Goal: Task Accomplishment & Management: Complete application form

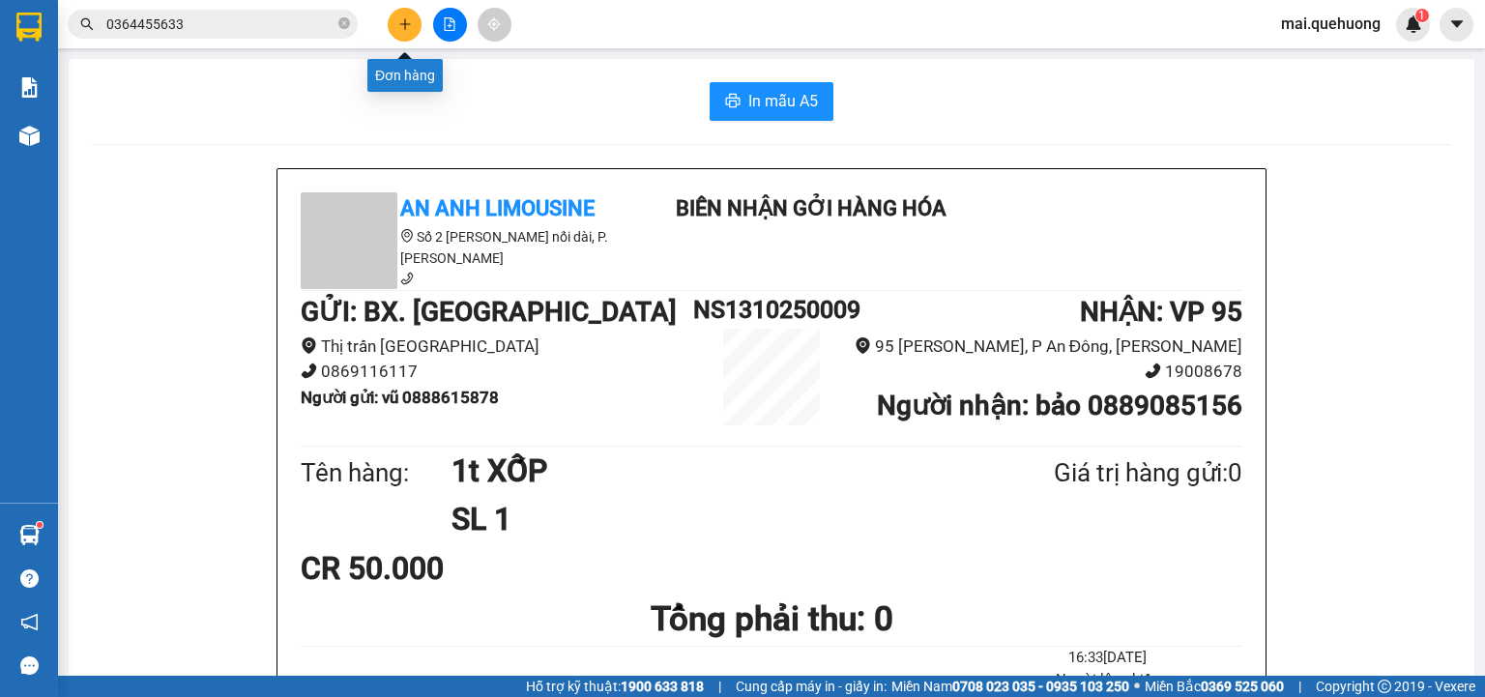
click at [396, 19] on button at bounding box center [405, 25] width 34 height 34
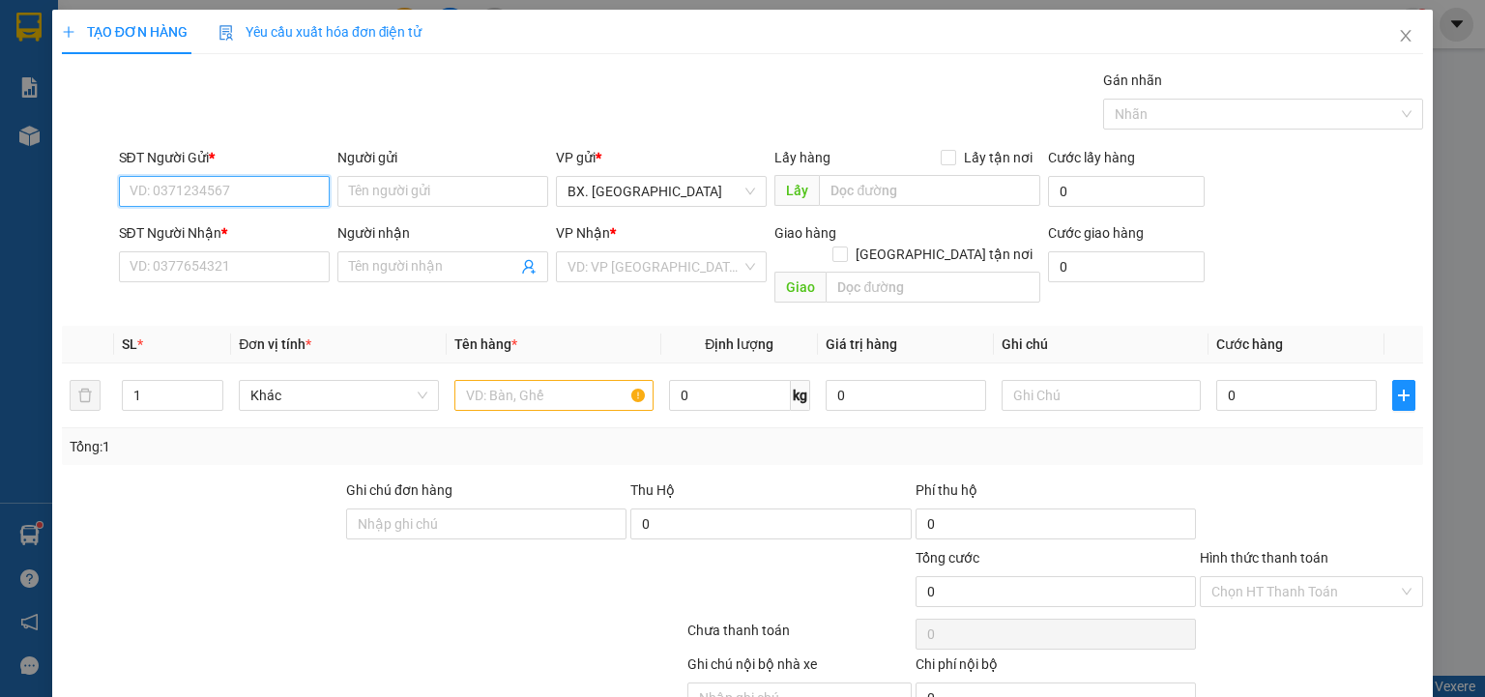
click at [258, 196] on input "SĐT Người Gửi *" at bounding box center [224, 191] width 211 height 31
type input "0902564524"
click at [252, 223] on div "0902564524 - TRINH" at bounding box center [225, 228] width 190 height 21
type input "TRINH"
type input "0902564524"
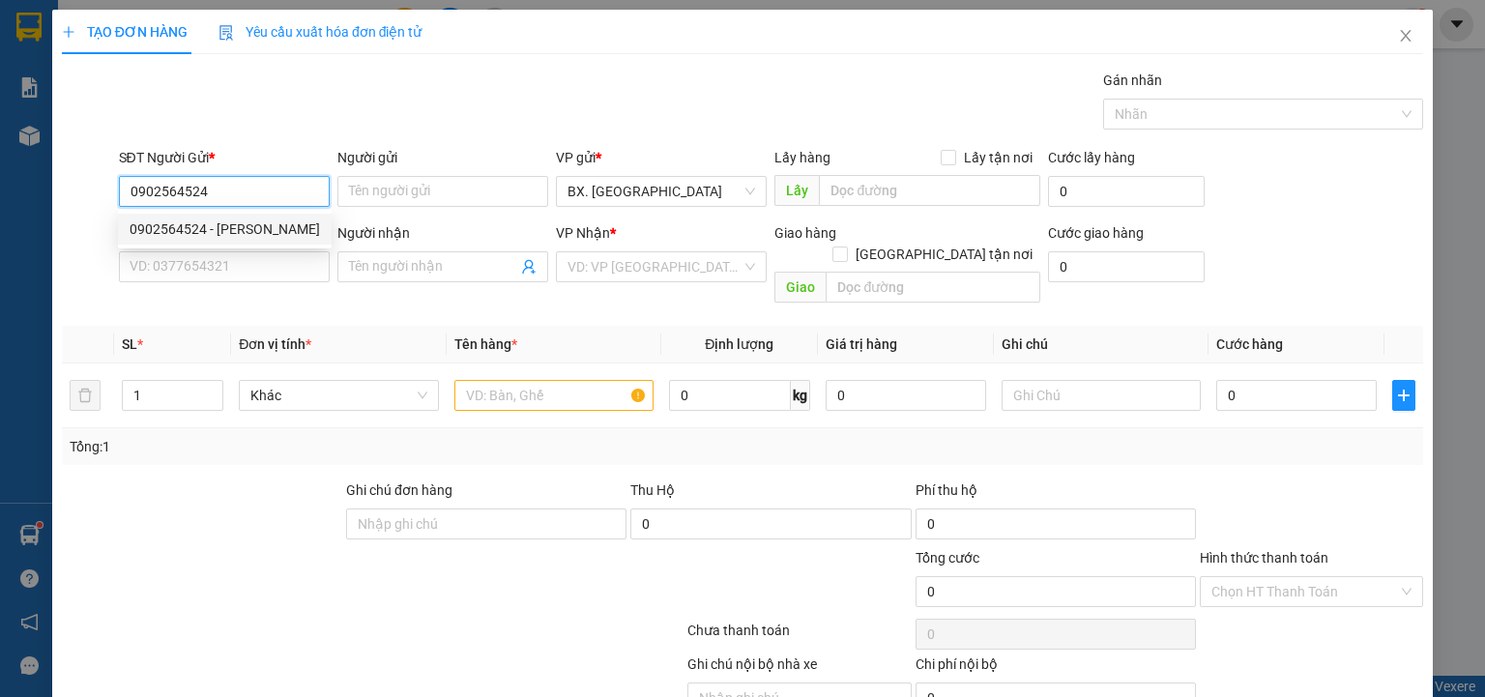
type input "TRINH"
type input "40.000"
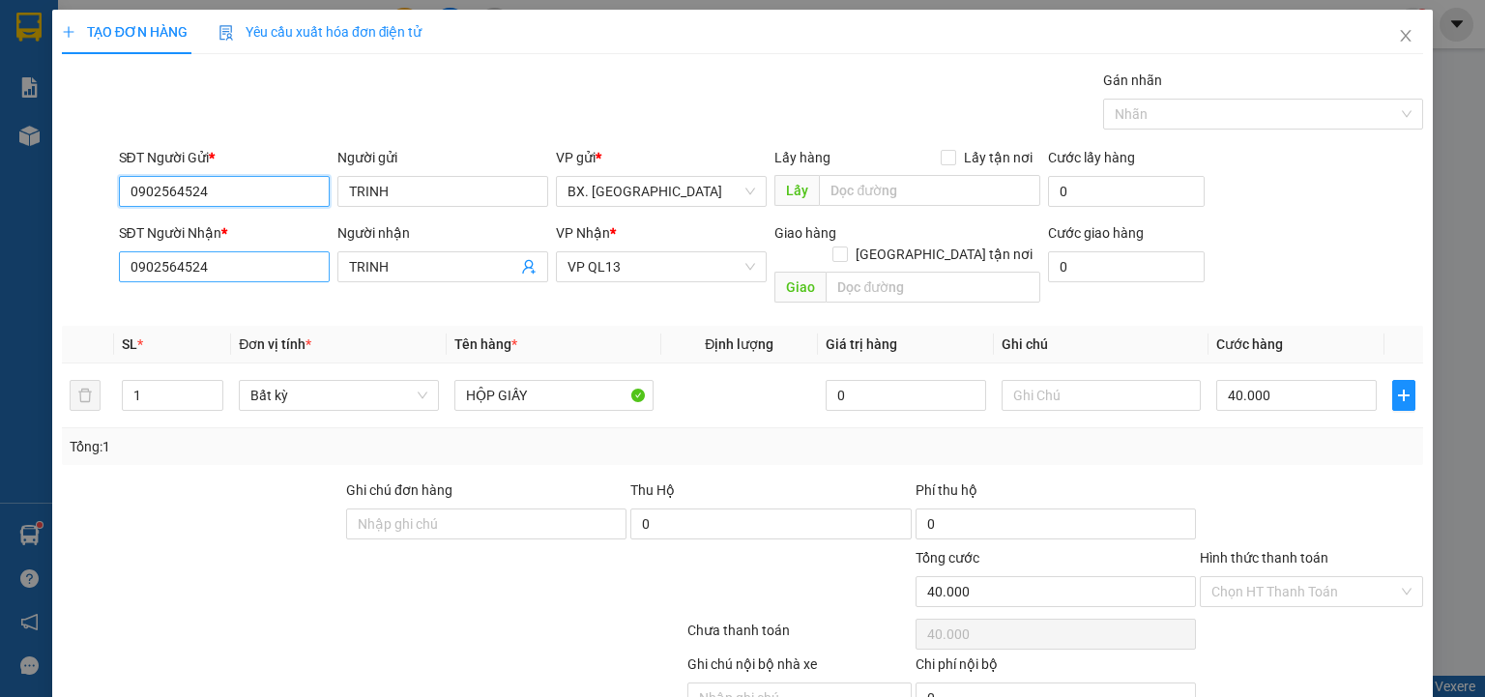
type input "0902564524"
click at [239, 258] on input "0902564524" at bounding box center [224, 266] width 211 height 31
click at [238, 260] on input "0902564524" at bounding box center [224, 266] width 211 height 31
type input "2"
type input "0923633655"
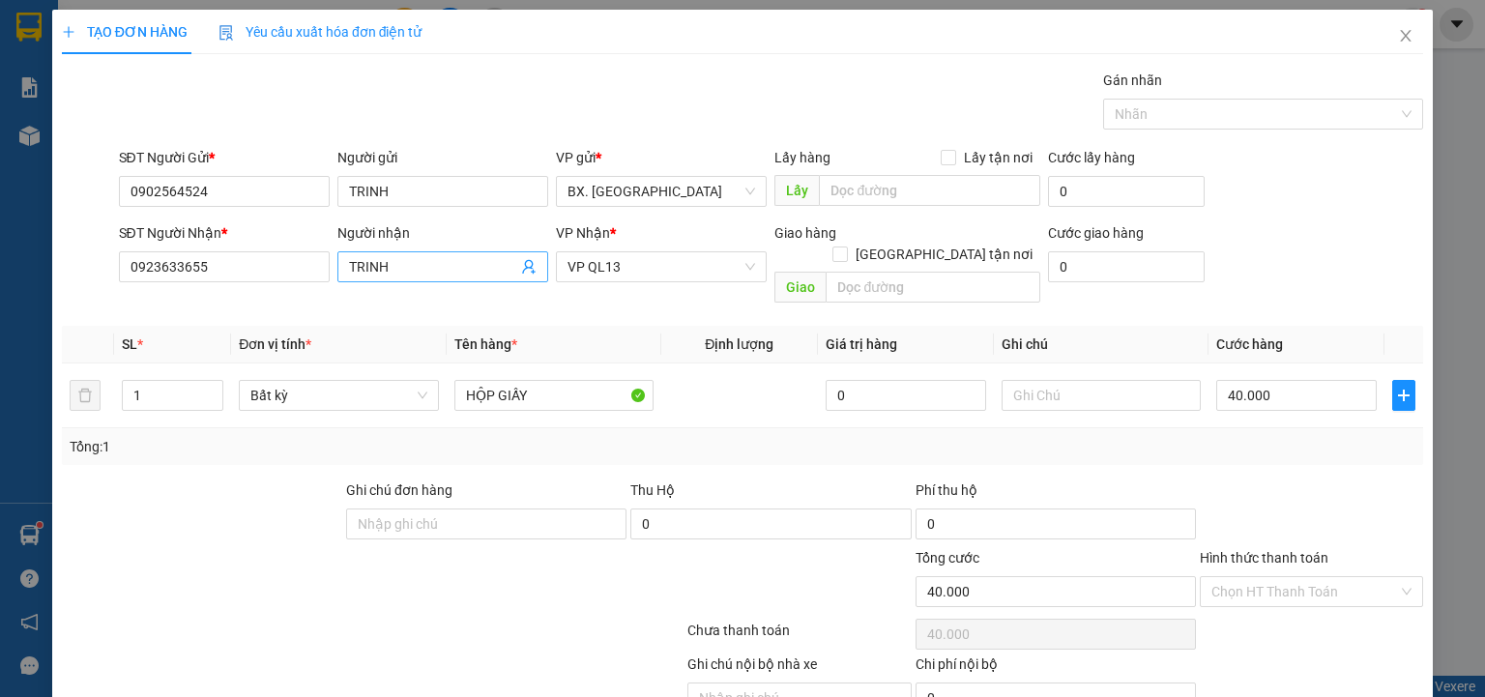
click at [392, 263] on input "TRINH" at bounding box center [433, 266] width 168 height 21
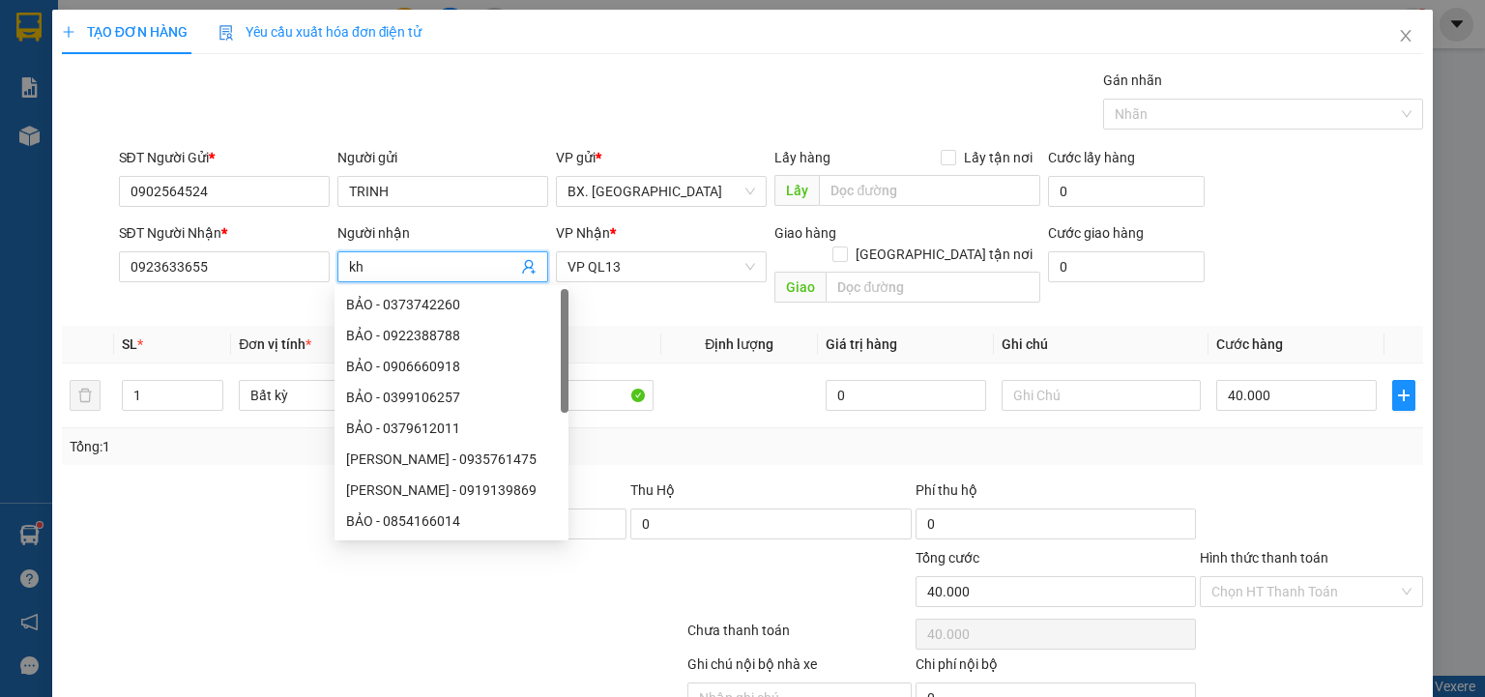
type input "k"
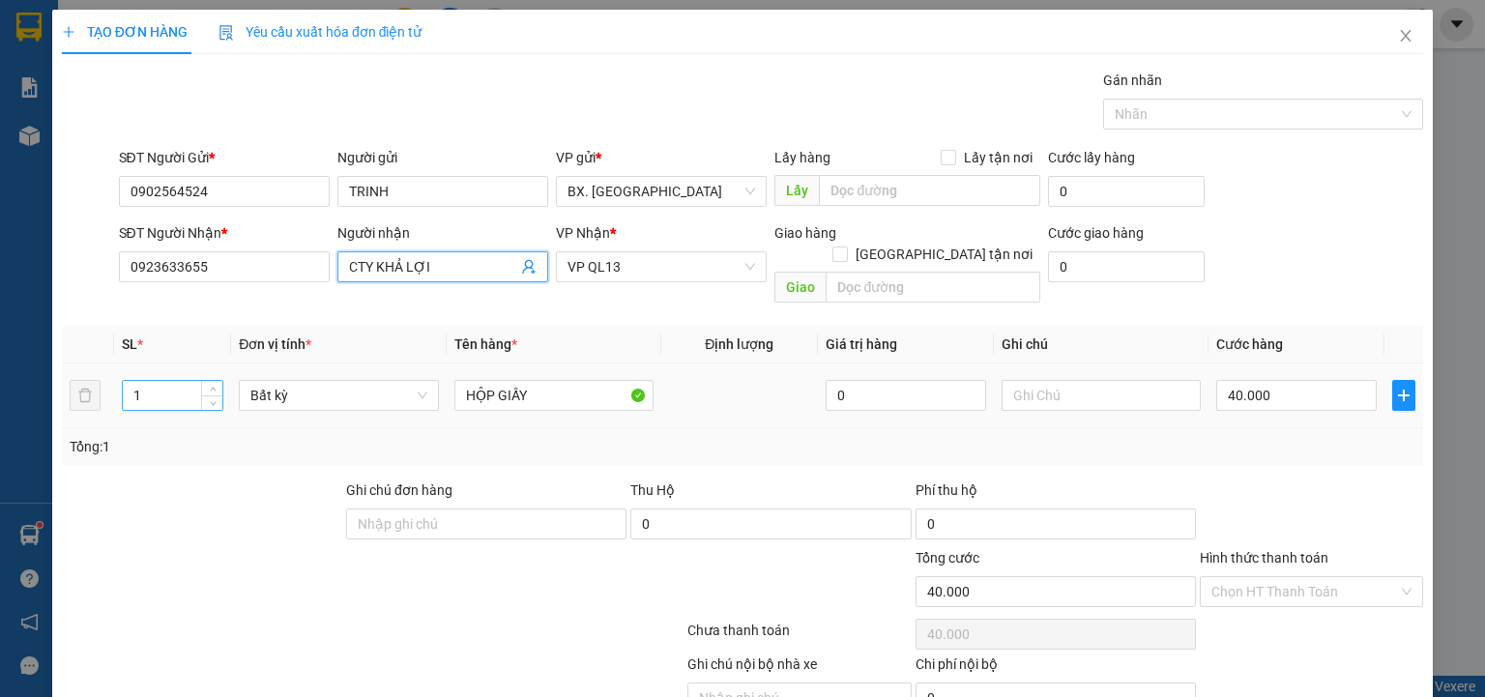
type input "CTY KHẢ LỢI"
click at [85, 377] on tr "1 Bất kỳ HỘP GIẤY 0 40.000" at bounding box center [742, 395] width 1361 height 65
click at [675, 266] on span "VP QL13" at bounding box center [661, 266] width 188 height 29
type input "2"
type input "0"
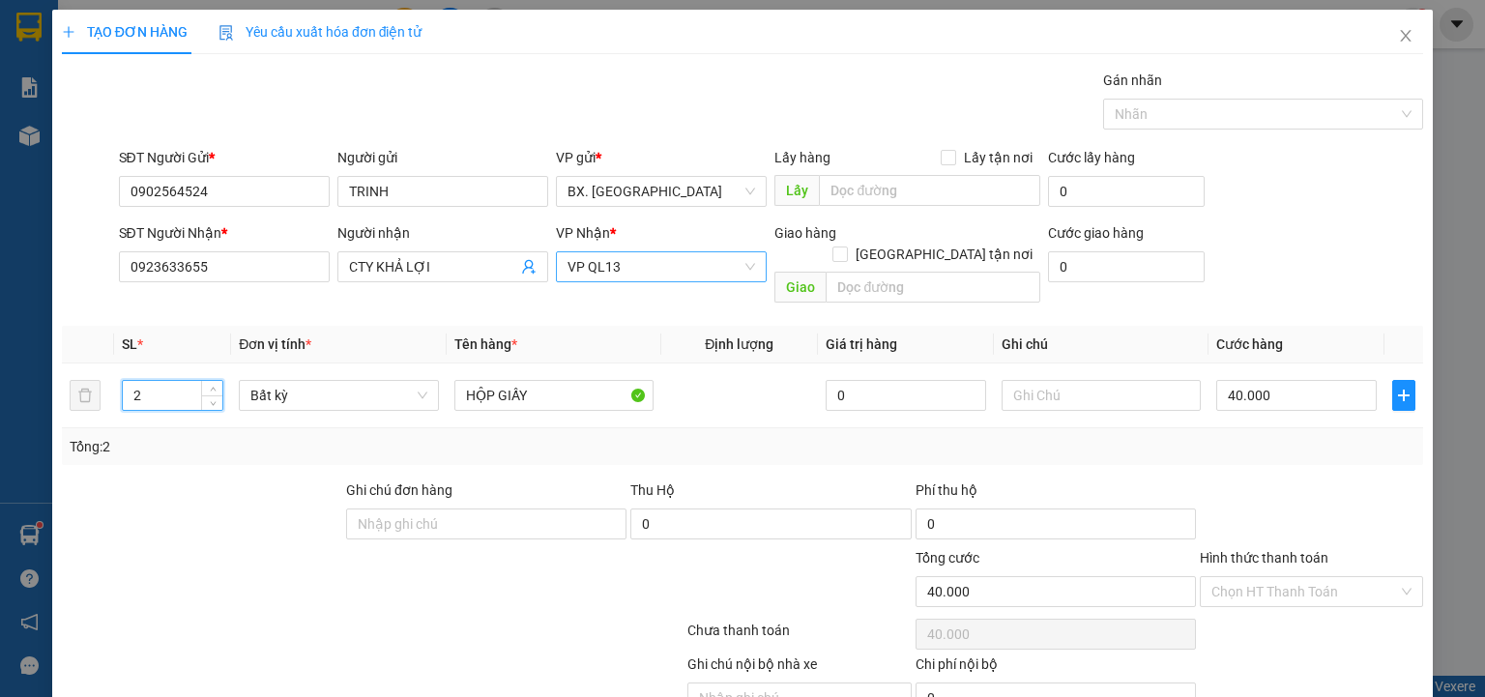
type input "0"
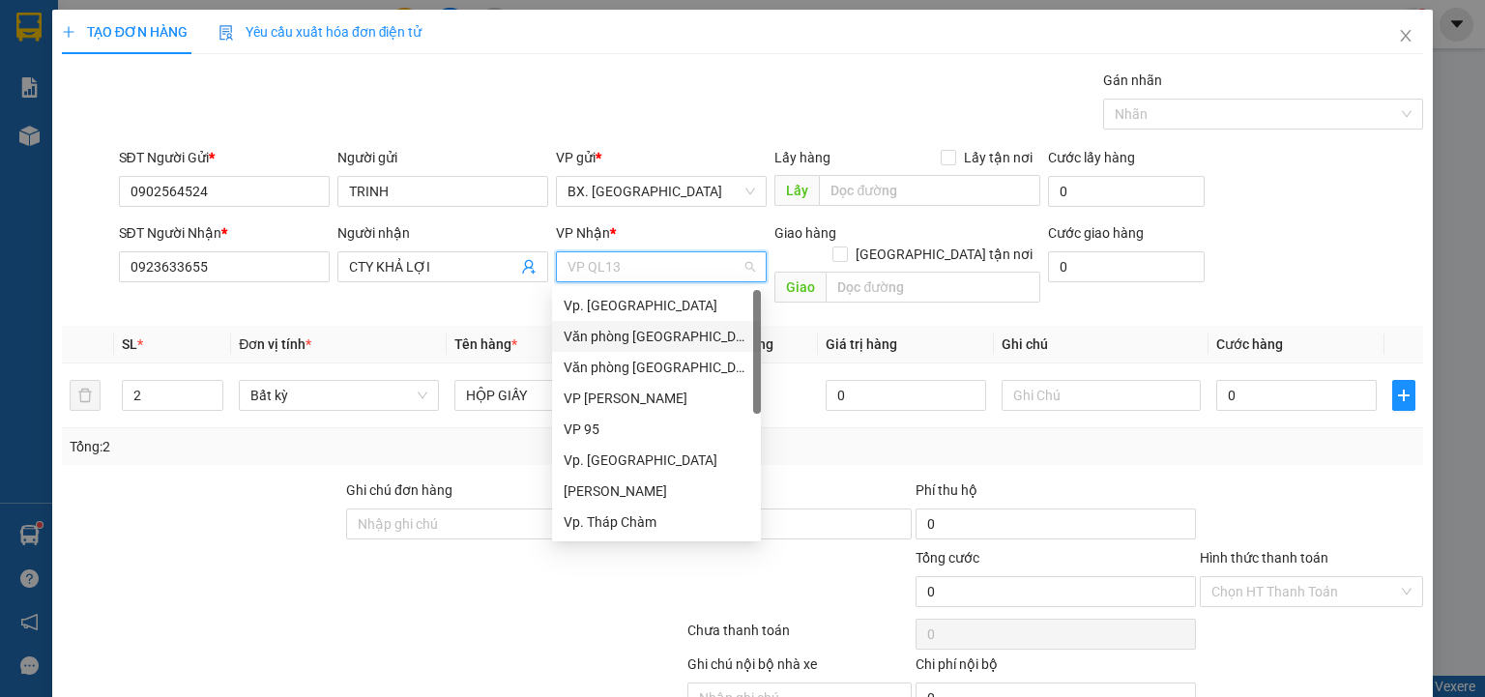
click at [651, 333] on div "Văn phòng [GEOGRAPHIC_DATA]" at bounding box center [656, 336] width 186 height 21
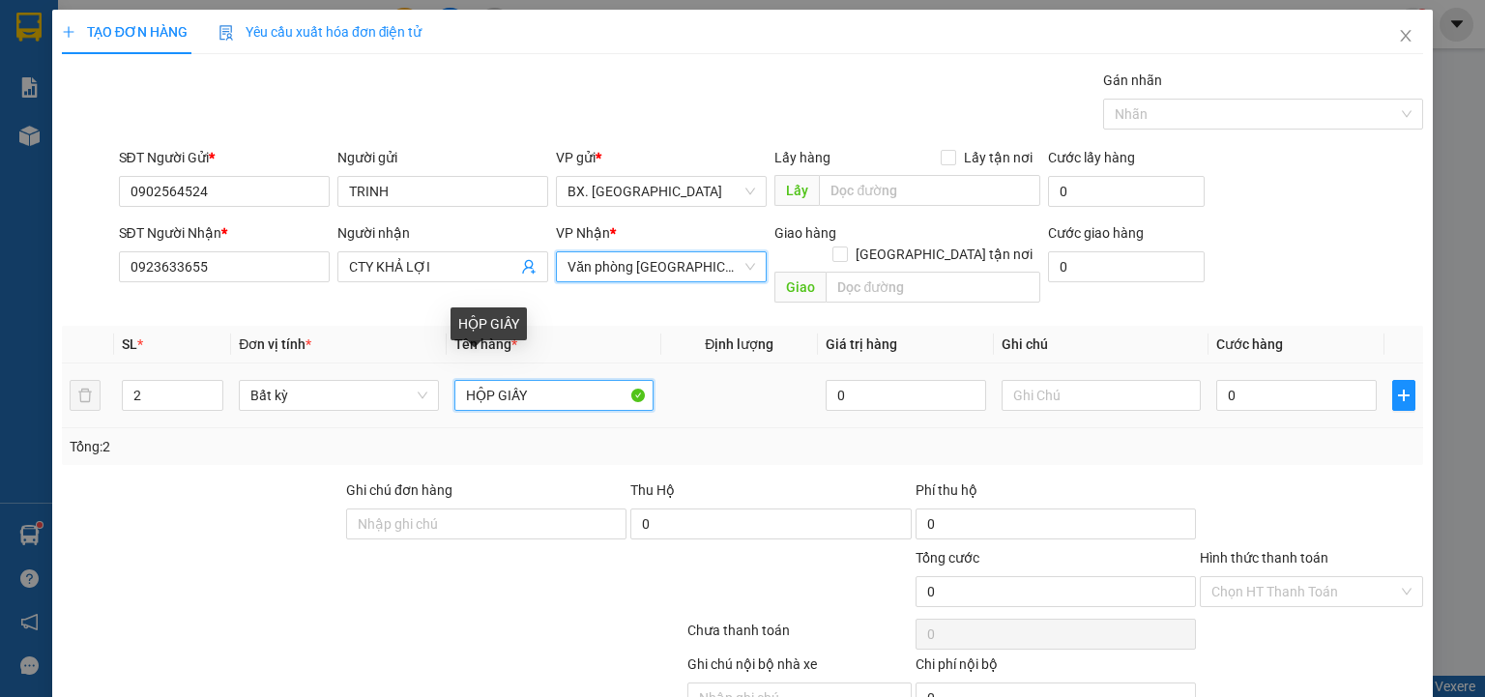
click at [464, 380] on input "HỘP GIẤY" at bounding box center [553, 395] width 199 height 31
type input "2 HỘP GIẤY"
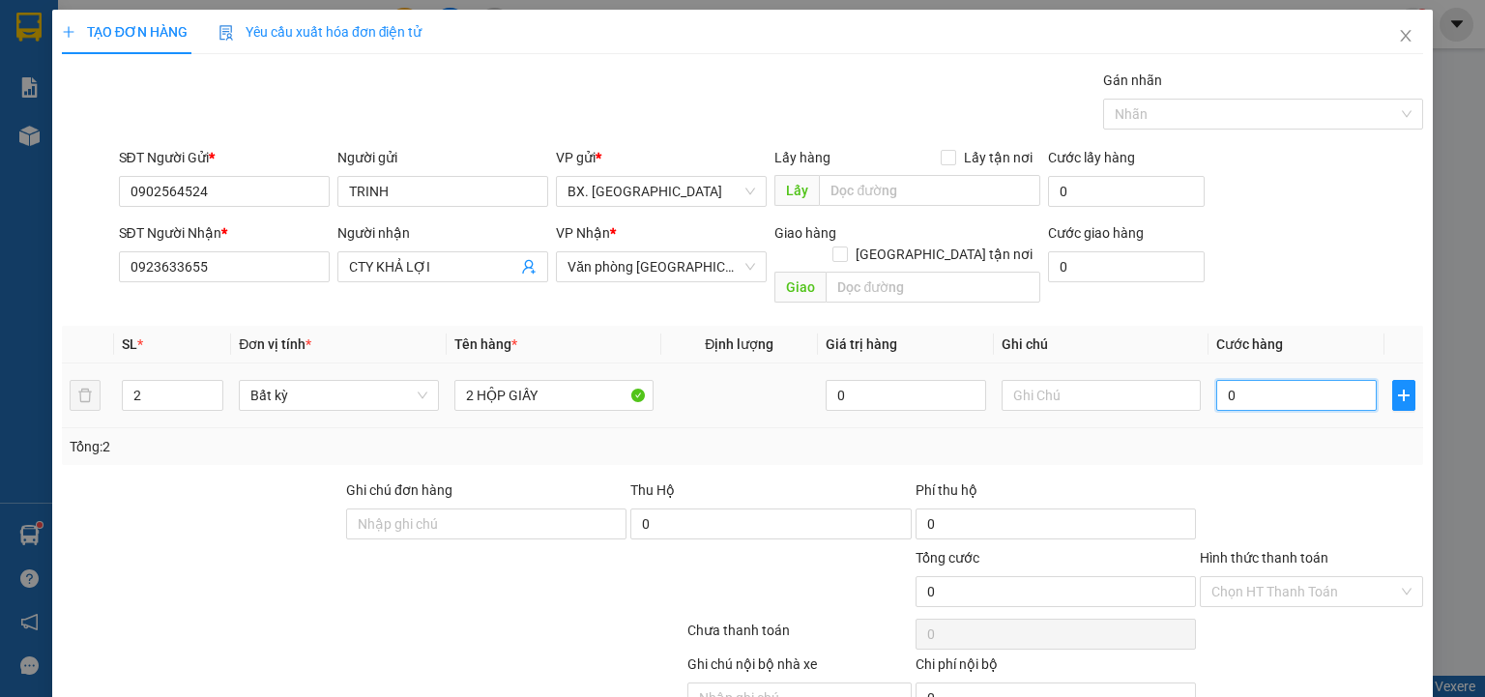
click at [1242, 380] on input "0" at bounding box center [1296, 395] width 160 height 31
type input "1"
type input "10"
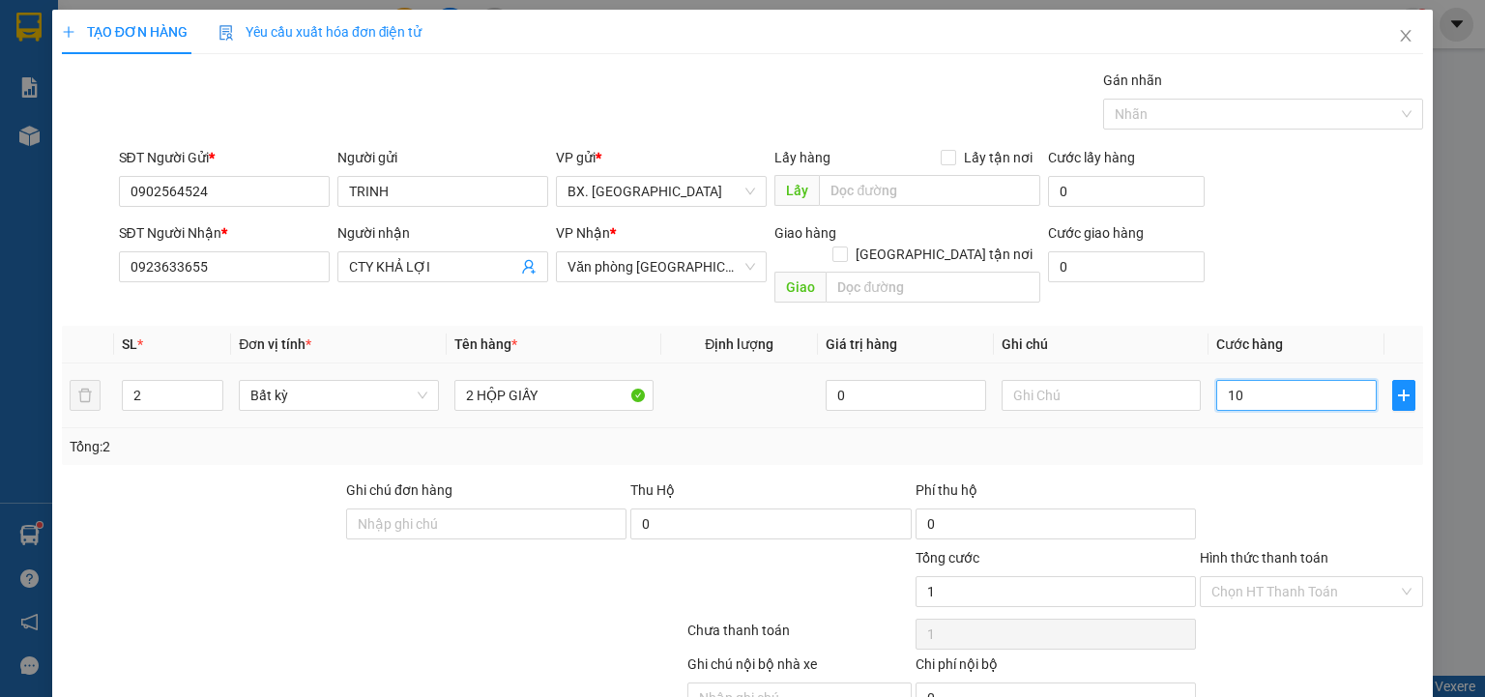
type input "10"
type input "100"
type input "1.000"
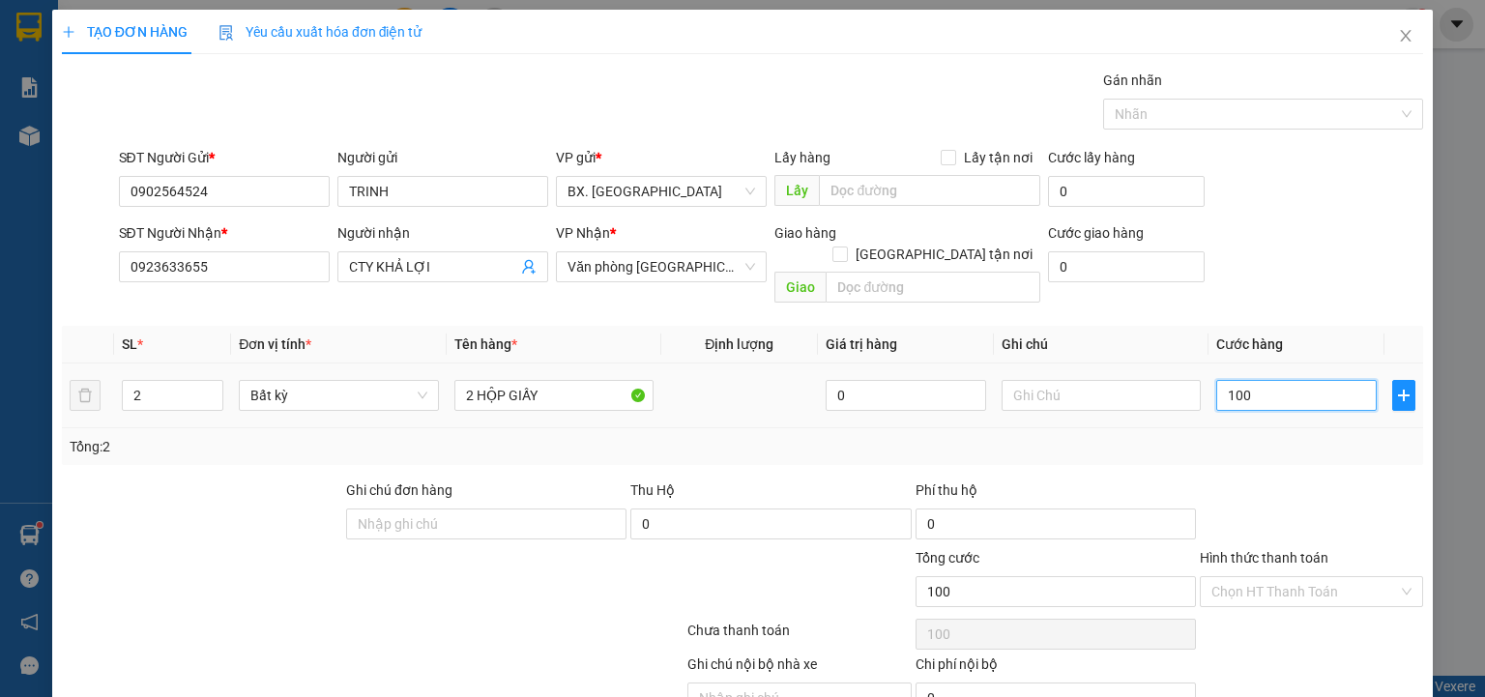
type input "1.000"
type input "10.000"
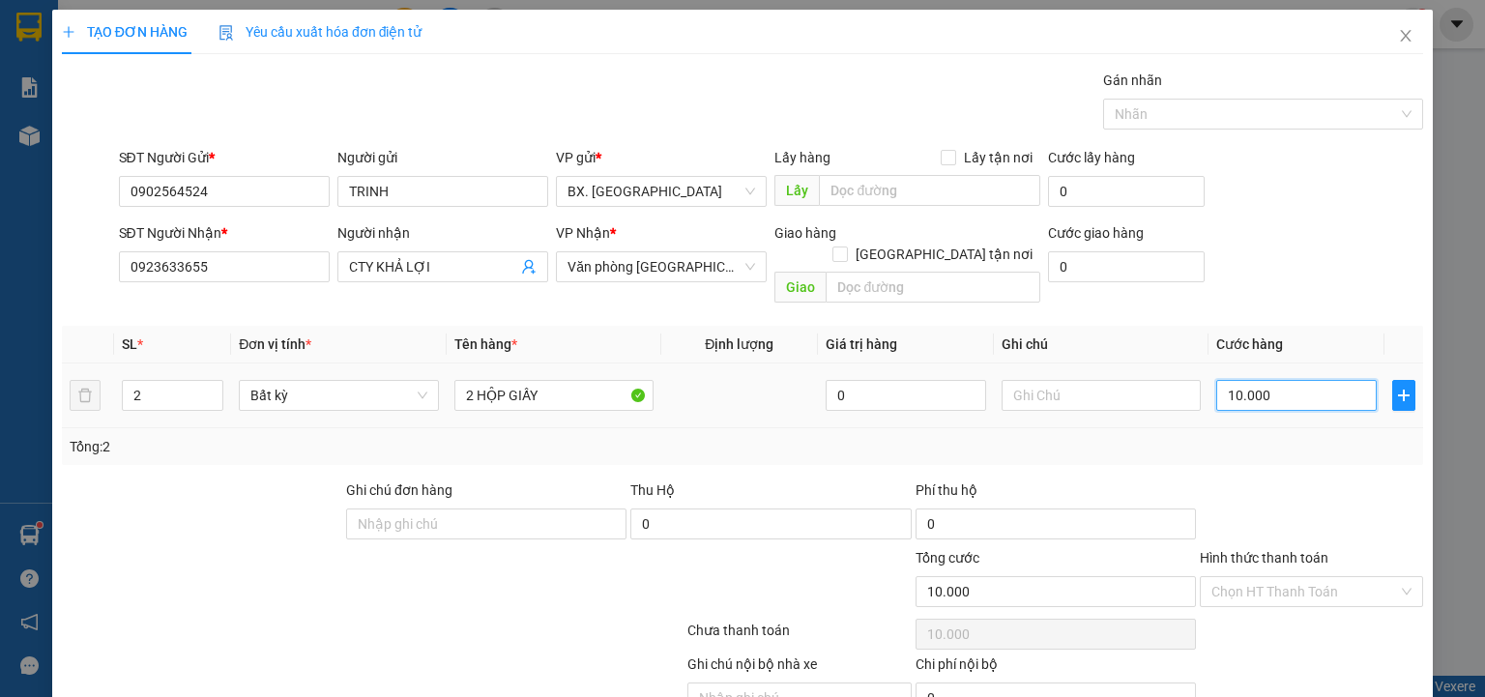
type input "100.000"
click at [1325, 577] on input "Hình thức thanh toán" at bounding box center [1304, 591] width 187 height 29
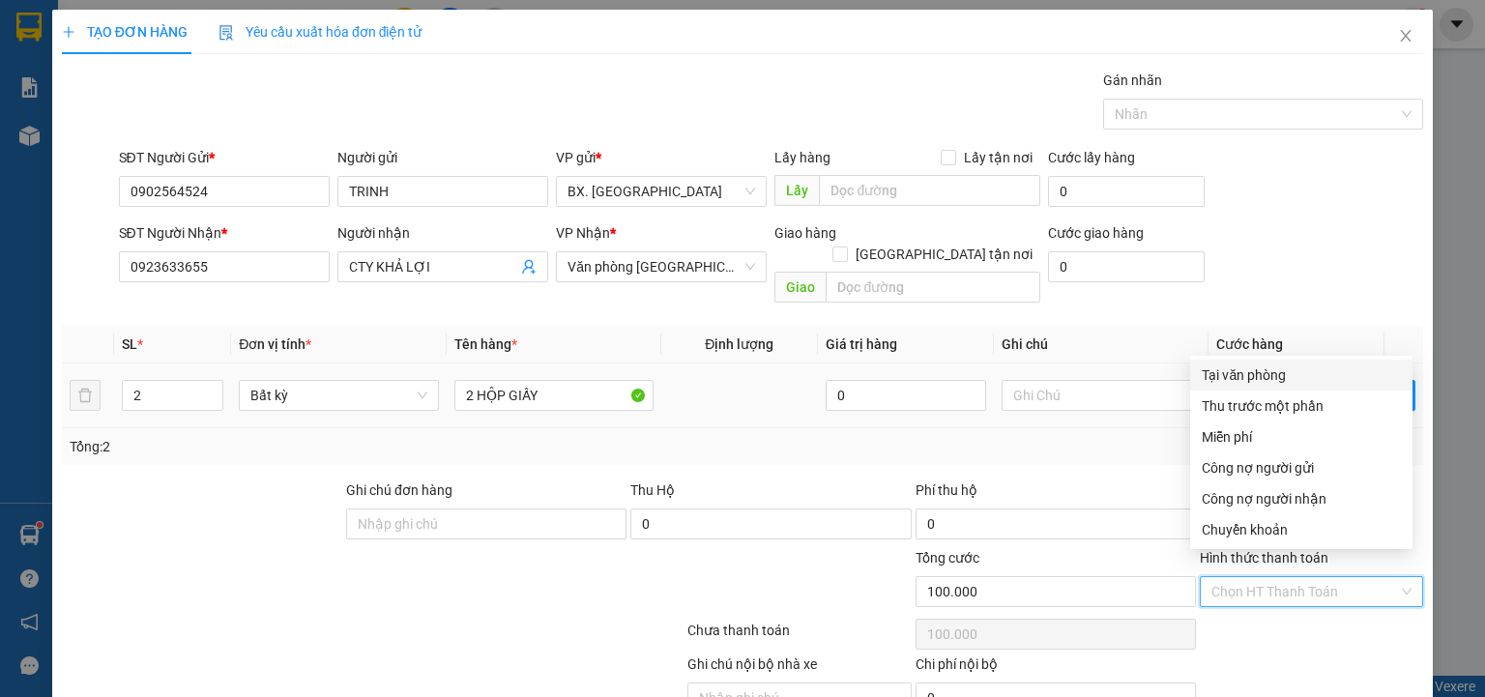
click at [1247, 386] on div "Tại văn phòng" at bounding box center [1301, 375] width 222 height 31
type input "0"
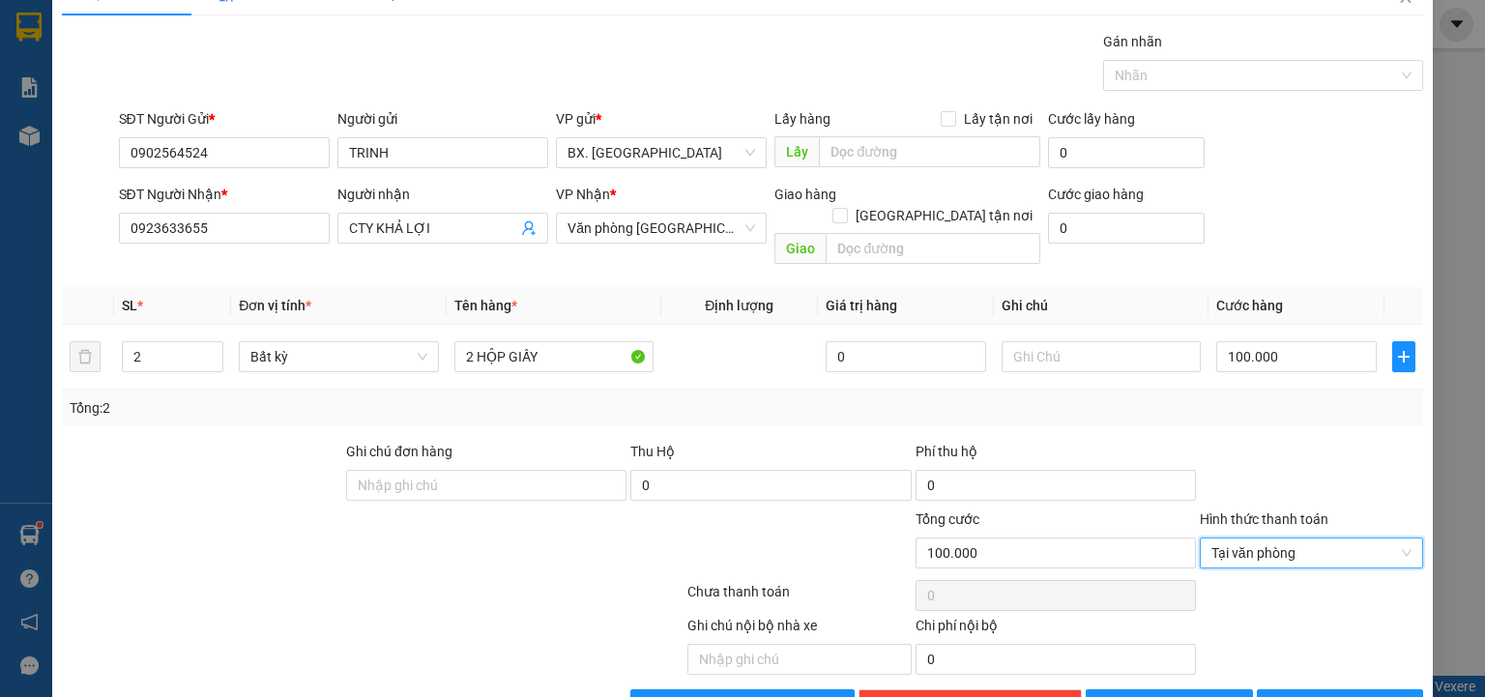
scroll to position [76, 0]
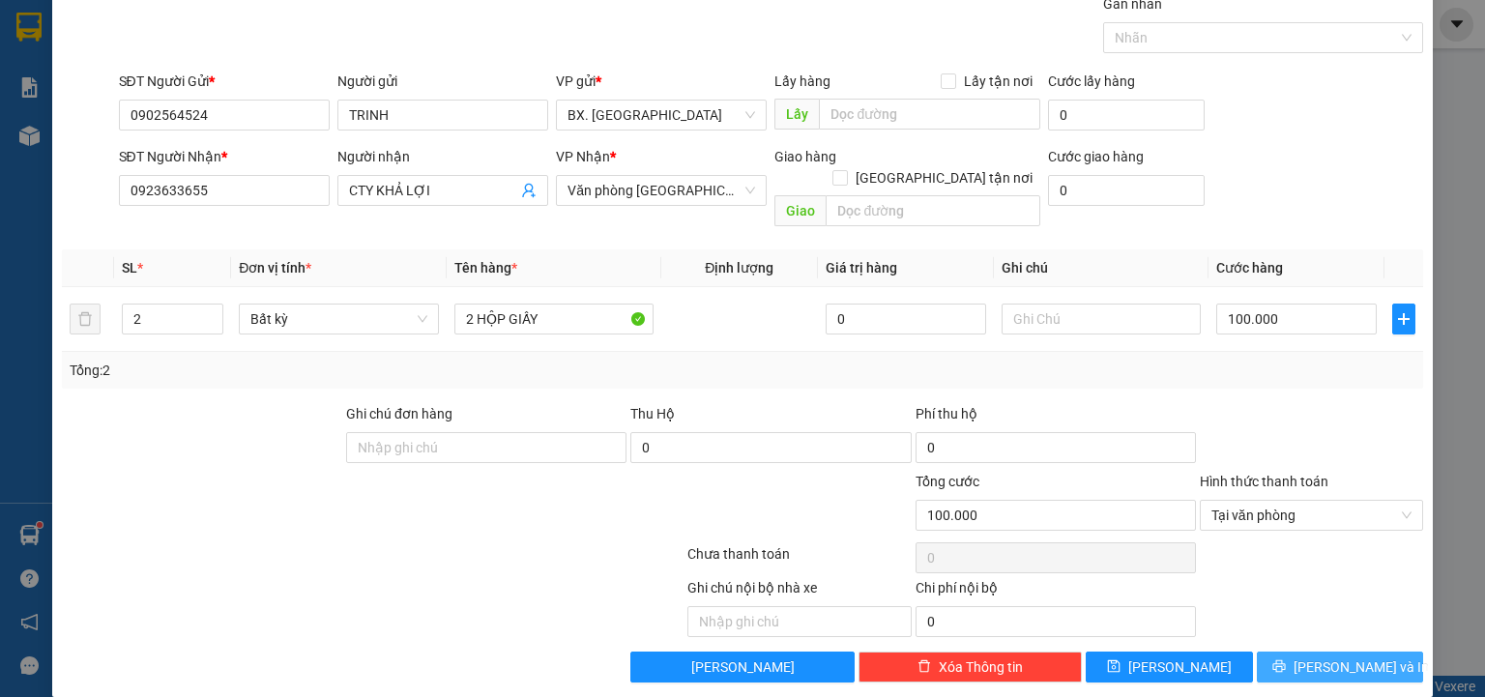
click at [1333, 656] on span "Lưu và In" at bounding box center [1360, 666] width 135 height 21
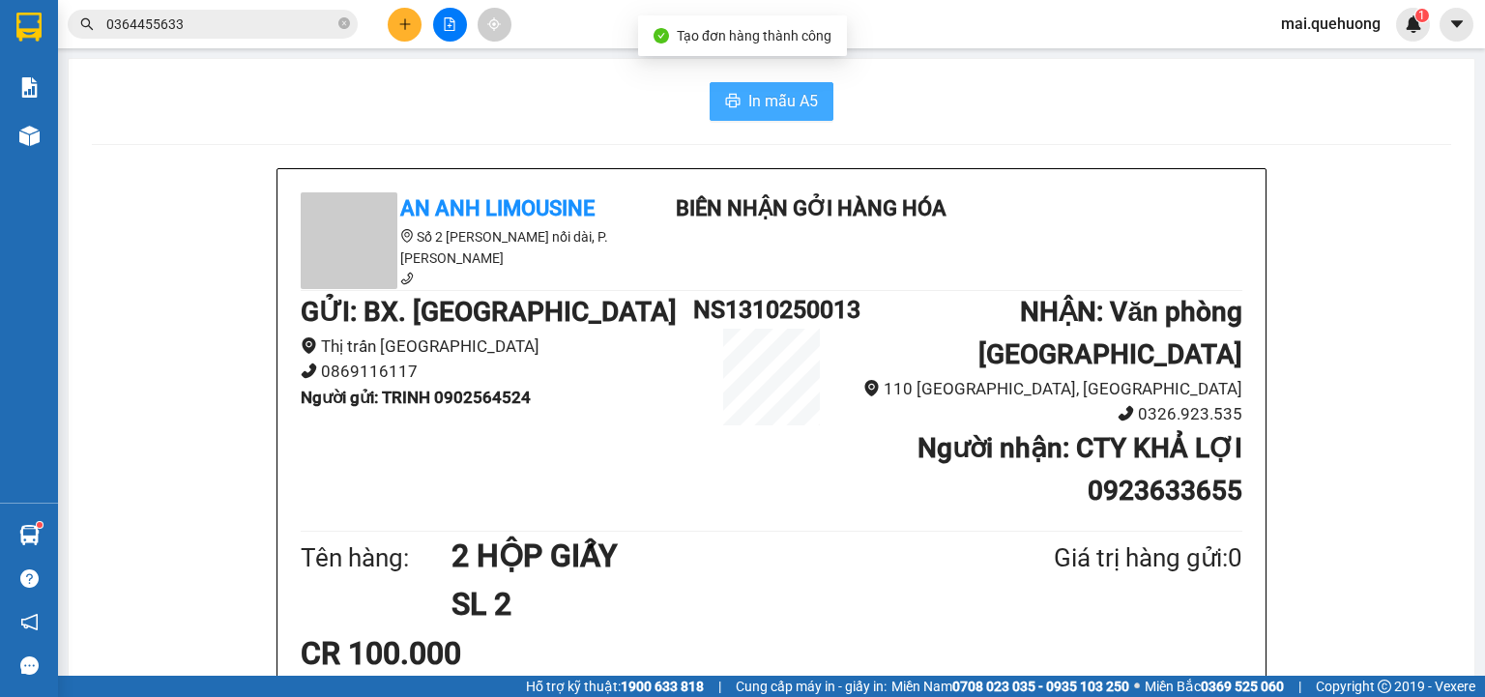
click at [752, 100] on span "In mẫu A5" at bounding box center [783, 101] width 70 height 24
click at [796, 112] on span "In mẫu A5" at bounding box center [783, 101] width 70 height 24
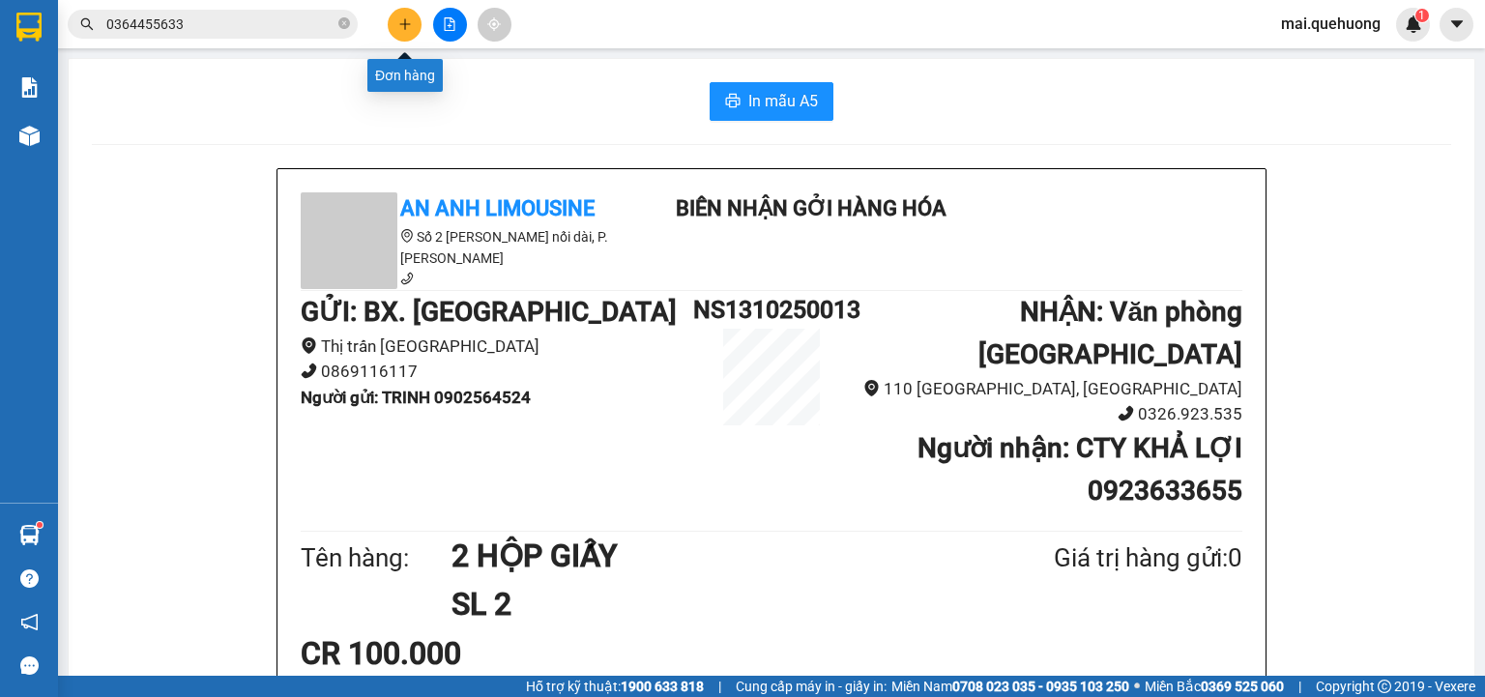
click at [404, 15] on button at bounding box center [405, 25] width 34 height 34
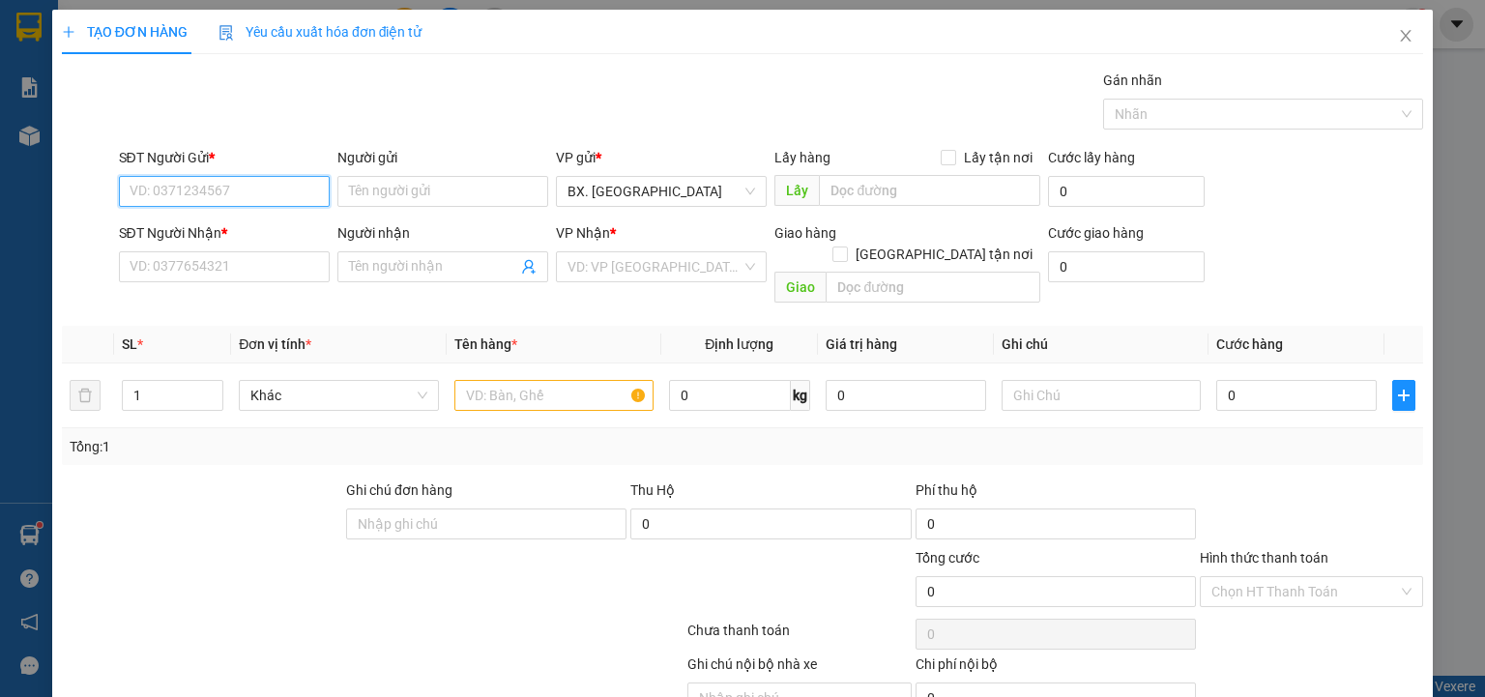
click at [250, 186] on input "SĐT Người Gửi *" at bounding box center [224, 191] width 211 height 31
click at [199, 183] on input "SĐT Người Gửi *" at bounding box center [224, 191] width 211 height 31
click at [264, 227] on div "0815603225 - LOAN" at bounding box center [223, 228] width 186 height 21
type input "0815603225"
type input "LOAN"
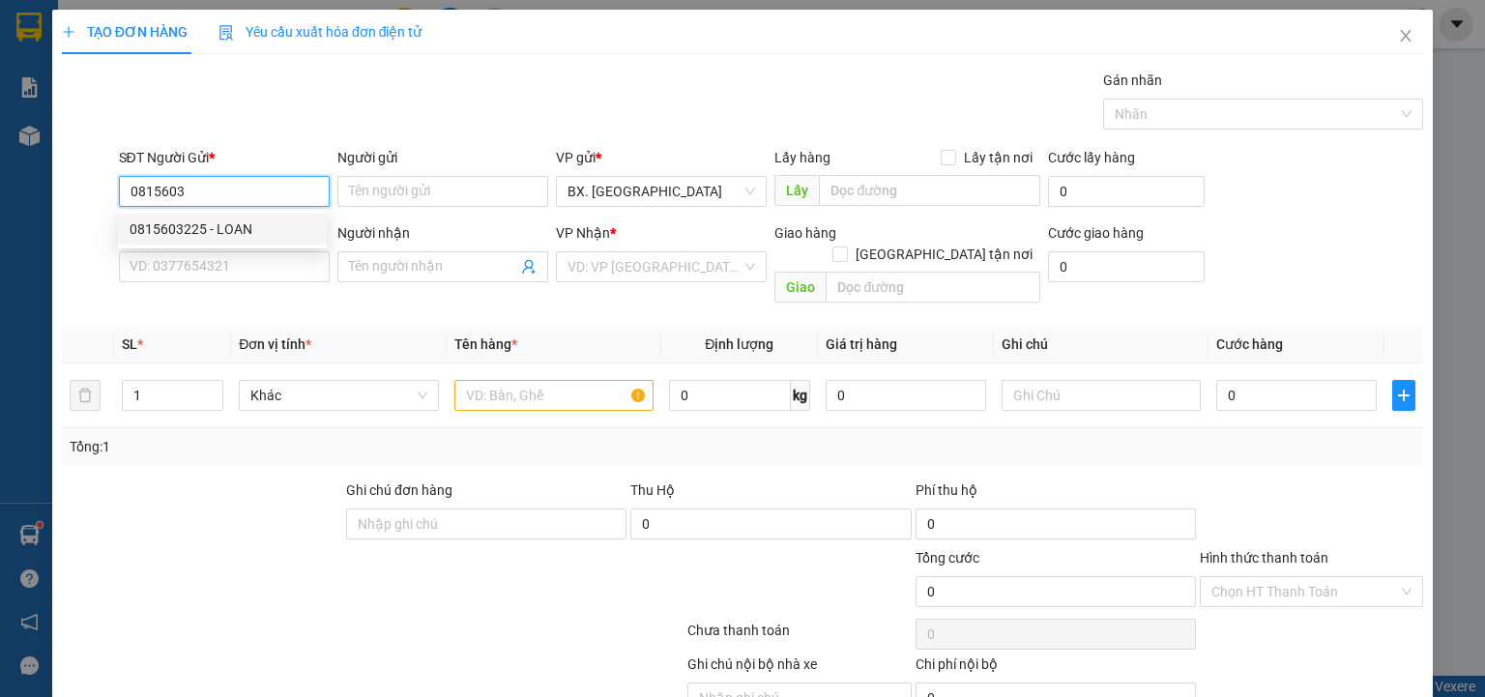
type input "0816200561"
type input "TÙNG"
type input "50.000"
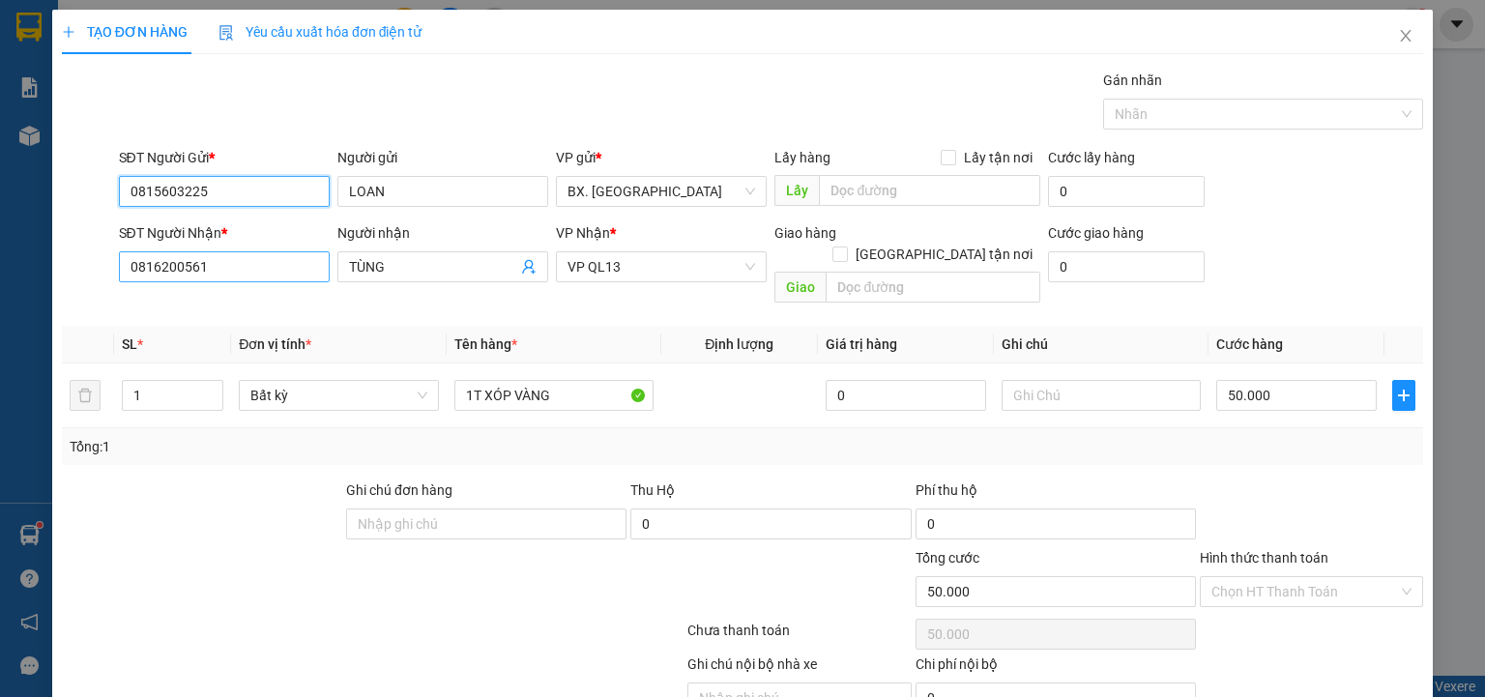
type input "0815603225"
click at [260, 265] on input "0816200561" at bounding box center [224, 266] width 211 height 31
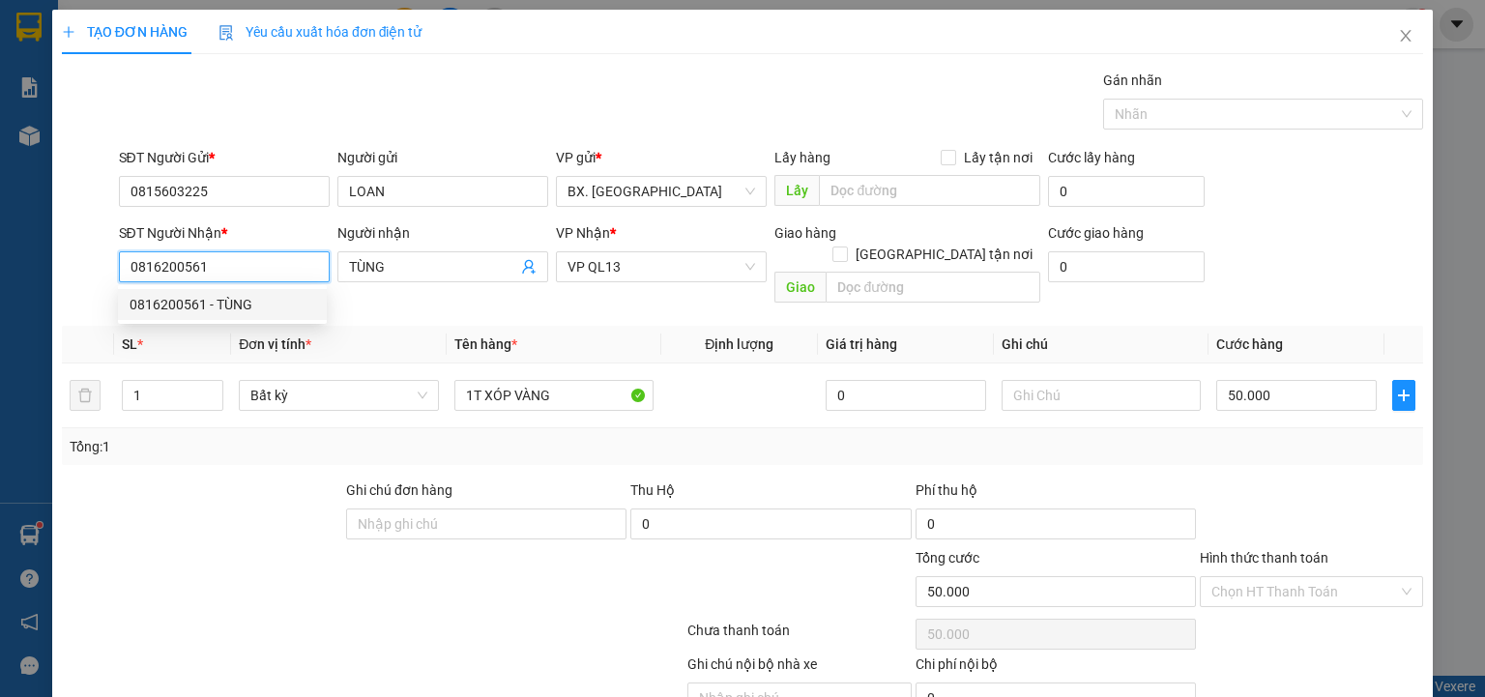
click at [246, 307] on div "0816200561 - TÙNG" at bounding box center [223, 304] width 186 height 21
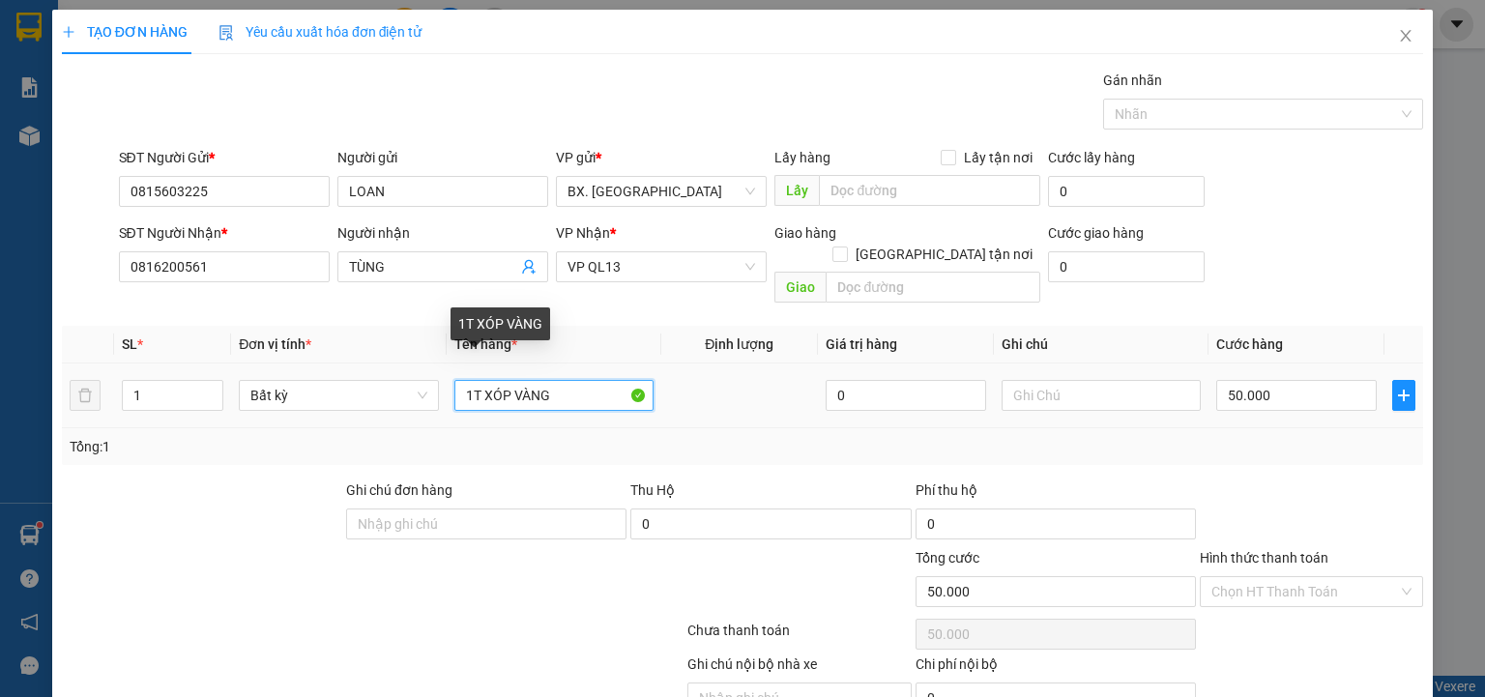
drag, startPoint x: 573, startPoint y: 367, endPoint x: 478, endPoint y: 379, distance: 95.4
click at [478, 380] on input "1T XÓP VÀNG" at bounding box center [553, 395] width 199 height 31
type input "1T GIẤY ( TRÁI CÂY)"
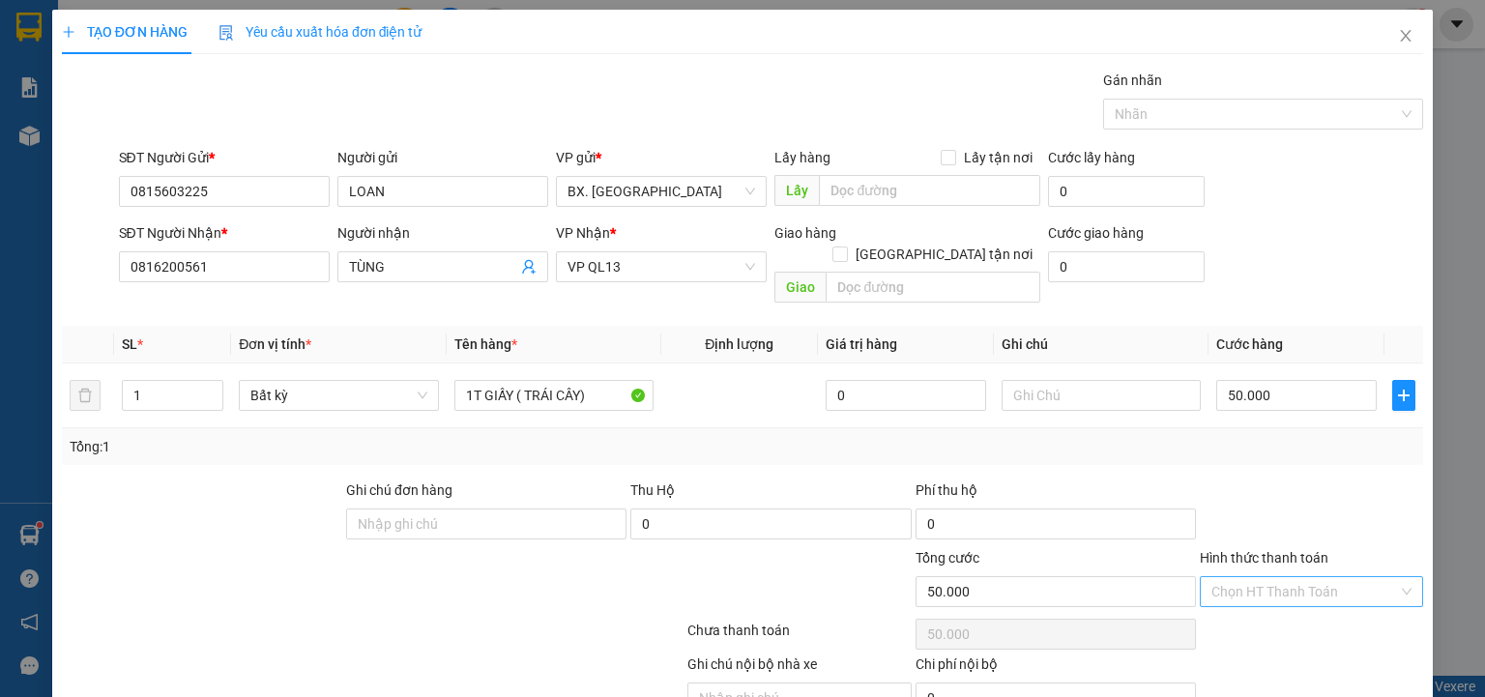
click at [1256, 577] on input "Hình thức thanh toán" at bounding box center [1304, 591] width 187 height 29
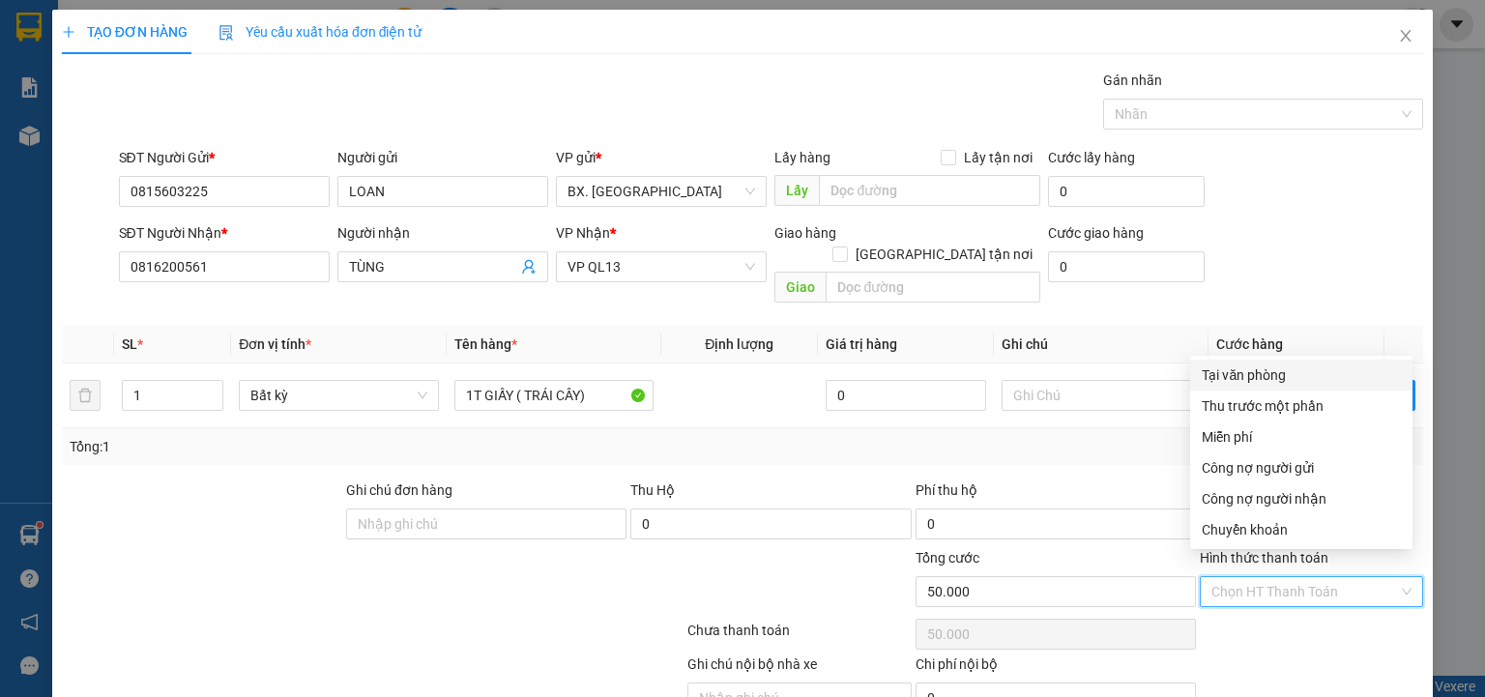
click at [1246, 376] on div "Tại văn phòng" at bounding box center [1300, 374] width 199 height 21
type input "0"
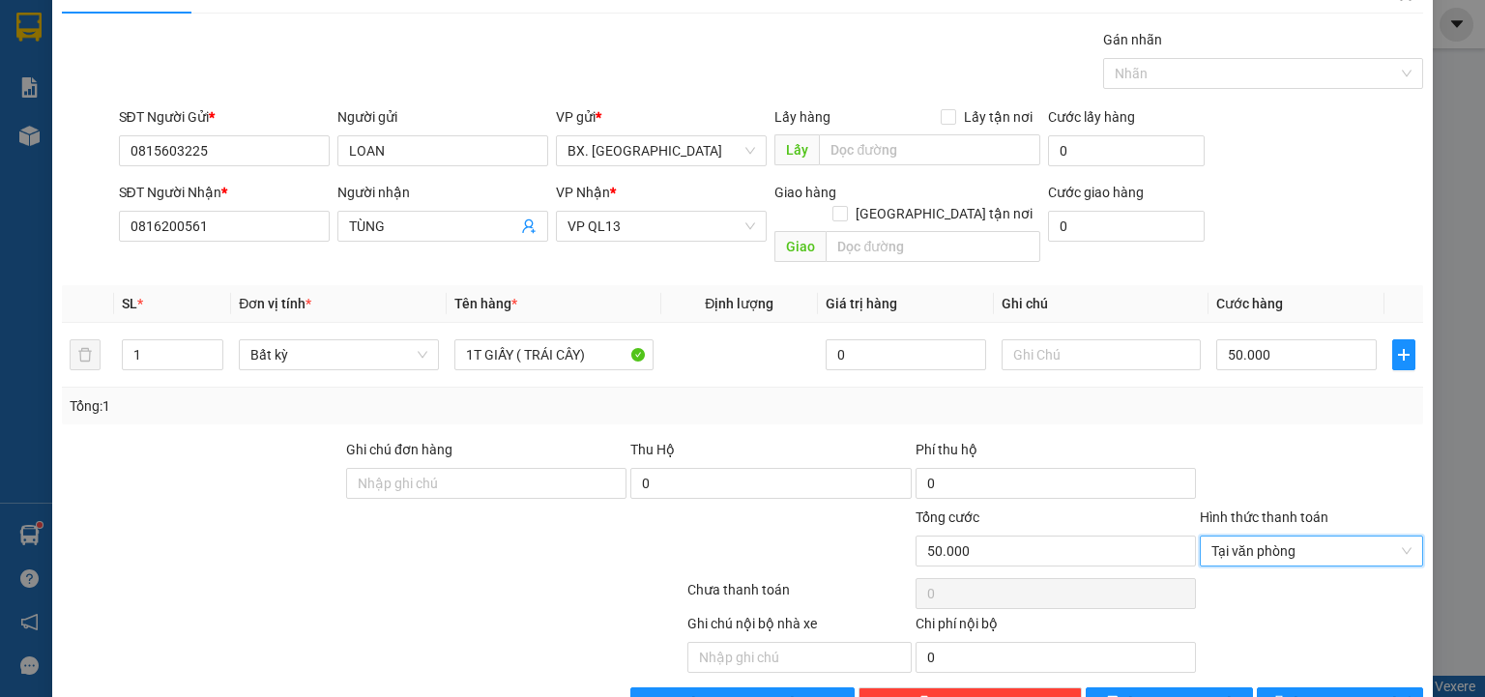
scroll to position [76, 0]
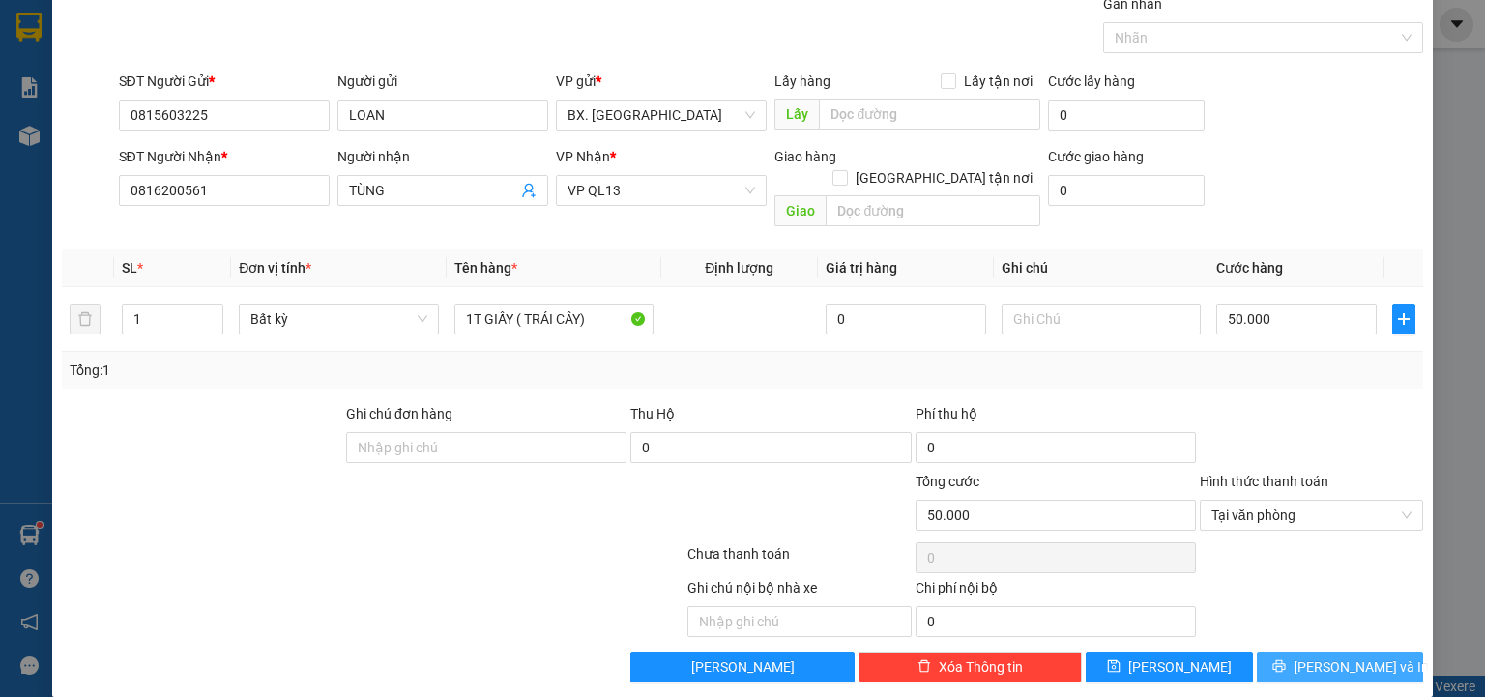
click at [1291, 651] on button "Lưu và In" at bounding box center [1339, 666] width 167 height 31
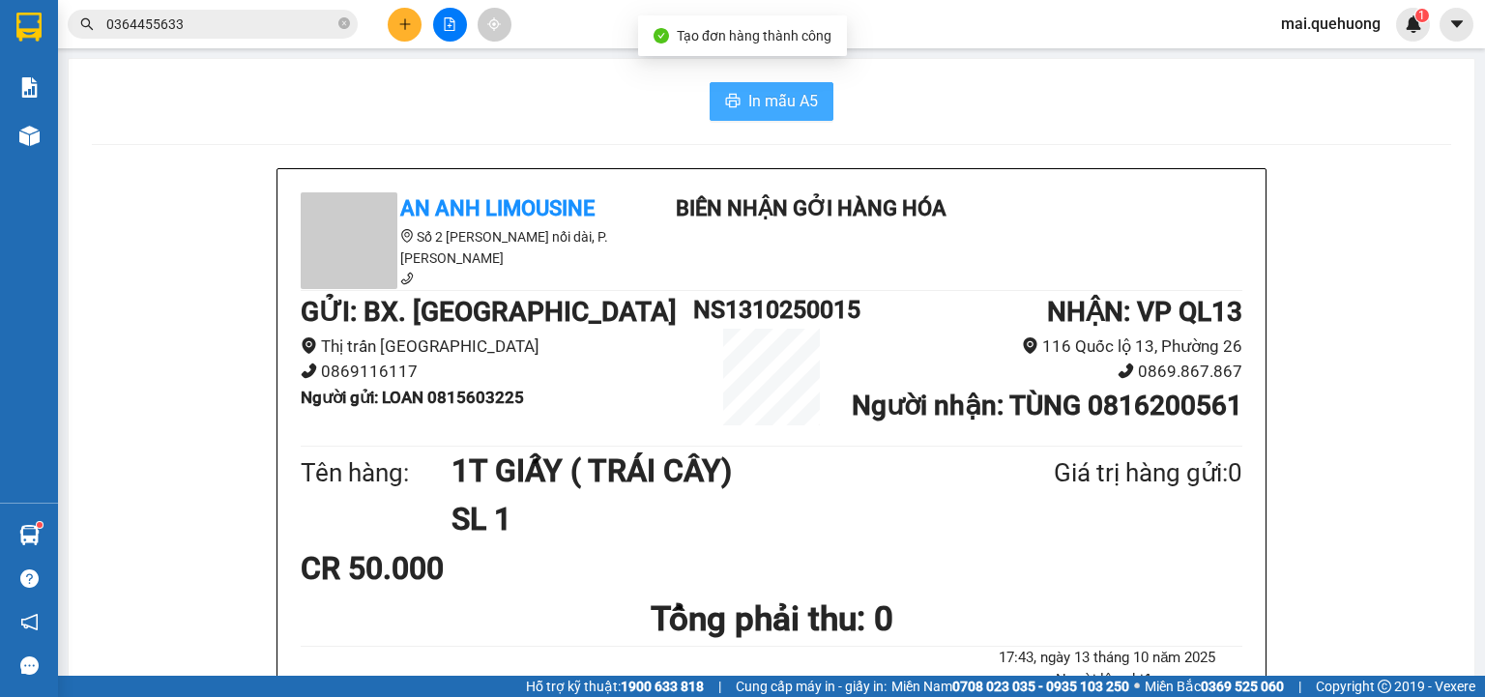
click at [754, 97] on span "In mẫu A5" at bounding box center [783, 101] width 70 height 24
click at [412, 22] on button at bounding box center [405, 25] width 34 height 34
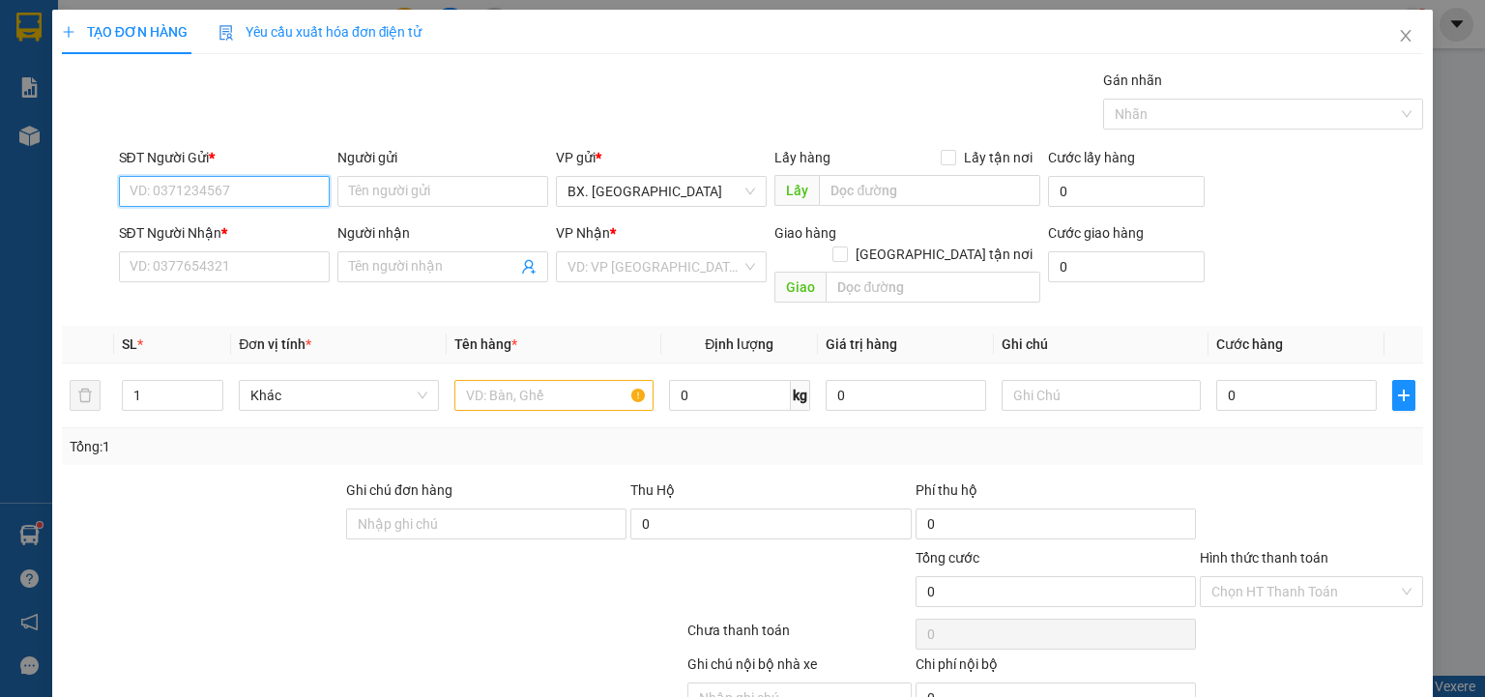
click at [214, 184] on input "SĐT Người Gửi *" at bounding box center [224, 191] width 211 height 31
click at [178, 200] on input "SĐT Người Gửi *" at bounding box center [224, 191] width 211 height 31
click at [234, 229] on div "0918207099 - C Liên" at bounding box center [223, 228] width 186 height 21
type input "0918207099"
type input "C Liên"
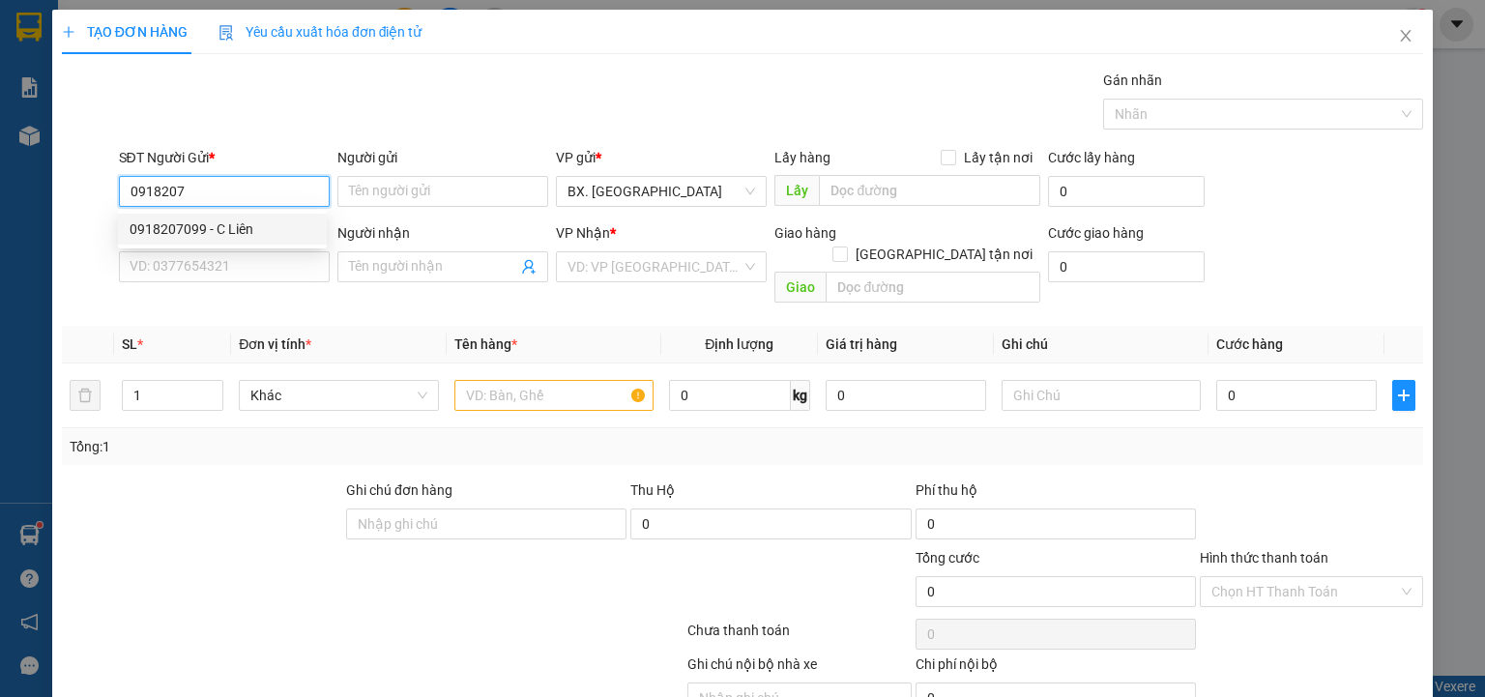
type input "0909533020"
type input "CHÚ QUANG"
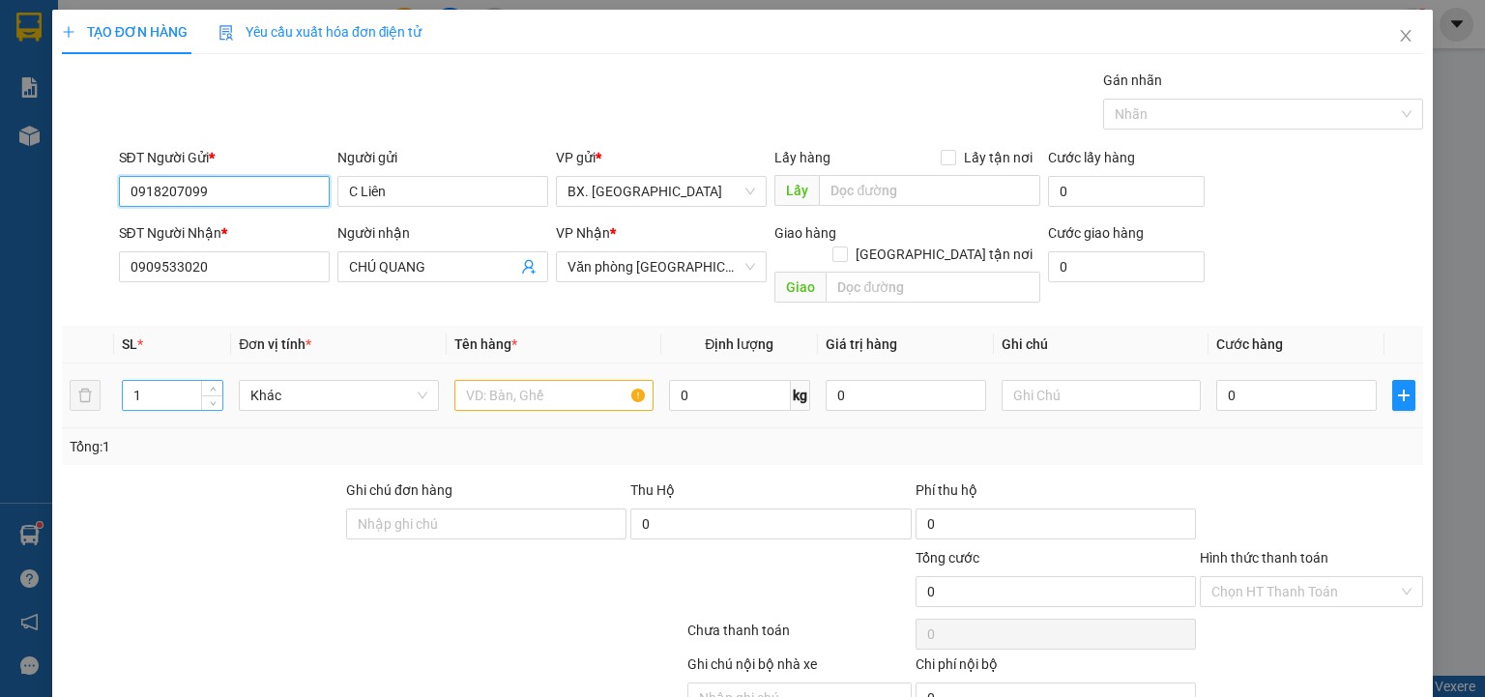
type input "0918207099"
click at [182, 381] on input "1" at bounding box center [173, 395] width 100 height 29
type input "30.000"
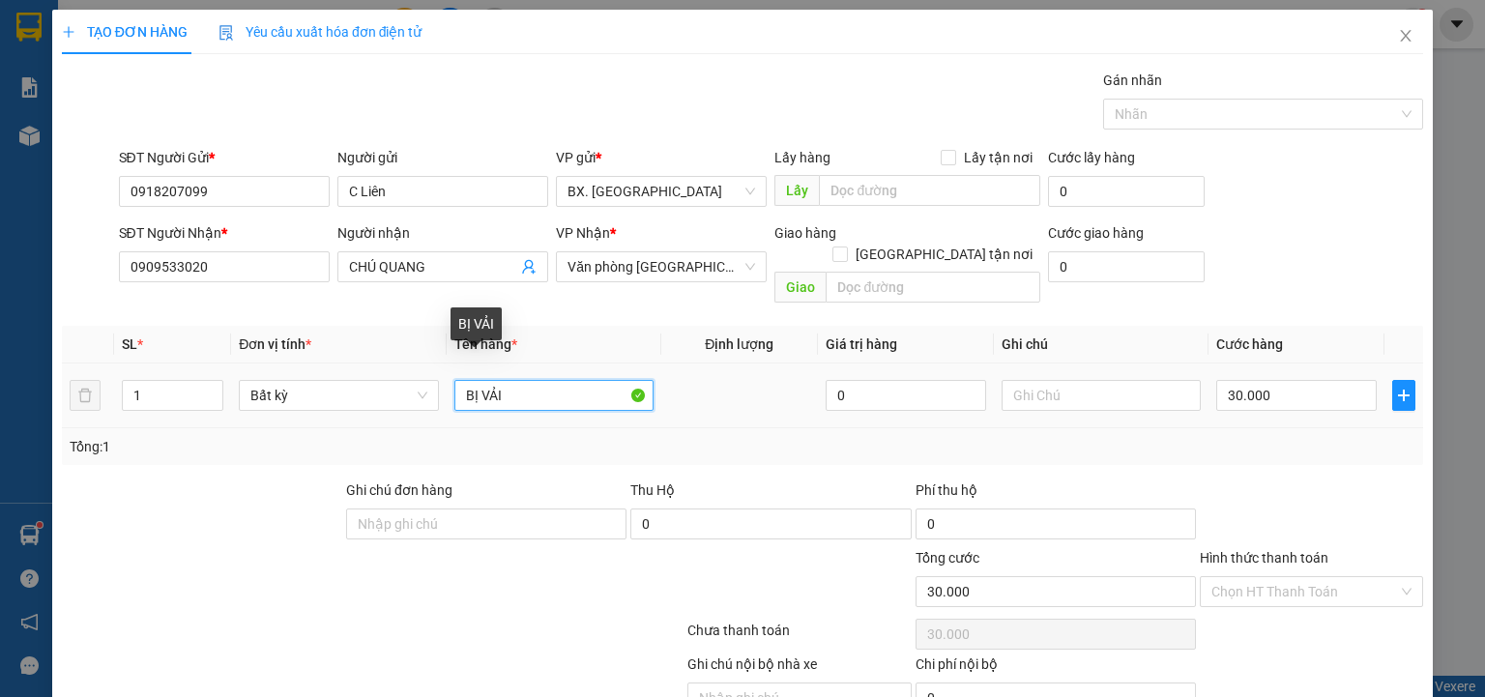
click at [460, 380] on input "BỊ VẢI" at bounding box center [553, 395] width 199 height 31
drag, startPoint x: 477, startPoint y: 386, endPoint x: 427, endPoint y: 390, distance: 50.5
click at [427, 390] on tr "1 Bất kỳ BỊ VẢI 0 30.000" at bounding box center [742, 395] width 1361 height 65
type input "TÚM XANH VẢI"
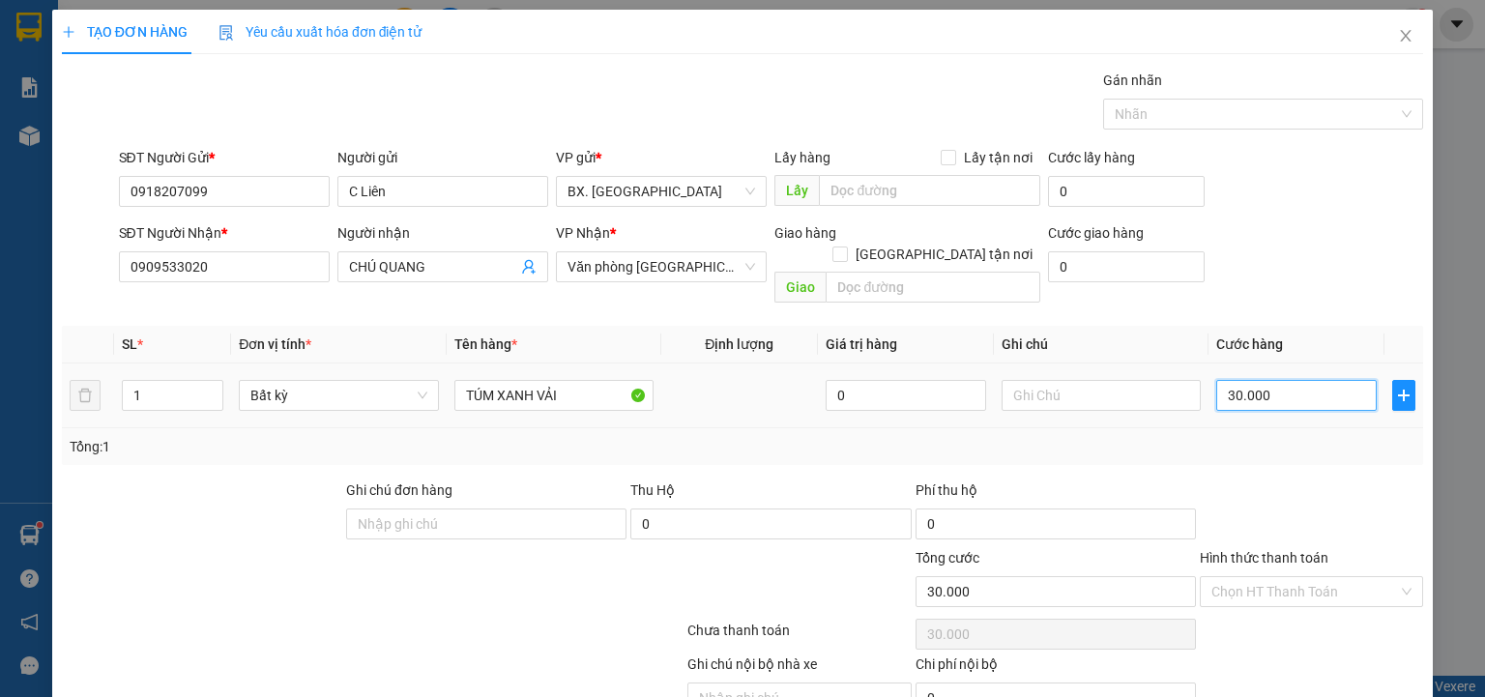
click at [1262, 380] on input "30.000" at bounding box center [1296, 395] width 160 height 31
type input "5"
type input "50"
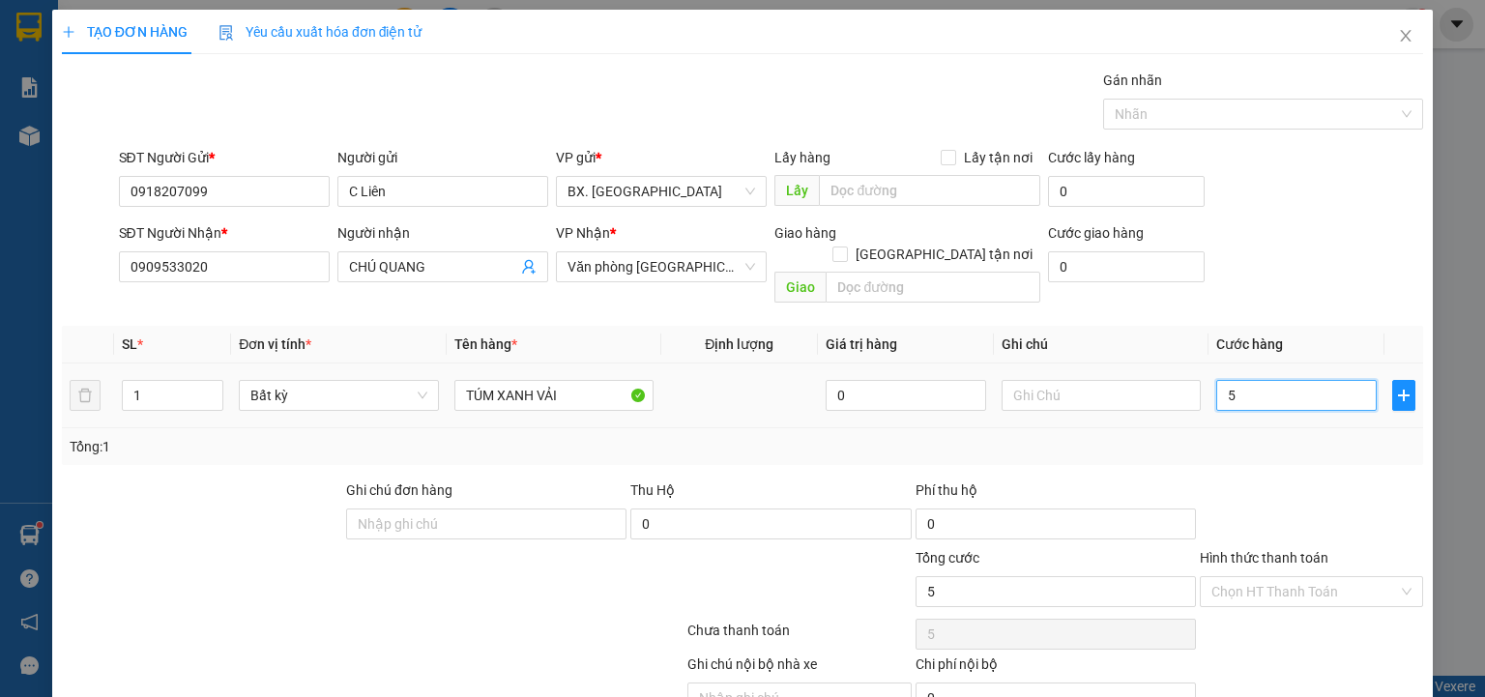
type input "50"
type input "500"
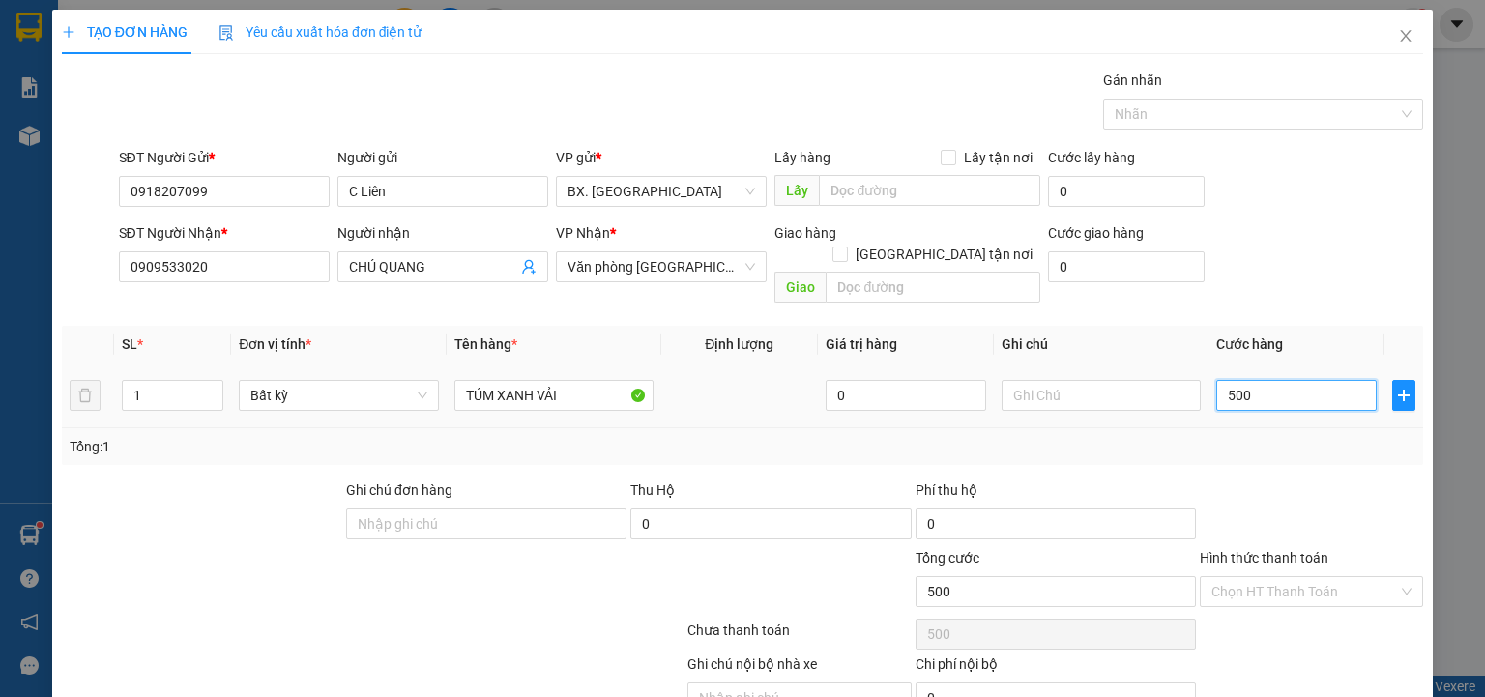
type input "5.000"
type input "50.000"
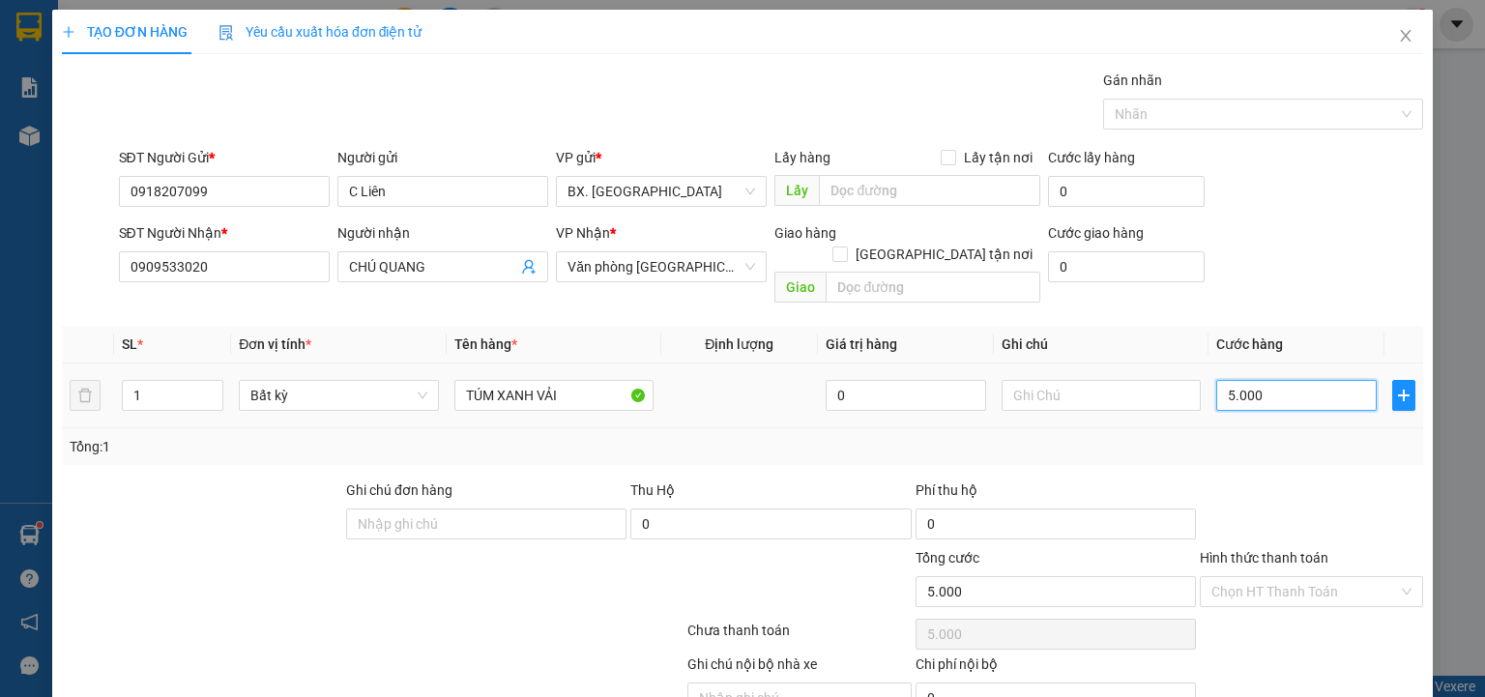
type input "50.000"
click at [1322, 380] on input "50.000" at bounding box center [1296, 395] width 160 height 31
click at [1321, 380] on input "50.000" at bounding box center [1296, 395] width 160 height 31
click at [1285, 380] on input "50.000" at bounding box center [1296, 395] width 160 height 31
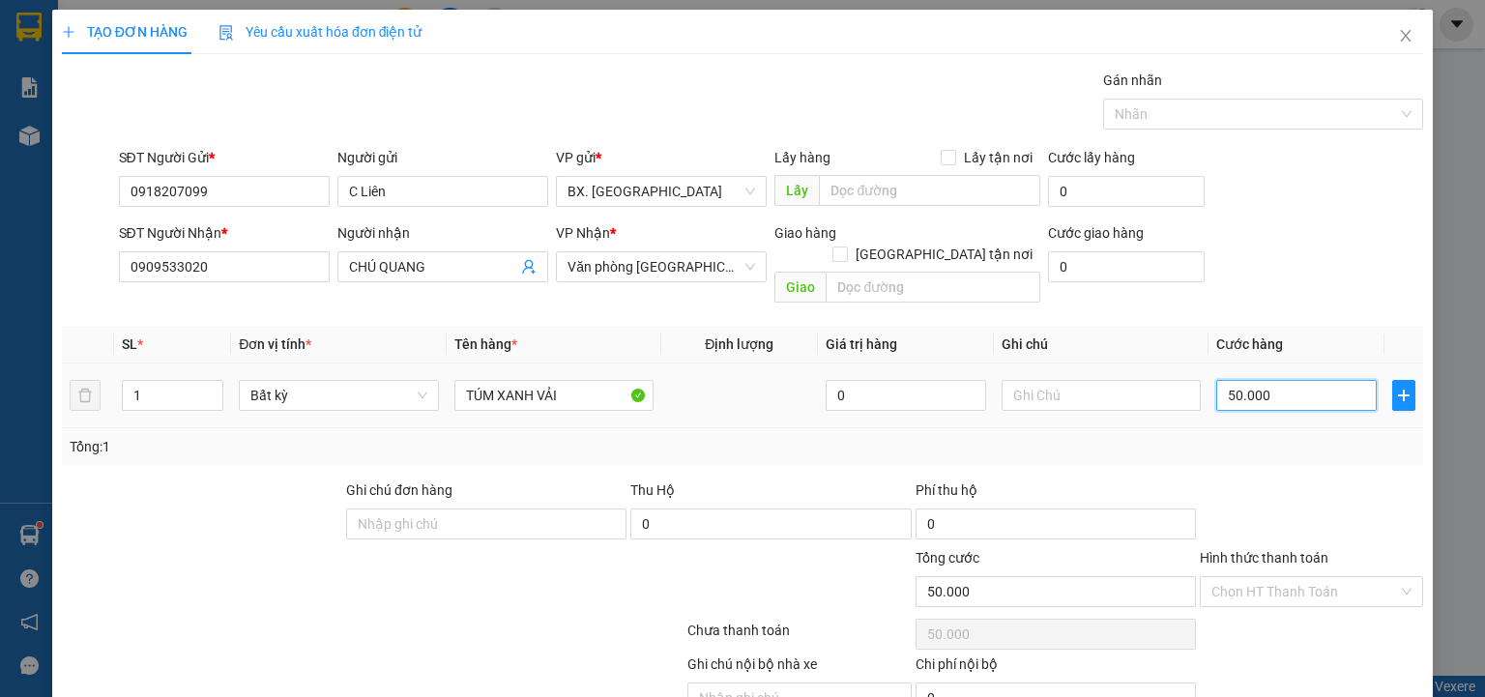
type input "6"
type input "60"
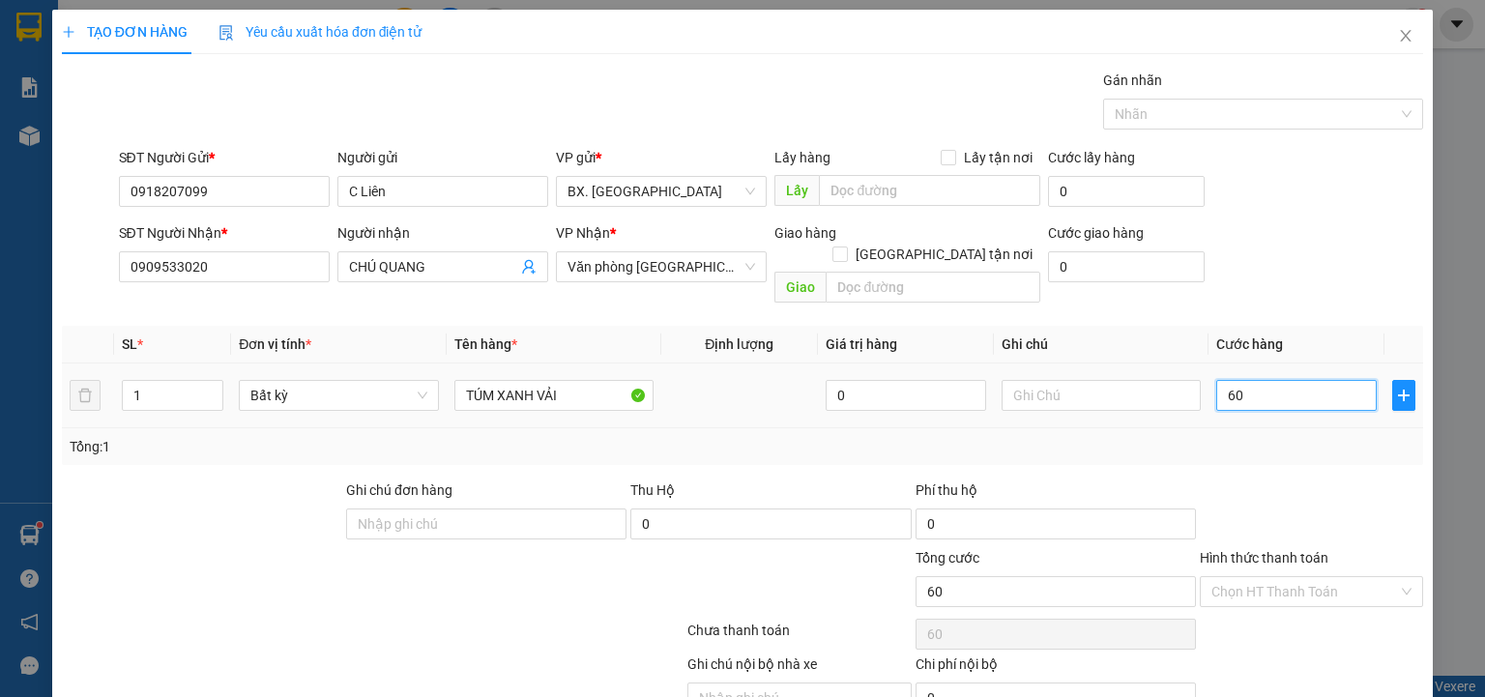
type input "600"
type input "6.000"
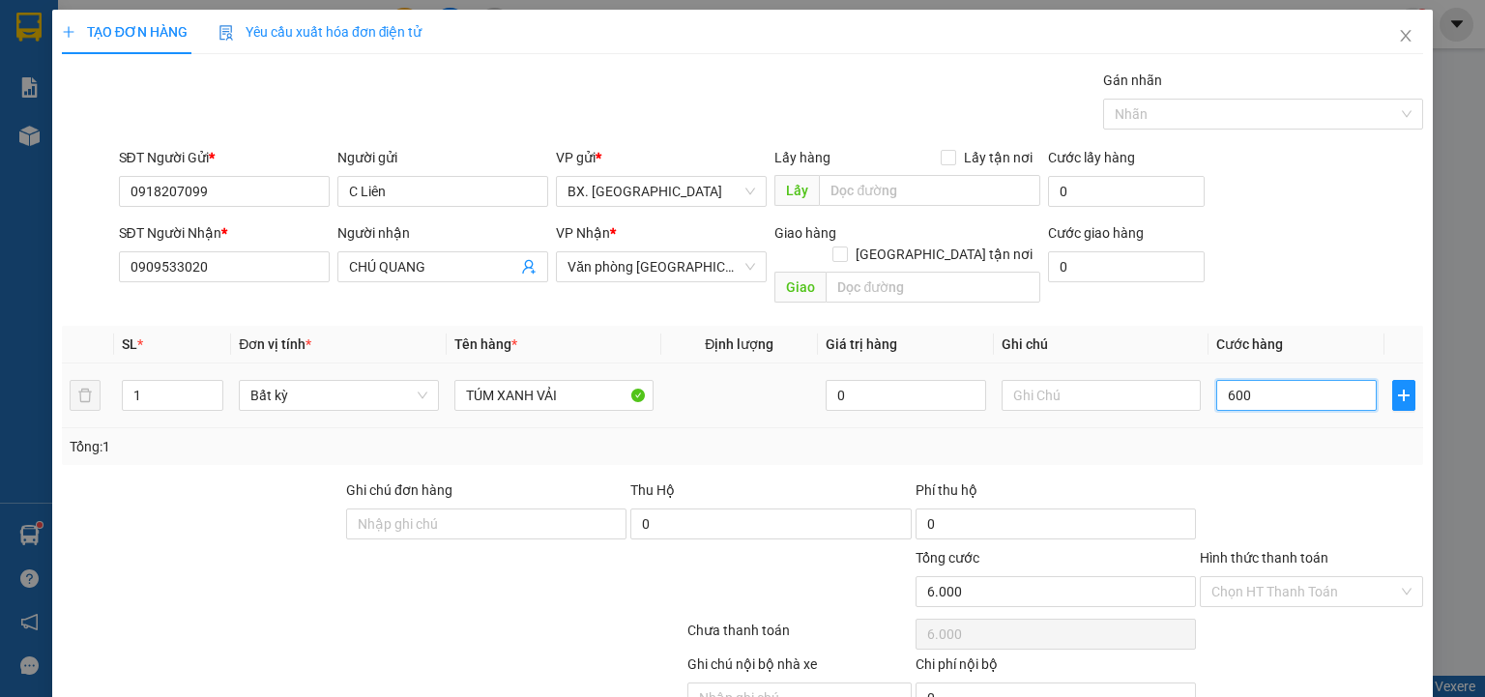
type input "6.000"
type input "60.000"
click at [1300, 577] on input "Hình thức thanh toán" at bounding box center [1304, 591] width 187 height 29
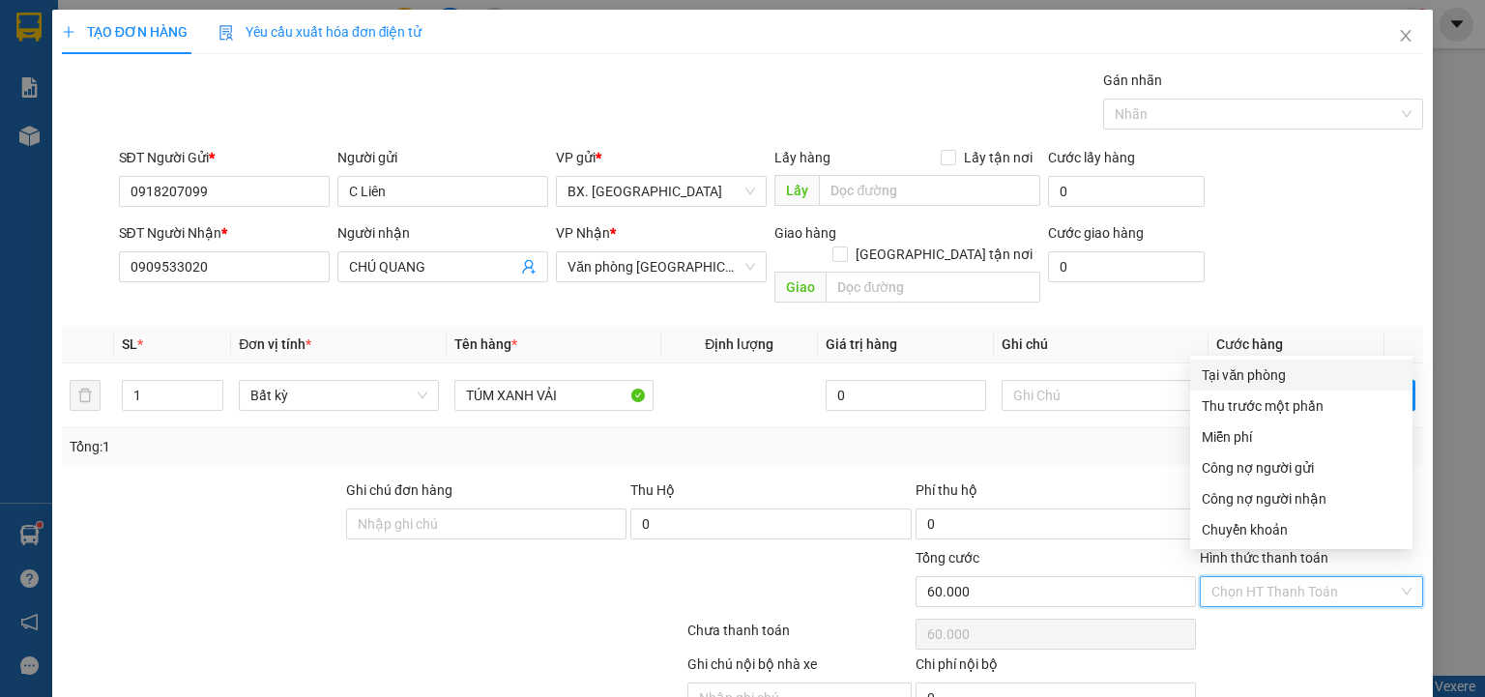
click at [1241, 375] on div "Tại văn phòng" at bounding box center [1300, 374] width 199 height 21
type input "0"
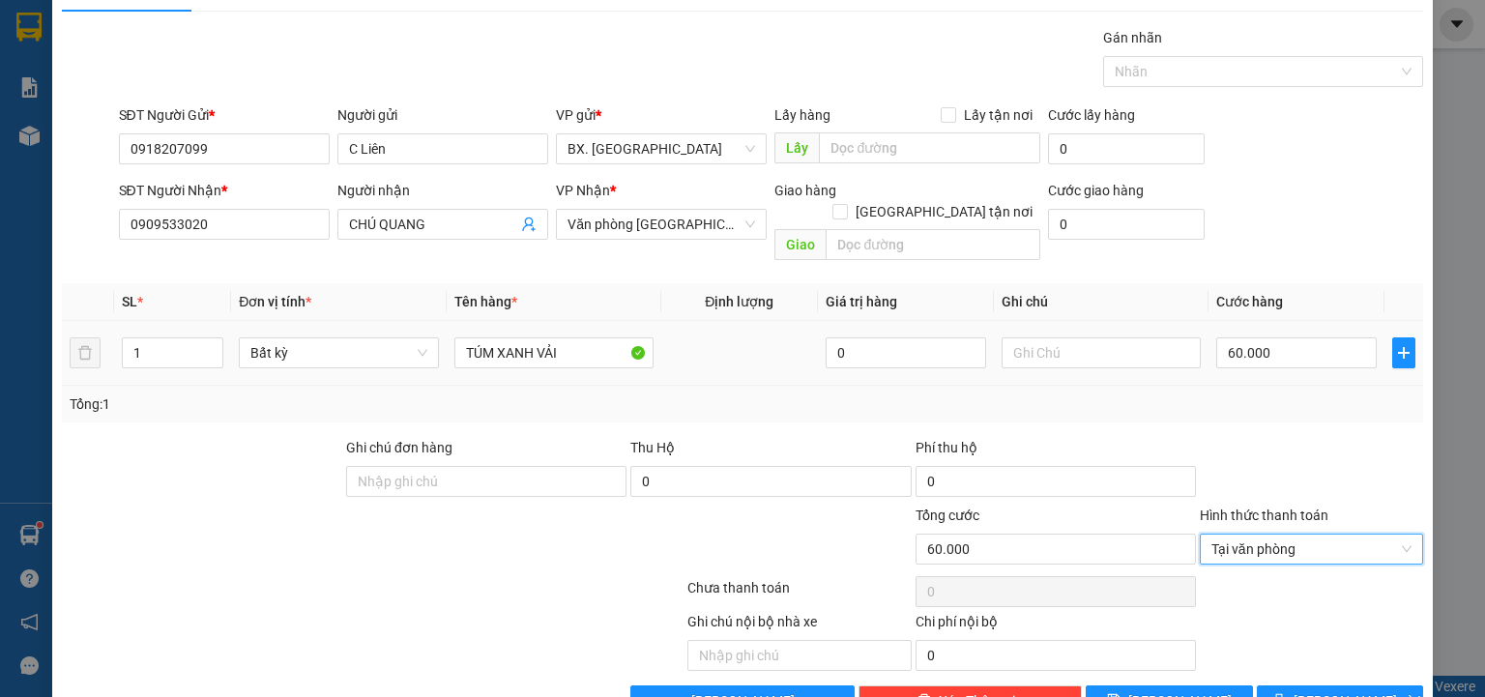
scroll to position [76, 0]
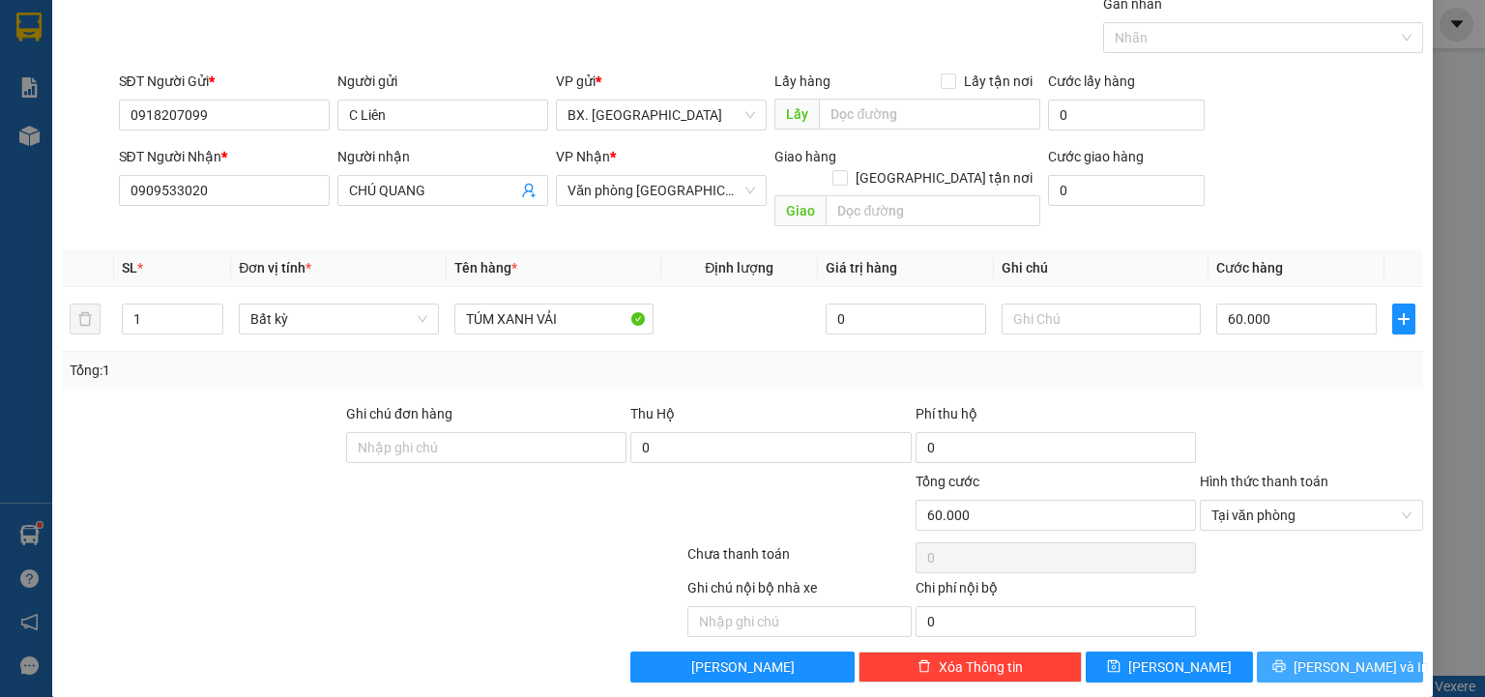
click at [1285, 659] on icon "printer" at bounding box center [1279, 666] width 14 height 14
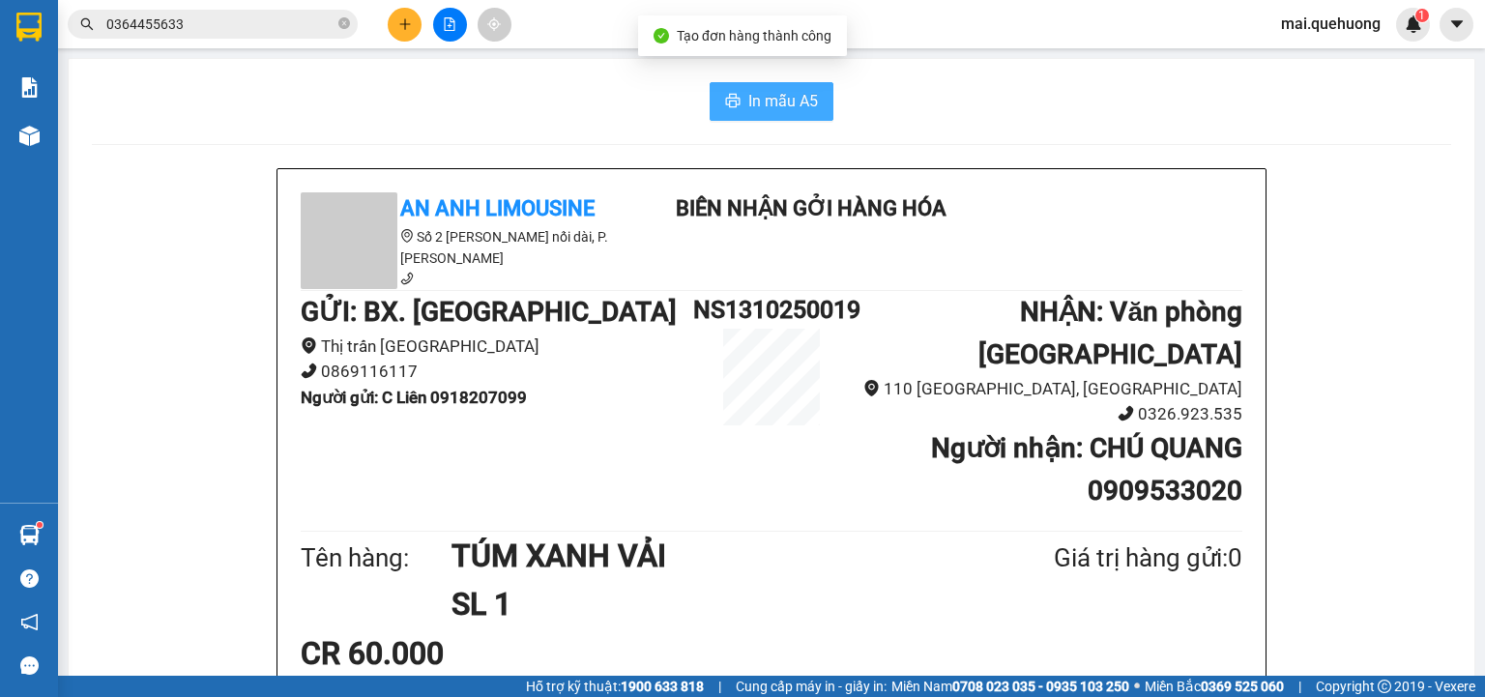
click at [785, 104] on span "In mẫu A5" at bounding box center [783, 101] width 70 height 24
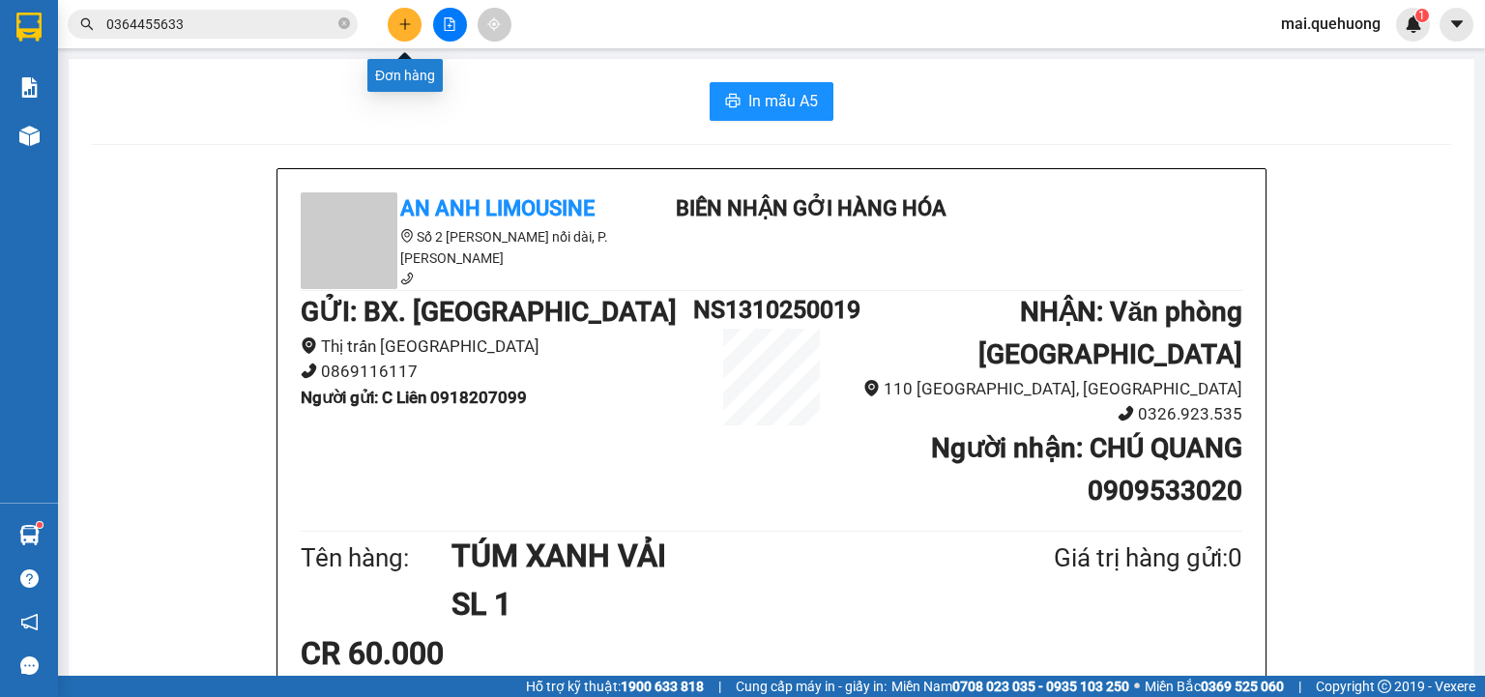
click at [402, 24] on icon "plus" at bounding box center [405, 24] width 14 height 14
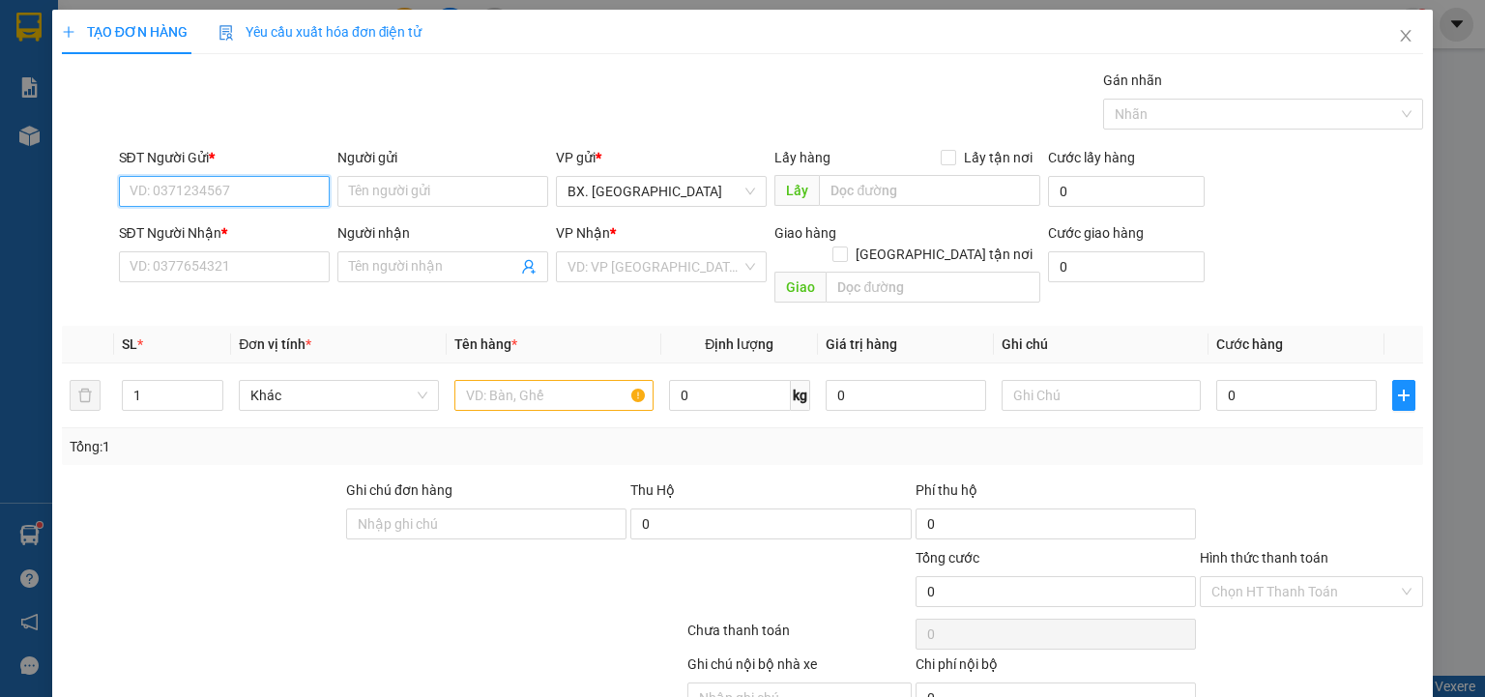
click at [240, 182] on input "SĐT Người Gửi *" at bounding box center [224, 191] width 211 height 31
type input "0946230750"
click at [238, 225] on div "0946230750 - CHỊ HÀ" at bounding box center [238, 228] width 216 height 21
type input "CHỊ HÀ"
type input "0917421478"
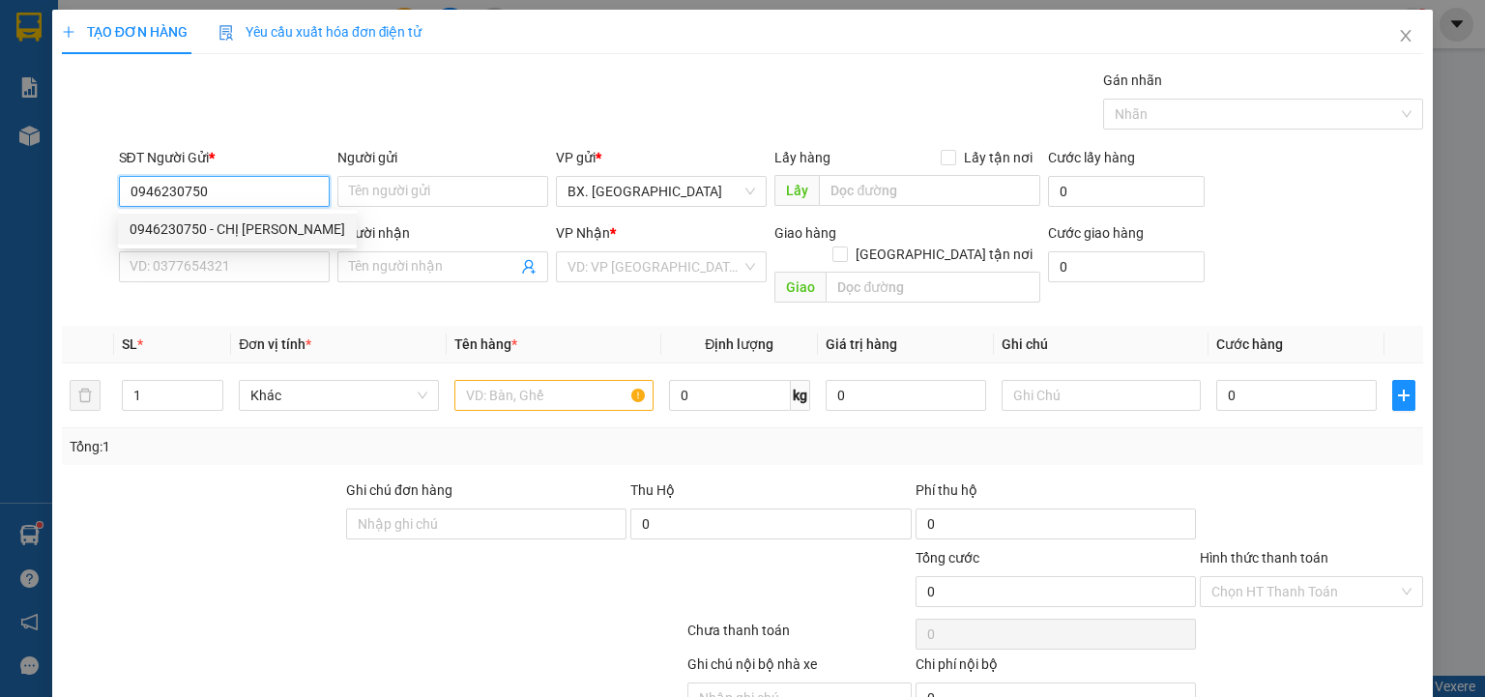
type input "CHỊ THẢO"
type input "50.000"
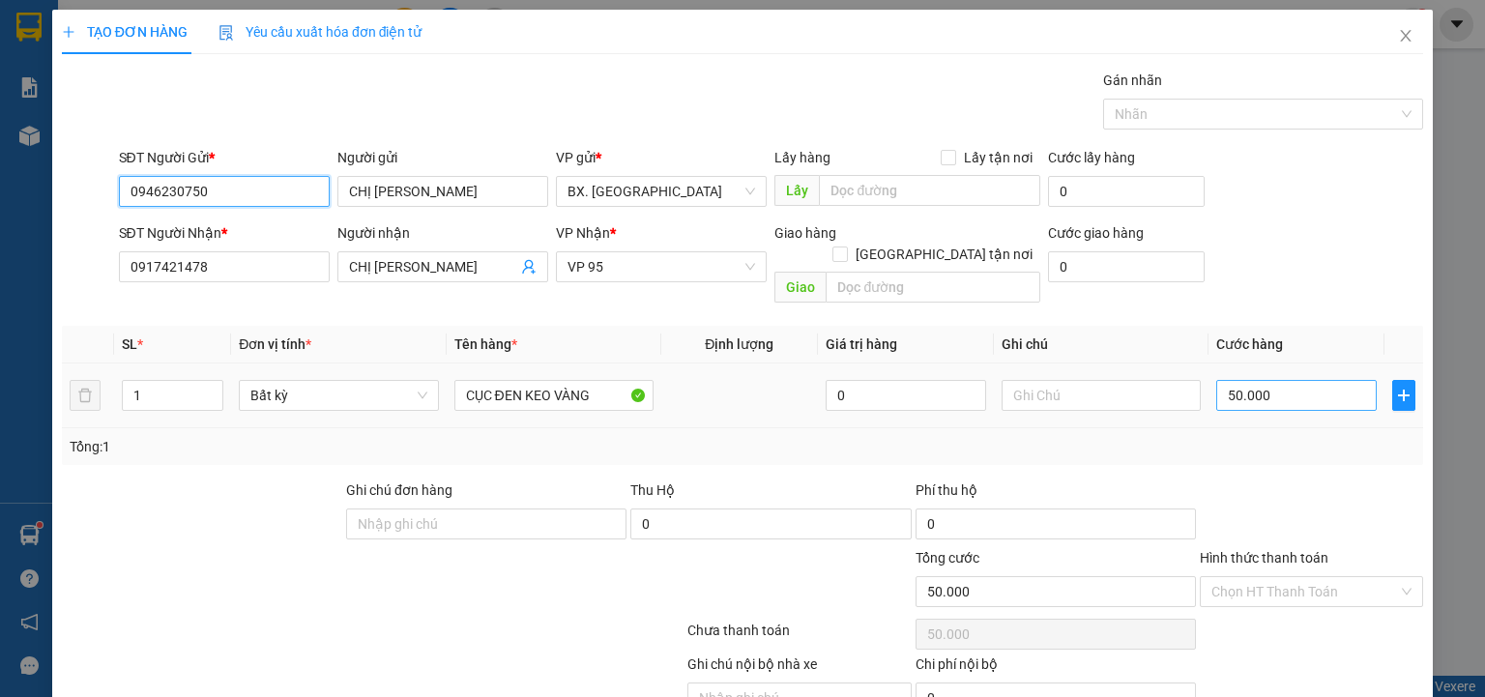
type input "0946230750"
click at [1266, 380] on input "50.000" at bounding box center [1296, 395] width 160 height 31
type input "7"
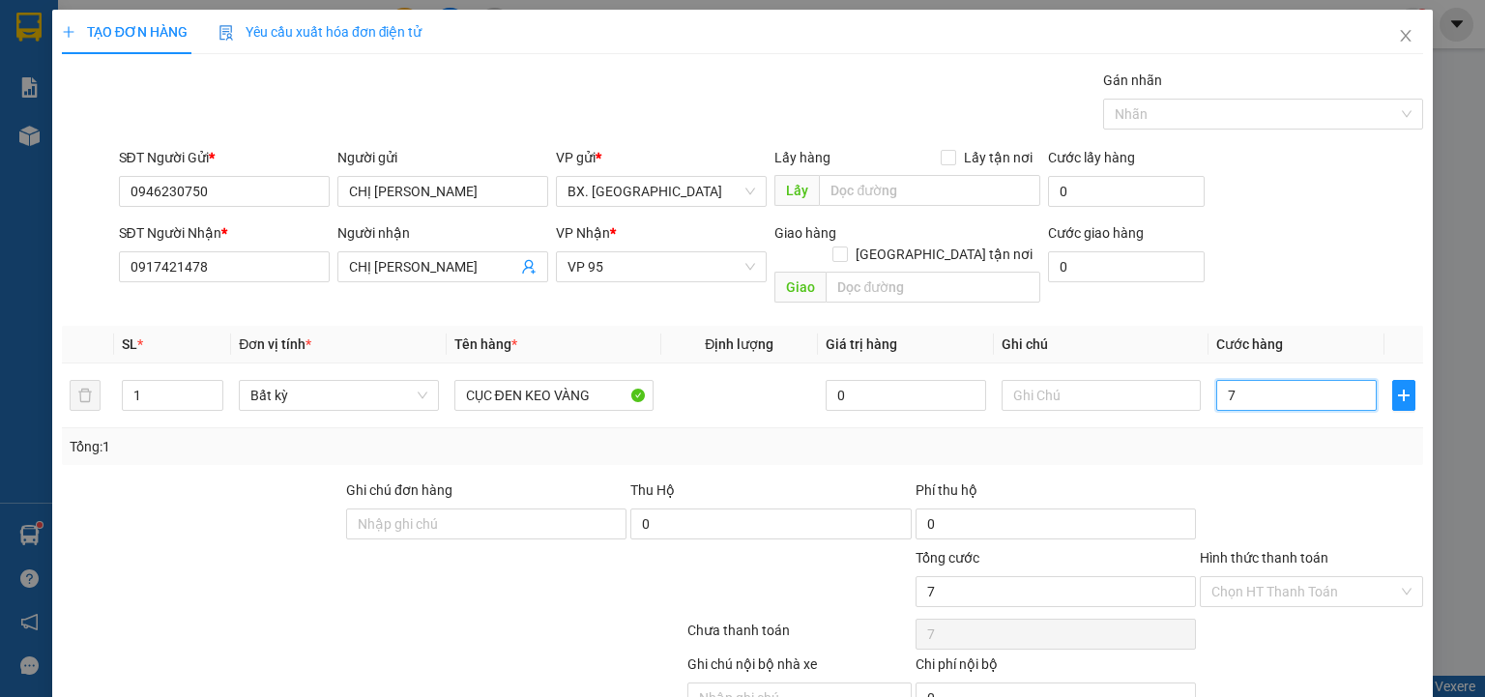
type input "70"
type input "700"
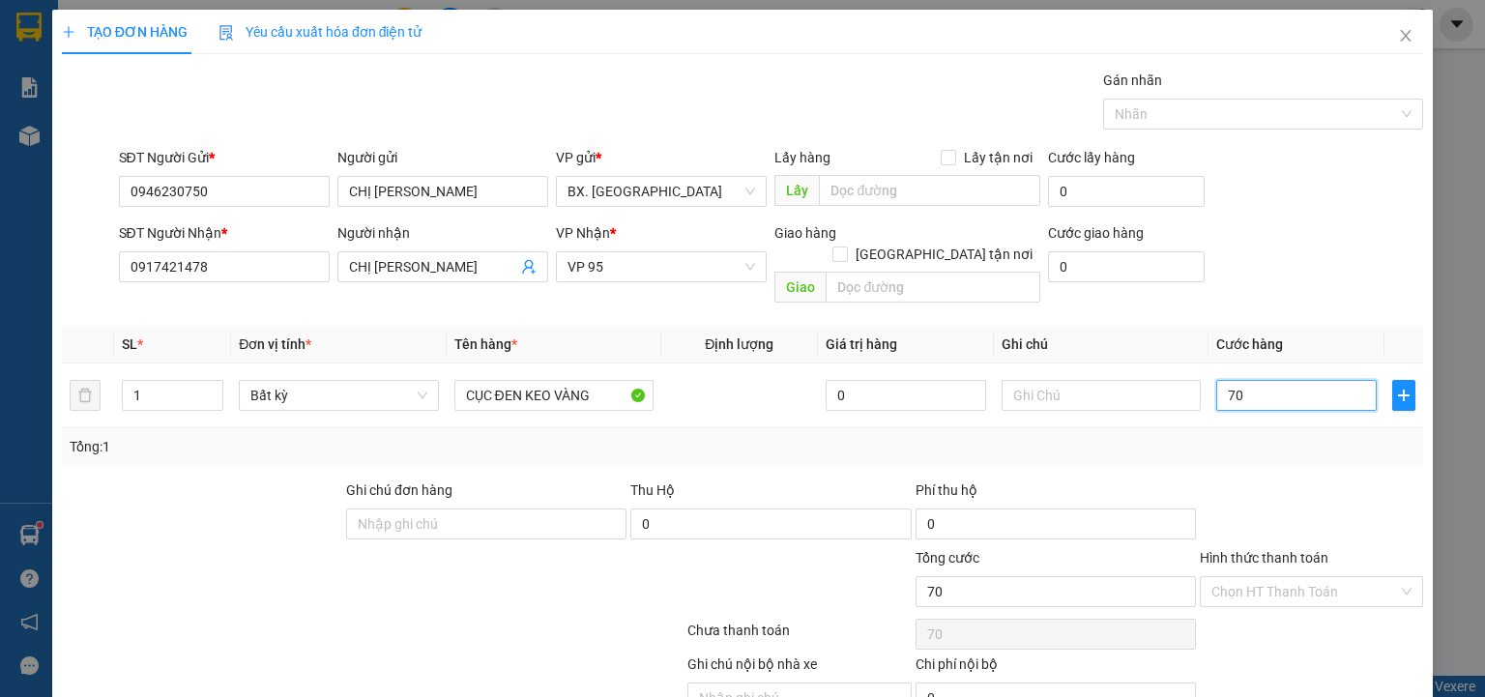
type input "700"
type input "7.000"
type input "70.000"
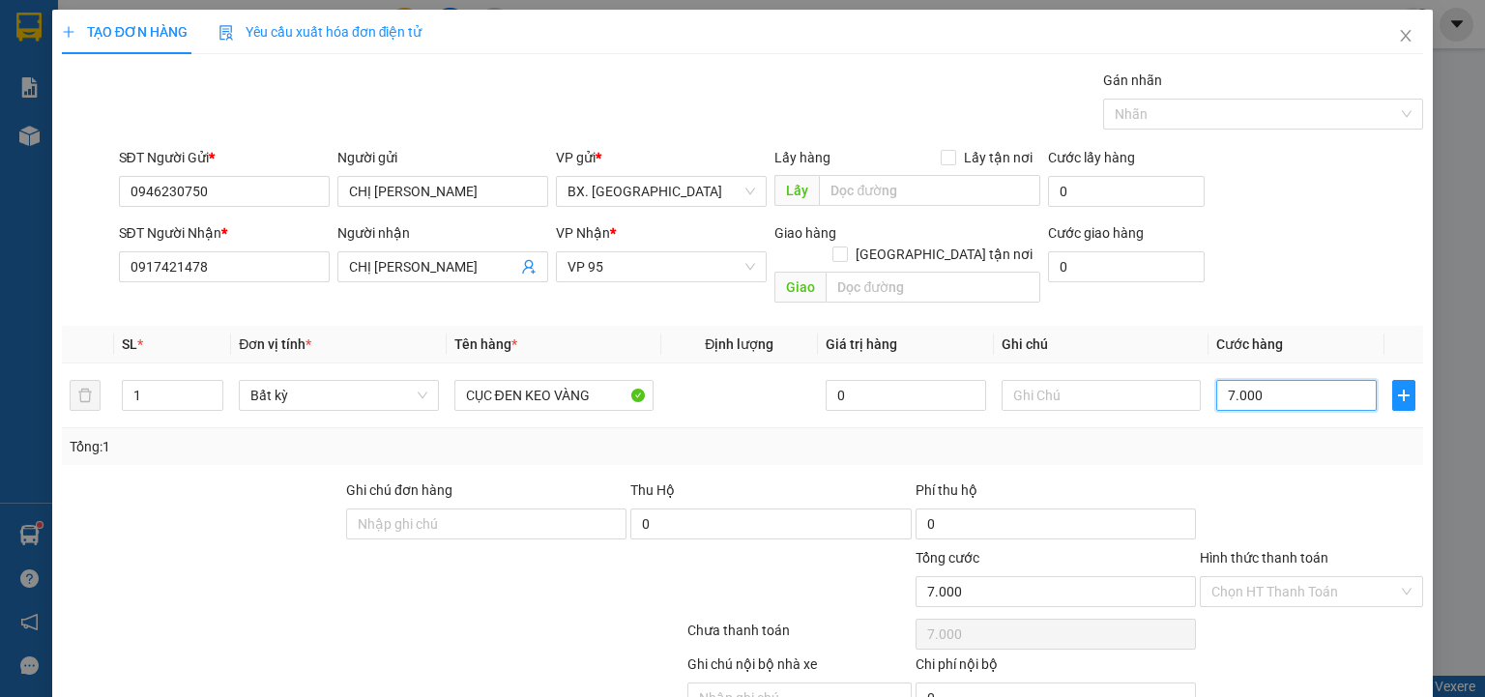
type input "70.000"
click at [1304, 577] on input "Hình thức thanh toán" at bounding box center [1304, 591] width 187 height 29
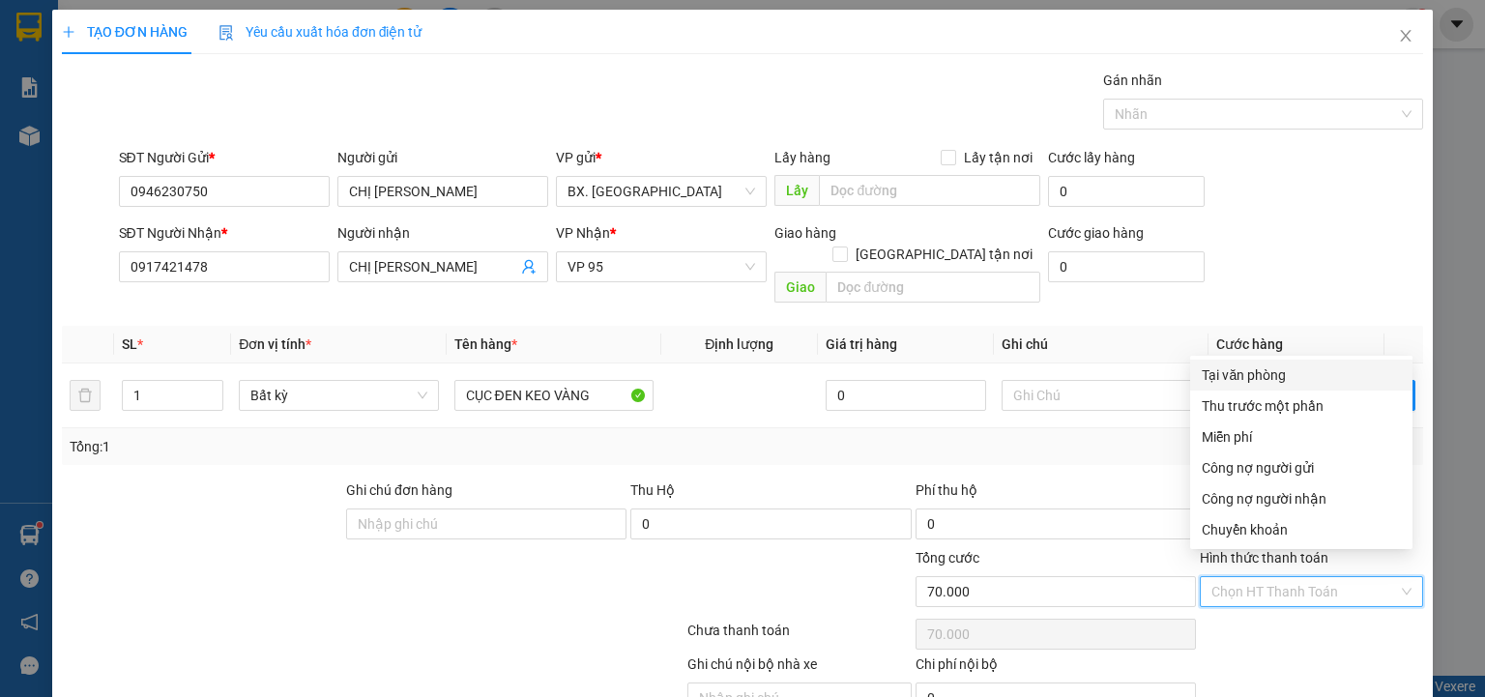
click at [1241, 367] on div "Tại văn phòng" at bounding box center [1300, 374] width 199 height 21
type input "0"
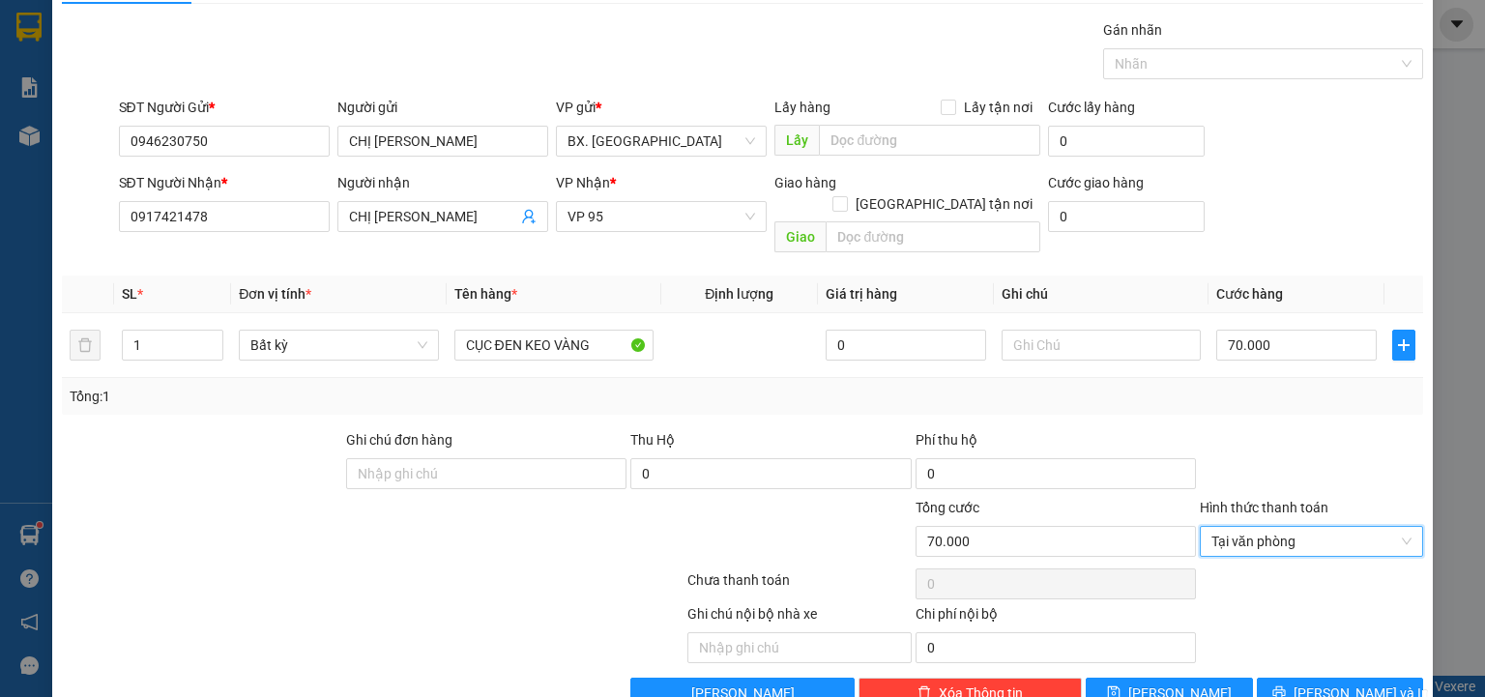
scroll to position [76, 0]
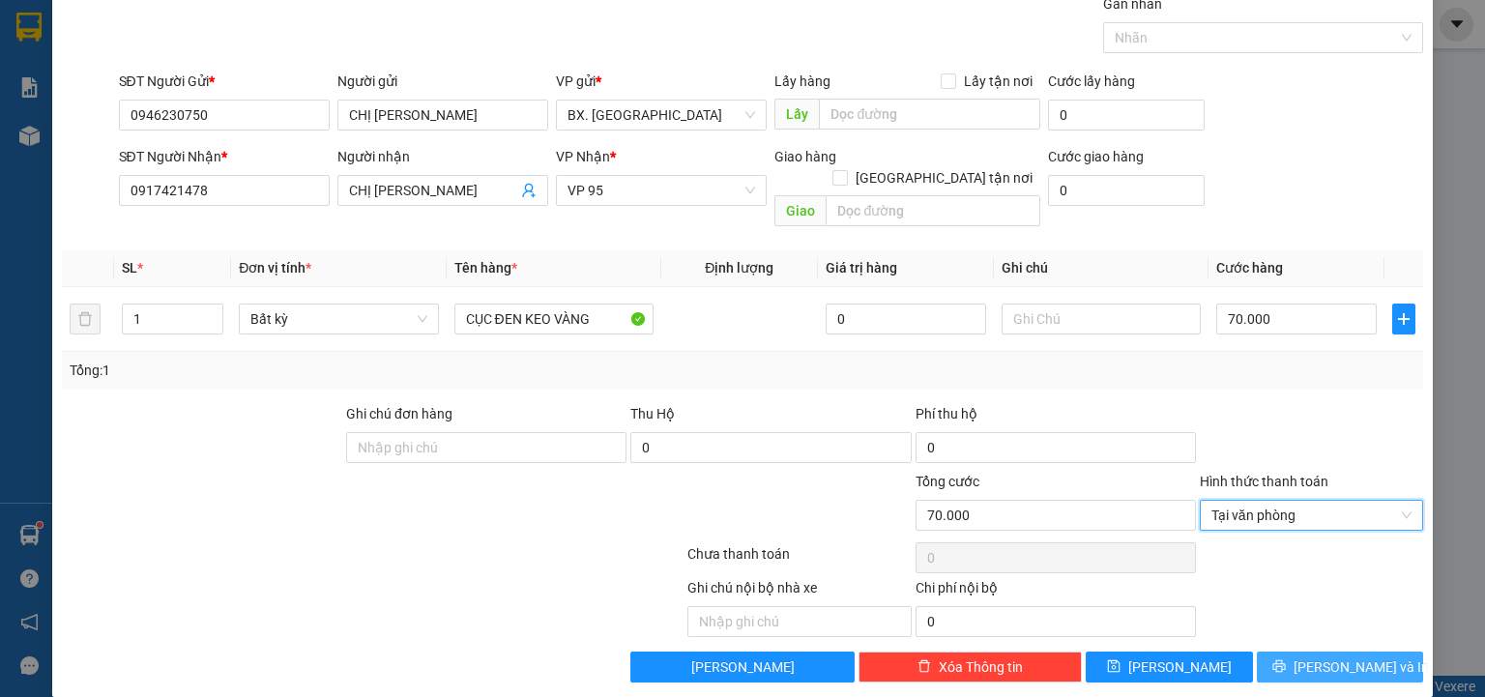
click at [1324, 656] on span "Lưu và In" at bounding box center [1360, 666] width 135 height 21
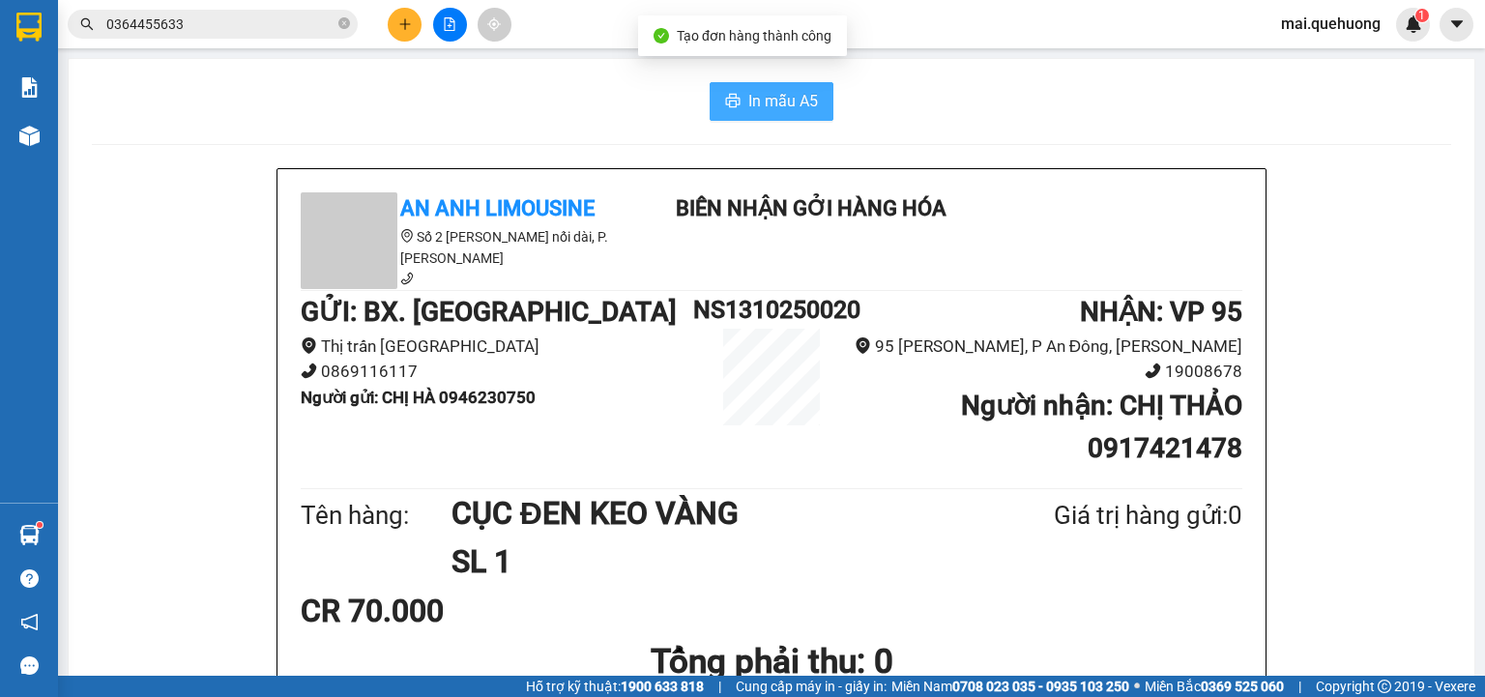
click at [775, 108] on span "In mẫu A5" at bounding box center [783, 101] width 70 height 24
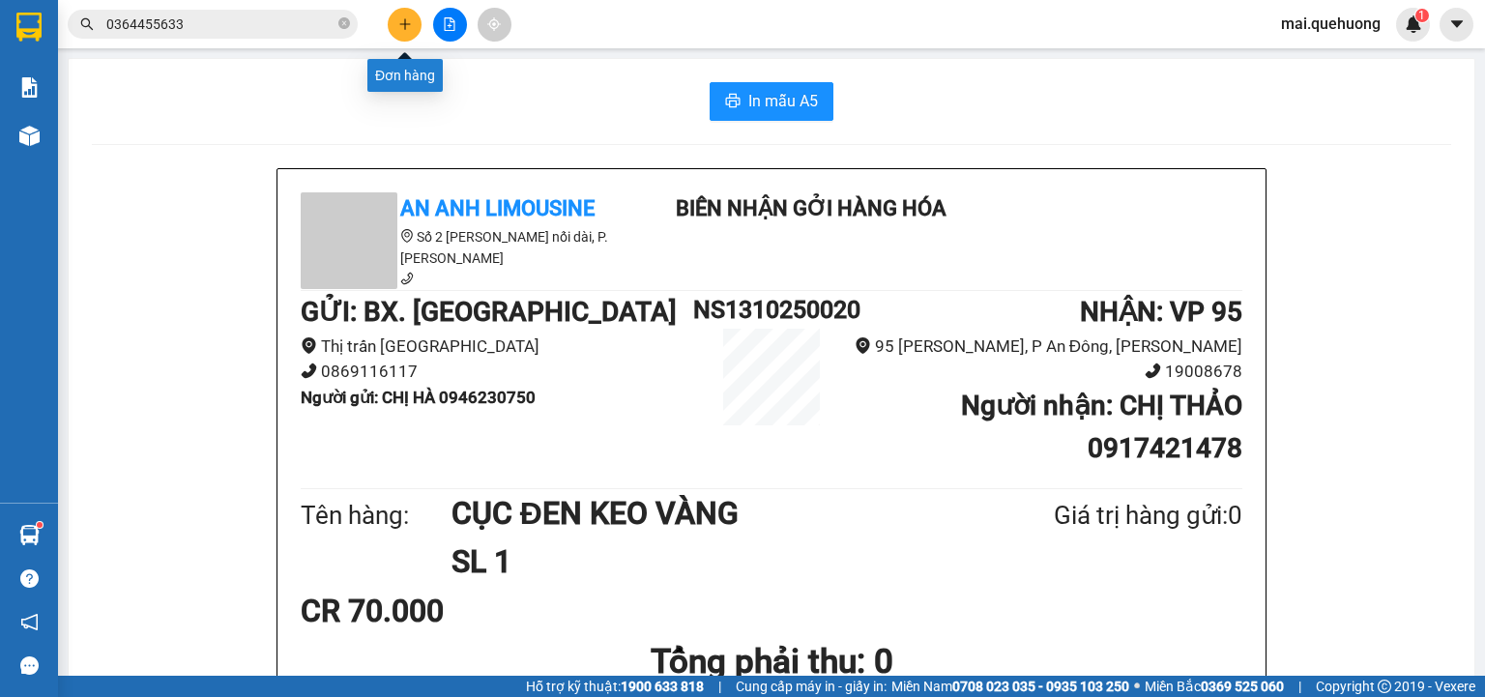
click at [399, 27] on icon "plus" at bounding box center [405, 24] width 14 height 14
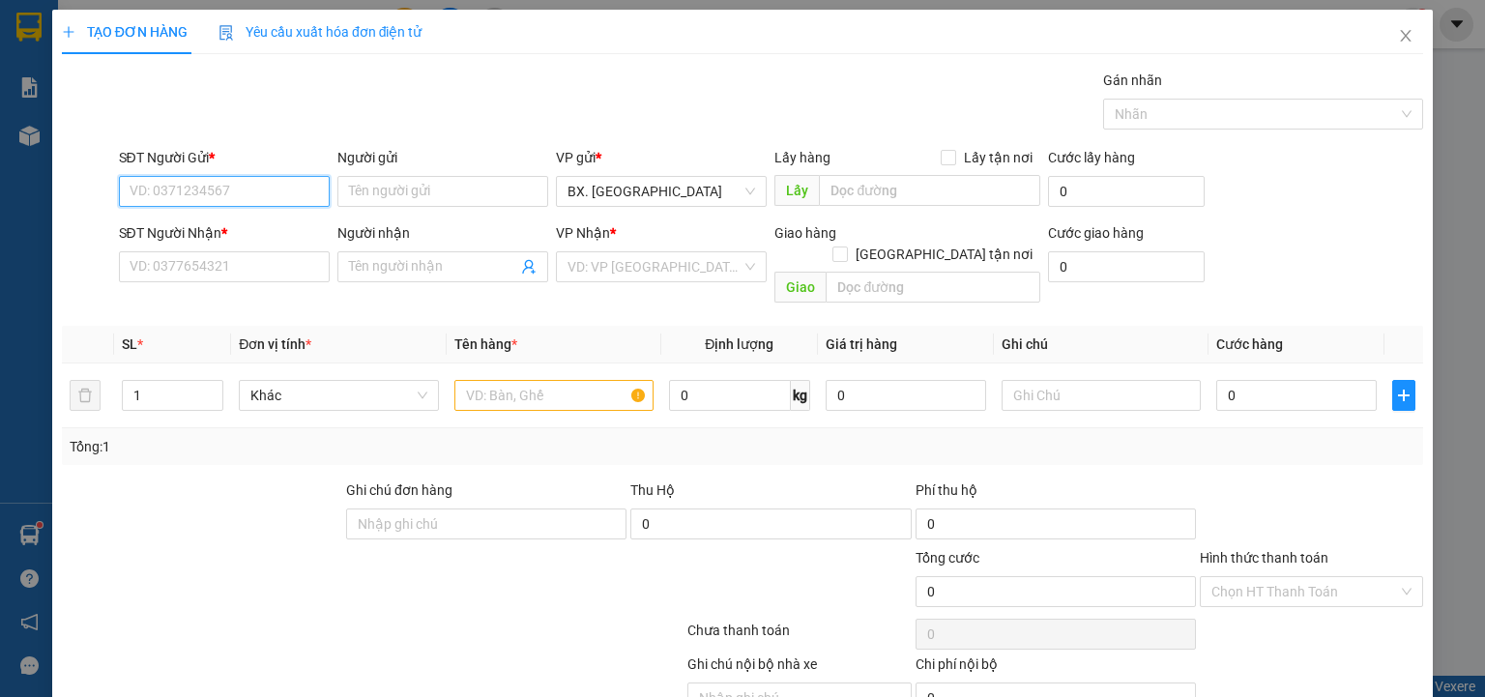
click at [244, 186] on input "SĐT Người Gửi *" at bounding box center [224, 191] width 211 height 31
type input "0866014079"
drag, startPoint x: 256, startPoint y: 228, endPoint x: 276, endPoint y: 213, distance: 25.5
click at [269, 218] on div "0866014079 - ĐẠI" at bounding box center [223, 228] width 186 height 21
type input "ĐẠI"
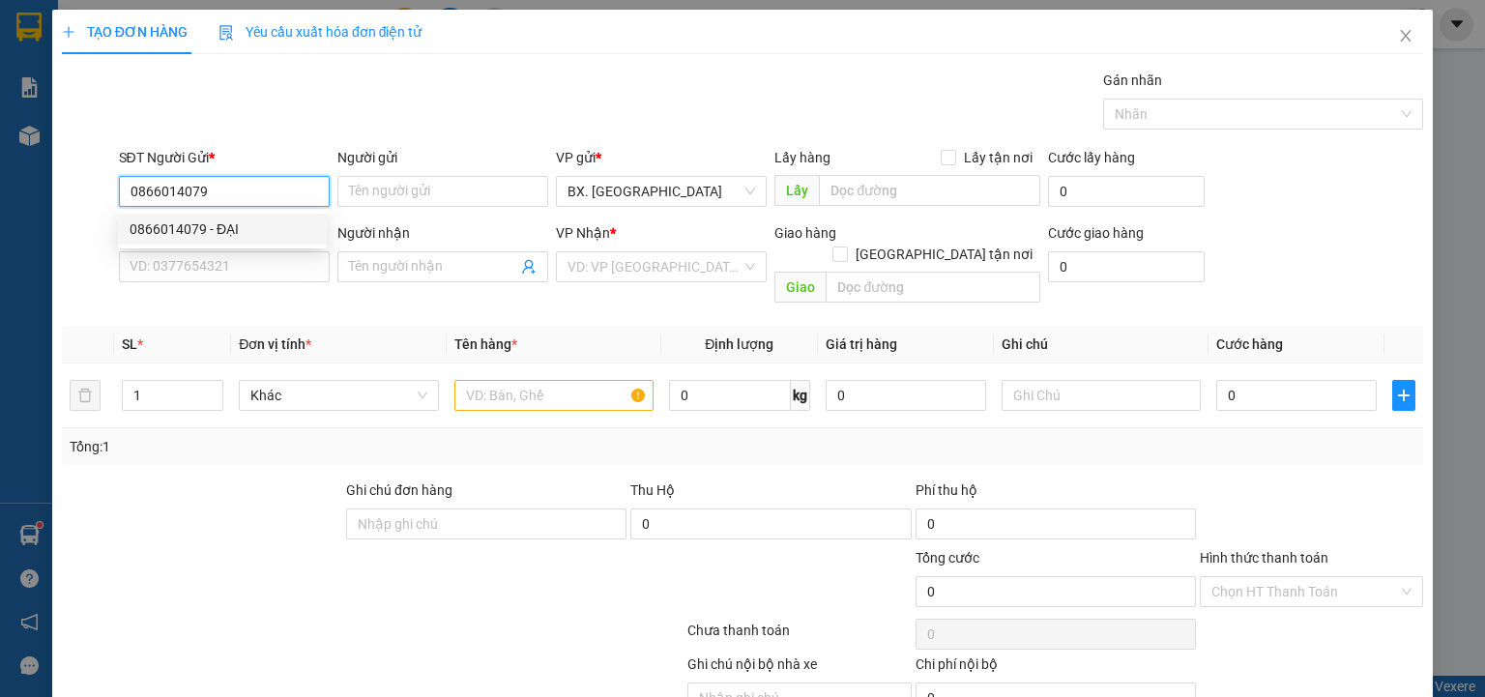
type input "0355597340"
type input "TỊNH"
type input "40.000"
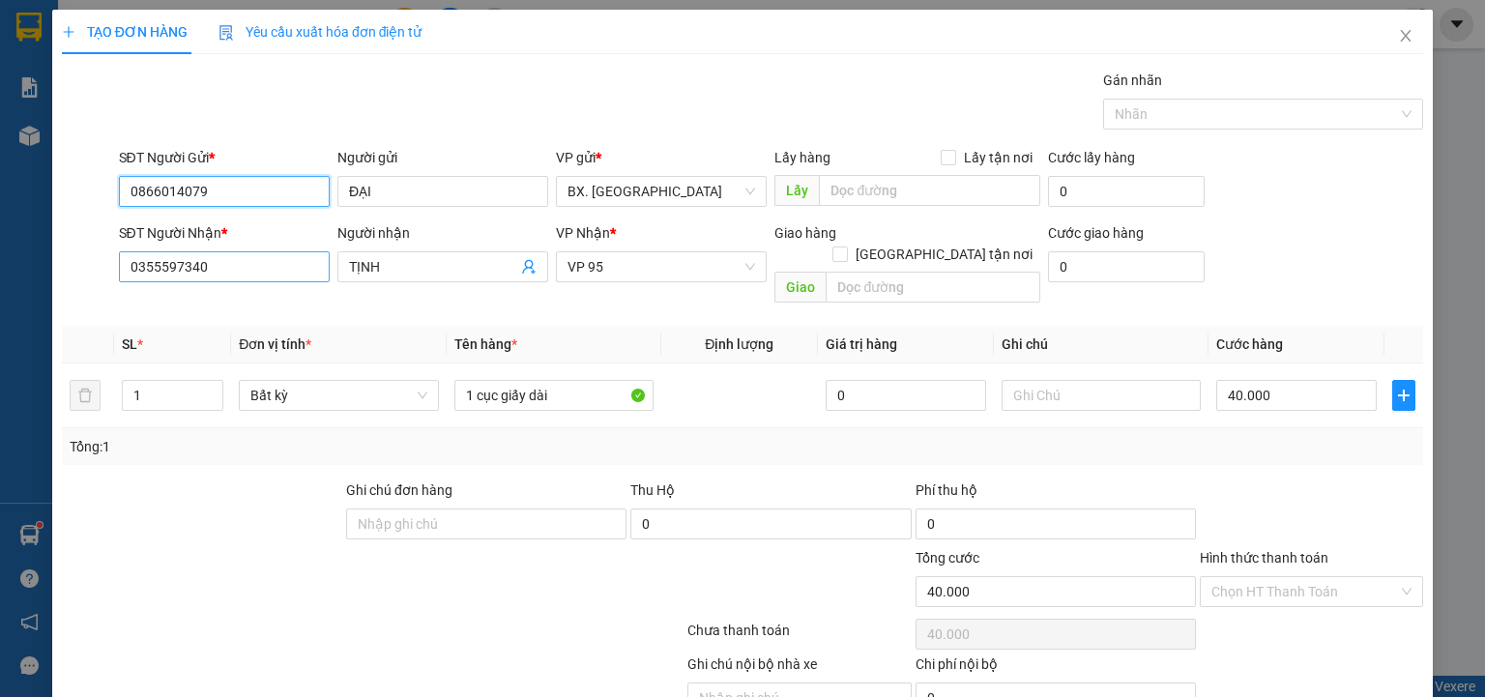
type input "0866014079"
click at [216, 269] on input "0355597340" at bounding box center [224, 266] width 211 height 31
click at [630, 280] on span "VP 95" at bounding box center [661, 266] width 188 height 29
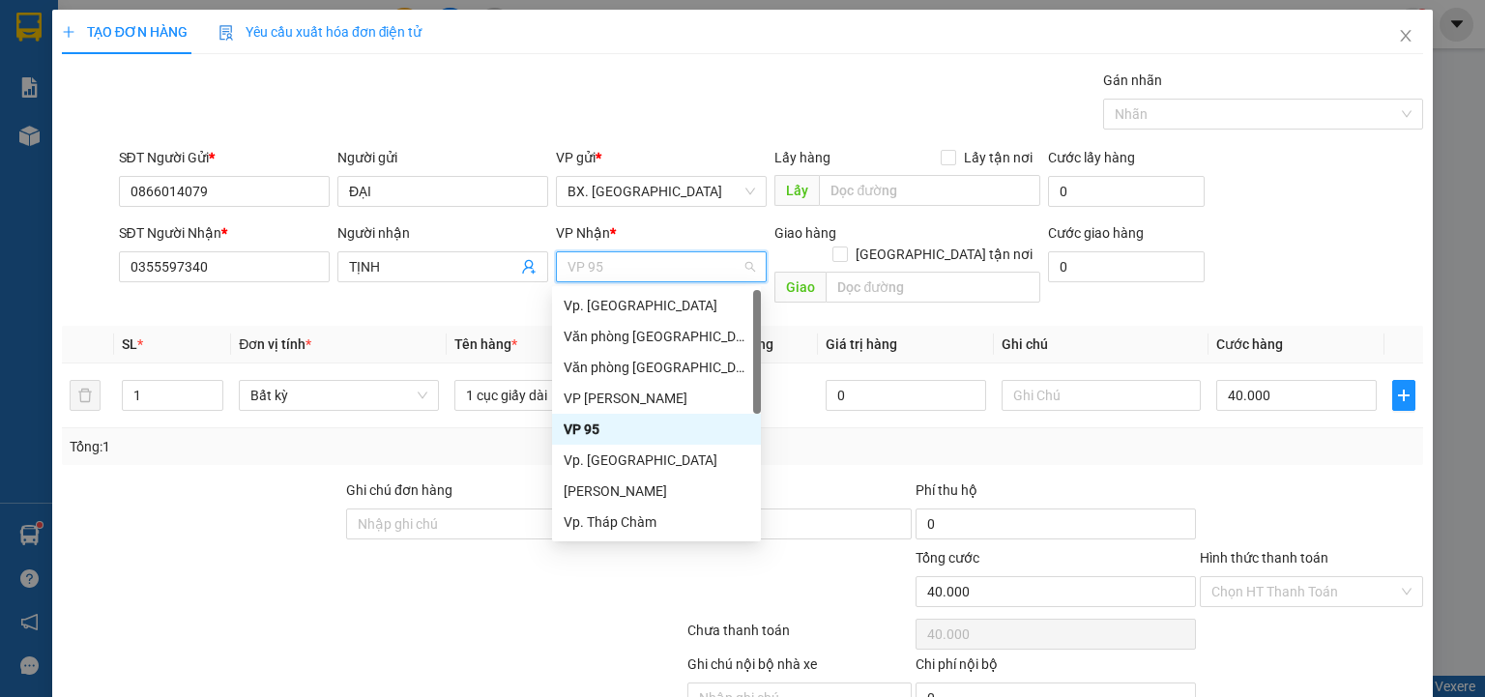
click at [617, 429] on div "VP 95" at bounding box center [656, 429] width 186 height 21
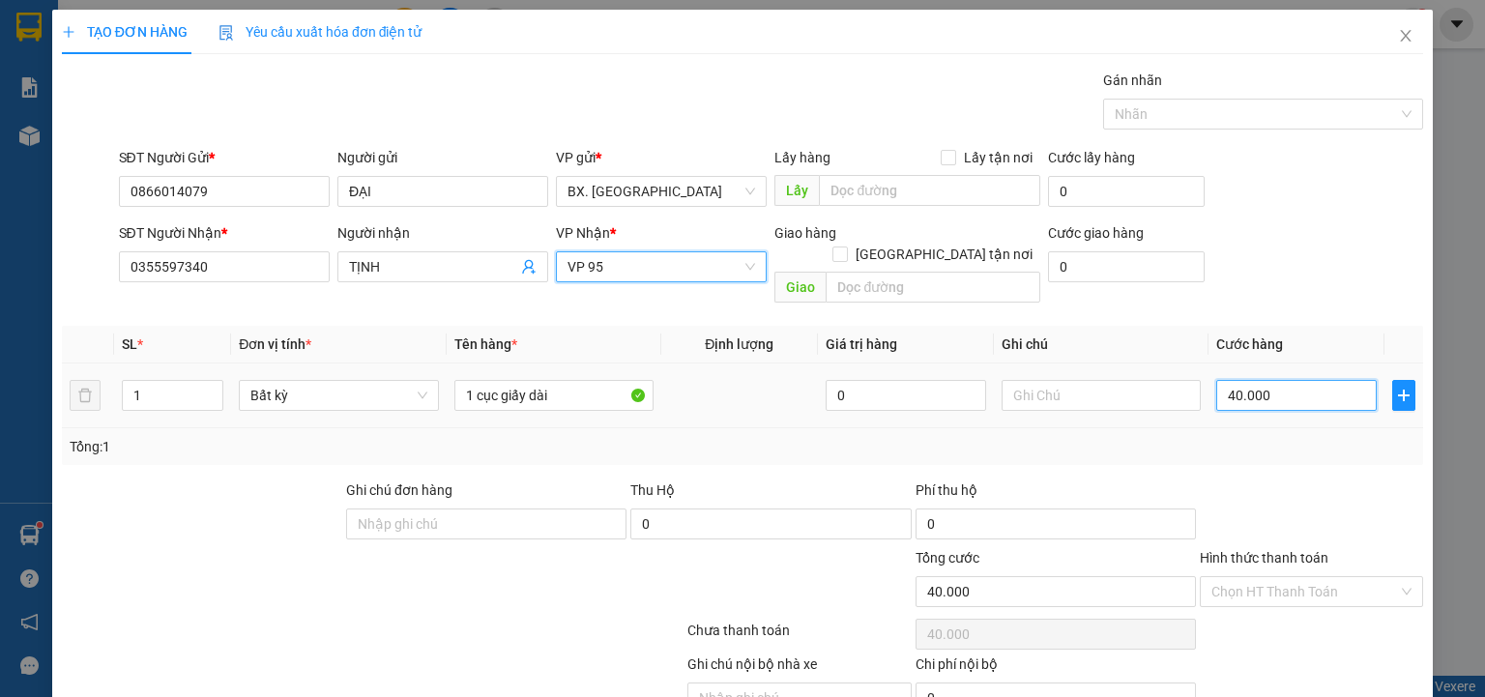
click at [1281, 380] on input "40.000" at bounding box center [1296, 395] width 160 height 31
type input "6"
type input "60"
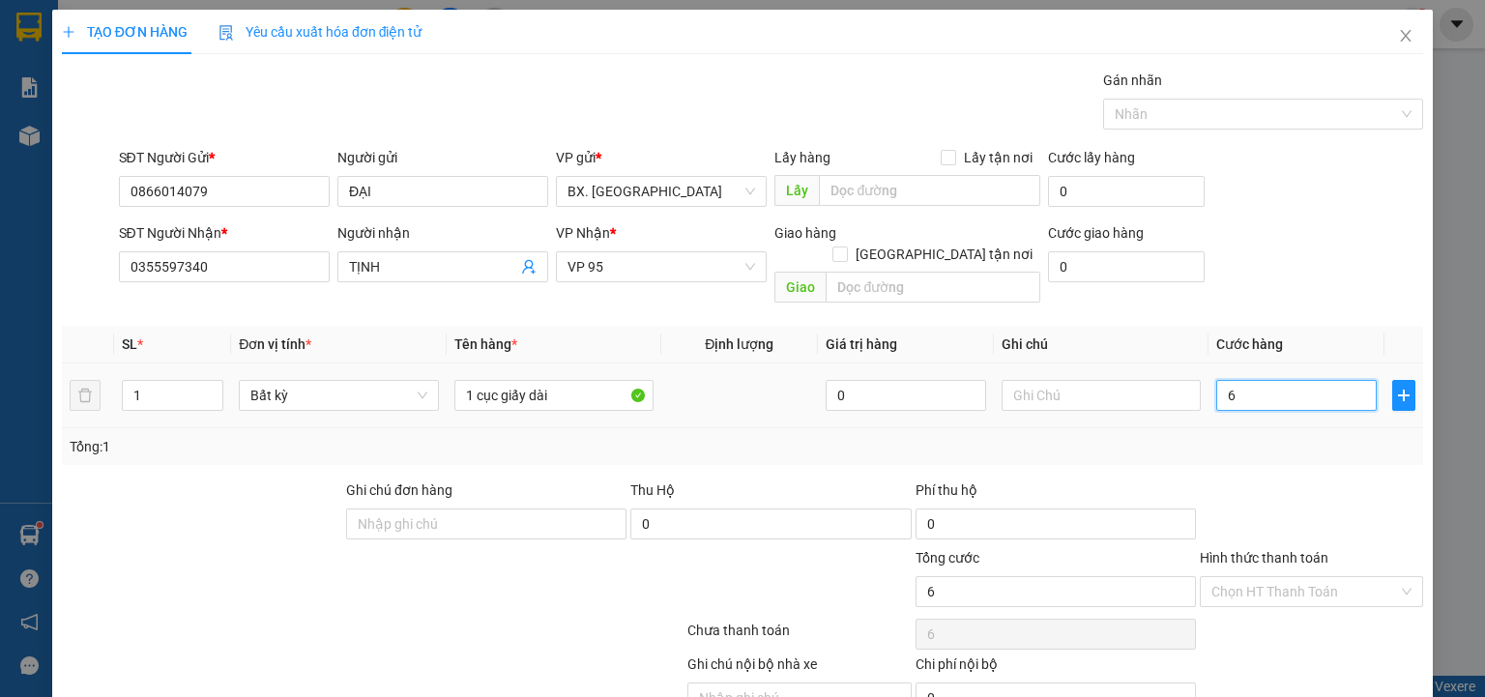
type input "60"
type input "600"
type input "6.000"
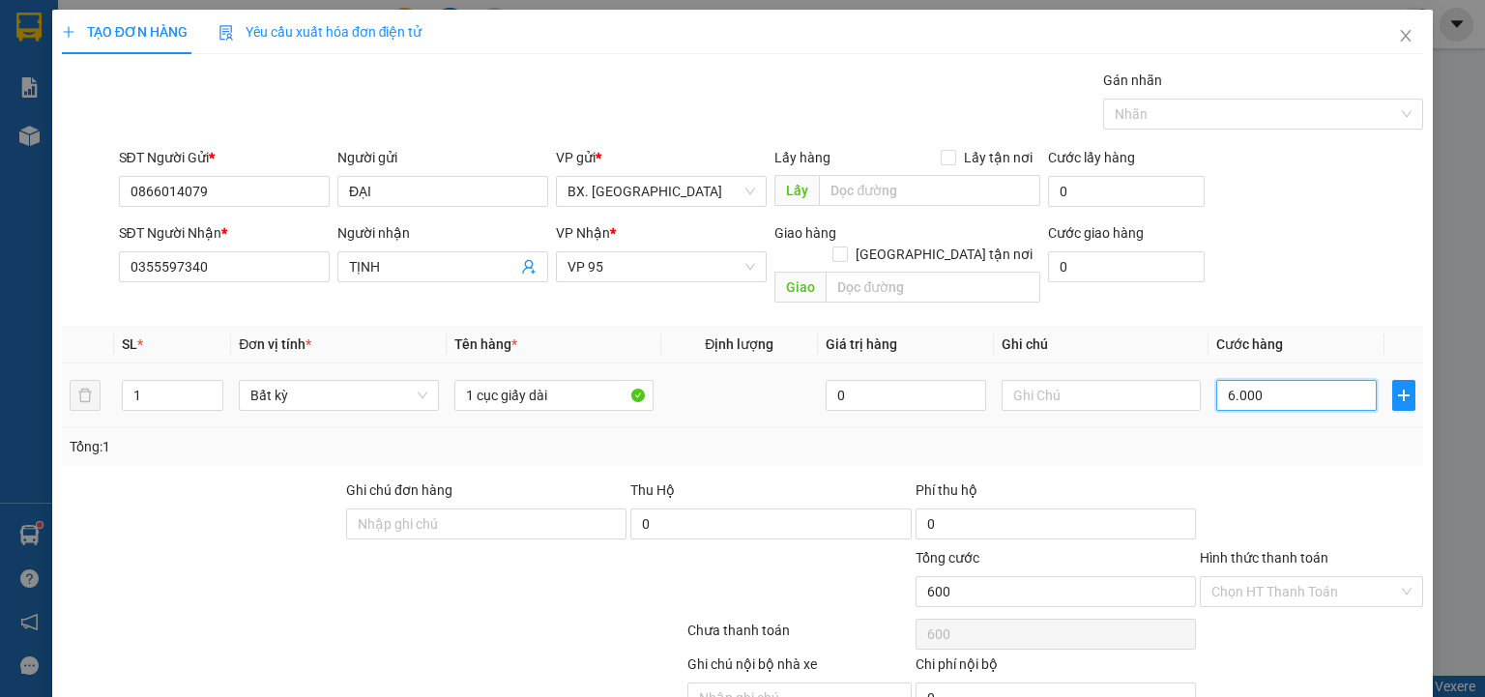
type input "6.000"
type input "60.000"
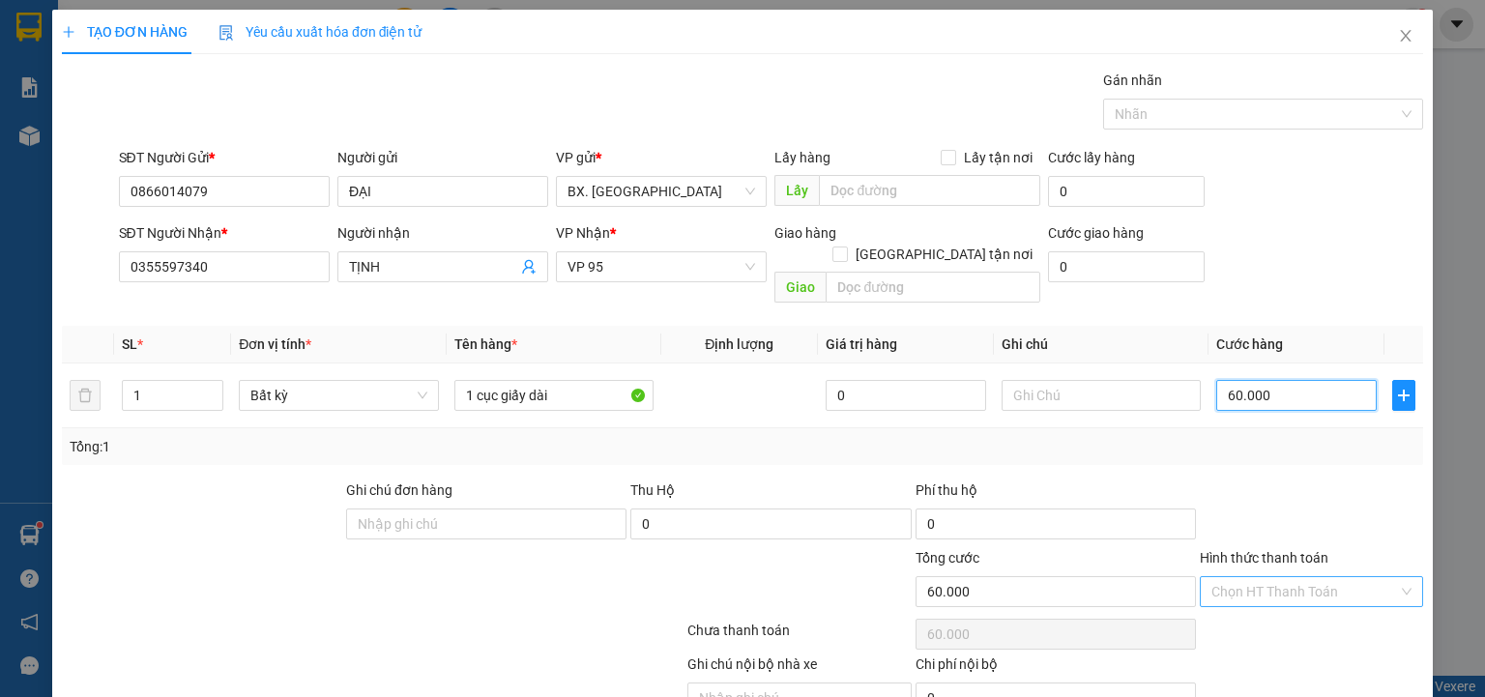
type input "60.000"
click at [1256, 577] on input "Hình thức thanh toán" at bounding box center [1304, 591] width 187 height 29
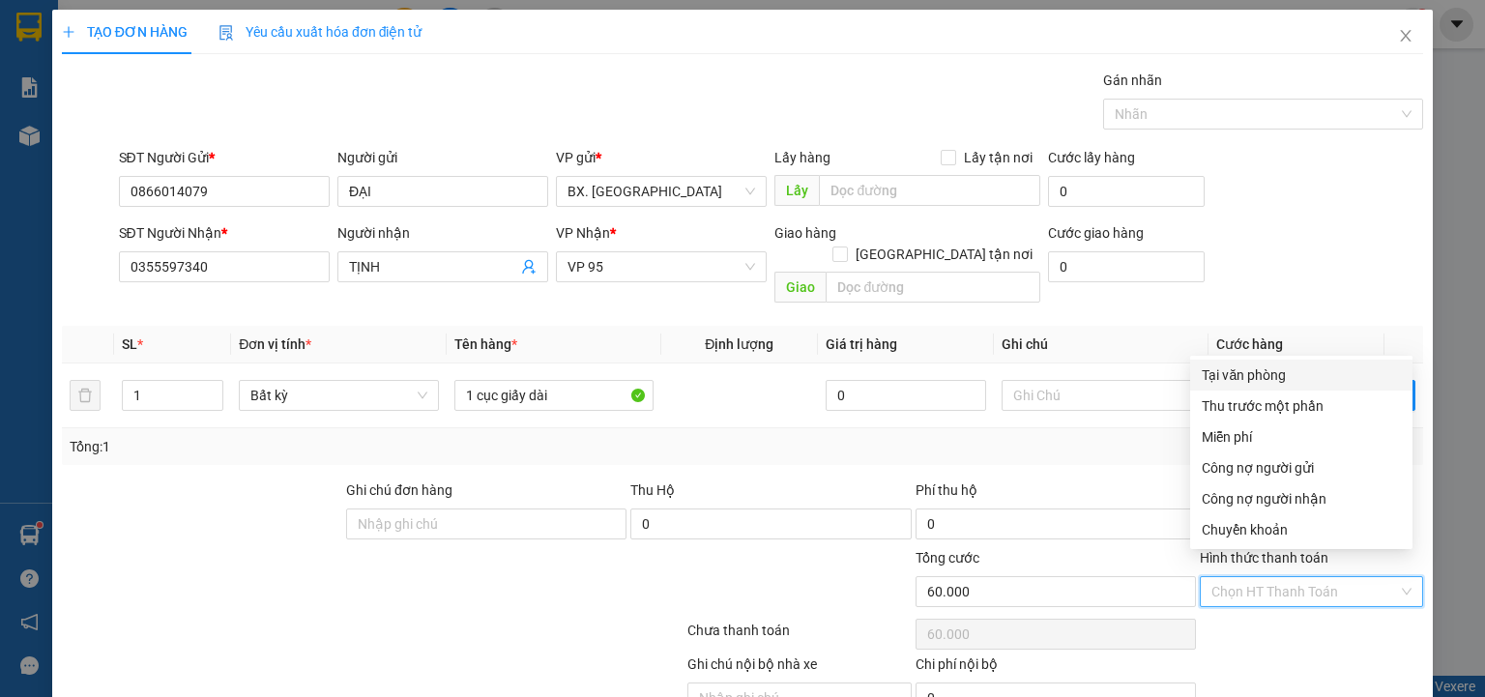
click at [1245, 378] on div "Tại văn phòng" at bounding box center [1300, 374] width 199 height 21
type input "0"
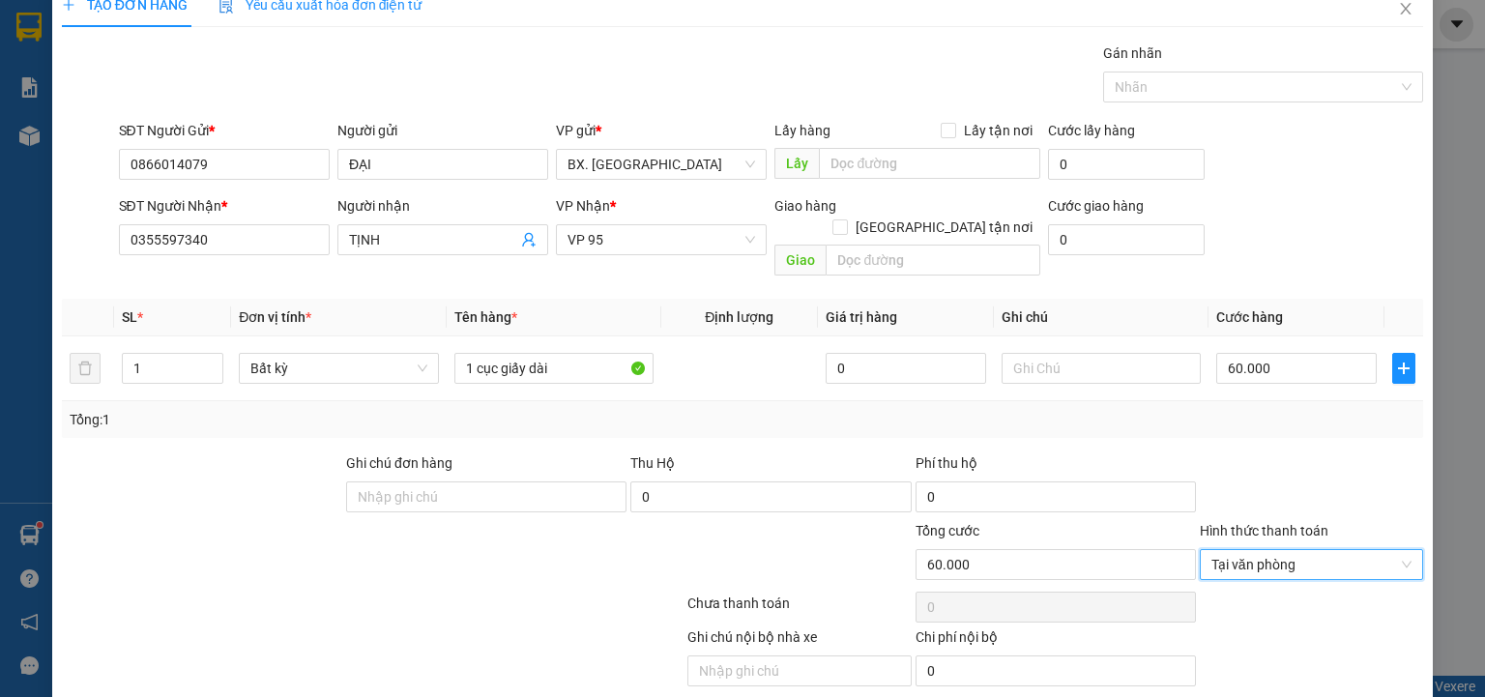
scroll to position [76, 0]
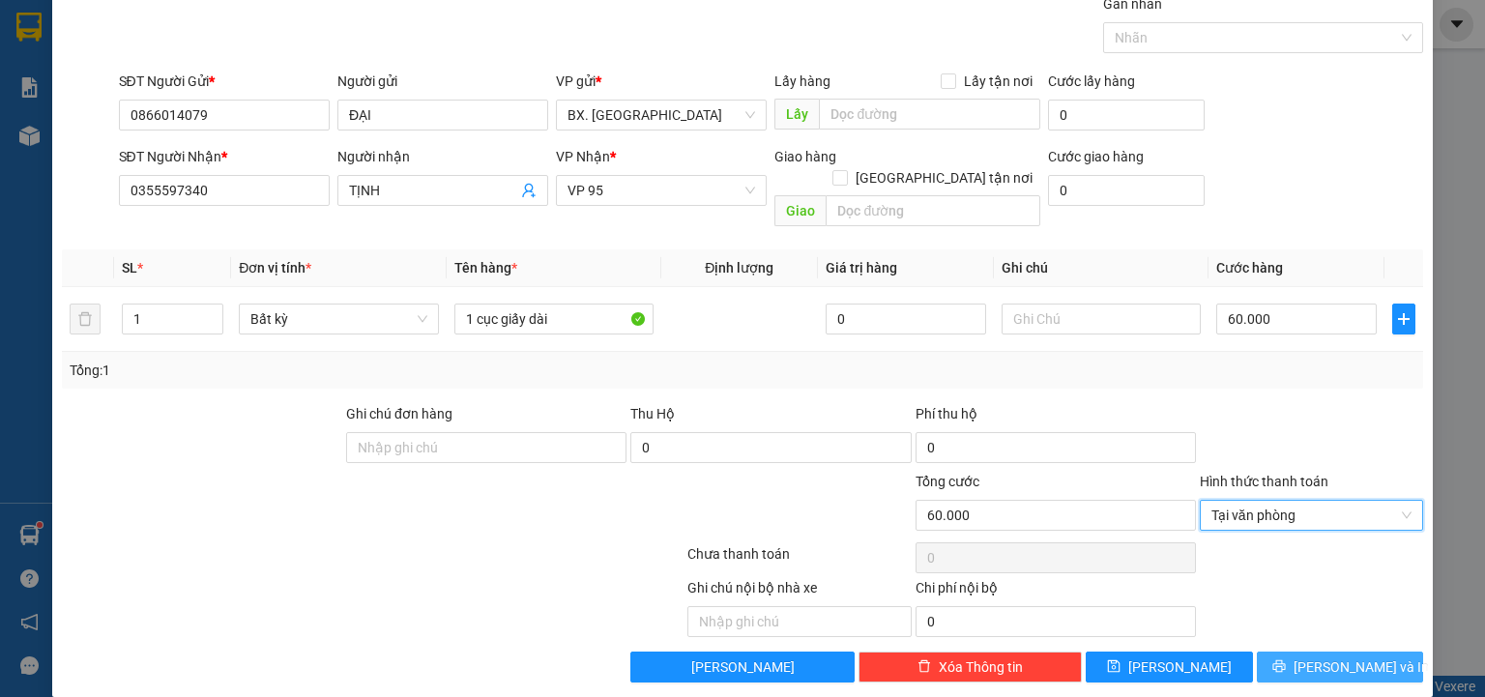
click at [1313, 656] on span "Lưu và In" at bounding box center [1360, 666] width 135 height 21
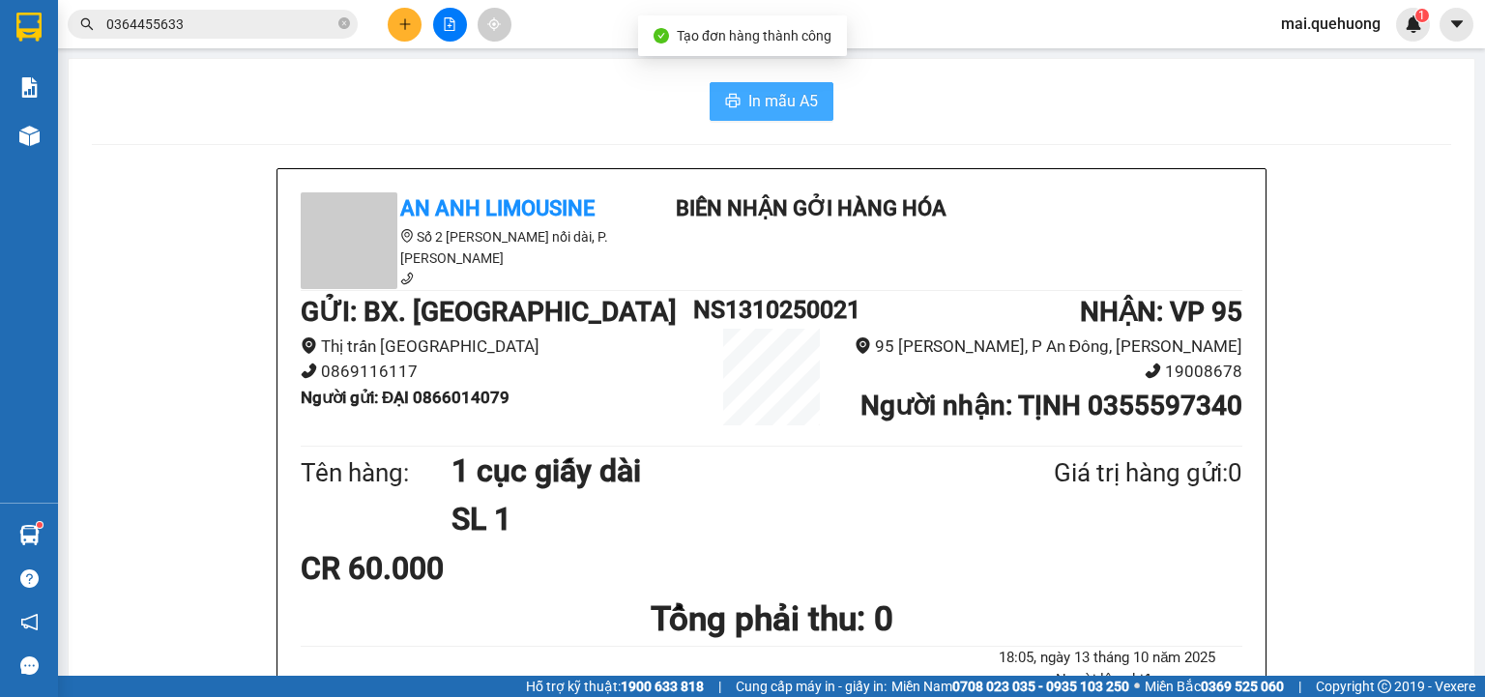
click at [748, 101] on span "In mẫu A5" at bounding box center [783, 101] width 70 height 24
click at [408, 21] on icon "plus" at bounding box center [405, 24] width 14 height 14
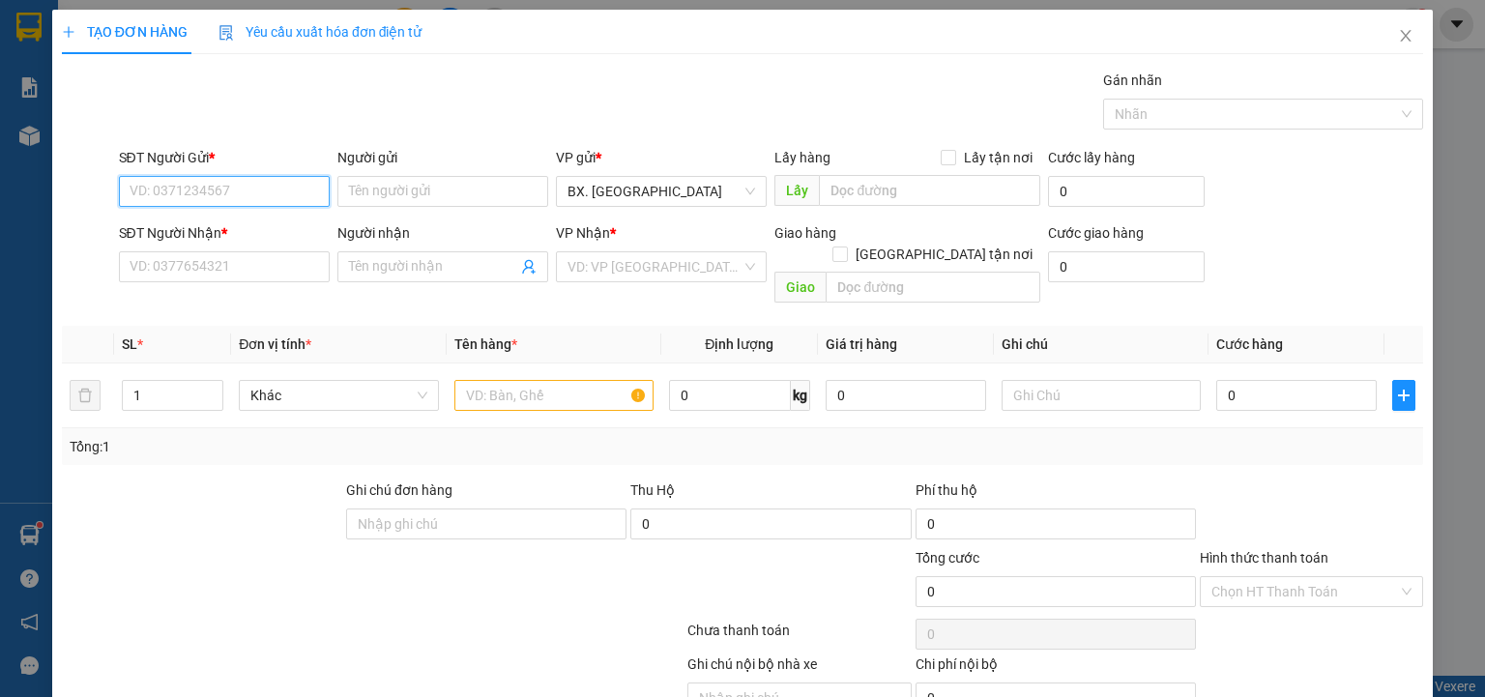
click at [244, 200] on input "SĐT Người Gửi *" at bounding box center [224, 191] width 211 height 31
type input "0395190192"
click at [231, 229] on div "0395190192 - TOẢN" at bounding box center [223, 228] width 186 height 21
type input "TOẢN"
type input "0967903951"
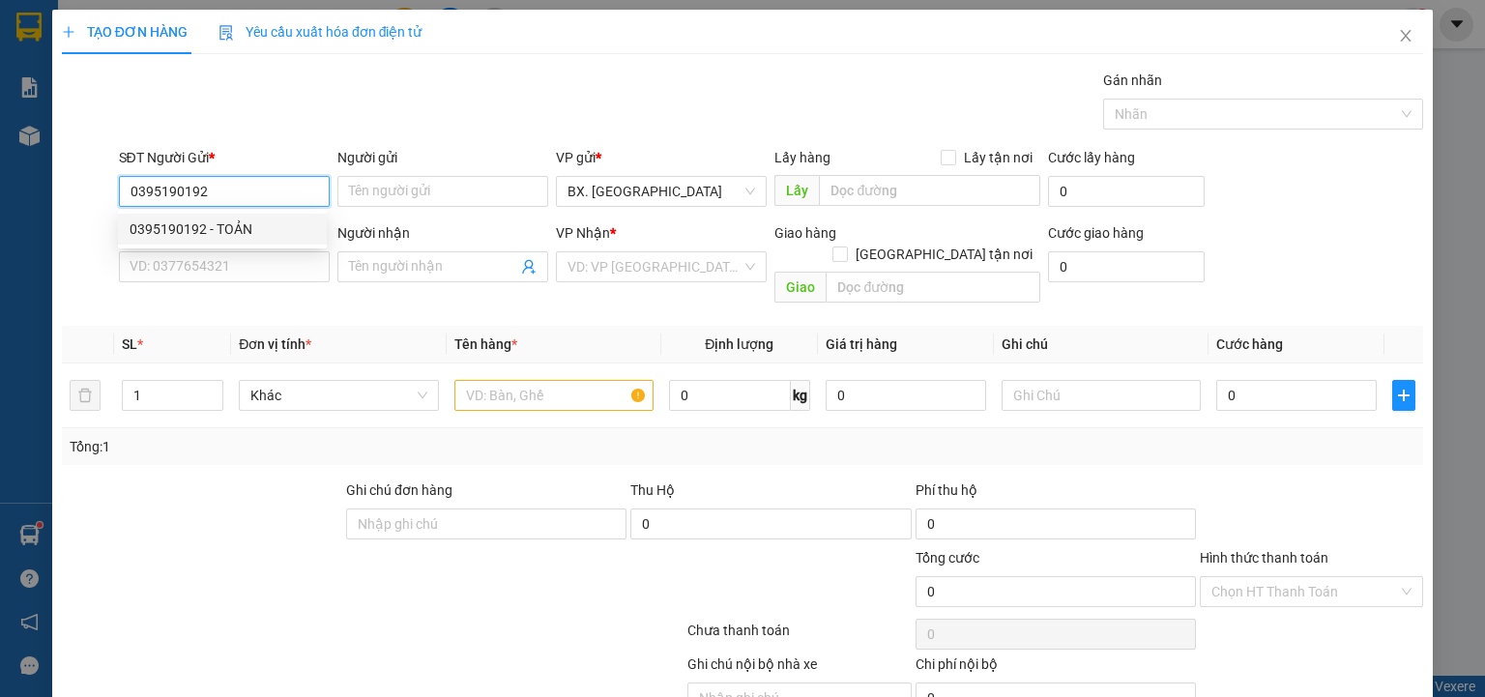
type input "HOÀNG"
type input "150.000"
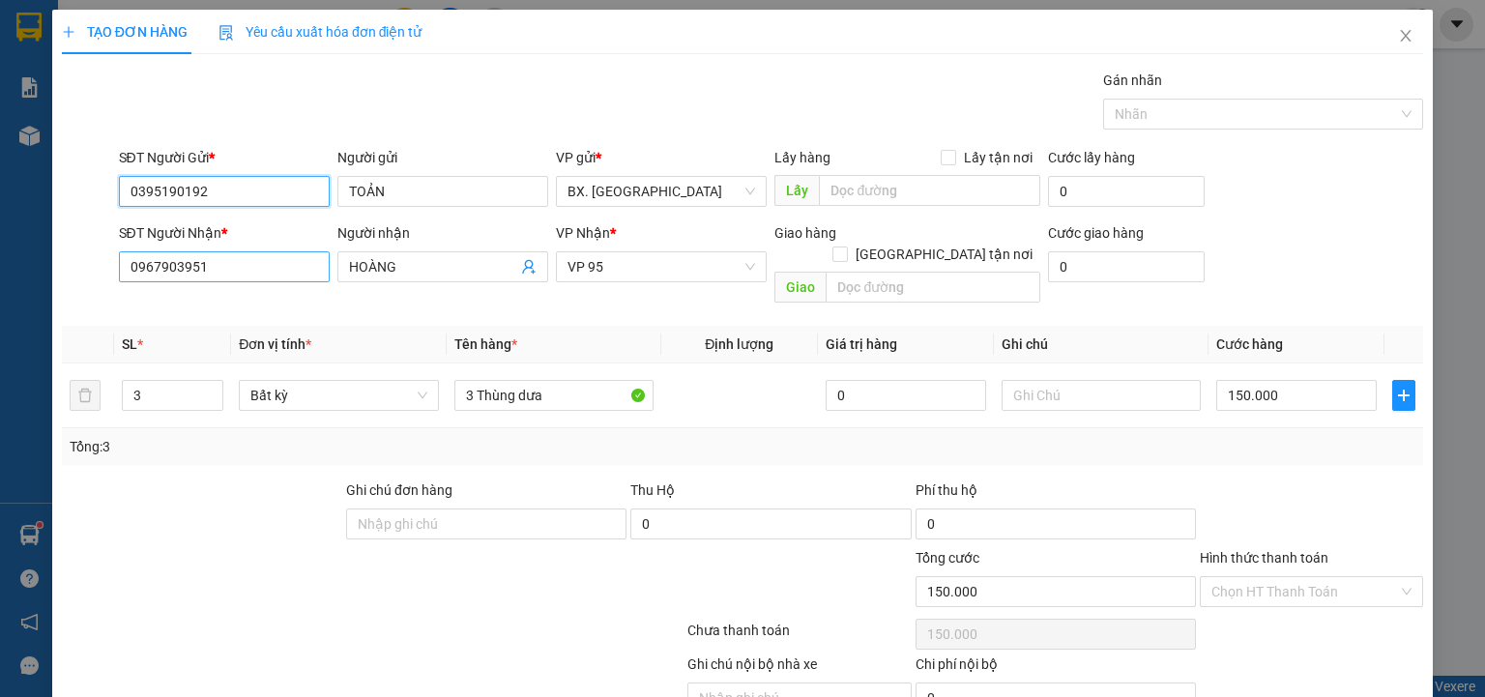
type input "0395190192"
click at [226, 267] on input "0967903951" at bounding box center [224, 266] width 211 height 31
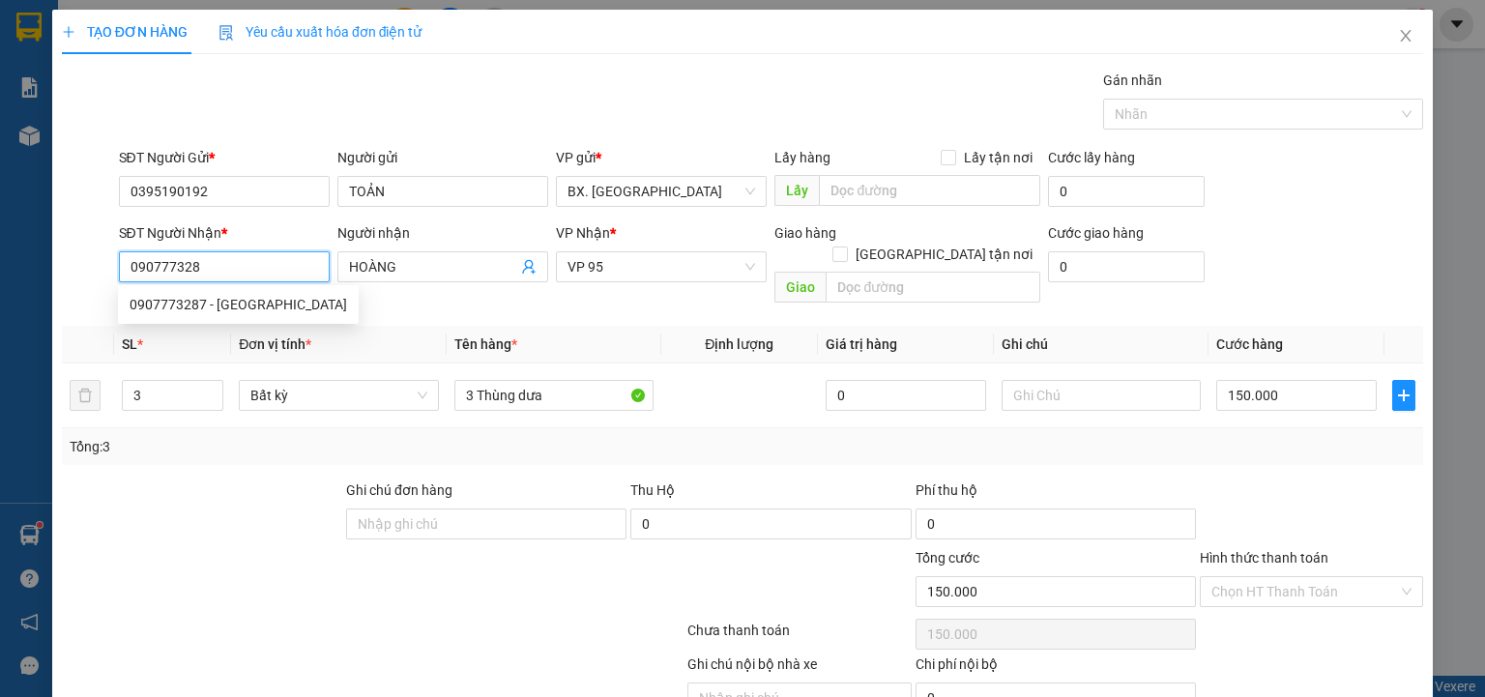
type input "0907773287"
click at [249, 304] on div "0907773287 - NHẬT KHUYÊN" at bounding box center [238, 304] width 217 height 21
type input "NHẬT KHUYÊN"
type input "50.000"
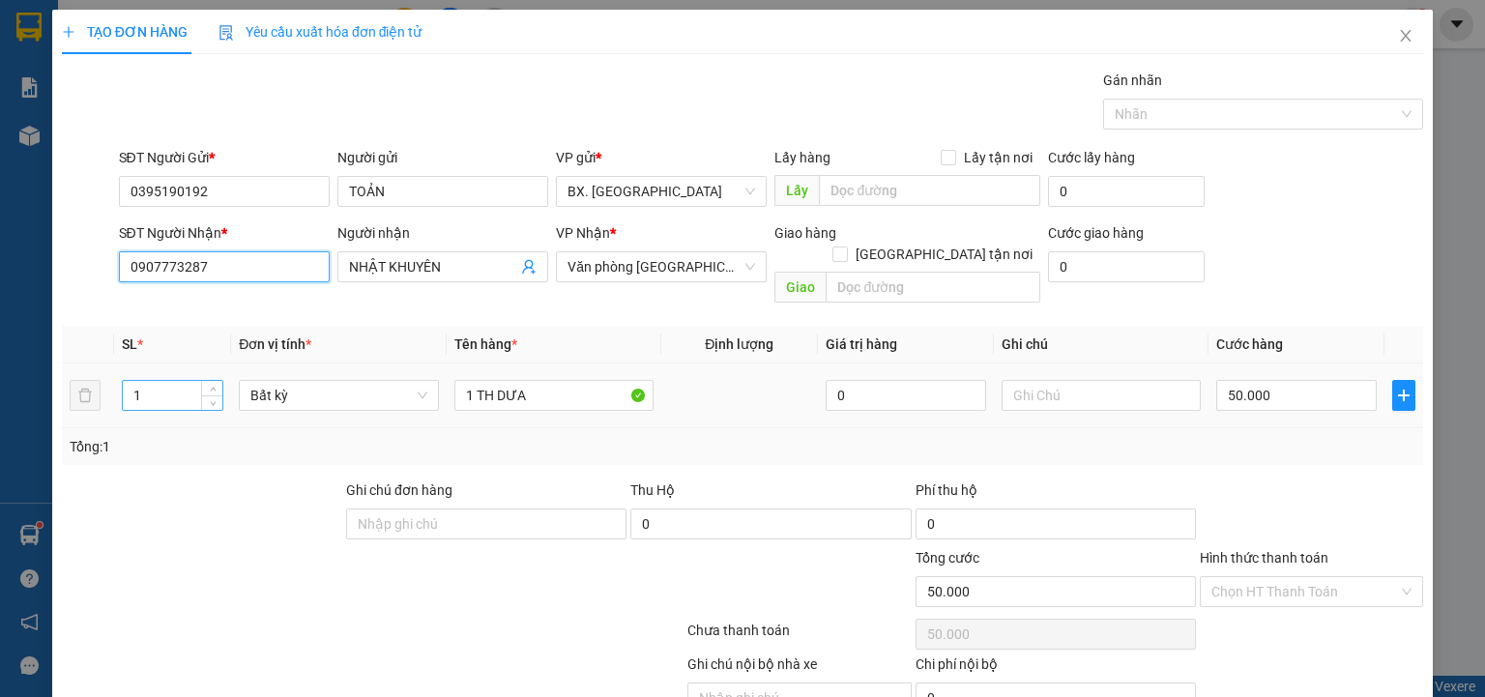
type input "0907773287"
click at [84, 375] on tr "1 Bất kỳ 1 TH DƯA 0 50.000" at bounding box center [742, 395] width 1361 height 65
type input "2"
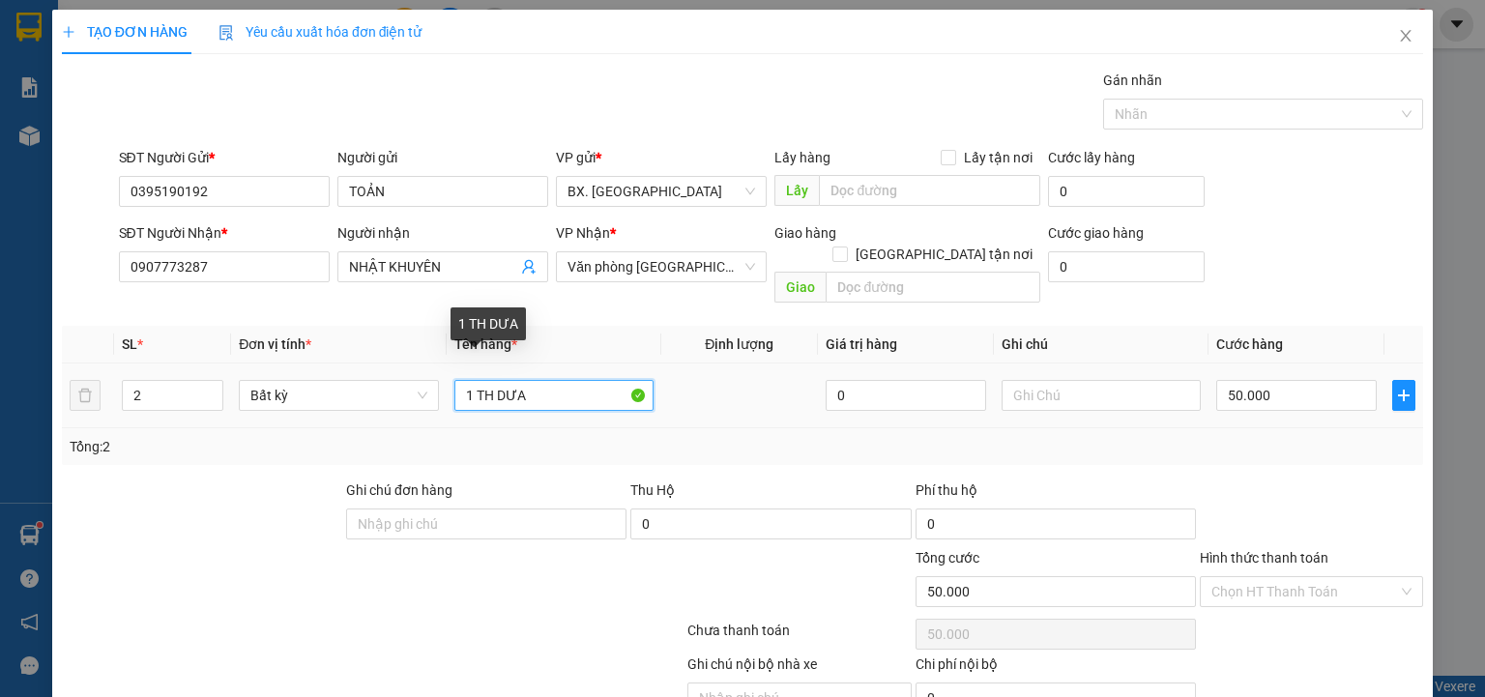
drag, startPoint x: 470, startPoint y: 373, endPoint x: 449, endPoint y: 377, distance: 20.7
click at [454, 380] on input "1 TH DƯA" at bounding box center [553, 395] width 199 height 31
type input "0"
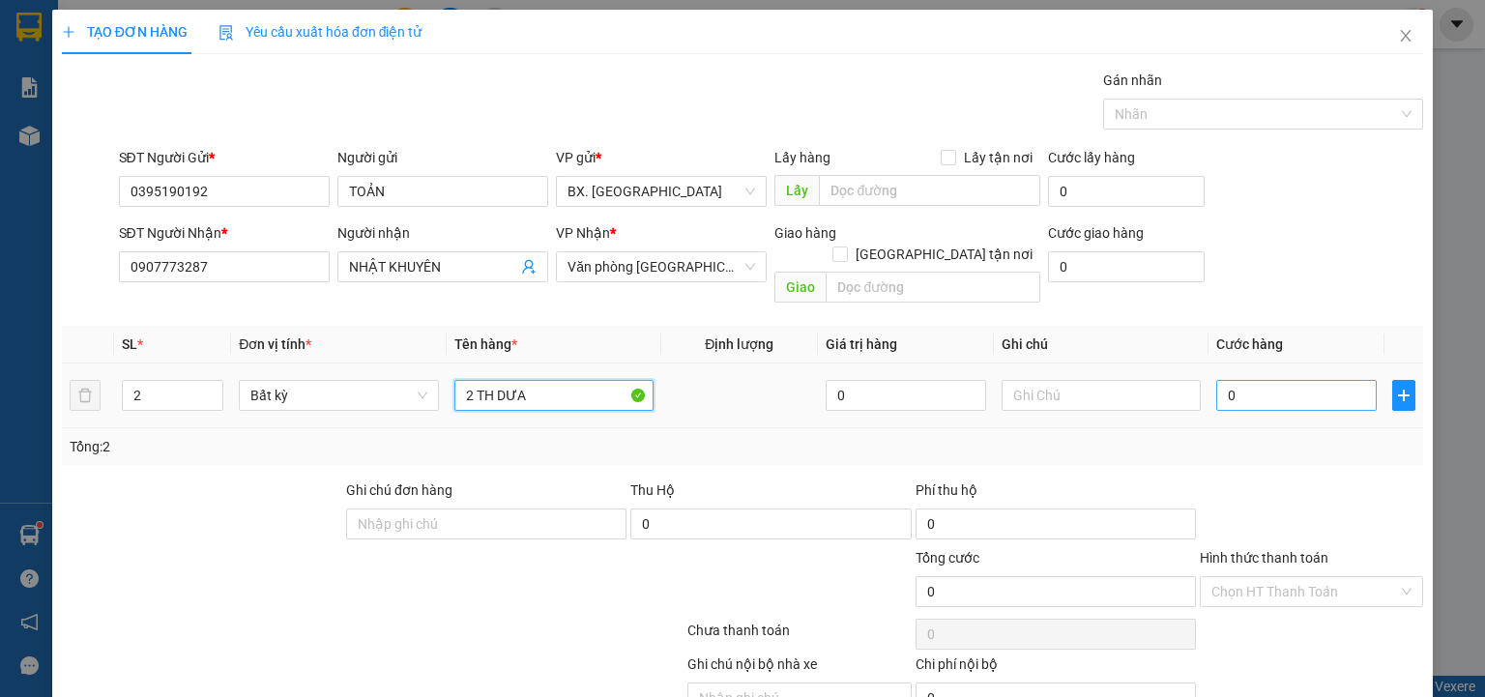
type input "2 TH DƯA"
click at [1241, 380] on input "0" at bounding box center [1296, 395] width 160 height 31
type input "1"
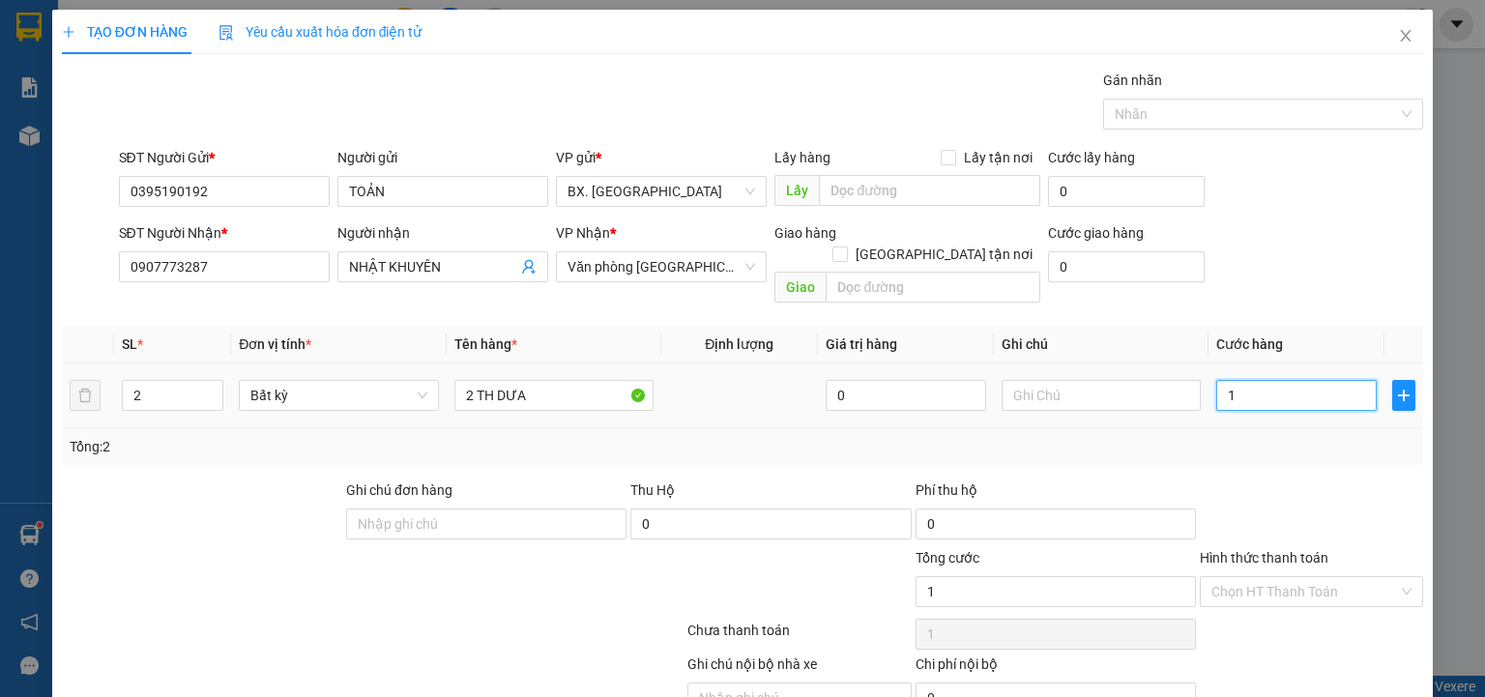
type input "10"
type input "100"
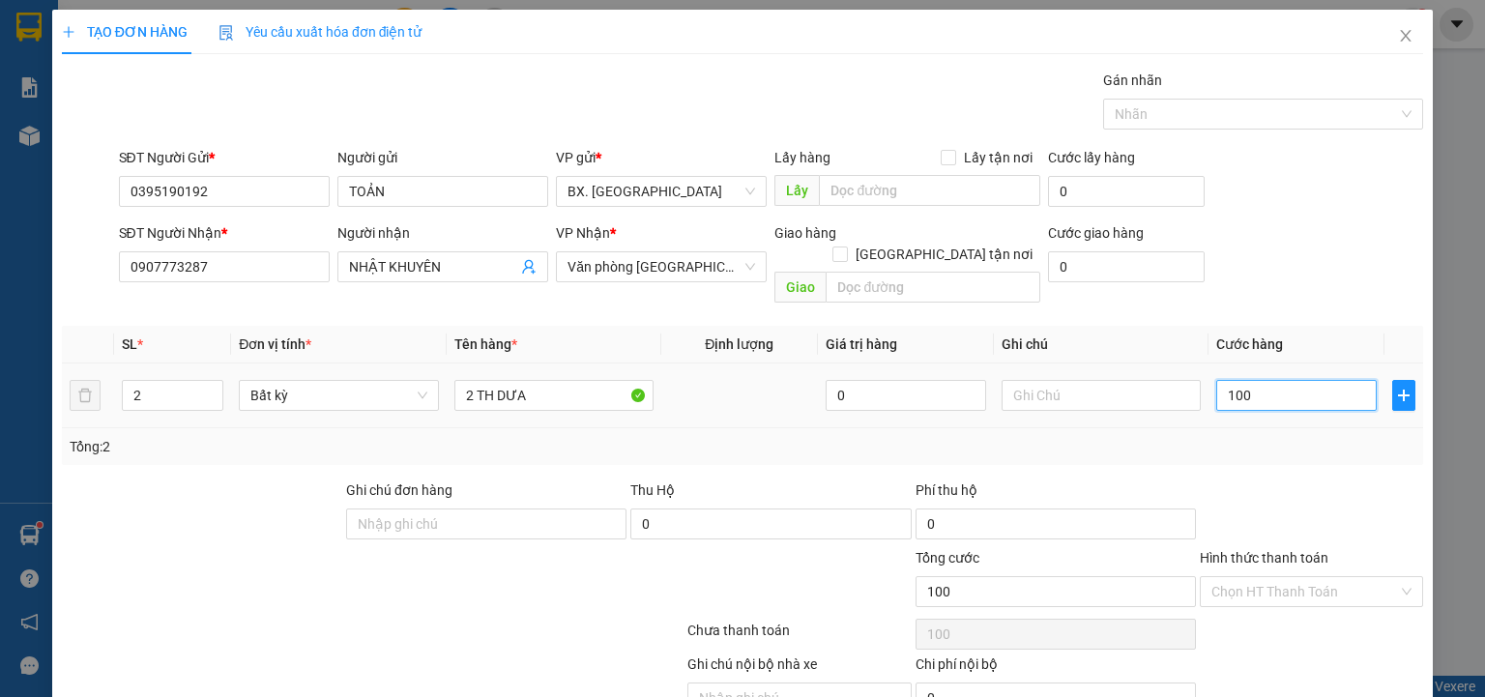
type input "1.000"
type input "10.000"
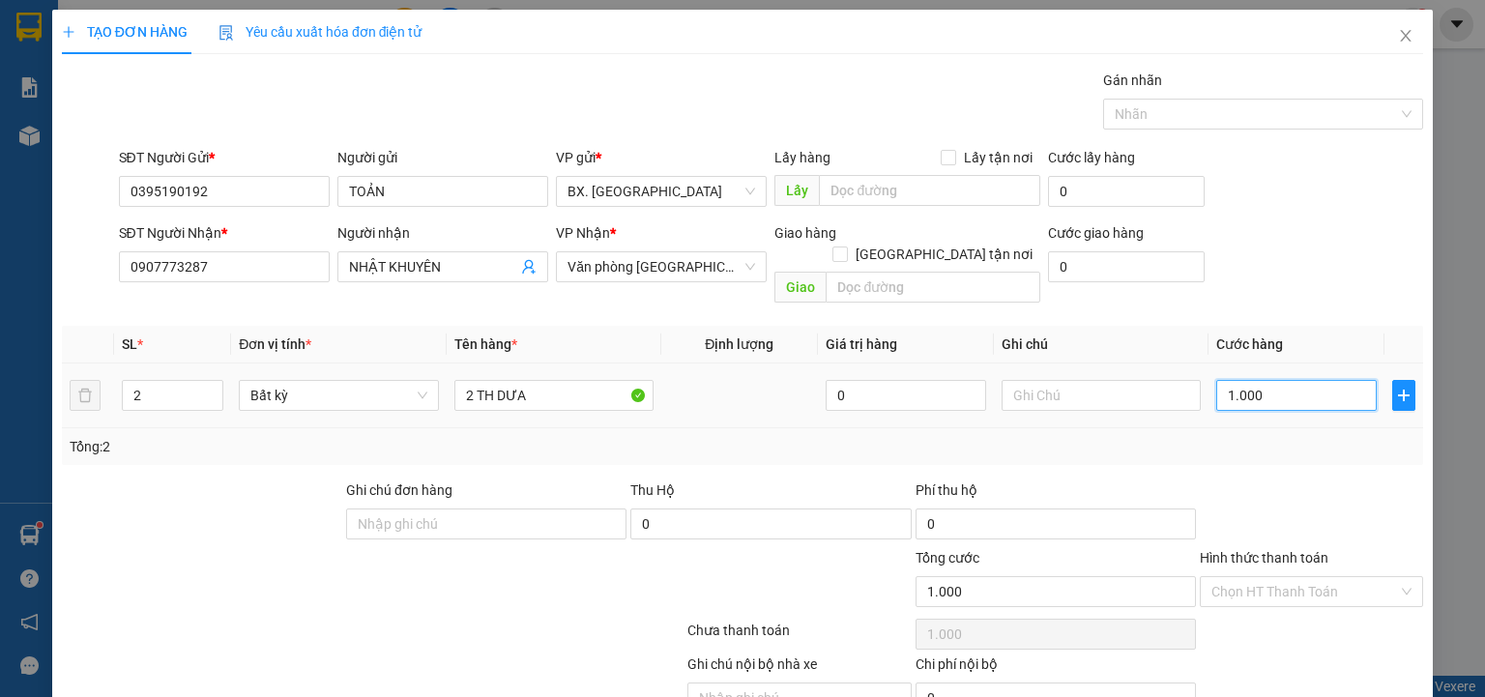
type input "10.000"
type input "100.000"
click at [1317, 577] on input "Hình thức thanh toán" at bounding box center [1304, 591] width 187 height 29
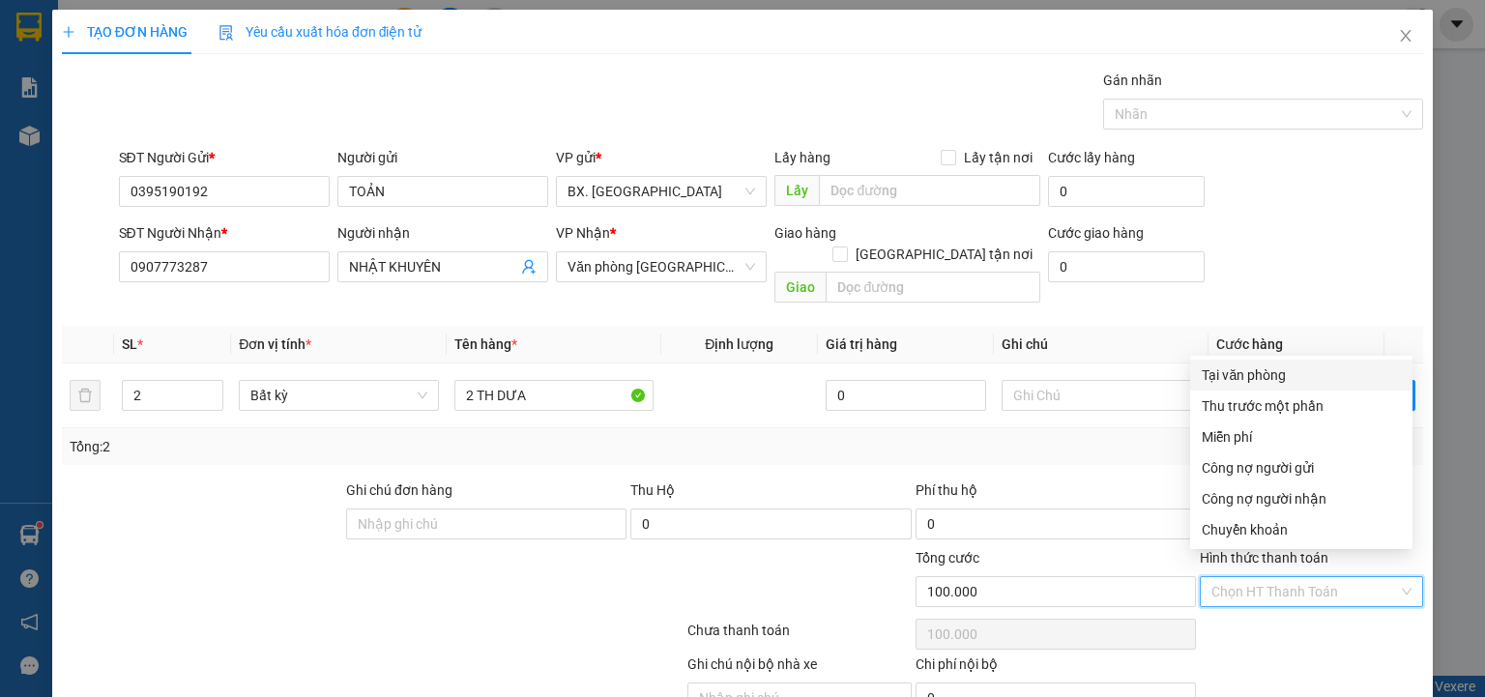
click at [1268, 372] on div "Tại văn phòng" at bounding box center [1300, 374] width 199 height 21
type input "0"
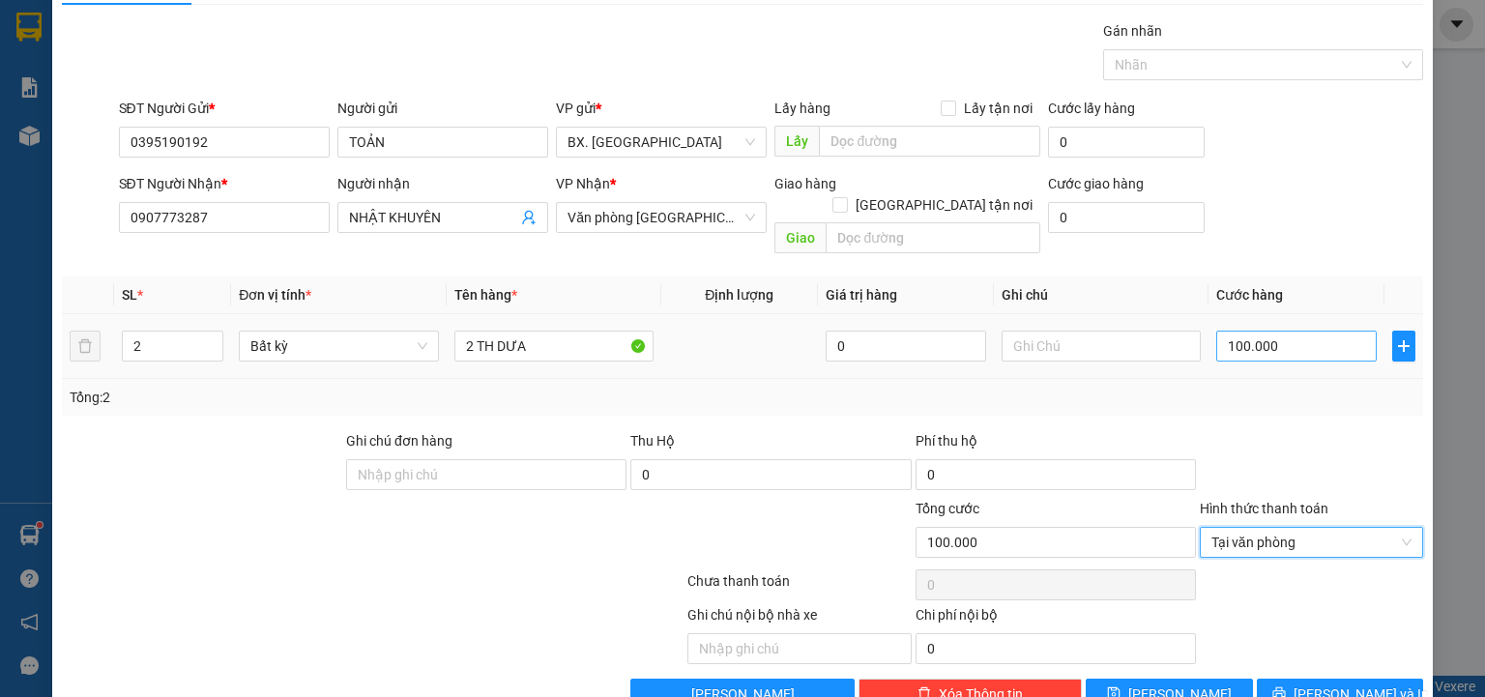
scroll to position [76, 0]
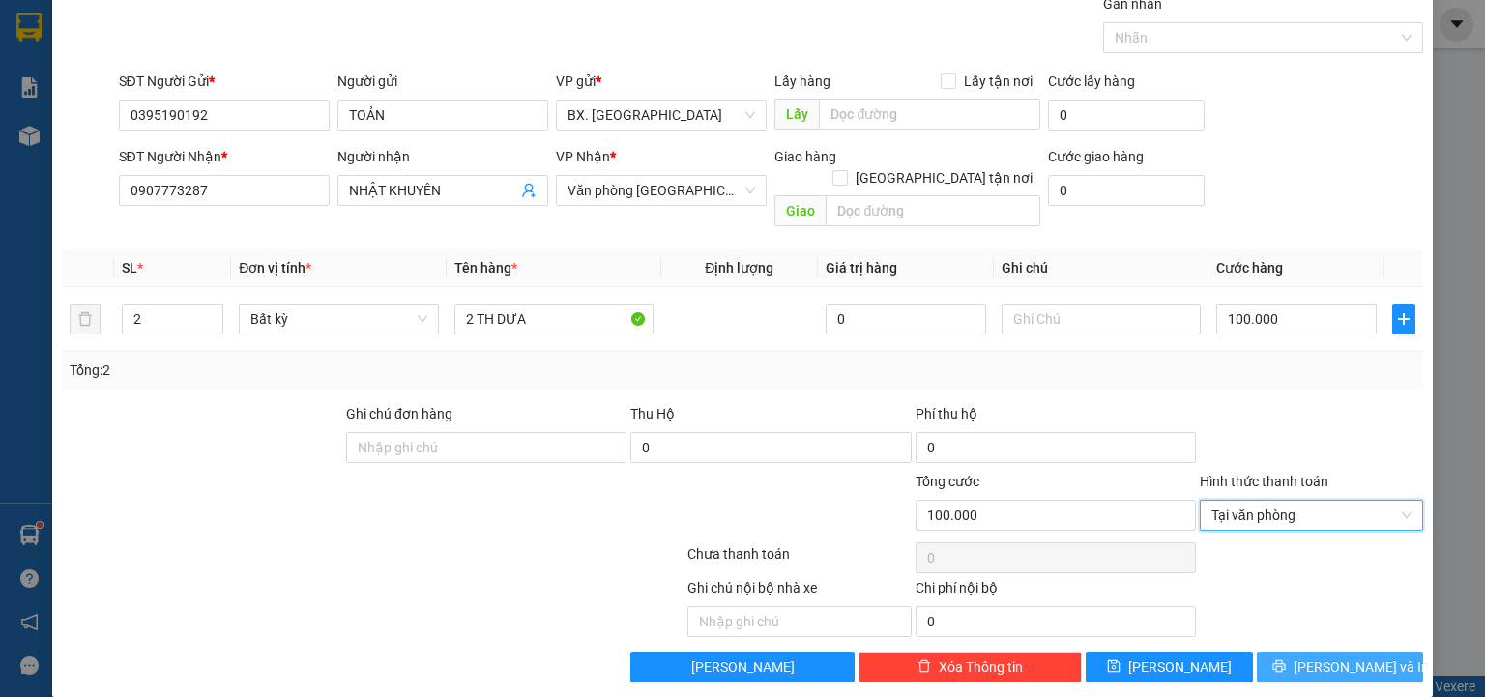
click at [1313, 656] on span "Lưu và In" at bounding box center [1360, 666] width 135 height 21
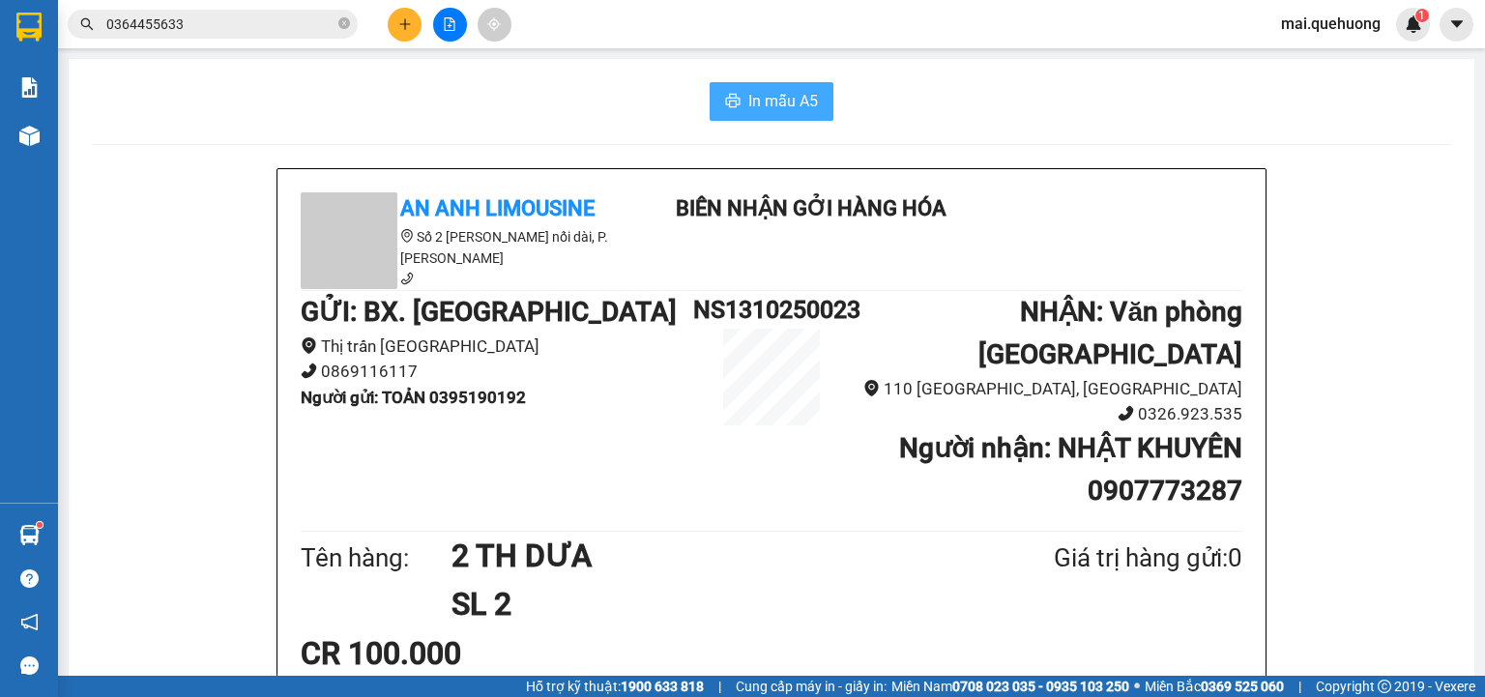
click at [809, 103] on span "In mẫu A5" at bounding box center [783, 101] width 70 height 24
click at [762, 101] on span "In mẫu A5" at bounding box center [783, 101] width 70 height 24
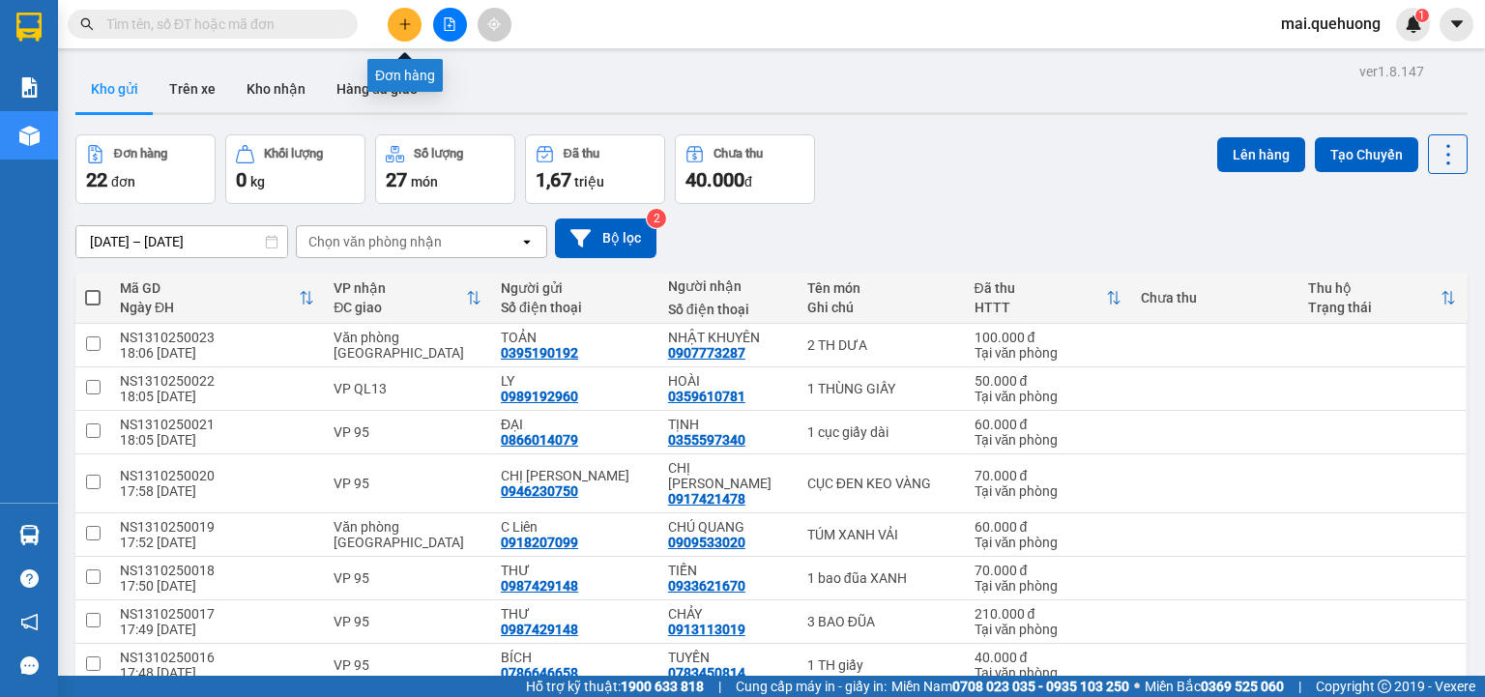
click at [406, 23] on icon "plus" at bounding box center [405, 24] width 14 height 14
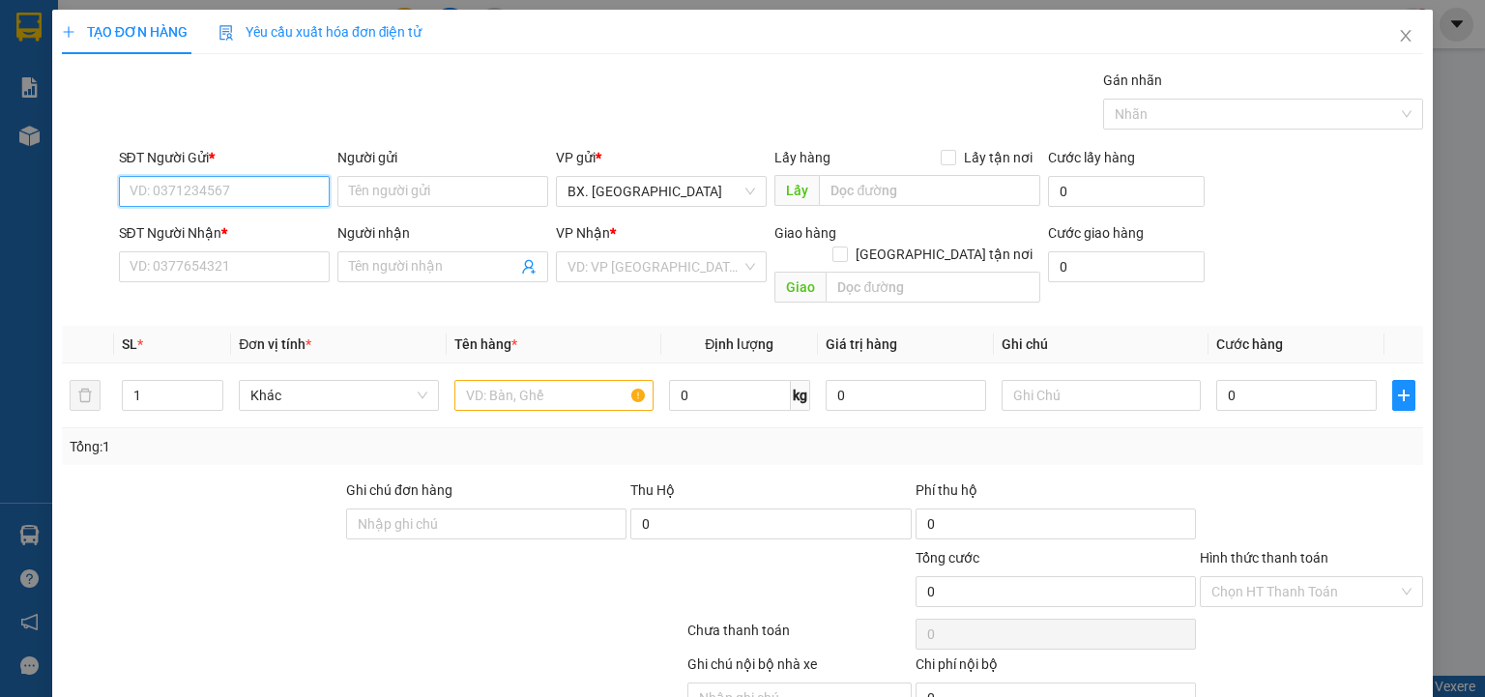
click at [188, 194] on input "SĐT Người Gửi *" at bounding box center [224, 191] width 211 height 31
click at [204, 257] on input "SĐT Người Nhận *" at bounding box center [224, 266] width 211 height 31
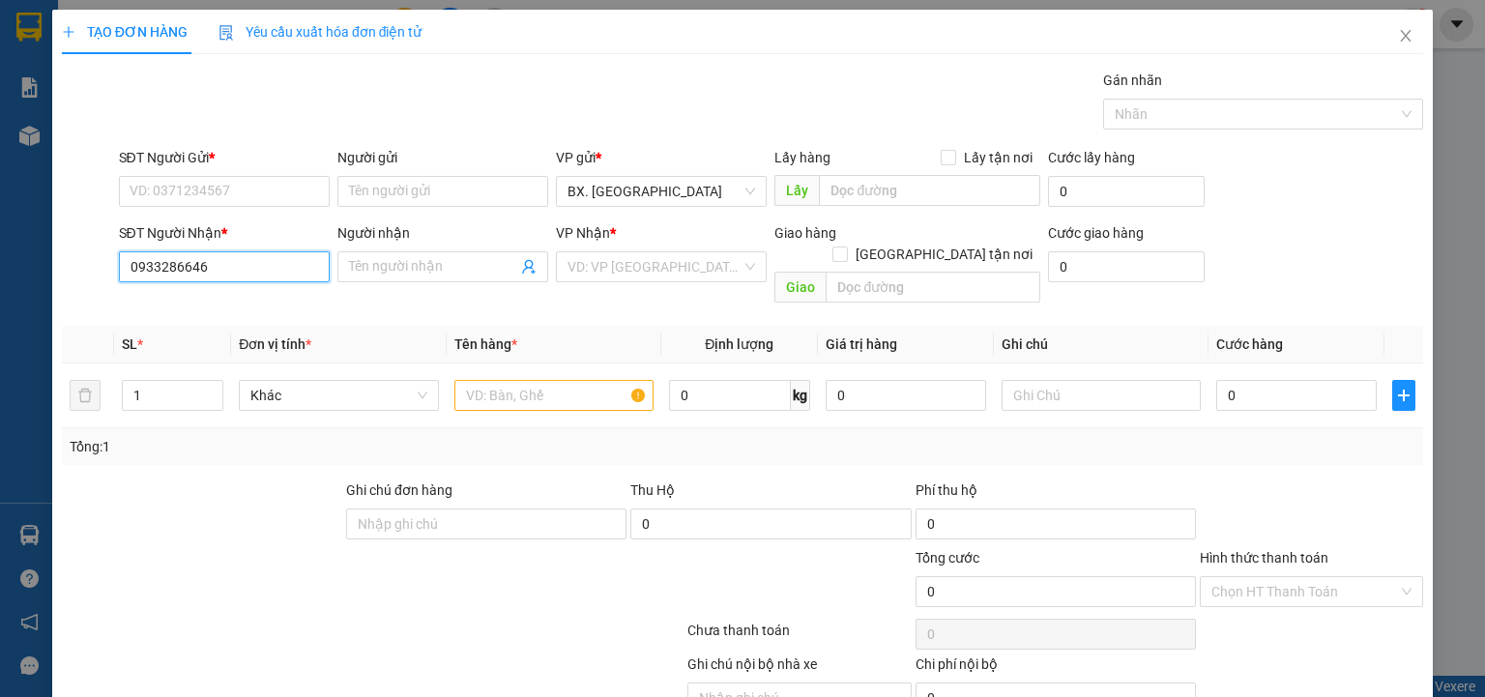
click at [219, 261] on input "0933286646" at bounding box center [224, 266] width 211 height 31
type input "0933286646"
click at [223, 191] on input "SĐT Người Gửi *" at bounding box center [224, 191] width 211 height 31
paste input "0933286646"
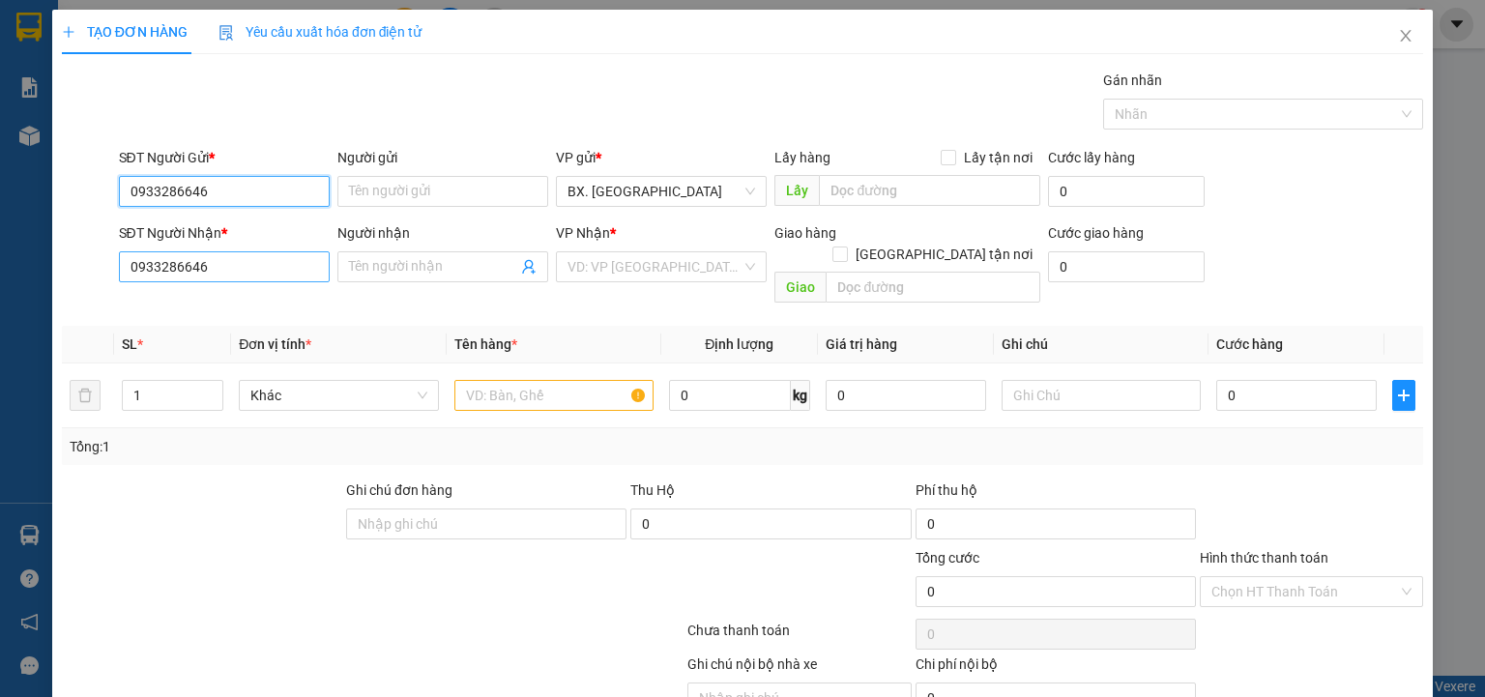
type input "0933286646"
click at [217, 277] on input "0933286646" at bounding box center [224, 266] width 211 height 31
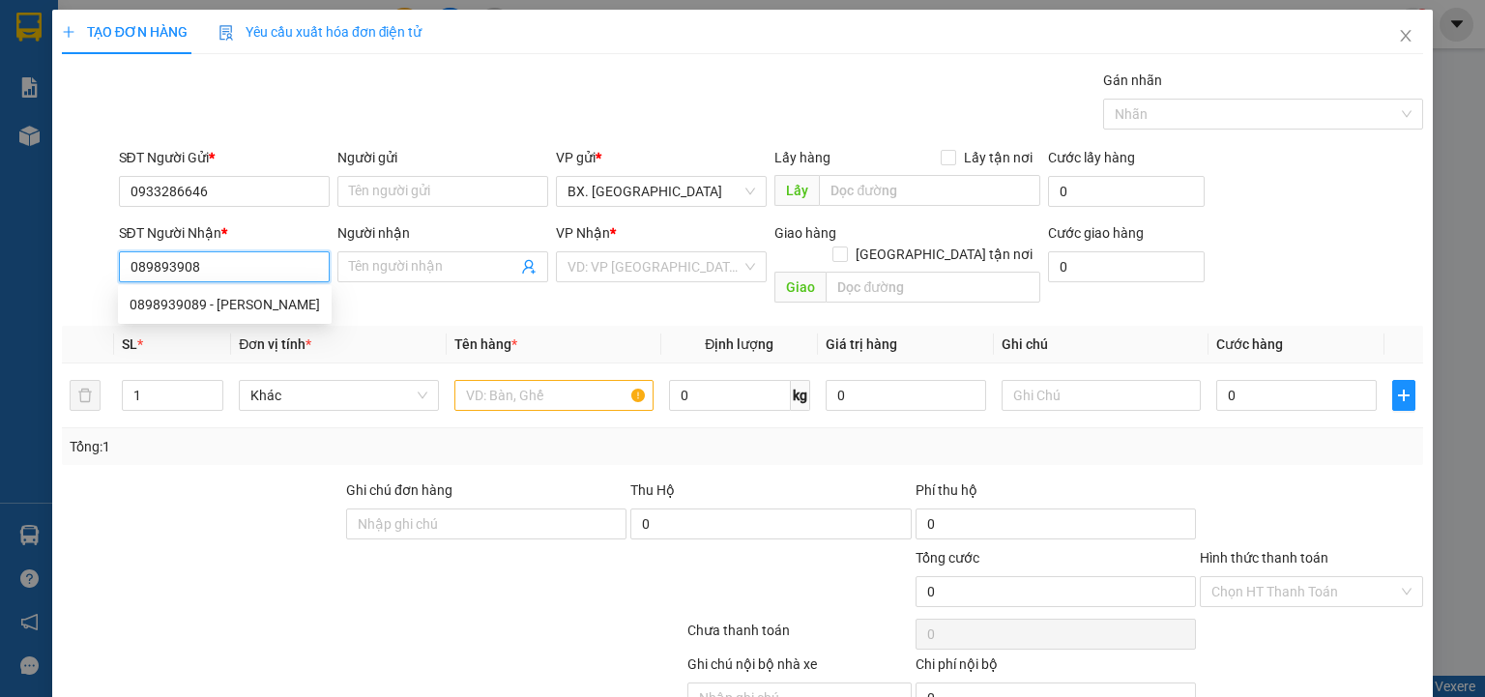
type input "0898939089"
click at [242, 298] on div "0898939089 - ANH ĐOAN" at bounding box center [225, 304] width 190 height 21
type input "ANH ĐOAN"
type input "50.000"
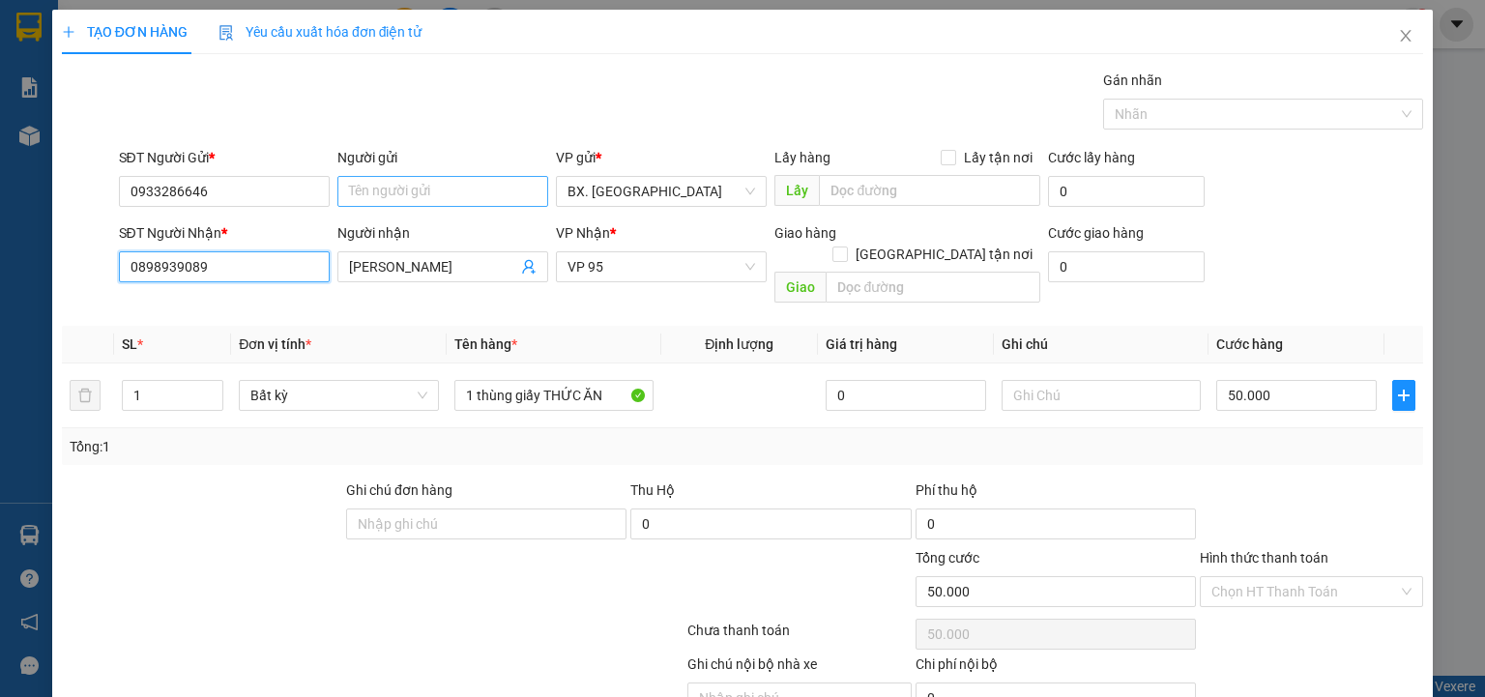
type input "0898939089"
click at [419, 193] on input "Người gửi" at bounding box center [442, 191] width 211 height 31
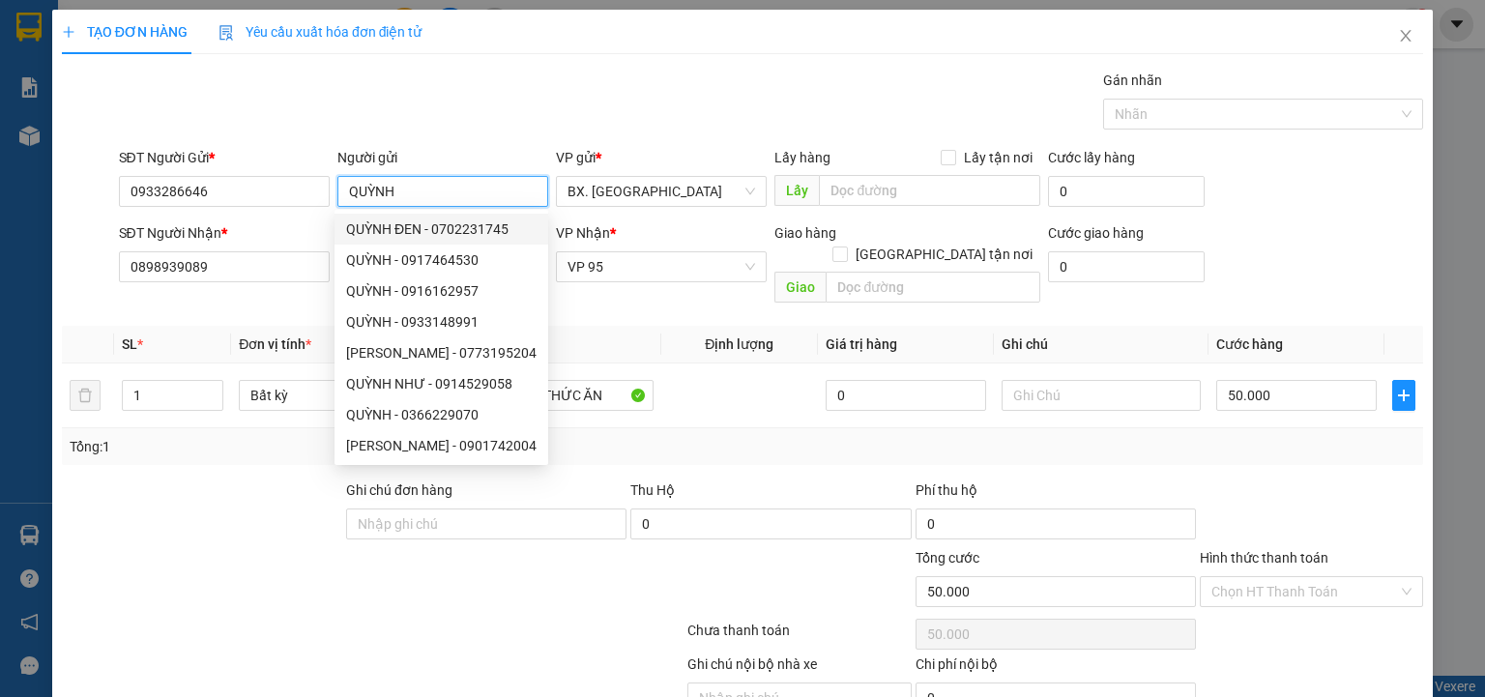
type input "QUỲNH"
click at [464, 653] on div at bounding box center [571, 683] width 227 height 60
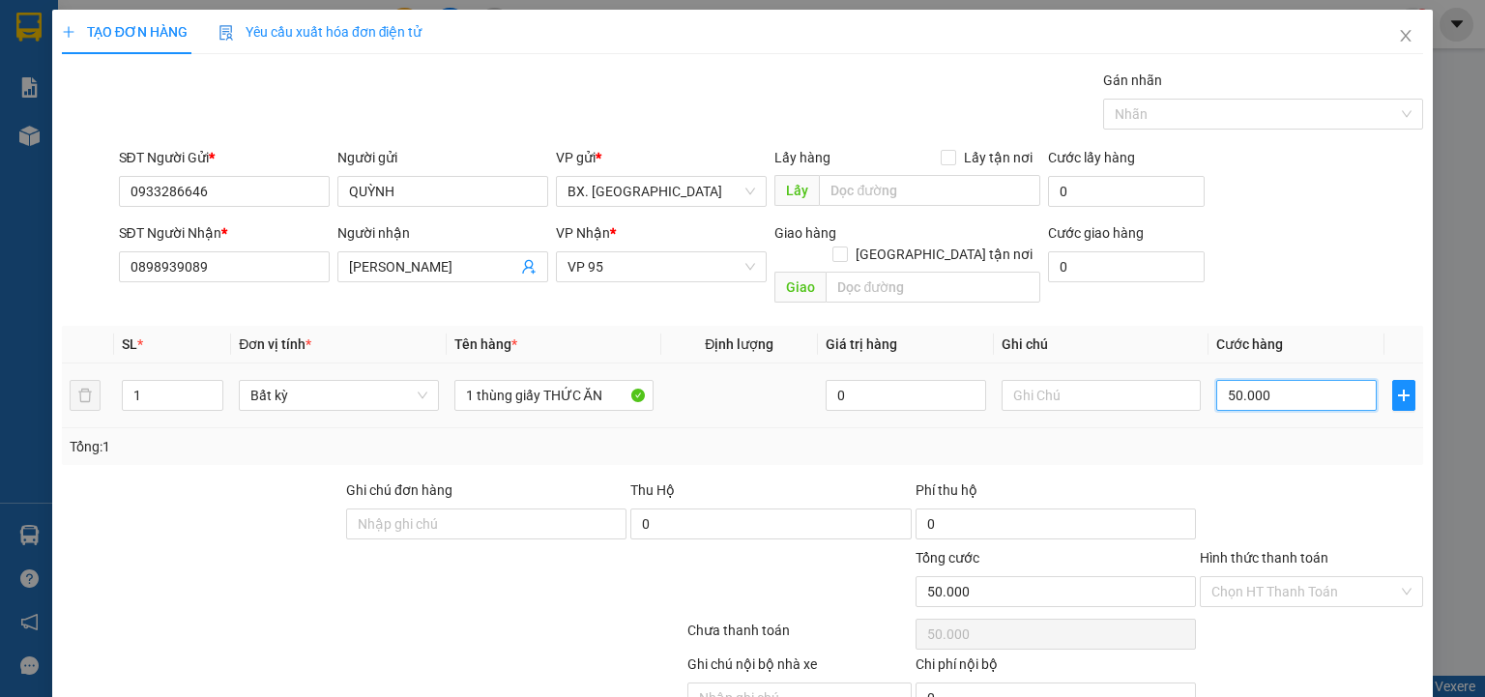
click at [1284, 380] on input "50.000" at bounding box center [1296, 395] width 160 height 31
type input "4"
type input "0"
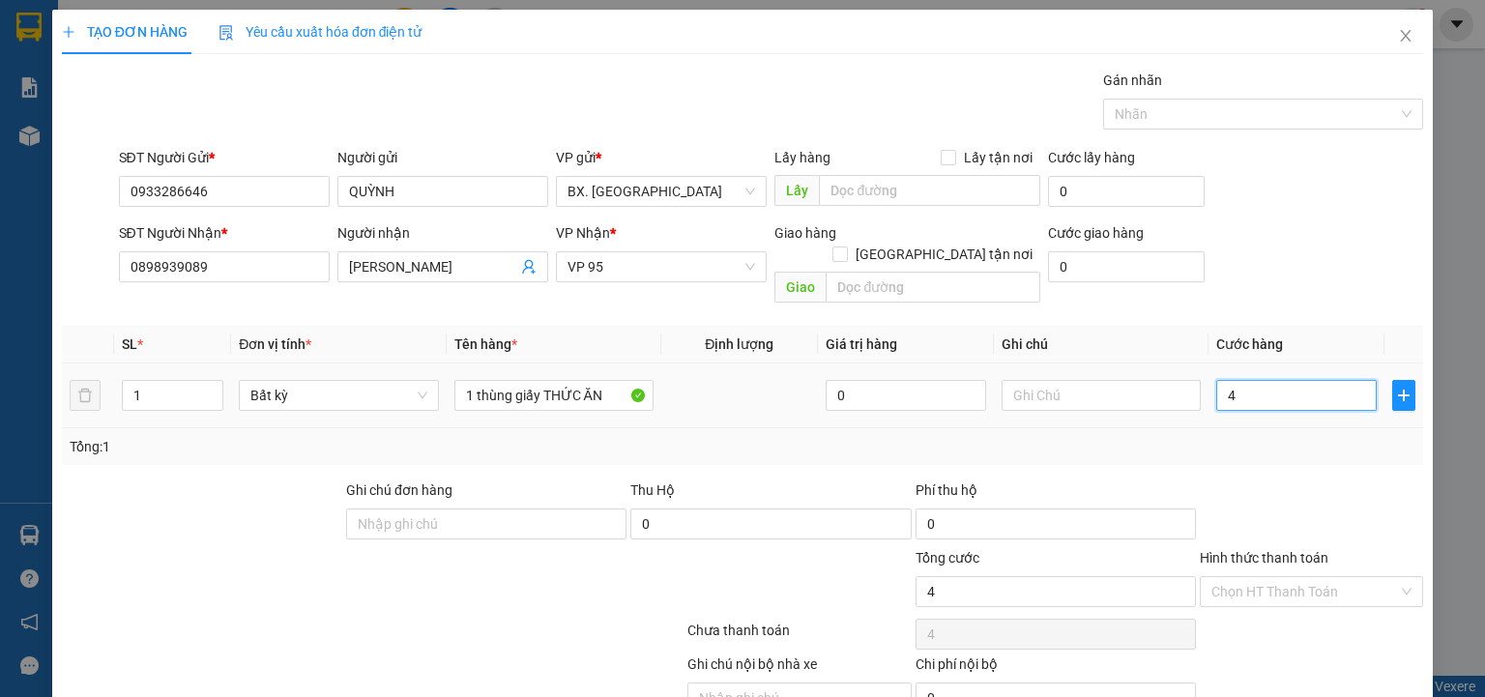
type input "0"
type input "4"
type input "04"
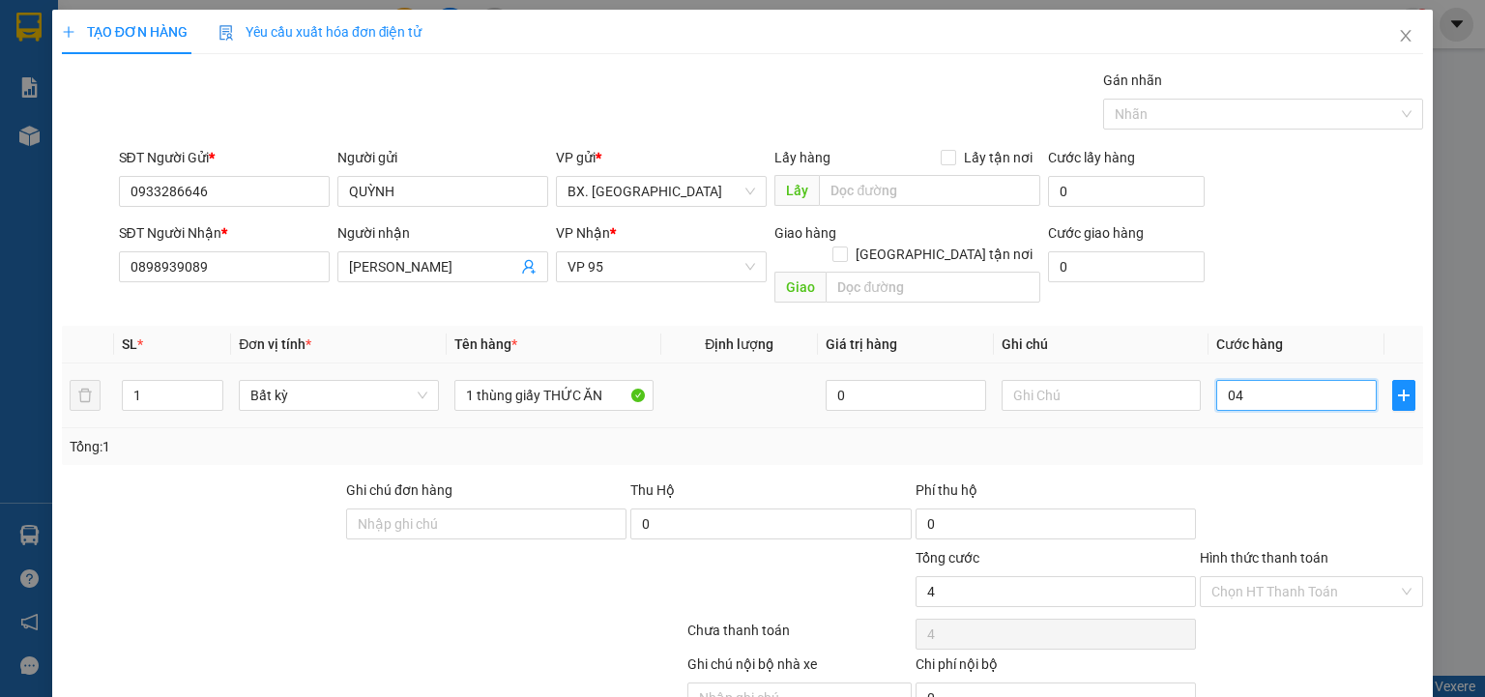
type input "40"
type input "040"
type input "400"
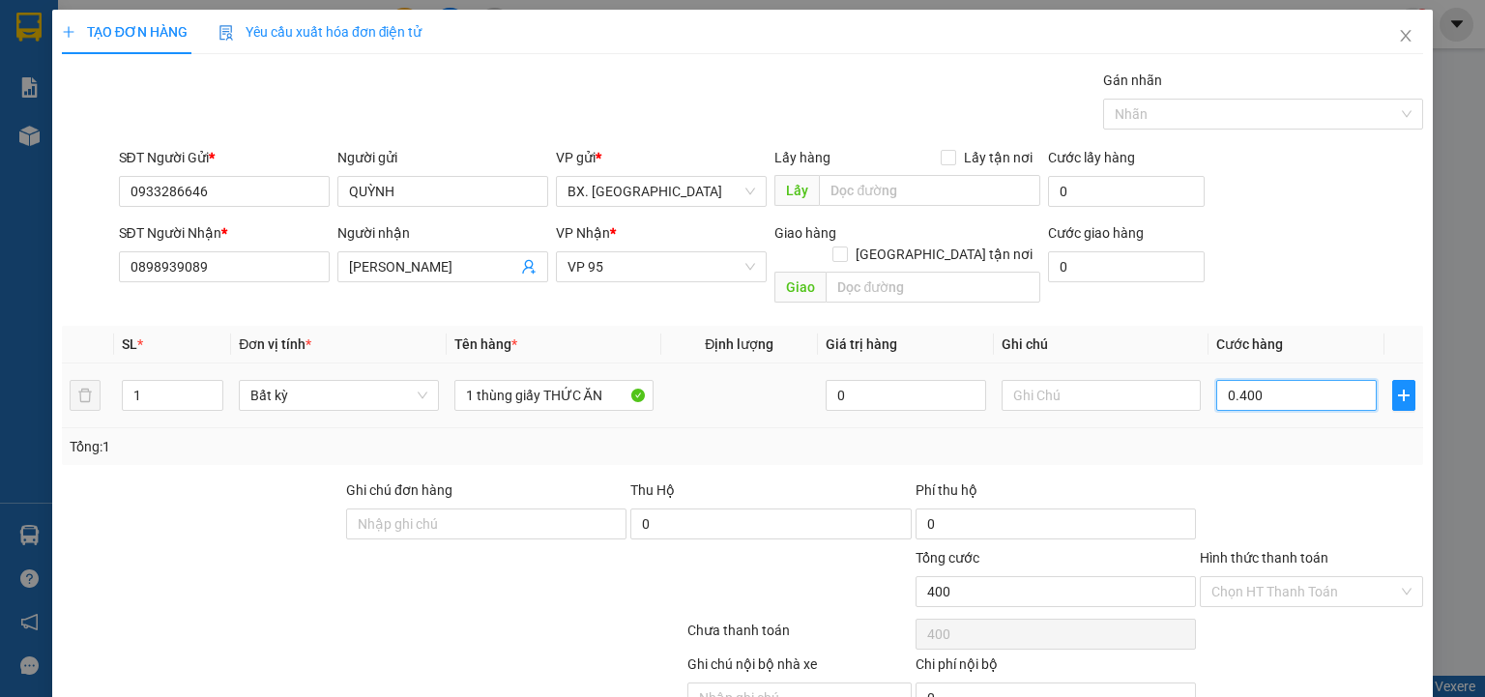
type input "04.000"
type input "4.000"
type input "040.000"
type input "40.000"
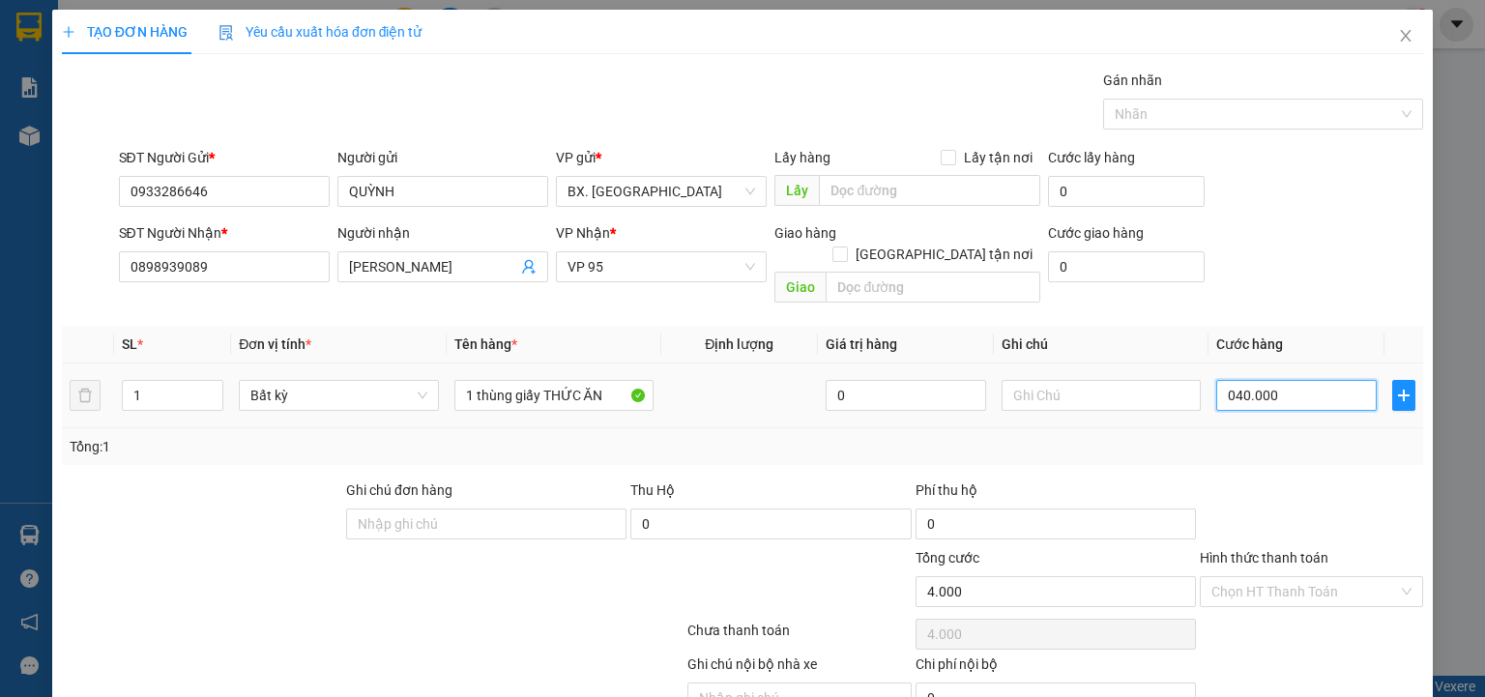
type input "40.000"
click at [1311, 577] on input "Hình thức thanh toán" at bounding box center [1304, 591] width 187 height 29
type input "40.000"
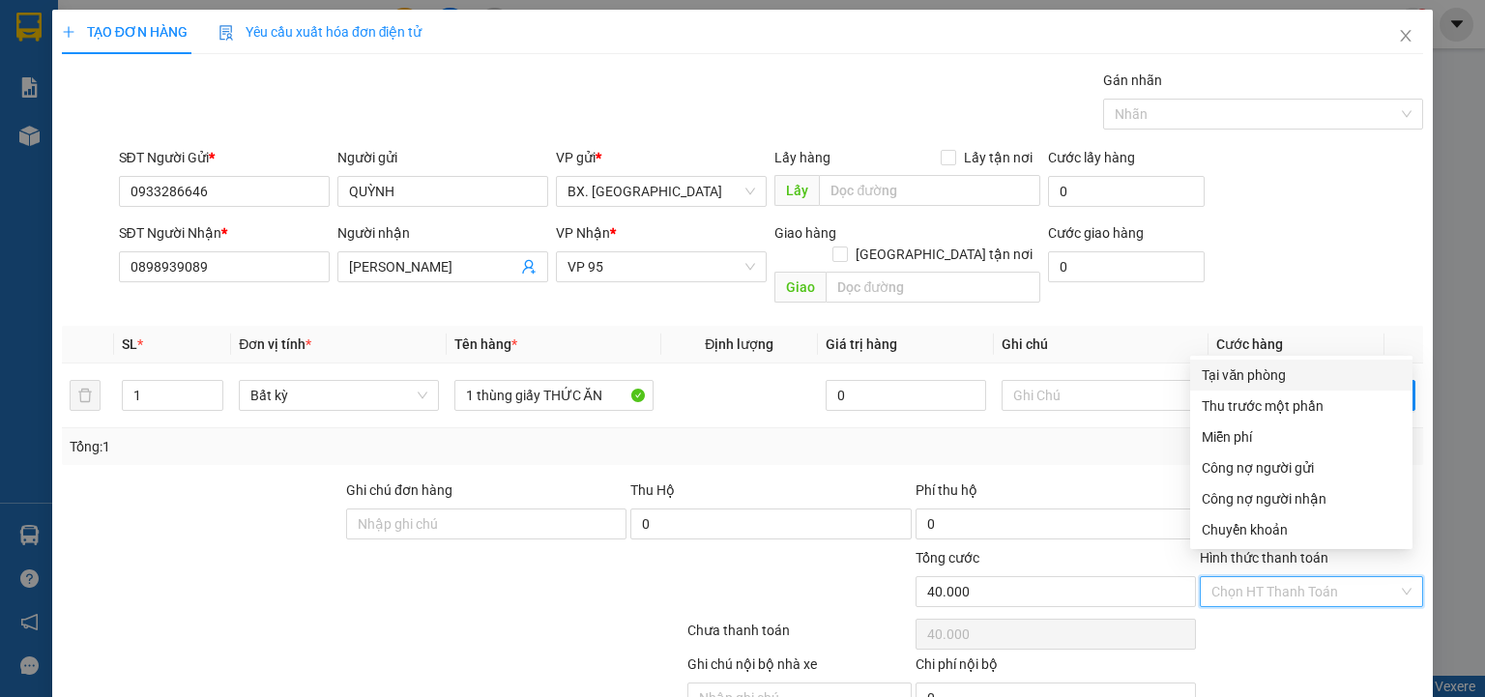
click at [1271, 376] on div "Tại văn phòng" at bounding box center [1300, 374] width 199 height 21
type input "0"
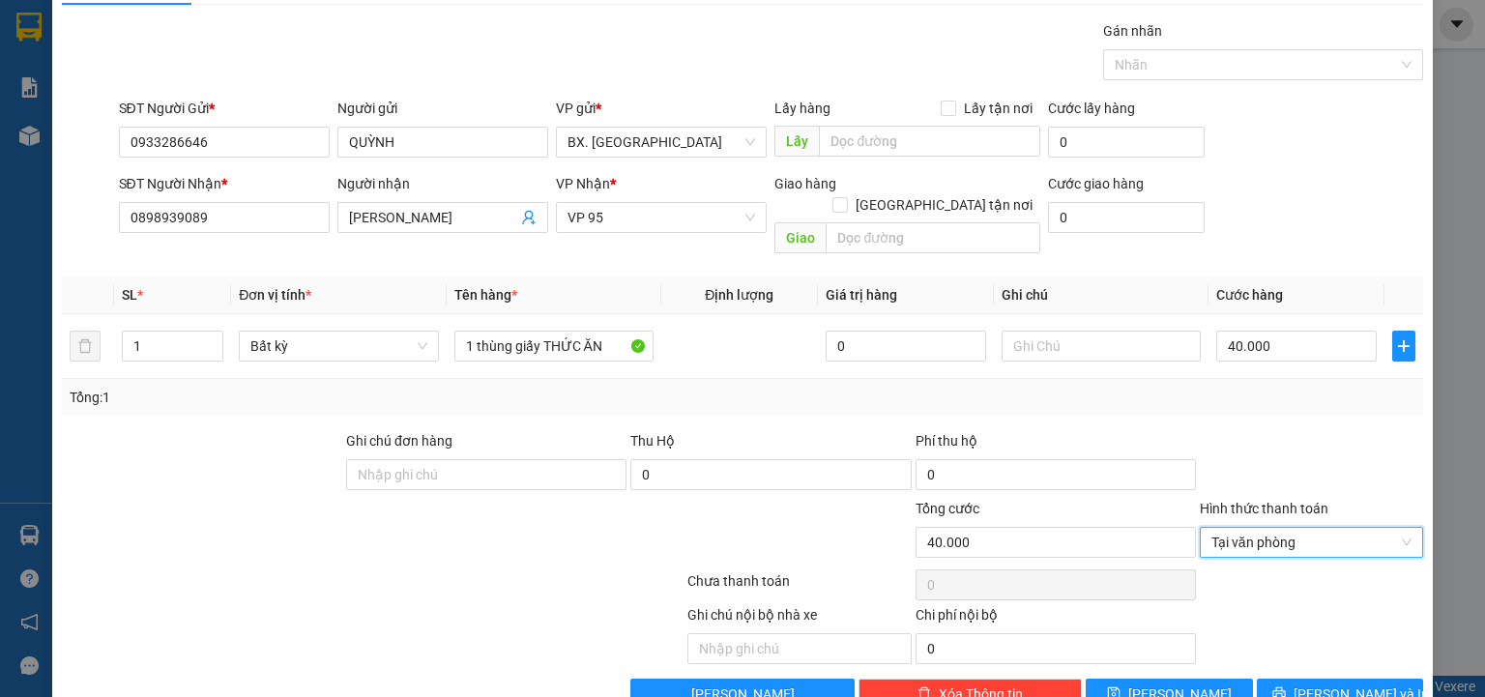
scroll to position [76, 0]
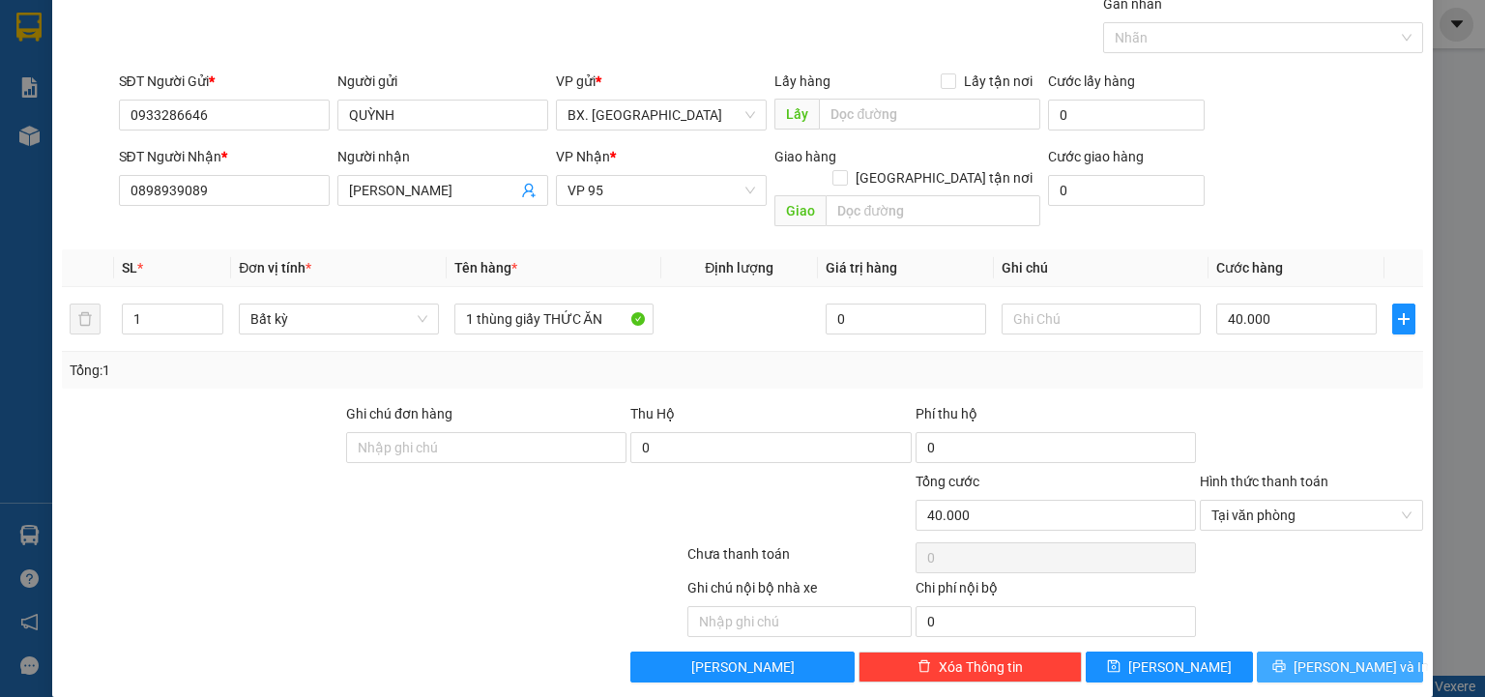
click at [1312, 656] on span "Lưu và In" at bounding box center [1360, 666] width 135 height 21
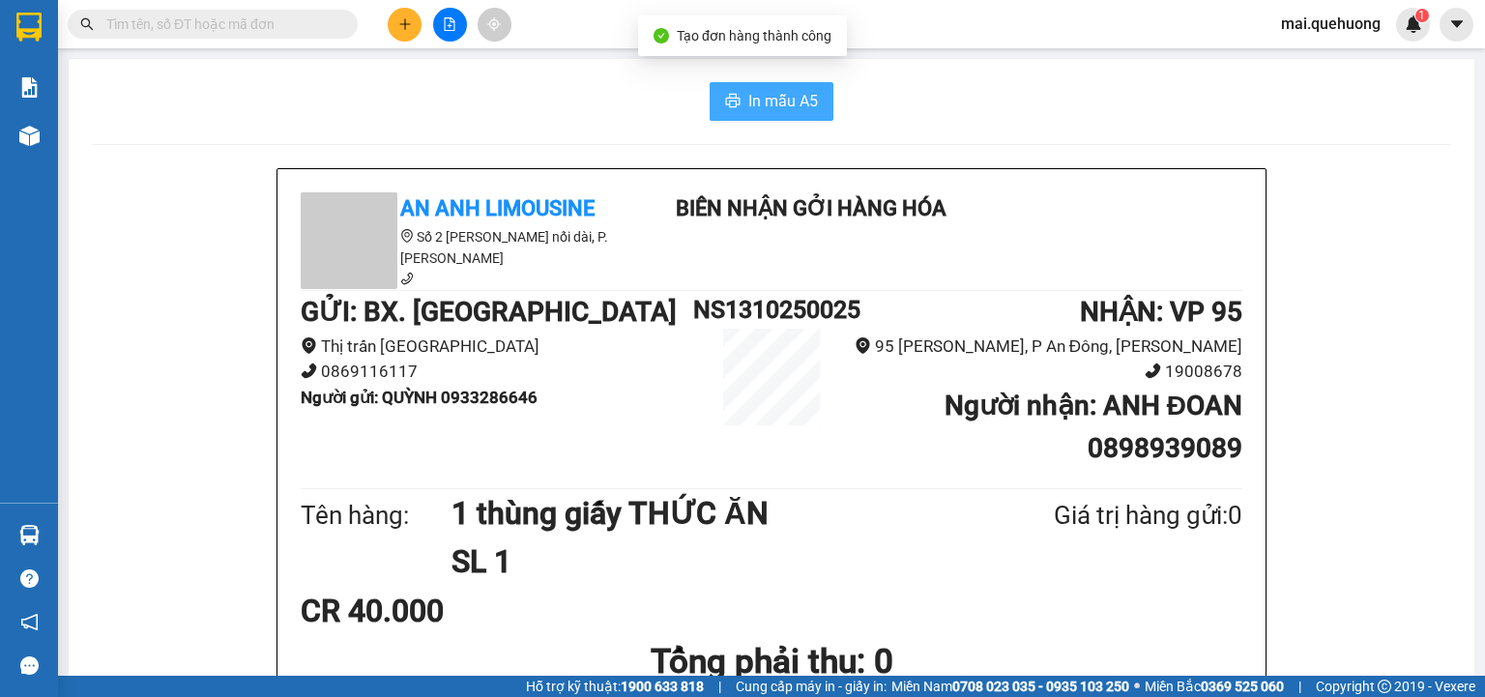
click at [781, 109] on span "In mẫu A5" at bounding box center [783, 101] width 70 height 24
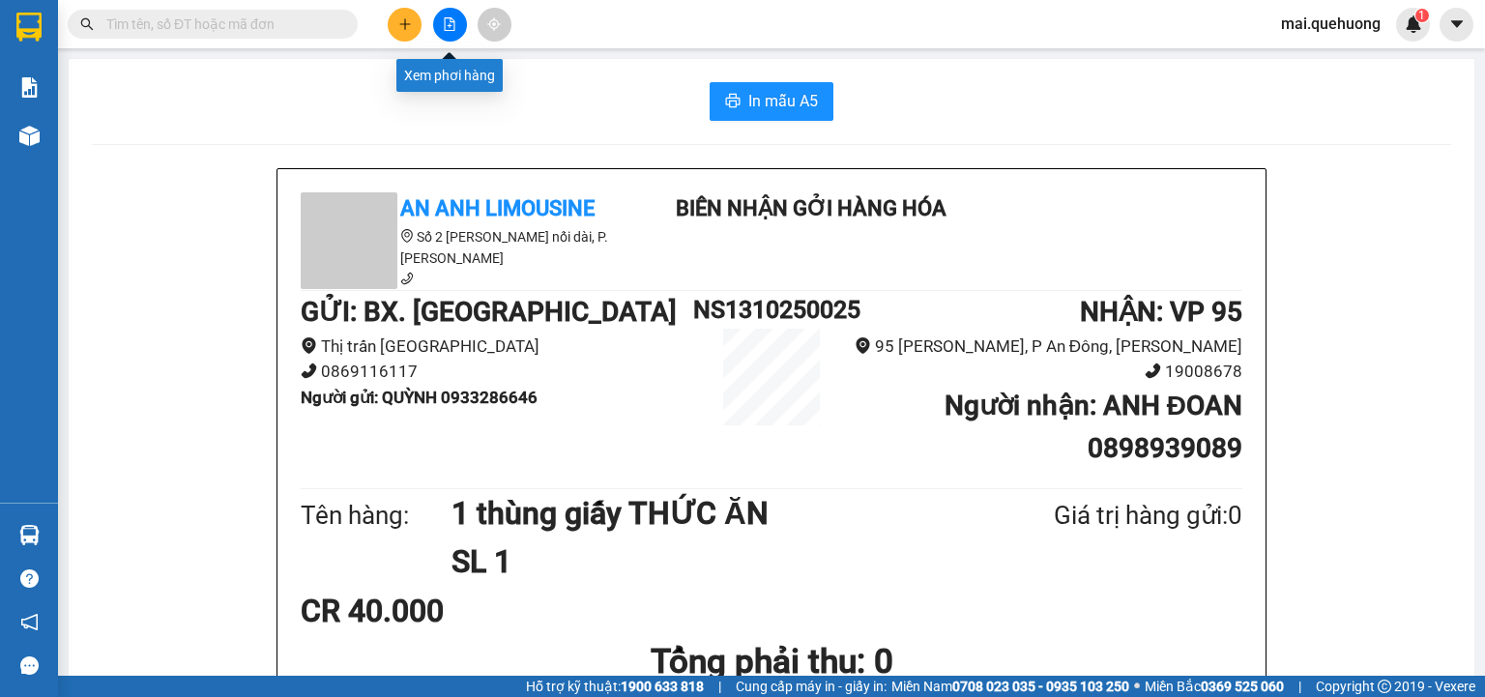
click at [449, 22] on icon "file-add" at bounding box center [450, 24] width 14 height 14
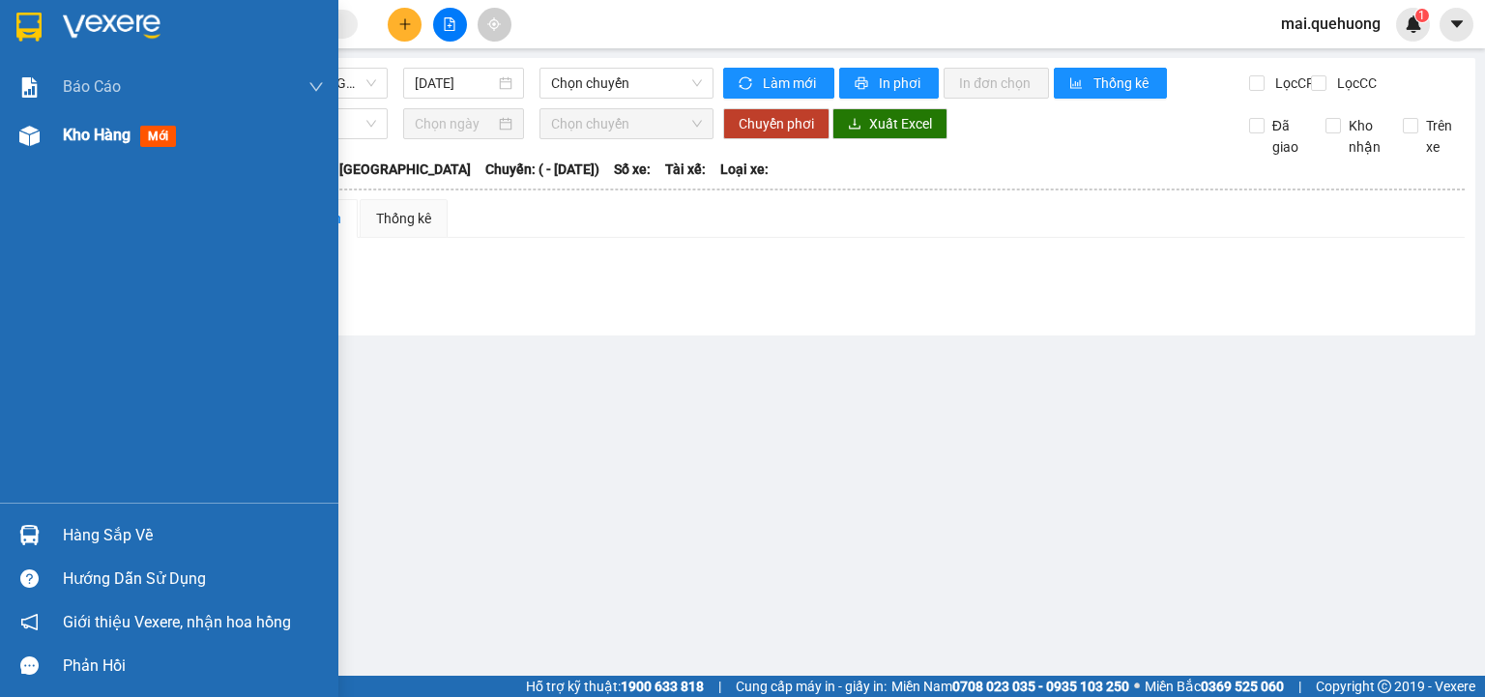
click at [91, 139] on span "Kho hàng" at bounding box center [97, 135] width 68 height 18
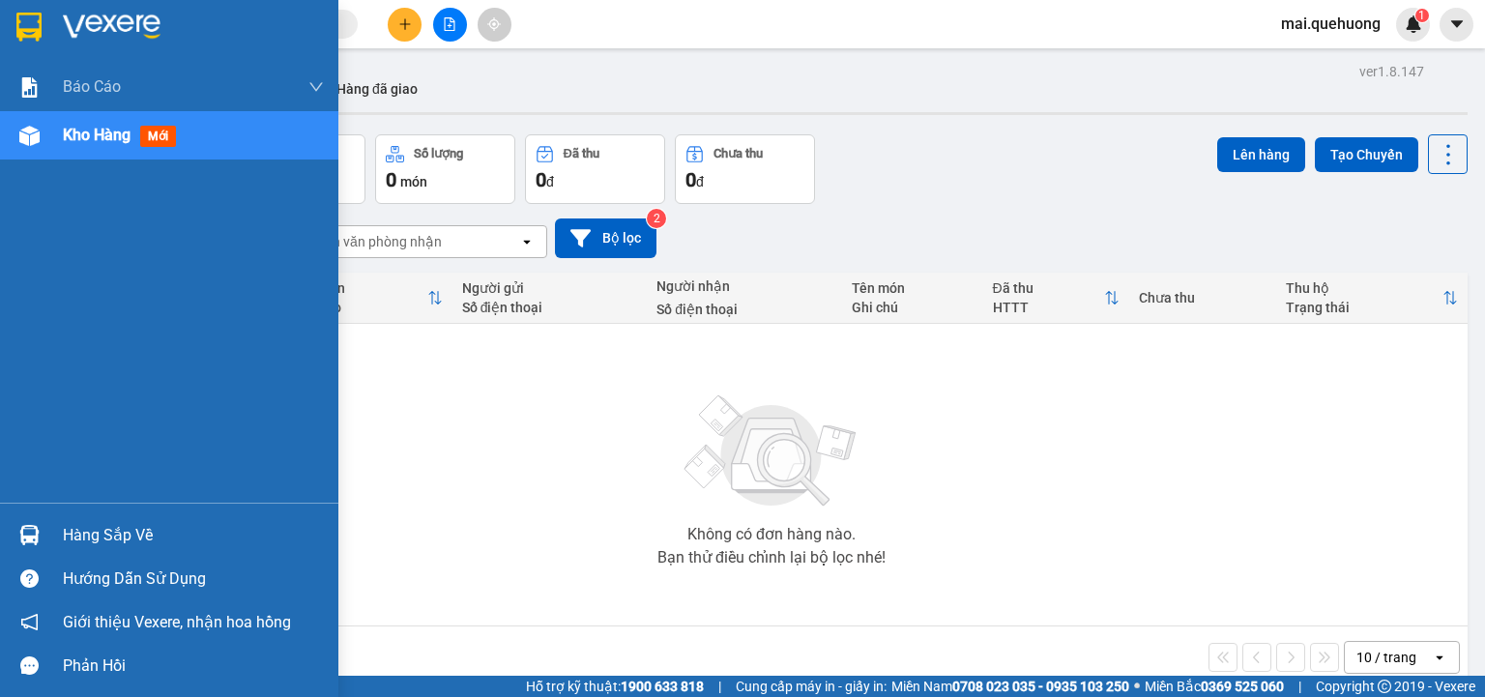
click at [80, 139] on span "Kho hàng" at bounding box center [97, 135] width 68 height 18
click at [38, 131] on img at bounding box center [29, 136] width 20 height 20
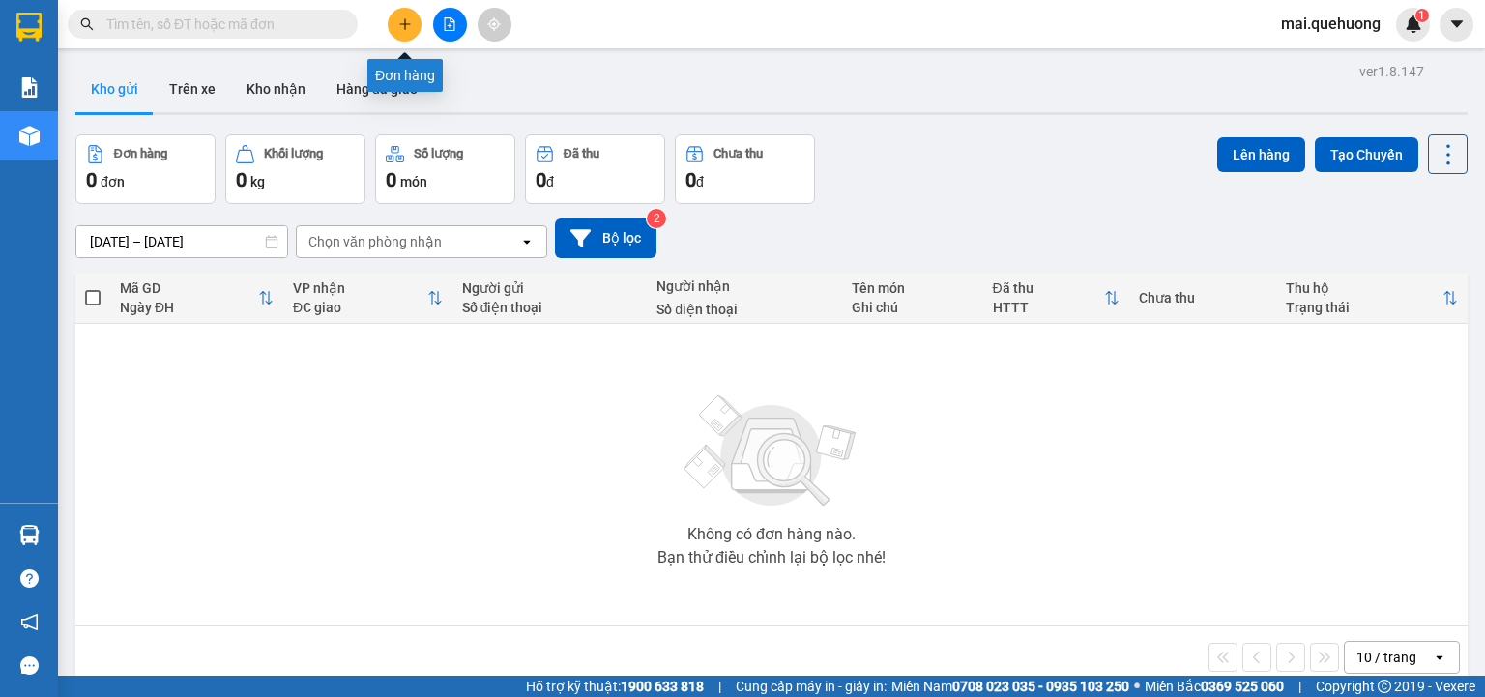
click at [403, 21] on icon "plus" at bounding box center [405, 24] width 14 height 14
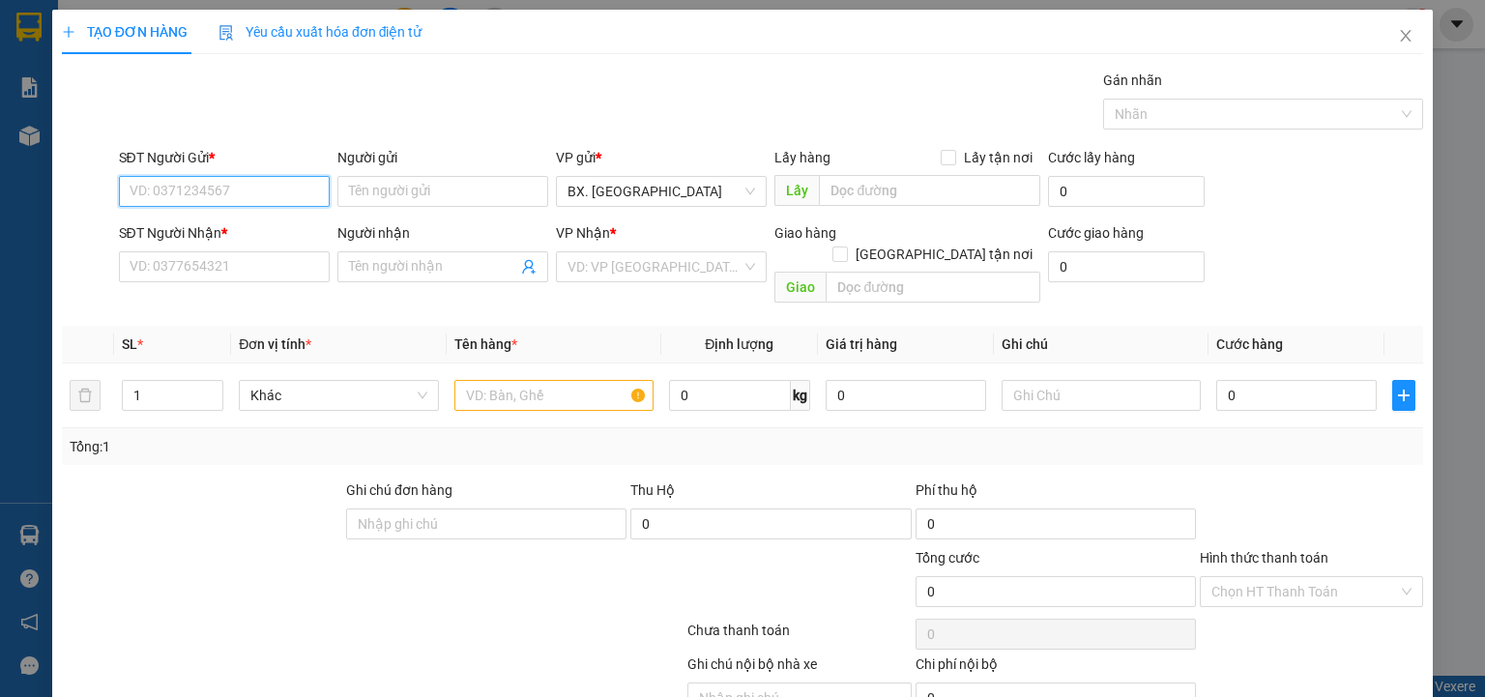
click at [248, 193] on input "SĐT Người Gửi *" at bounding box center [224, 191] width 211 height 31
type input "0914792656"
click at [386, 190] on input "Người gửi" at bounding box center [442, 191] width 211 height 31
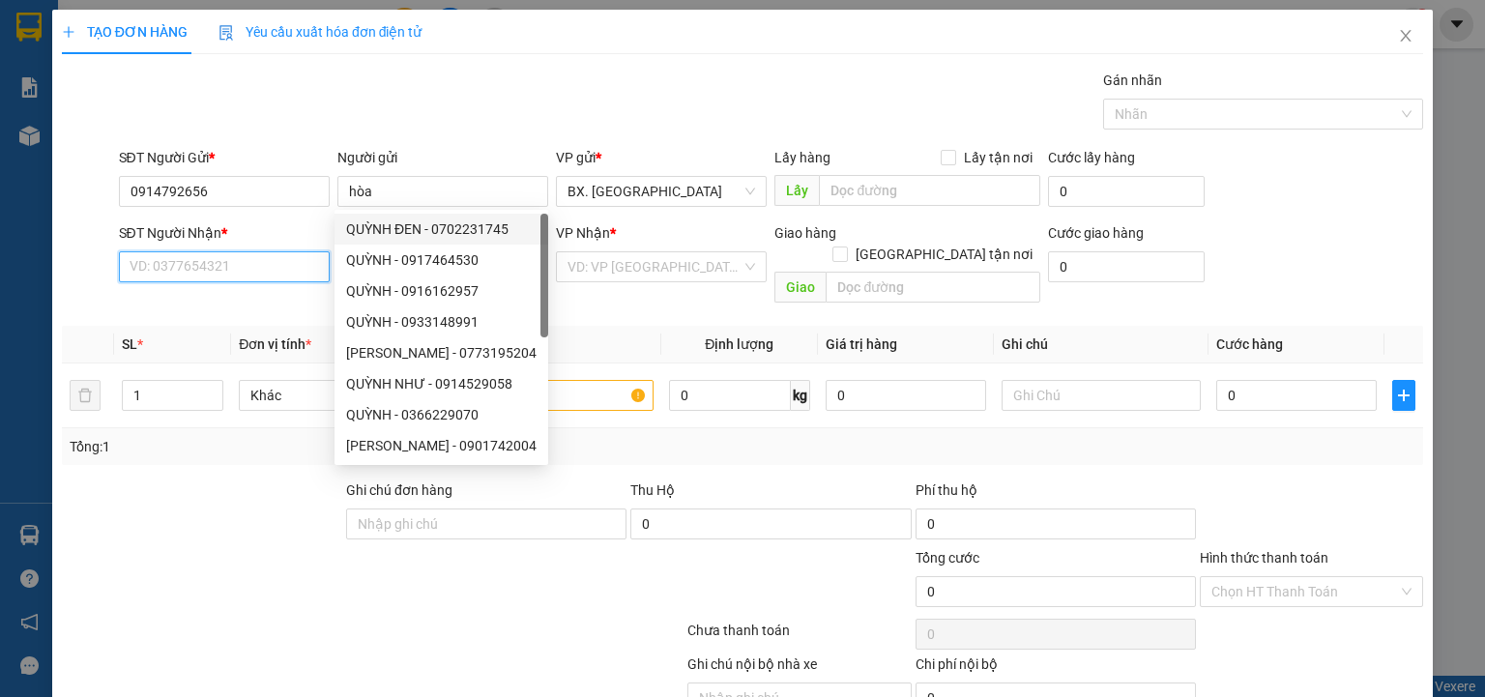
click at [256, 256] on input "SĐT Người Nhận *" at bounding box center [224, 266] width 211 height 31
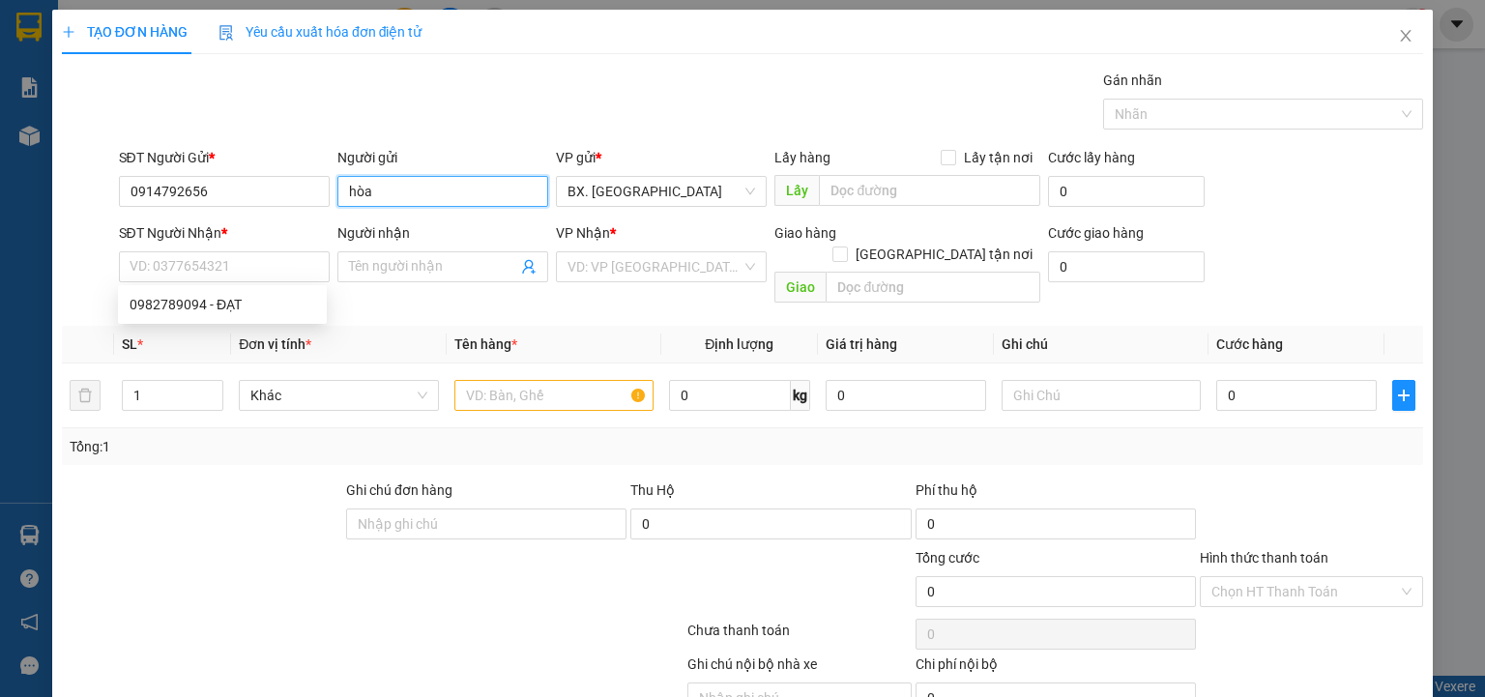
drag, startPoint x: 353, startPoint y: 197, endPoint x: 336, endPoint y: 196, distance: 16.5
click at [337, 196] on input "hòa" at bounding box center [442, 191] width 211 height 31
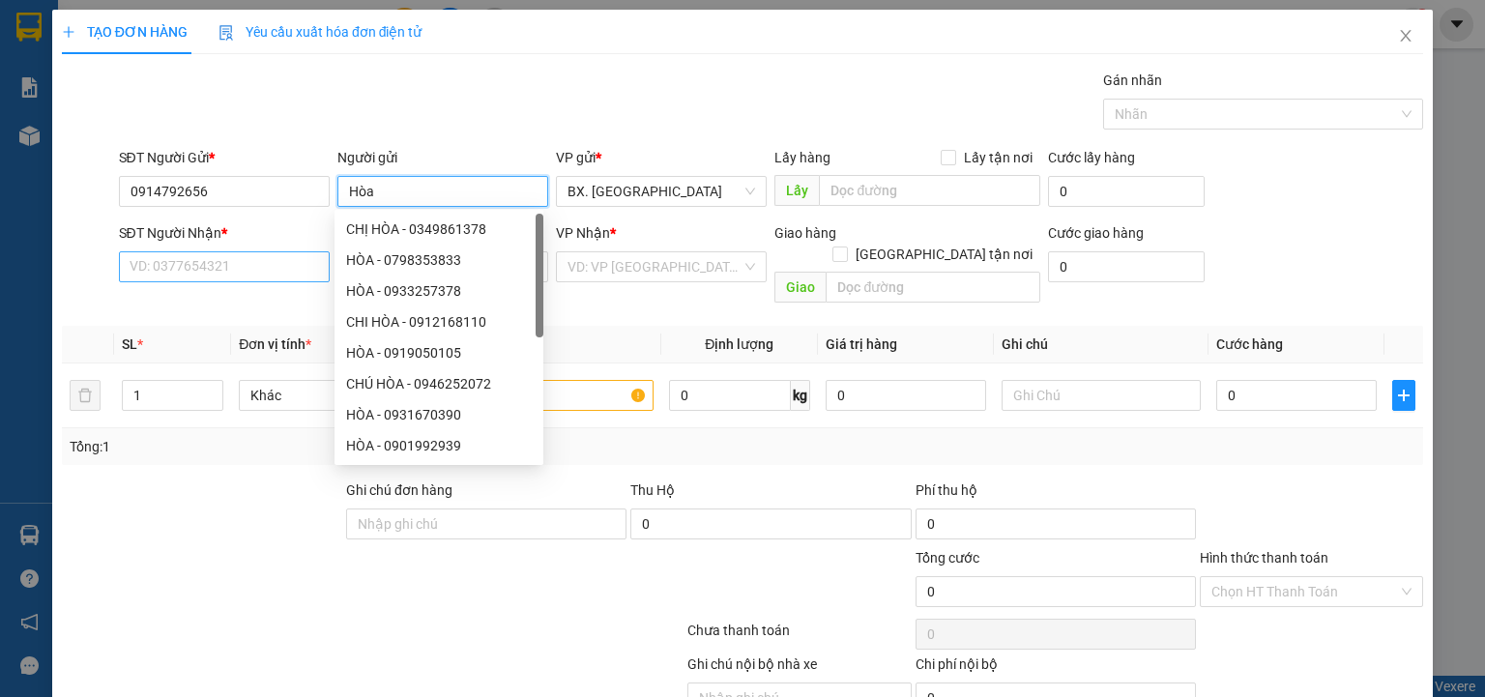
type input "Hòa"
click at [234, 271] on input "SĐT Người Nhận *" at bounding box center [224, 266] width 211 height 31
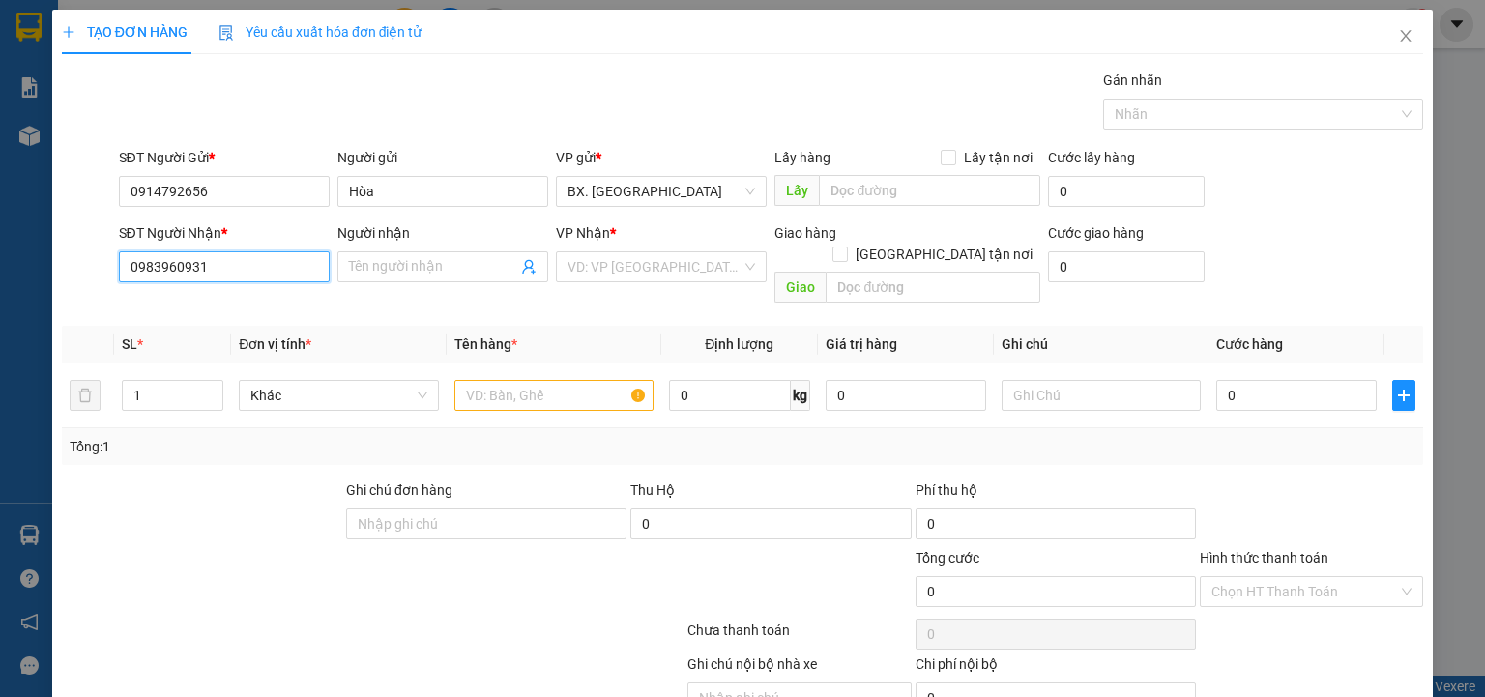
click at [156, 274] on input "0983960931" at bounding box center [224, 266] width 211 height 31
click at [245, 264] on input "0983960931" at bounding box center [224, 266] width 211 height 31
type input "0983960930"
click at [410, 271] on input "Người nhận" at bounding box center [433, 266] width 168 height 21
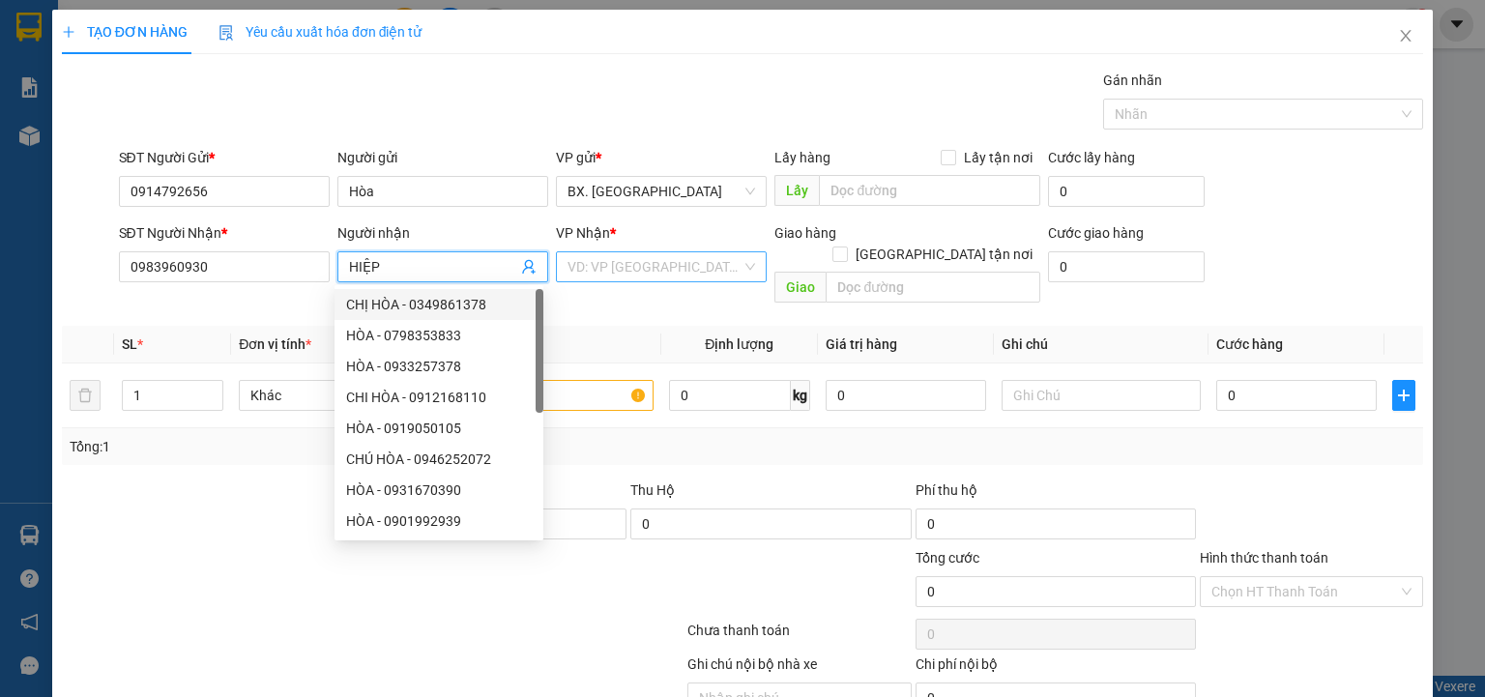
type input "HIỆP"
click at [613, 274] on input "search" at bounding box center [654, 266] width 174 height 29
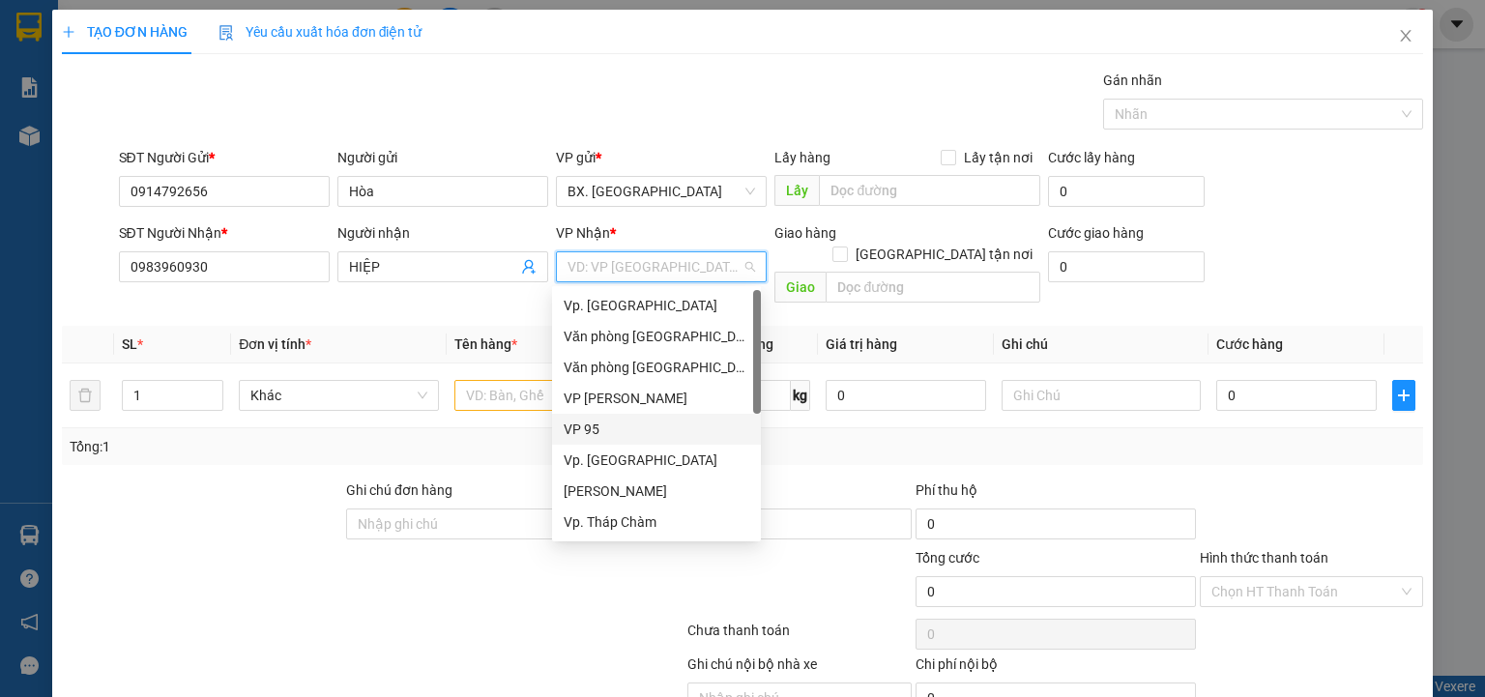
click at [625, 429] on div "VP 95" at bounding box center [656, 429] width 186 height 21
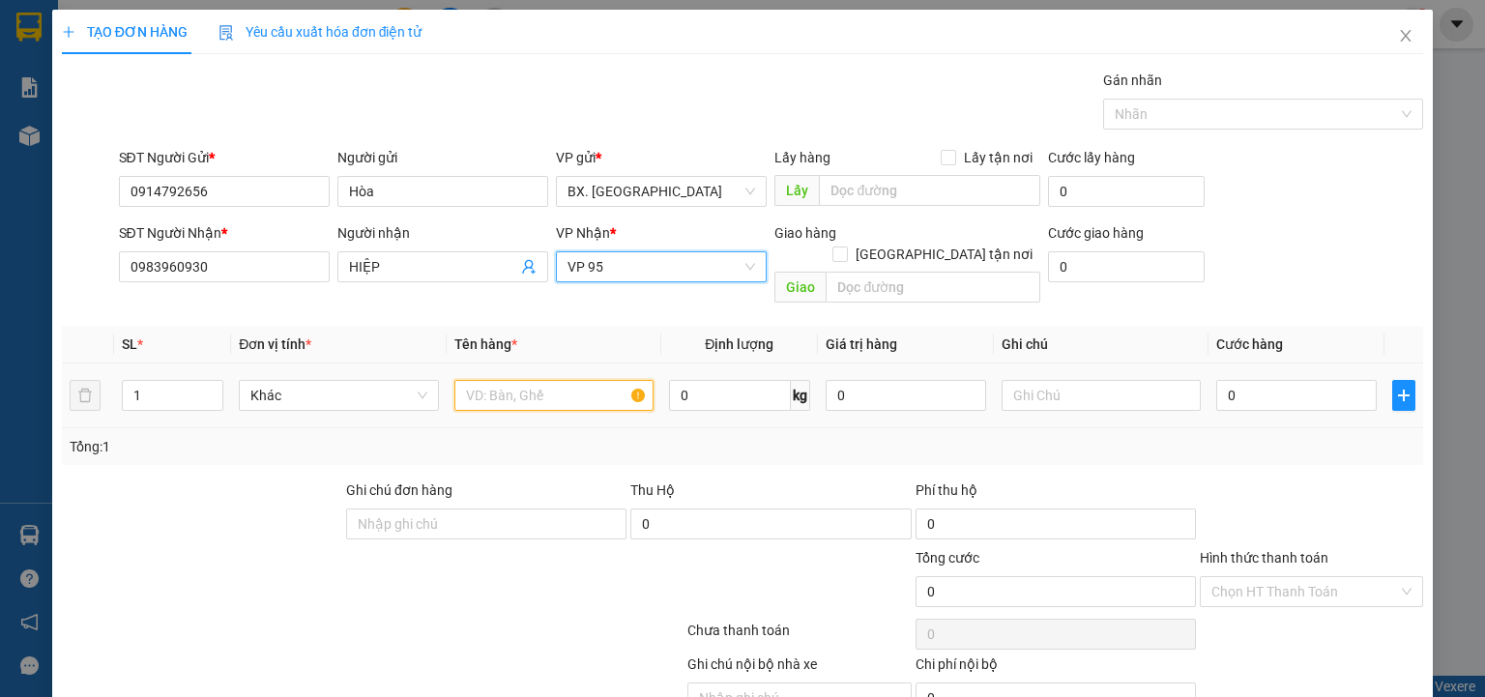
click at [512, 380] on input "text" at bounding box center [553, 395] width 199 height 31
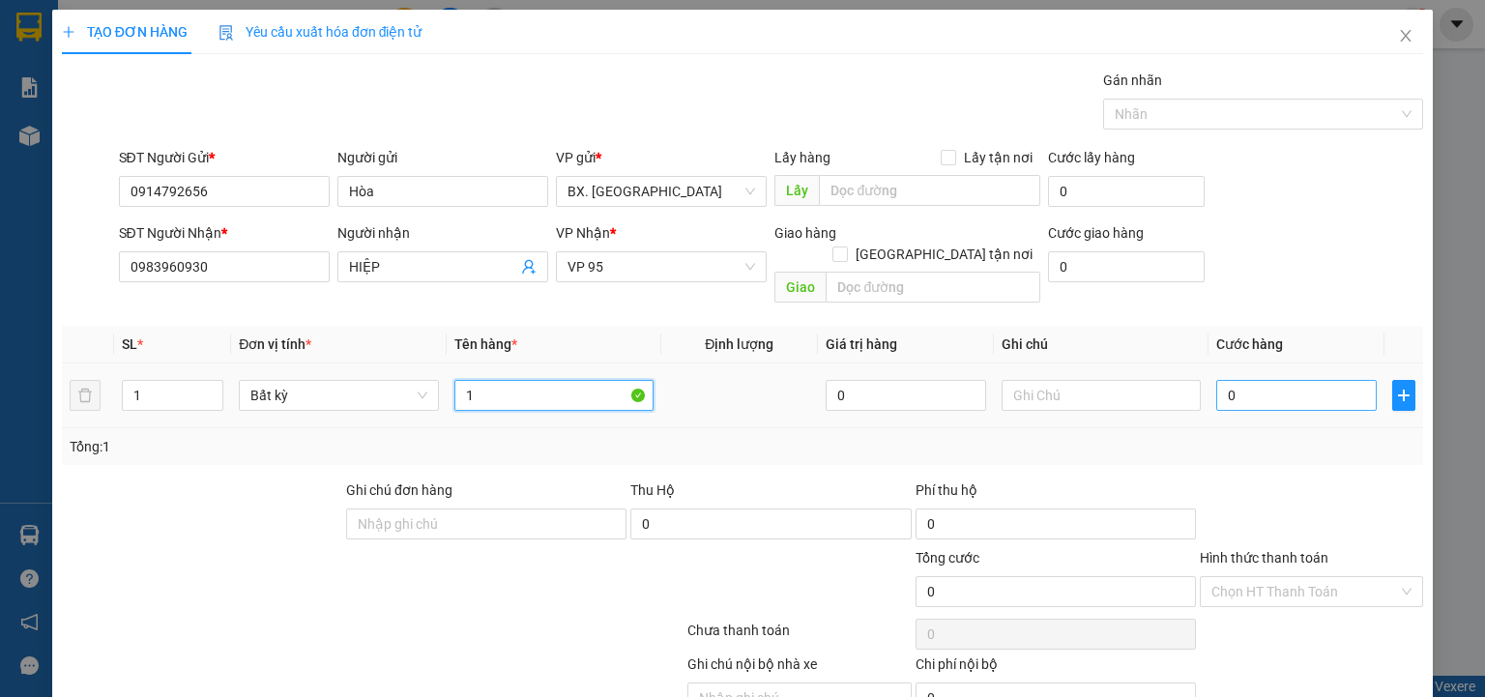
type input "1"
click at [1276, 380] on input "0" at bounding box center [1296, 395] width 160 height 31
type input "4"
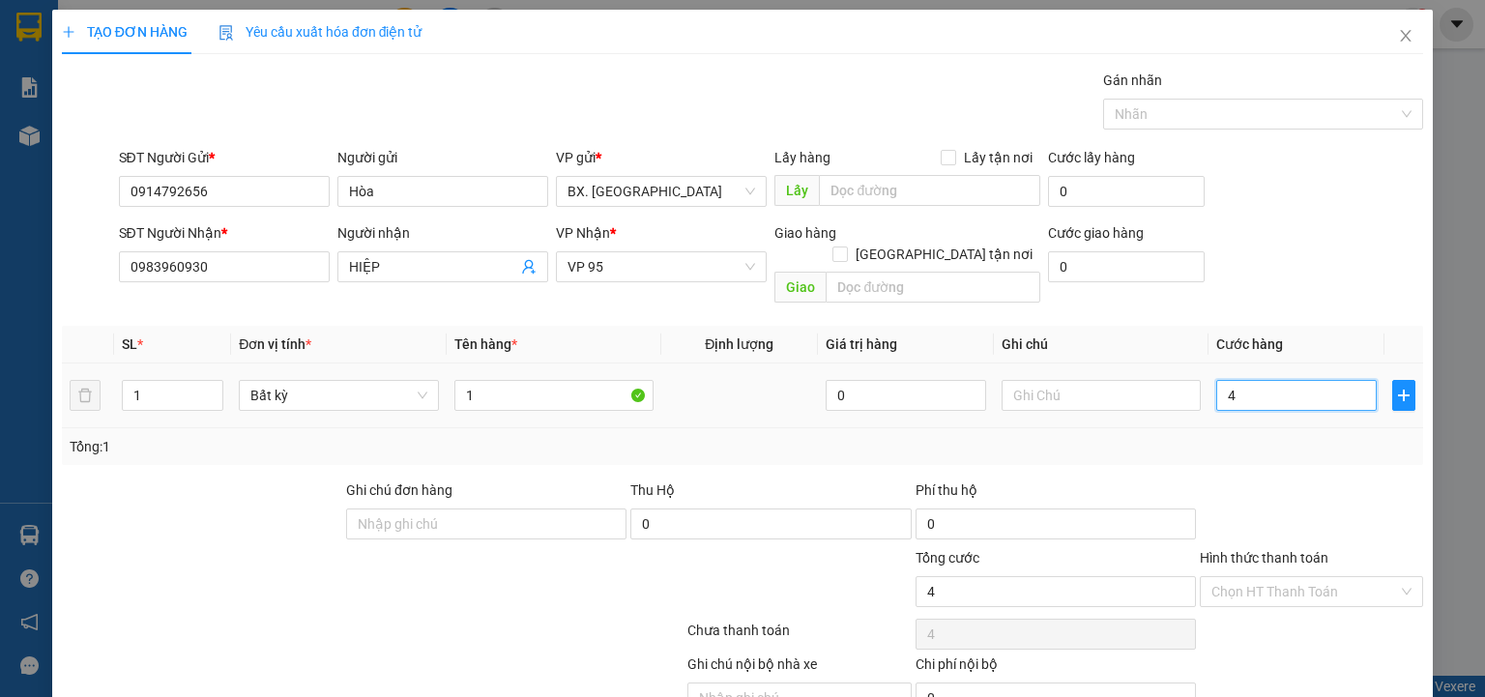
type input "40"
type input "400"
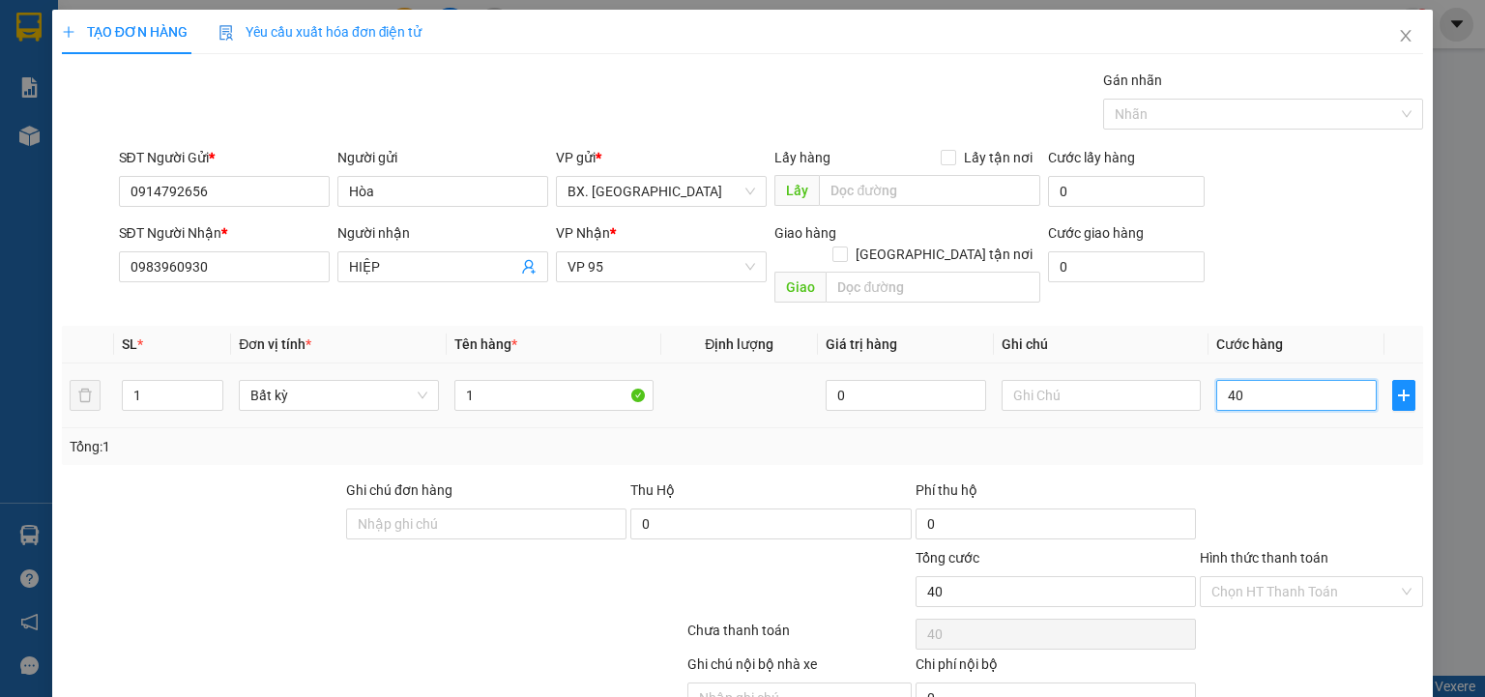
type input "400"
type input "4.000"
type input "40.000"
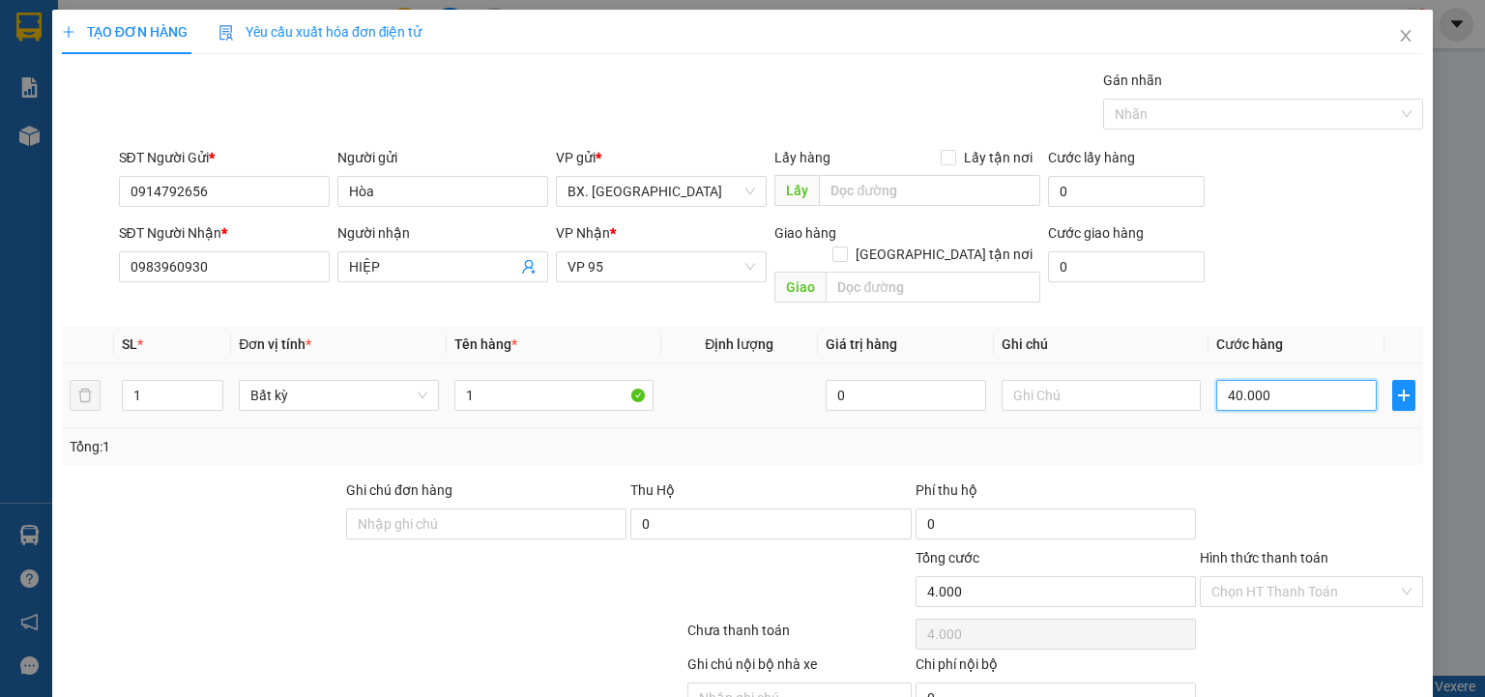
type input "40.000"
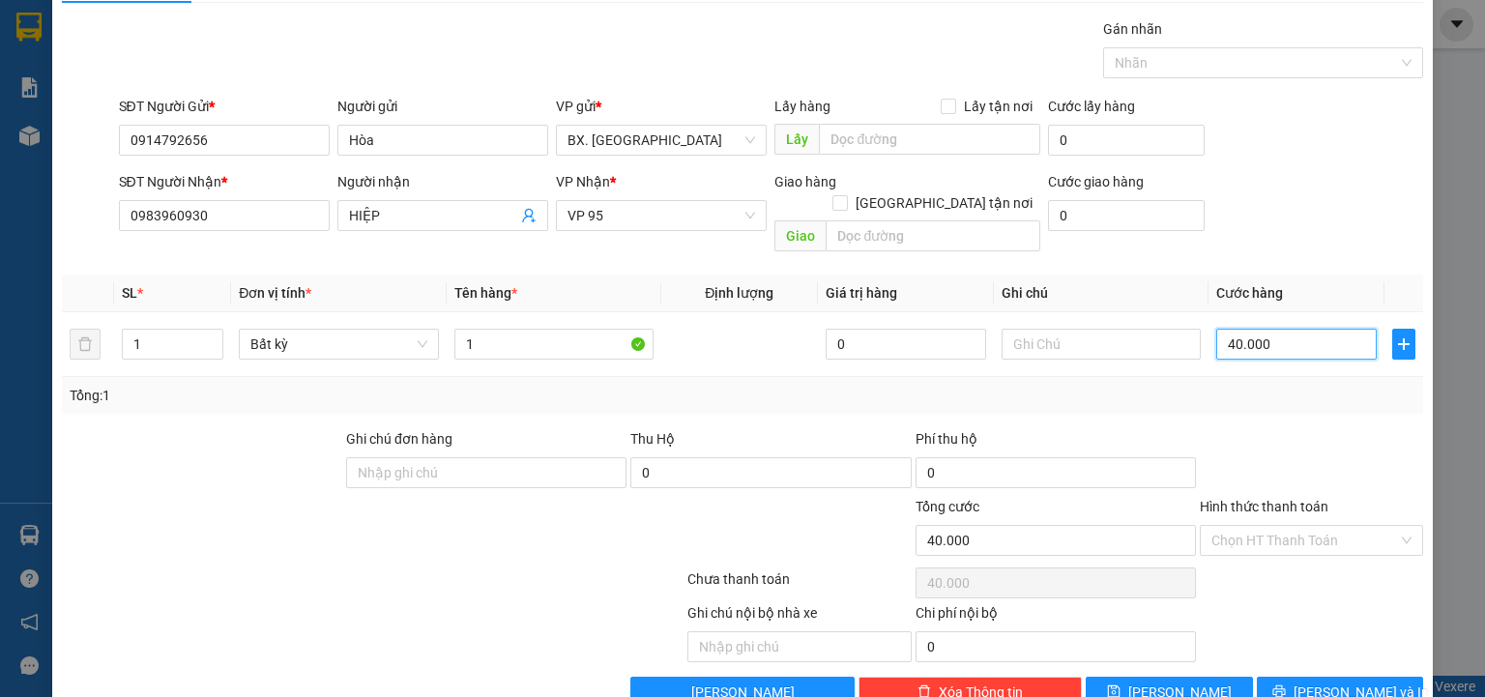
scroll to position [76, 0]
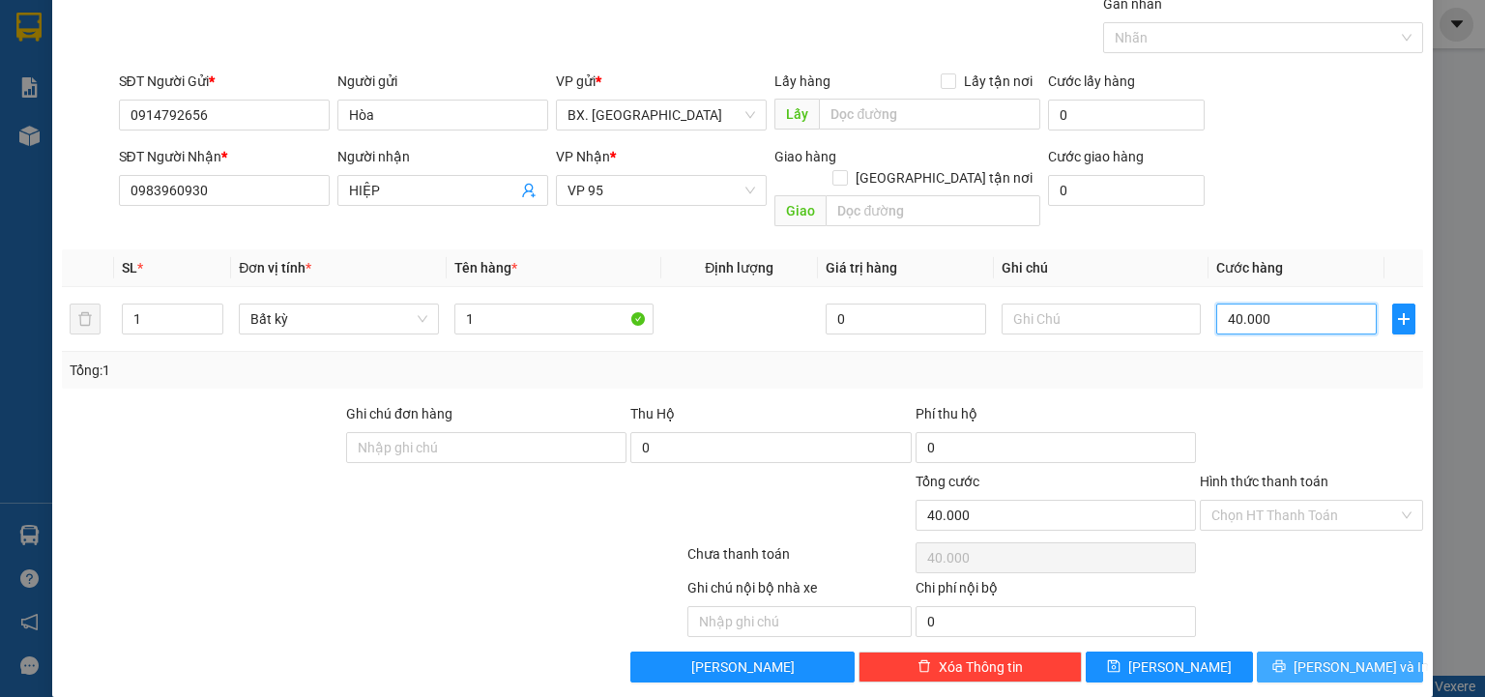
type input "40.000"
click at [1322, 656] on span "Lưu và In" at bounding box center [1360, 666] width 135 height 21
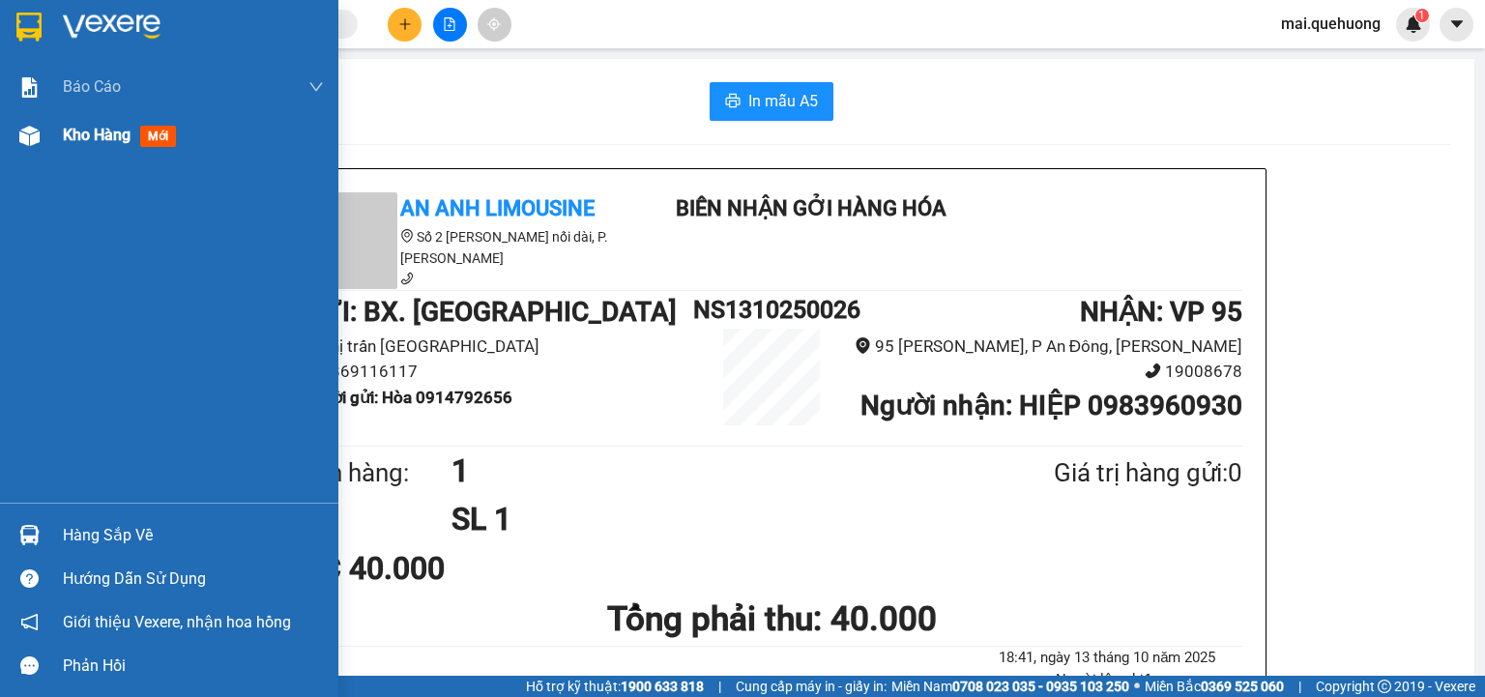
click at [93, 120] on div "Kho hàng mới" at bounding box center [193, 135] width 261 height 48
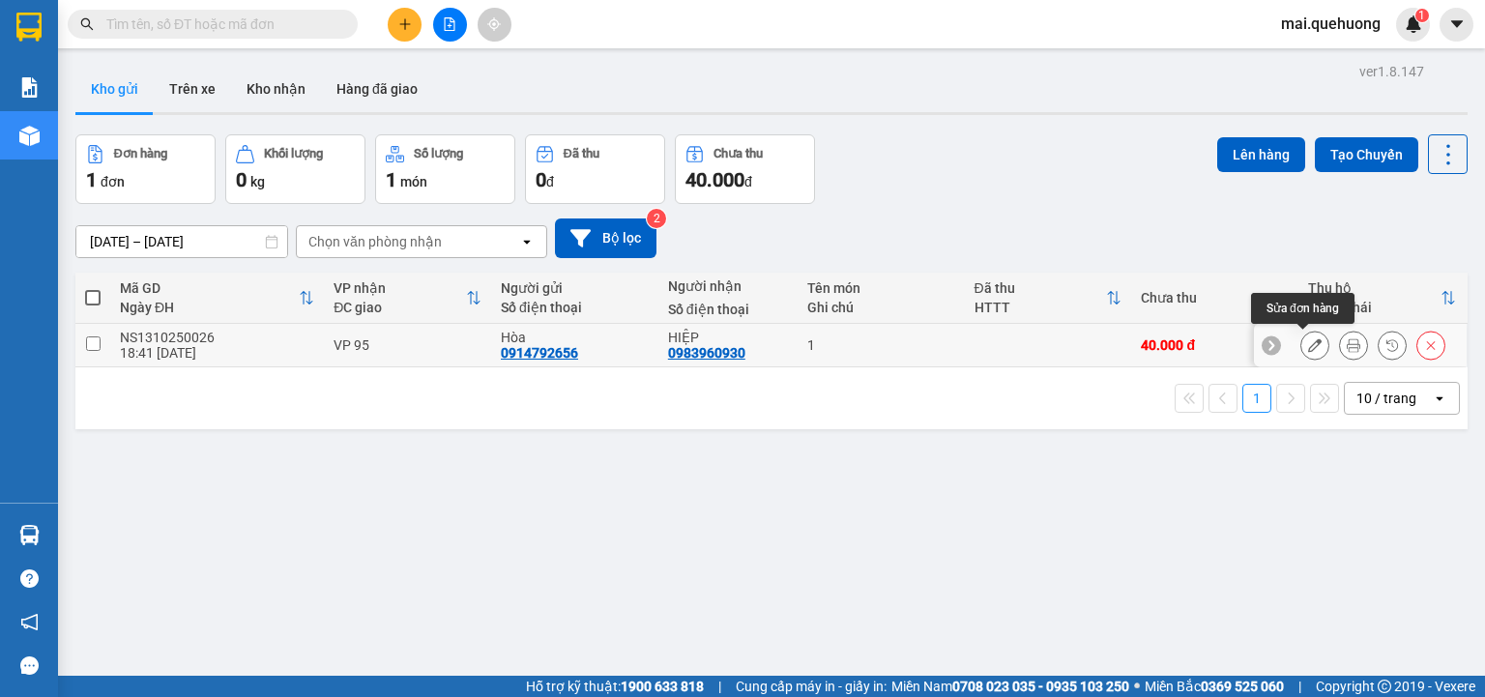
click at [1308, 344] on icon at bounding box center [1315, 345] width 14 height 14
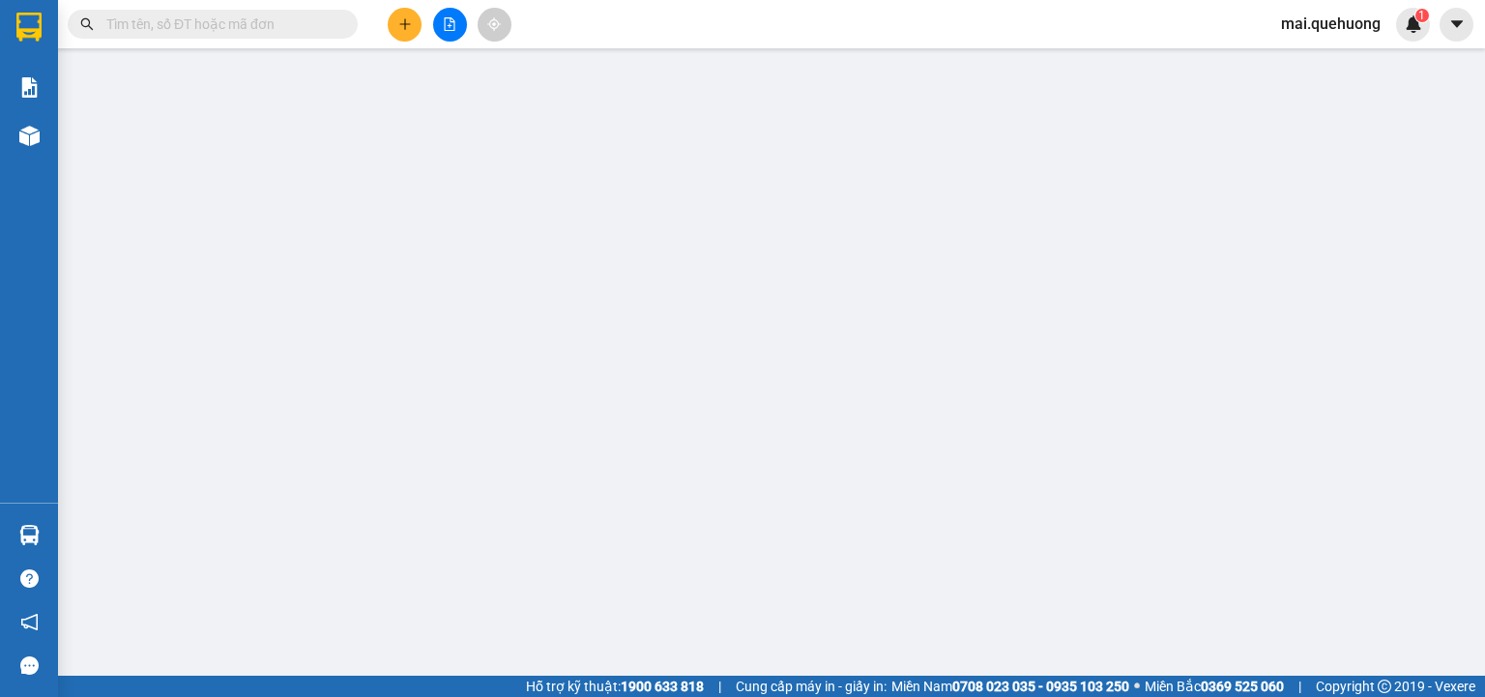
type input "0914792656"
type input "Hòa"
type input "0983960930"
type input "HIỆP"
type input "0"
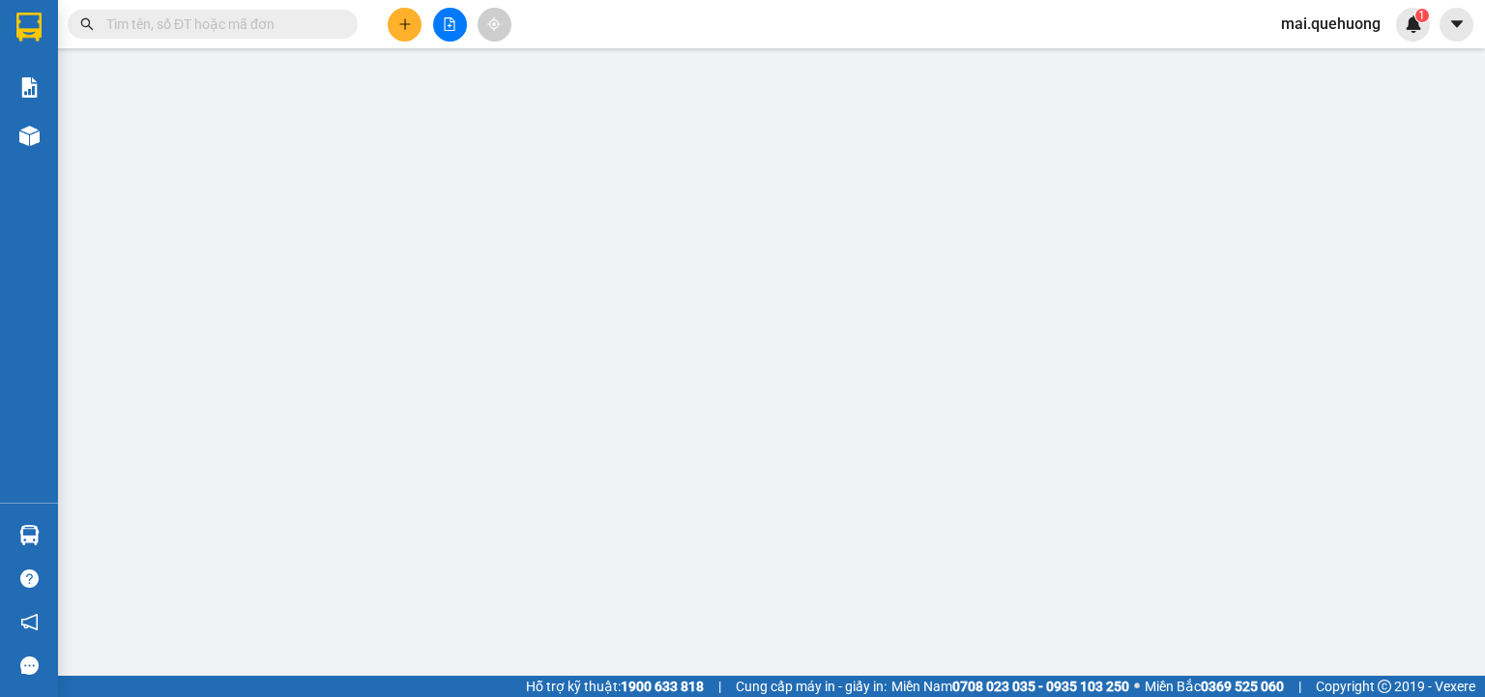
type input "40.000"
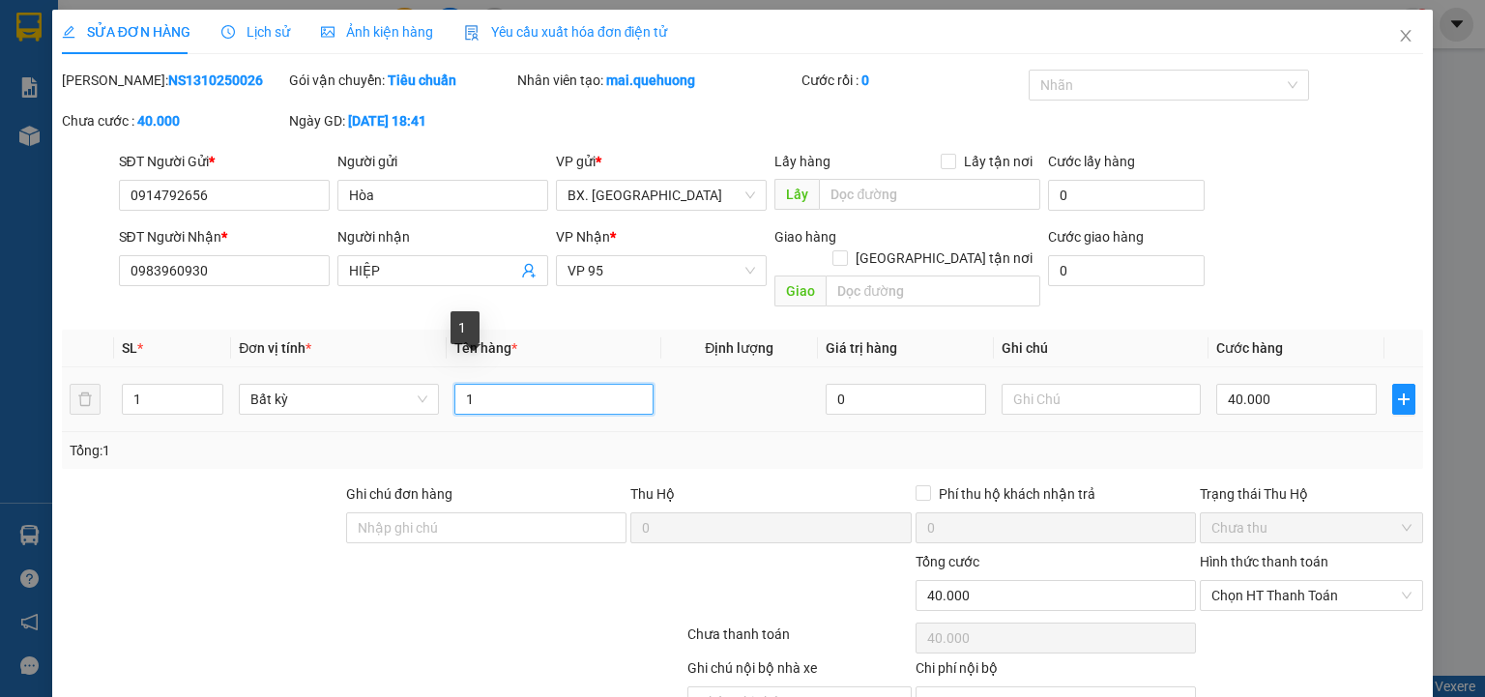
click at [514, 384] on input "1" at bounding box center [553, 399] width 199 height 31
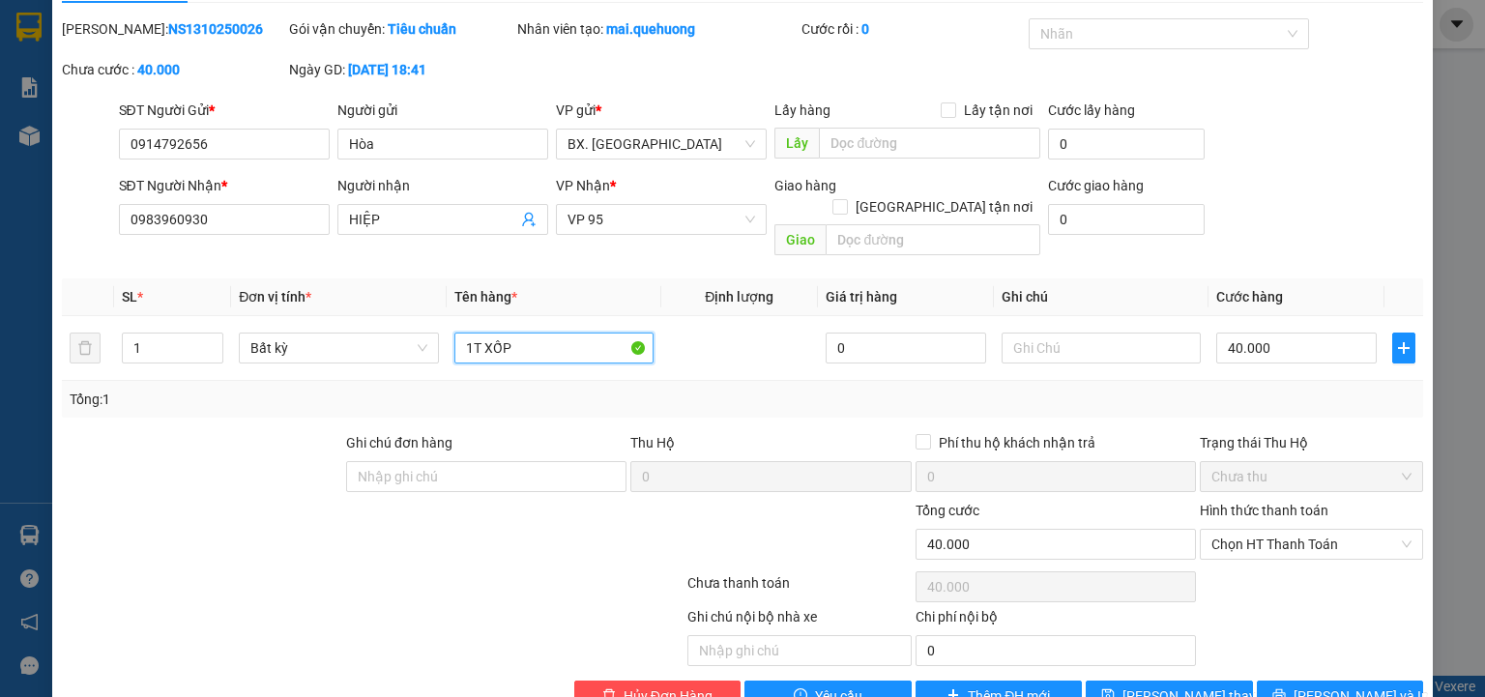
scroll to position [81, 0]
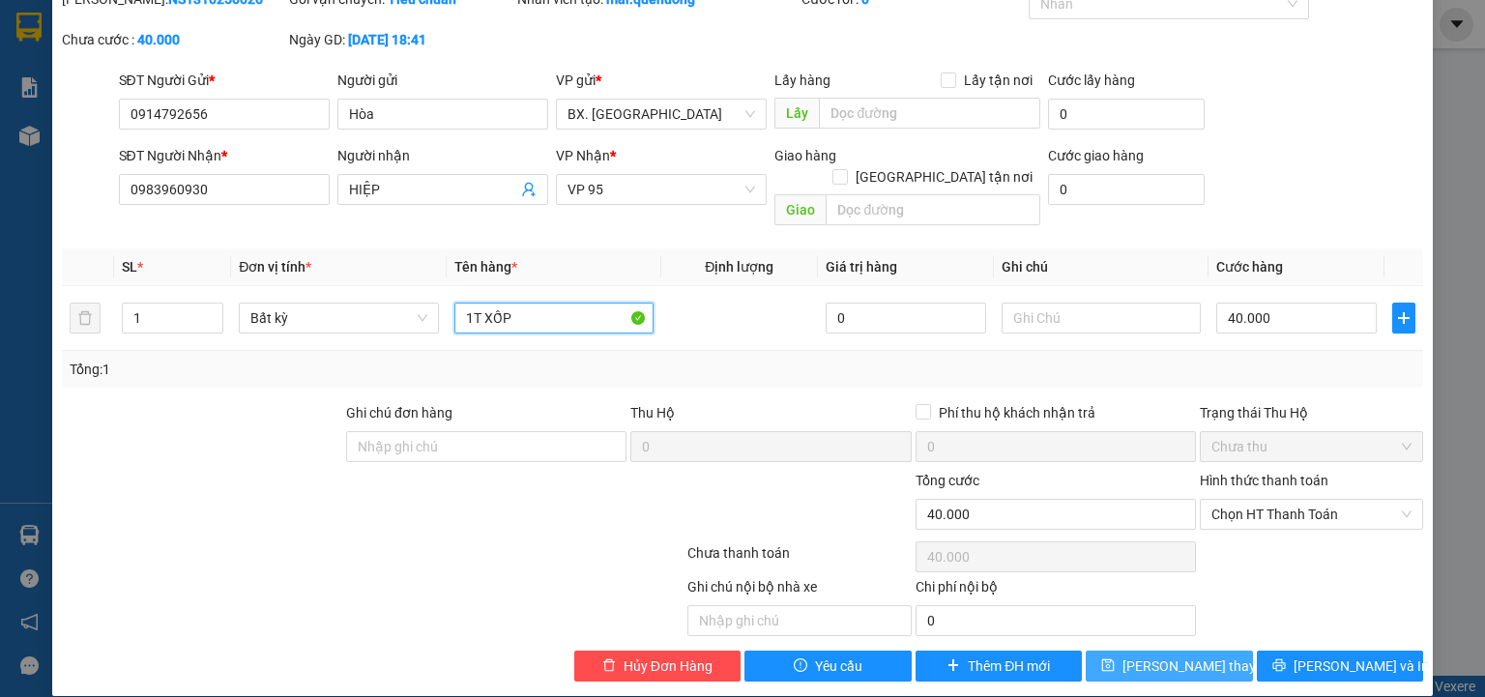
type input "1T XỐP"
click at [1191, 655] on span "Lưu thay đổi" at bounding box center [1199, 665] width 155 height 21
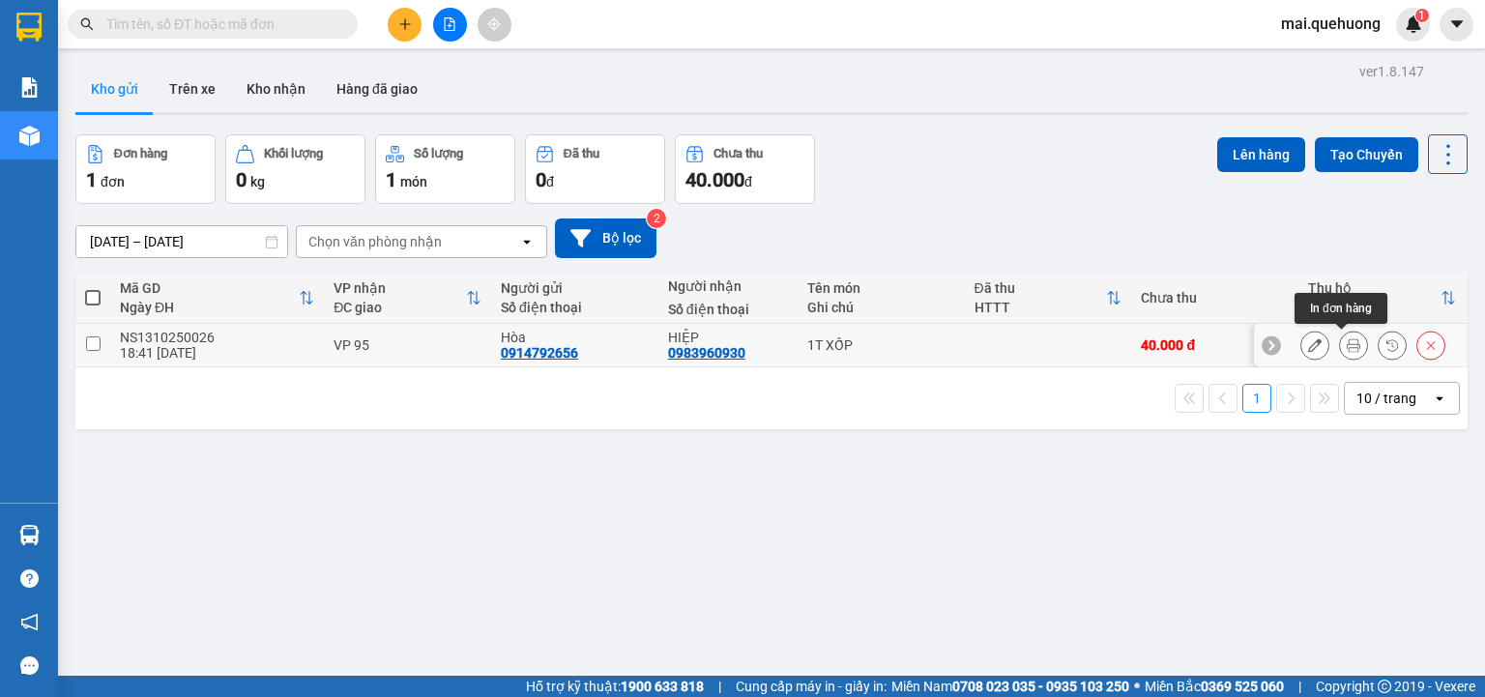
click at [1346, 342] on icon at bounding box center [1353, 345] width 14 height 14
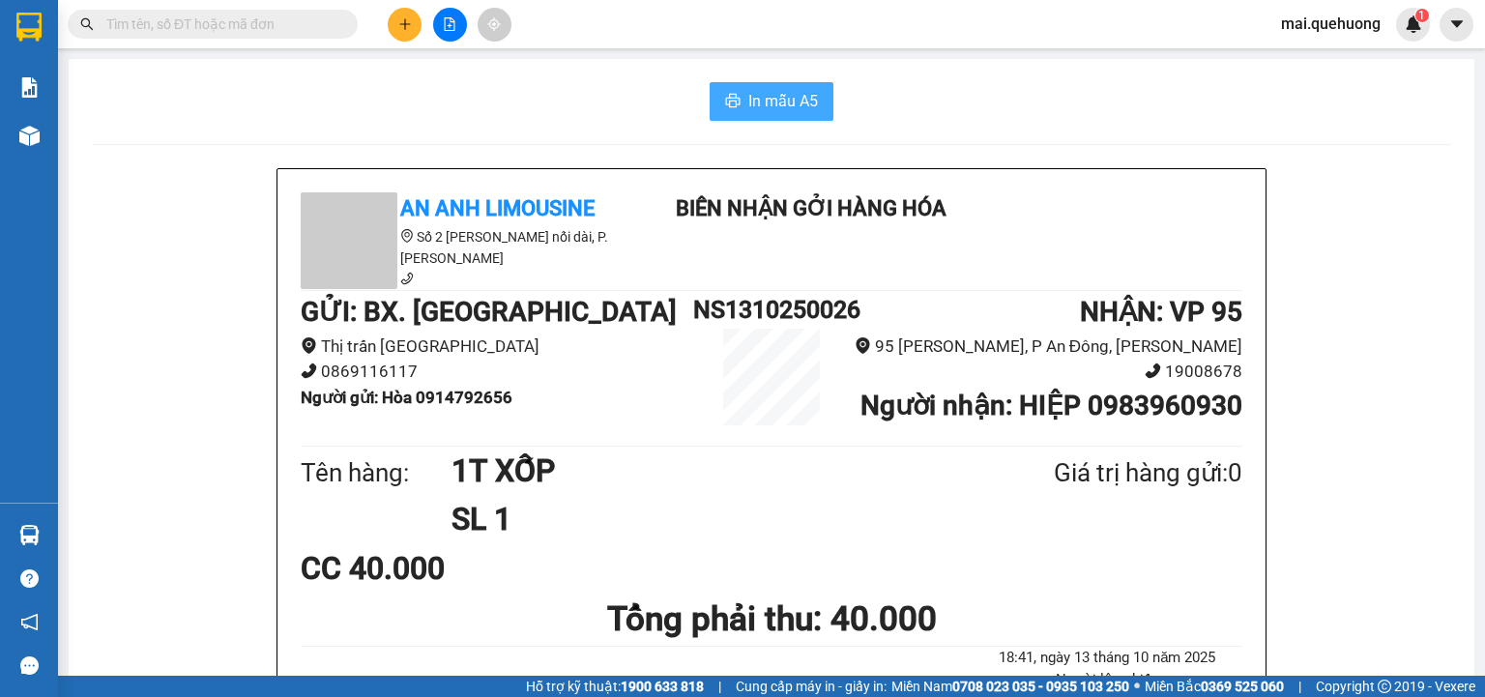
click at [772, 105] on span "In mẫu A5" at bounding box center [783, 101] width 70 height 24
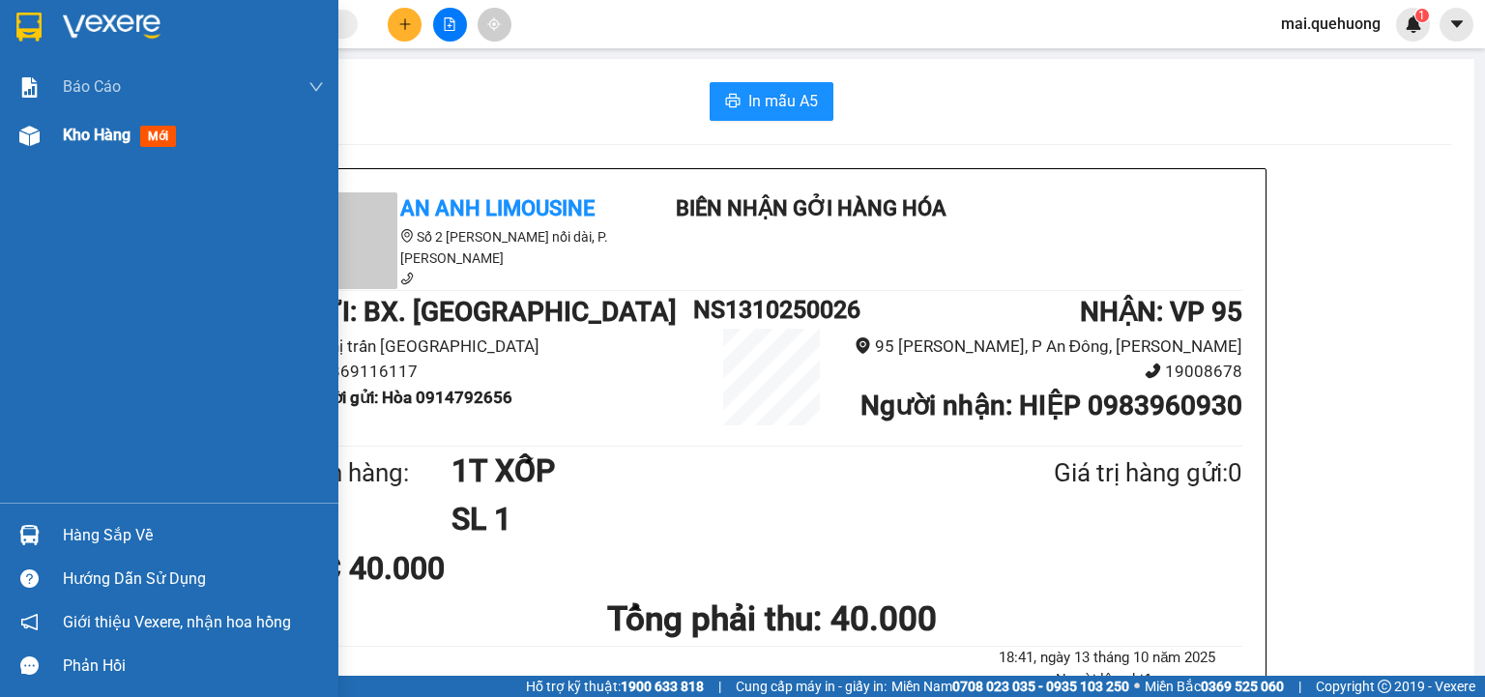
click at [81, 133] on span "Kho hàng" at bounding box center [97, 135] width 68 height 18
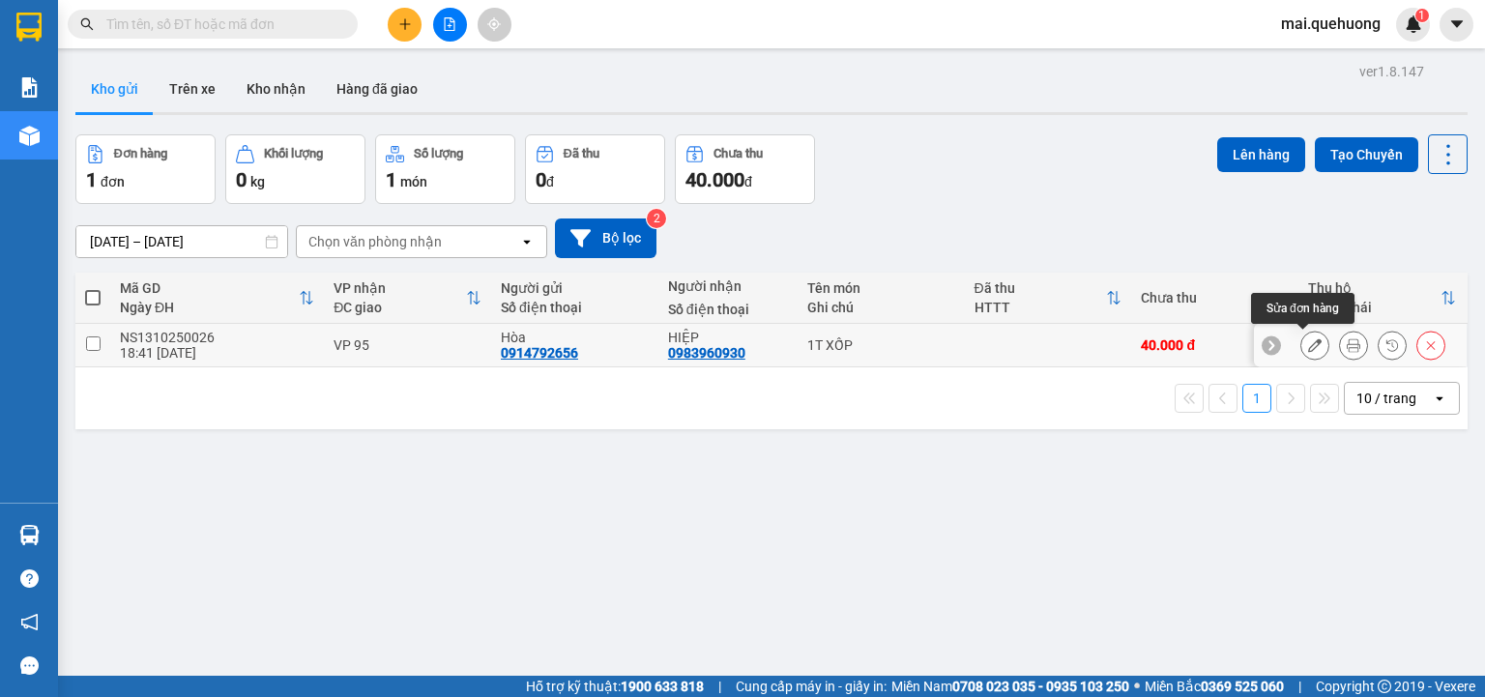
click at [1308, 341] on icon at bounding box center [1315, 345] width 14 height 14
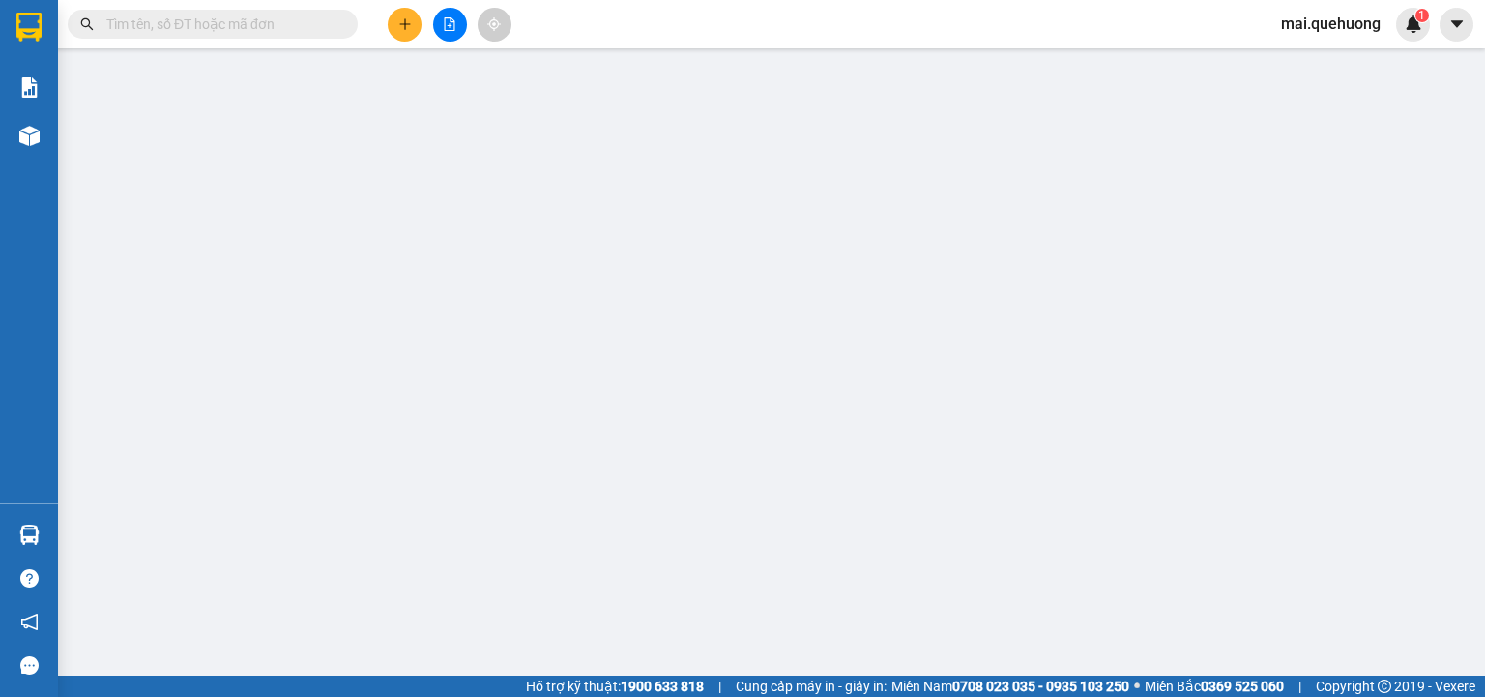
type input "0914792656"
type input "Hòa"
type input "0983960930"
type input "HIỆP"
type input "0"
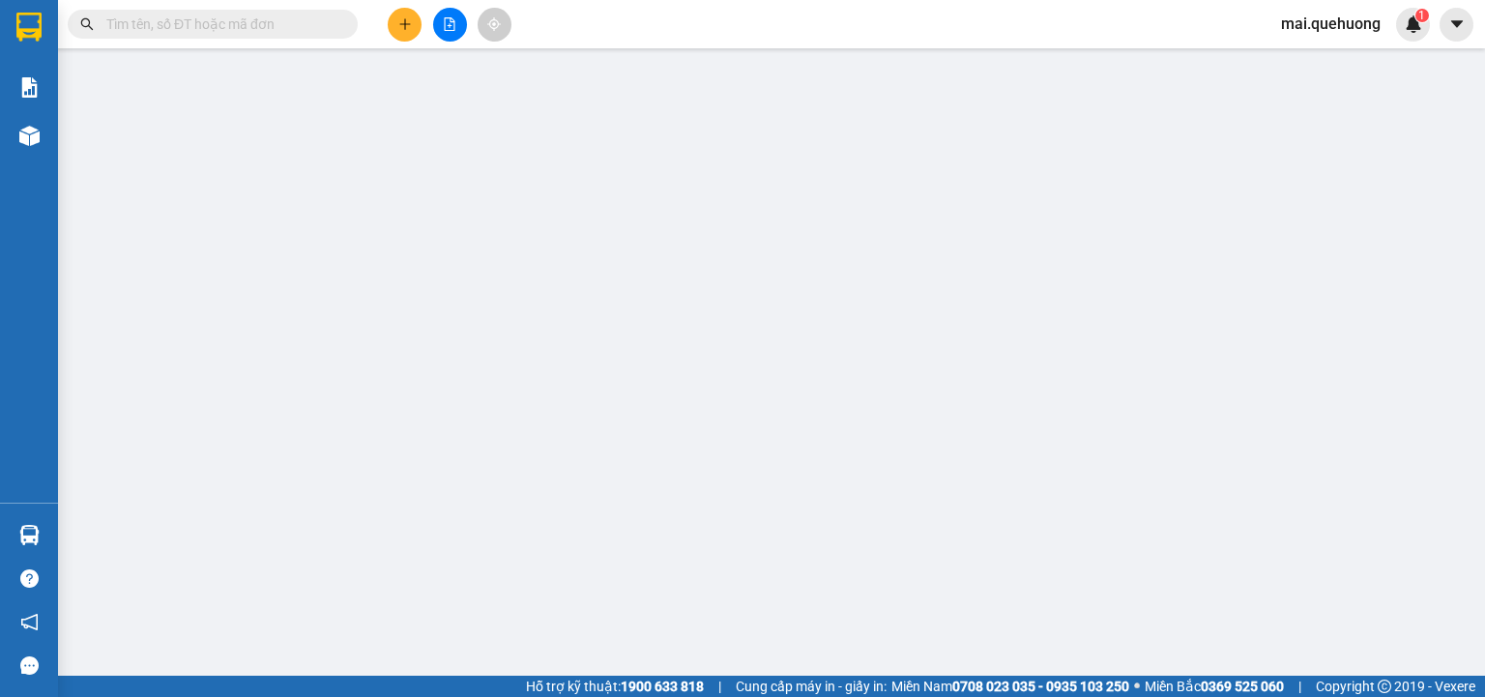
type input "40.000"
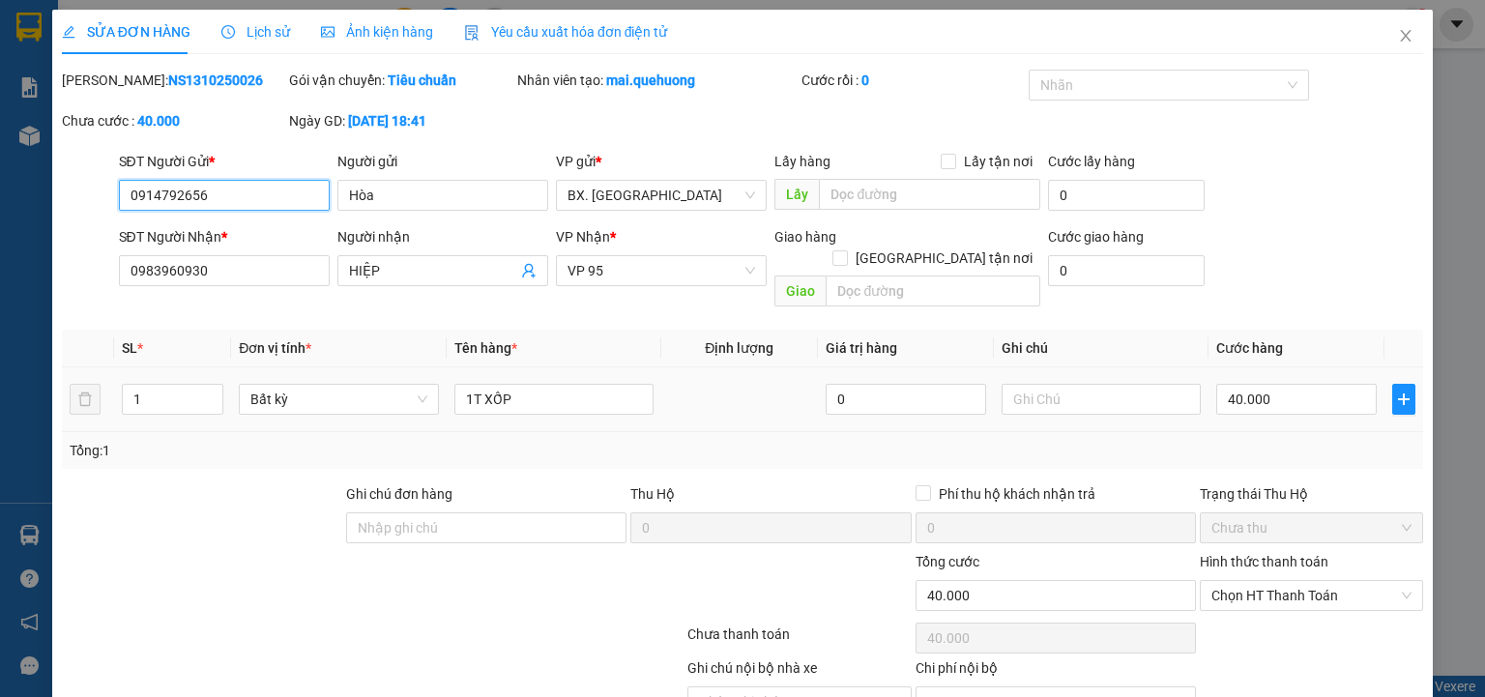
click at [192, 199] on input "0914792656" at bounding box center [224, 195] width 211 height 31
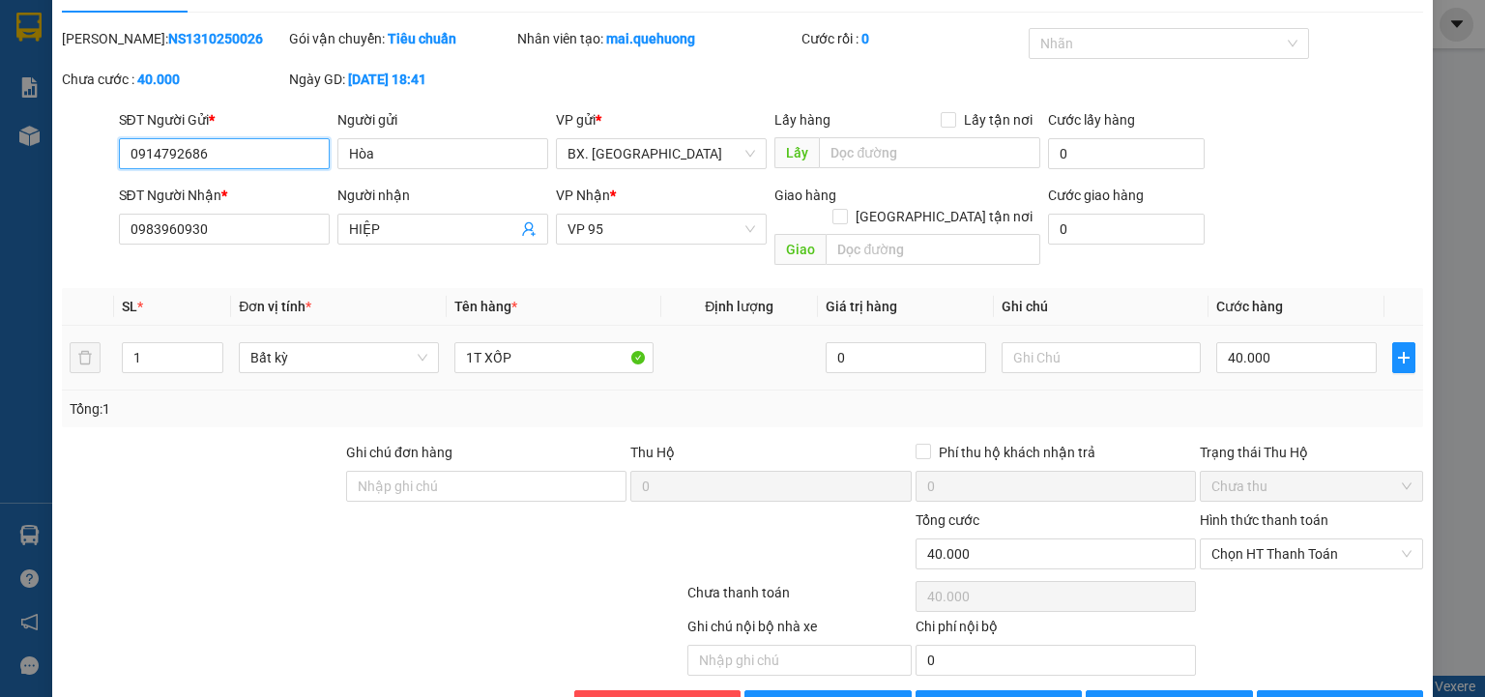
scroll to position [81, 0]
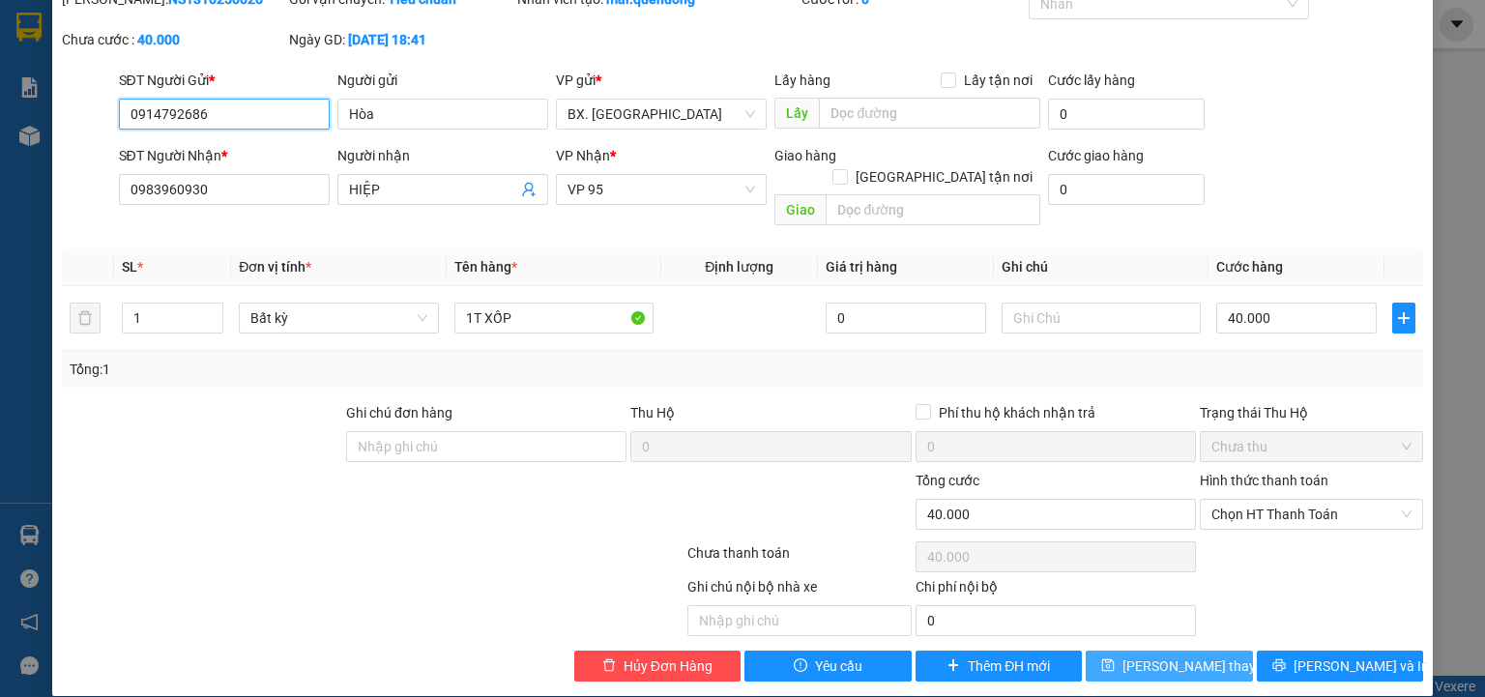
type input "0914792686"
click at [1155, 655] on span "Lưu thay đổi" at bounding box center [1199, 665] width 155 height 21
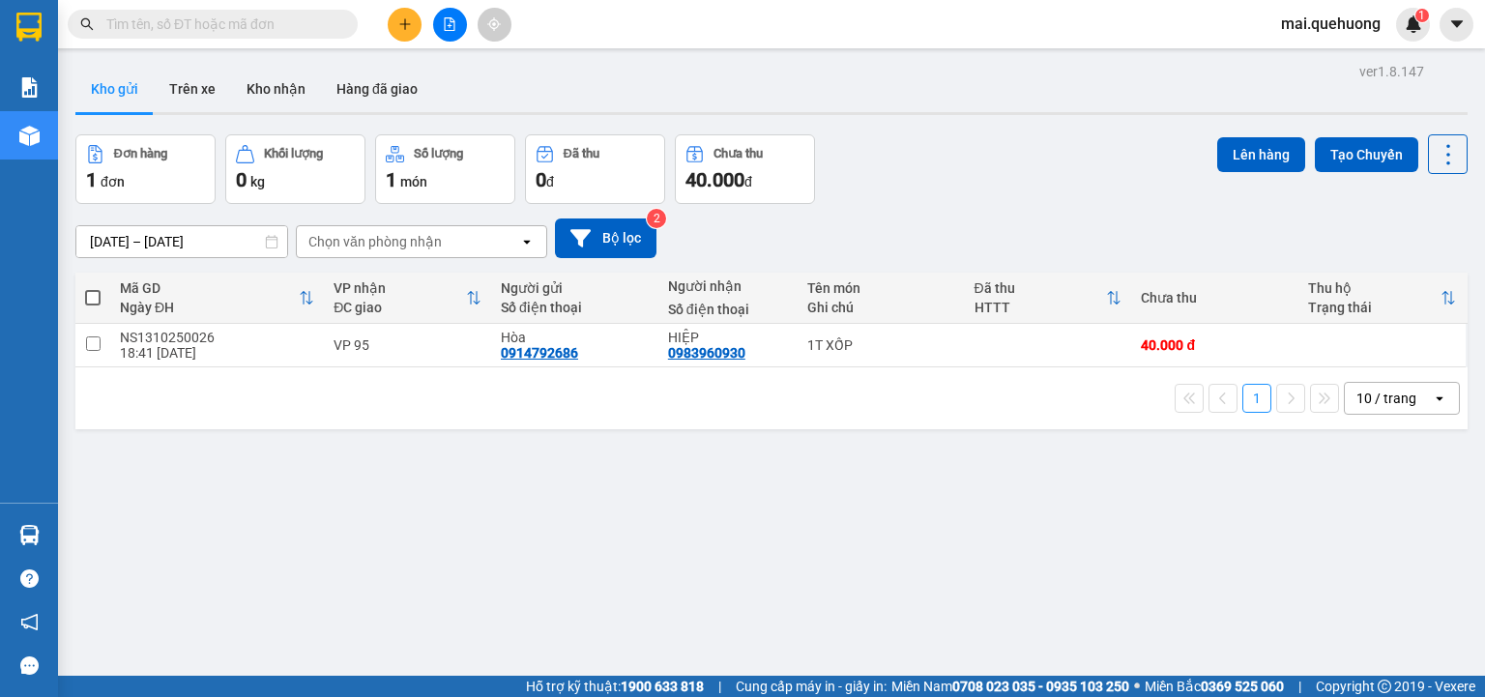
click at [253, 21] on input "text" at bounding box center [220, 24] width 228 height 21
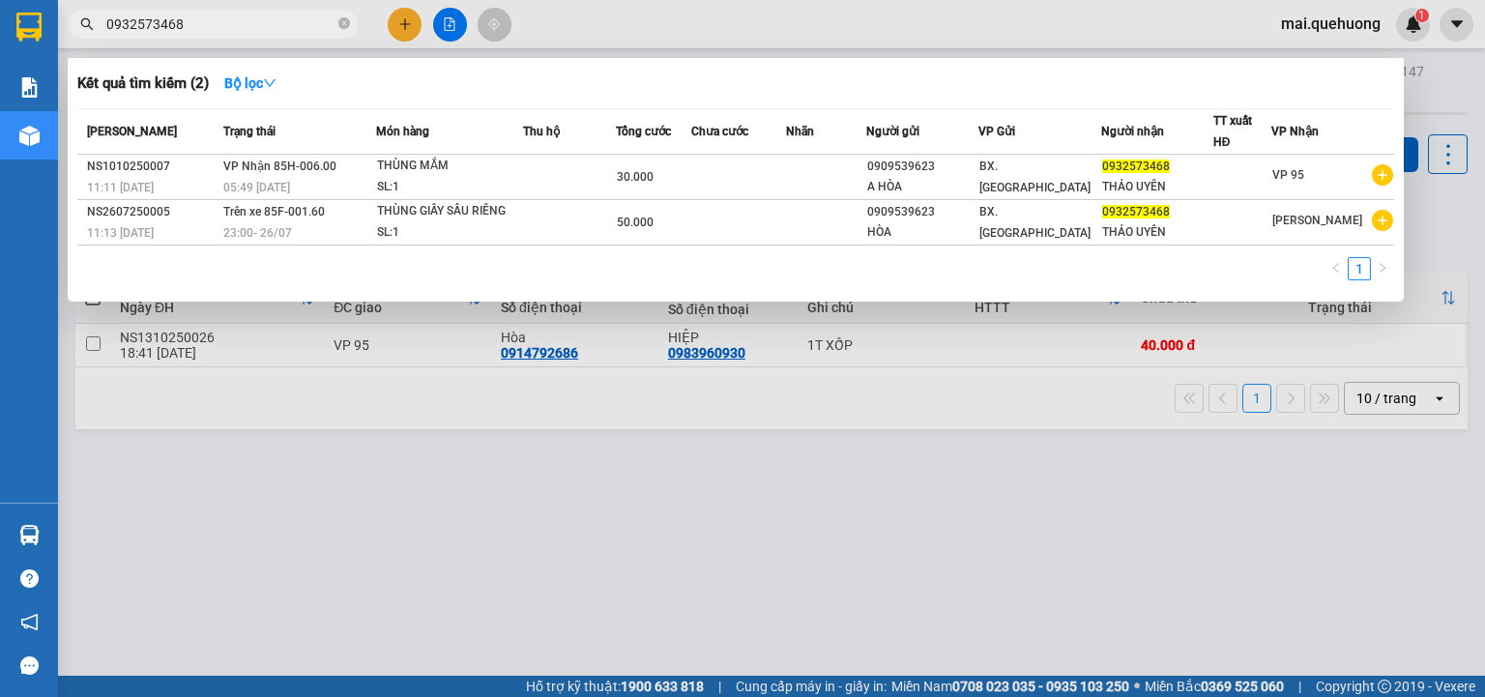
type input "0932573468"
click at [436, 529] on div at bounding box center [742, 348] width 1485 height 697
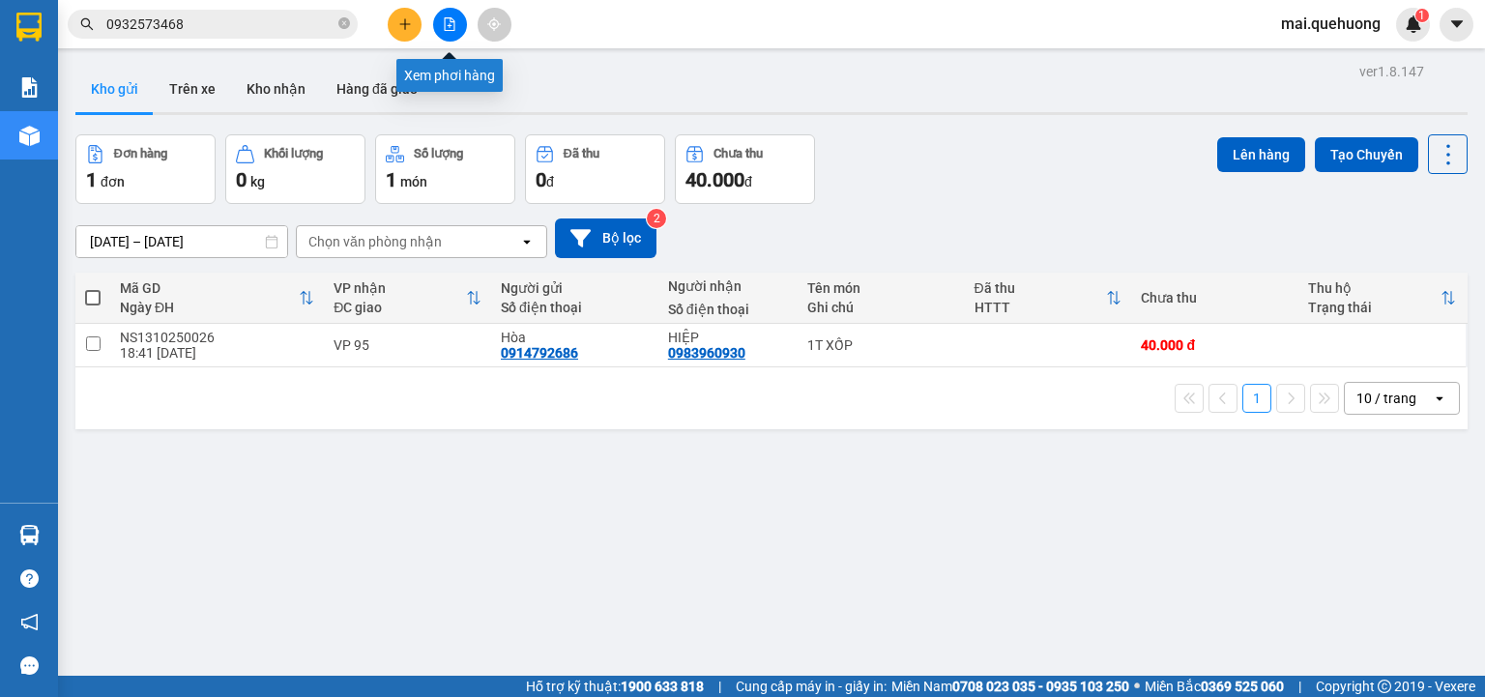
click at [443, 26] on icon "file-add" at bounding box center [450, 24] width 14 height 14
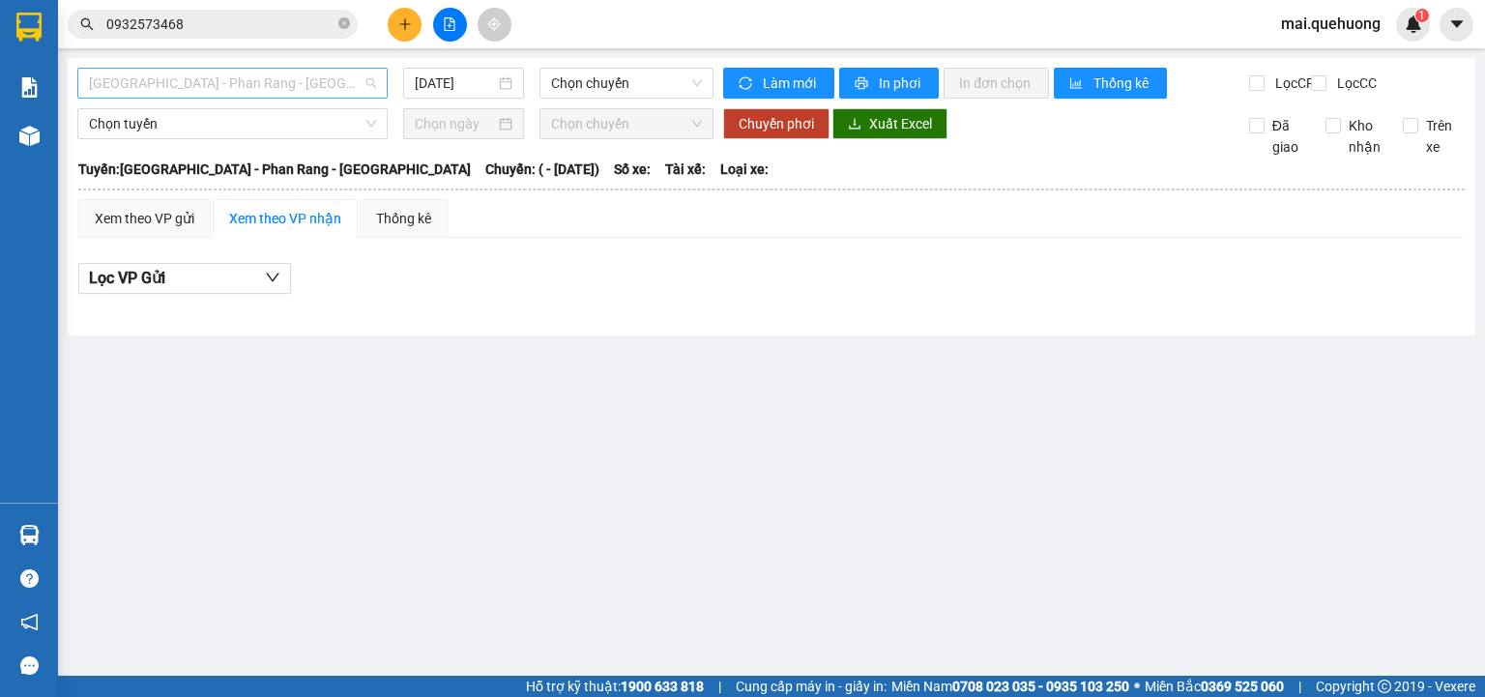
click at [332, 75] on span "Sài Gòn - Phan Rang - Ninh Sơn" at bounding box center [232, 83] width 287 height 29
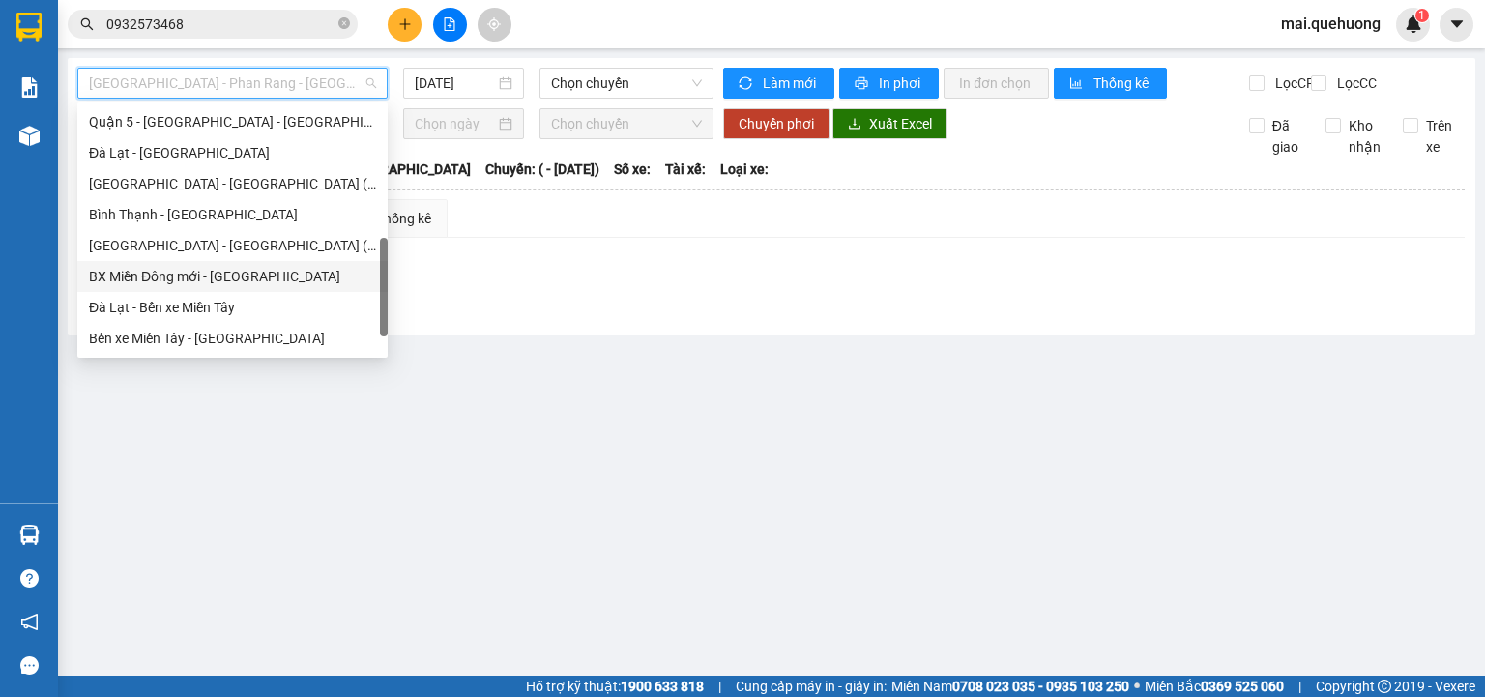
scroll to position [526, 0]
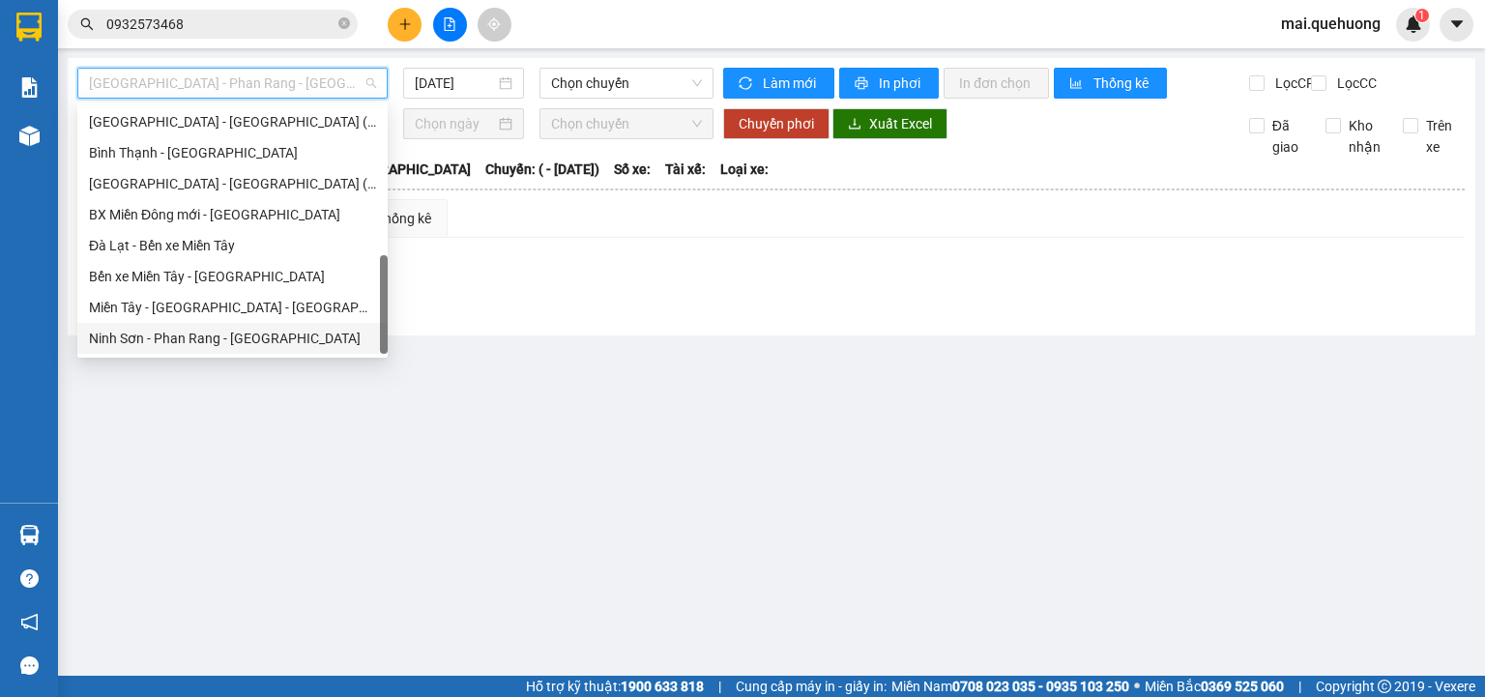
click at [243, 344] on div "Ninh Sơn - Phan Rang - Miền Tây" at bounding box center [232, 338] width 287 height 21
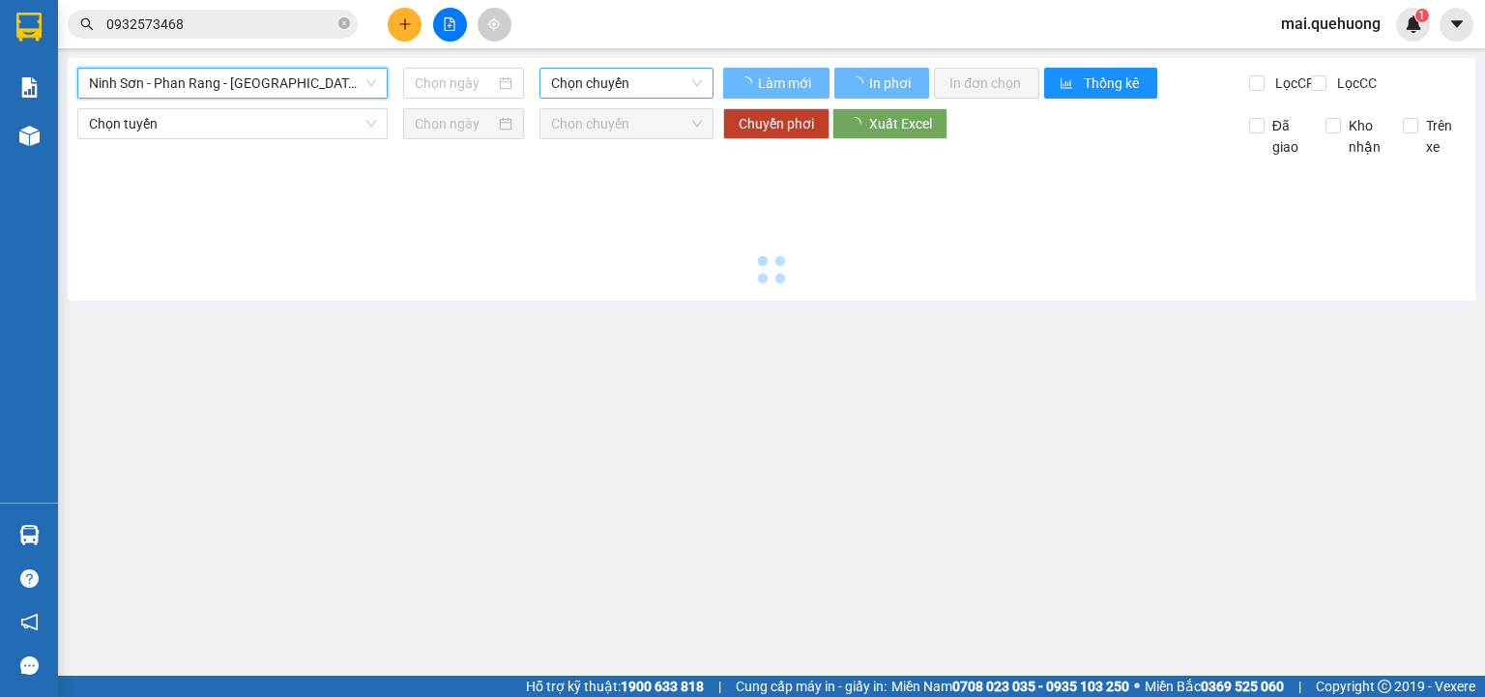
type input "13/10/2025"
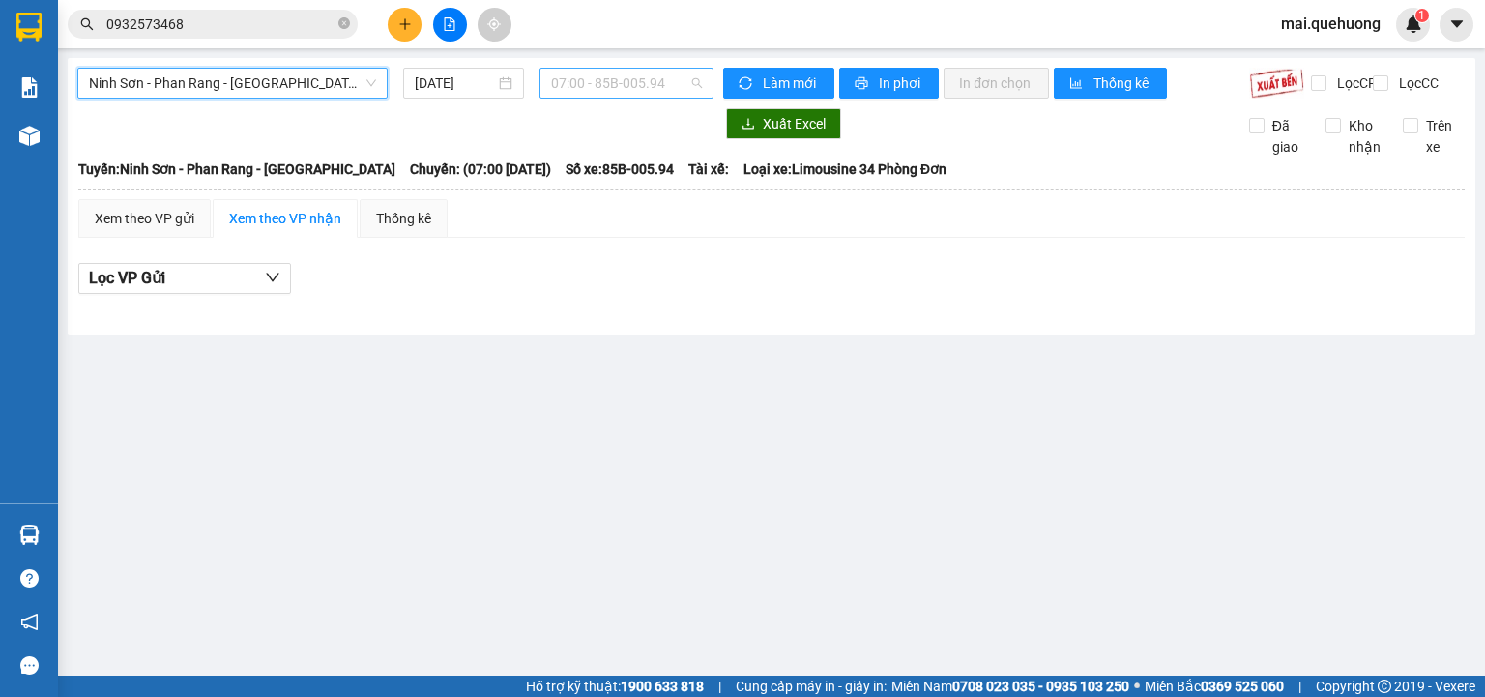
click at [650, 81] on span "07:00 - 85B-005.94" at bounding box center [627, 83] width 152 height 29
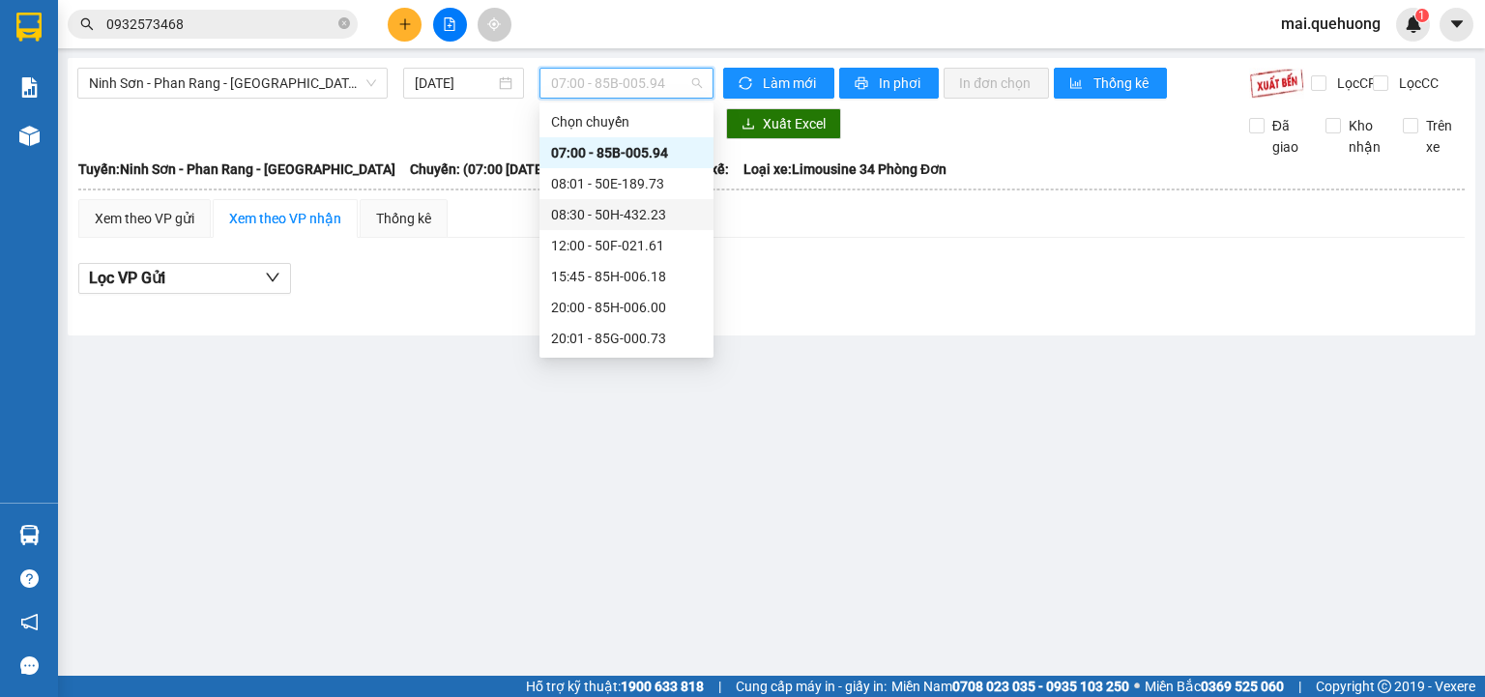
click at [646, 220] on div "08:30 - 50H-432.23" at bounding box center [626, 214] width 151 height 21
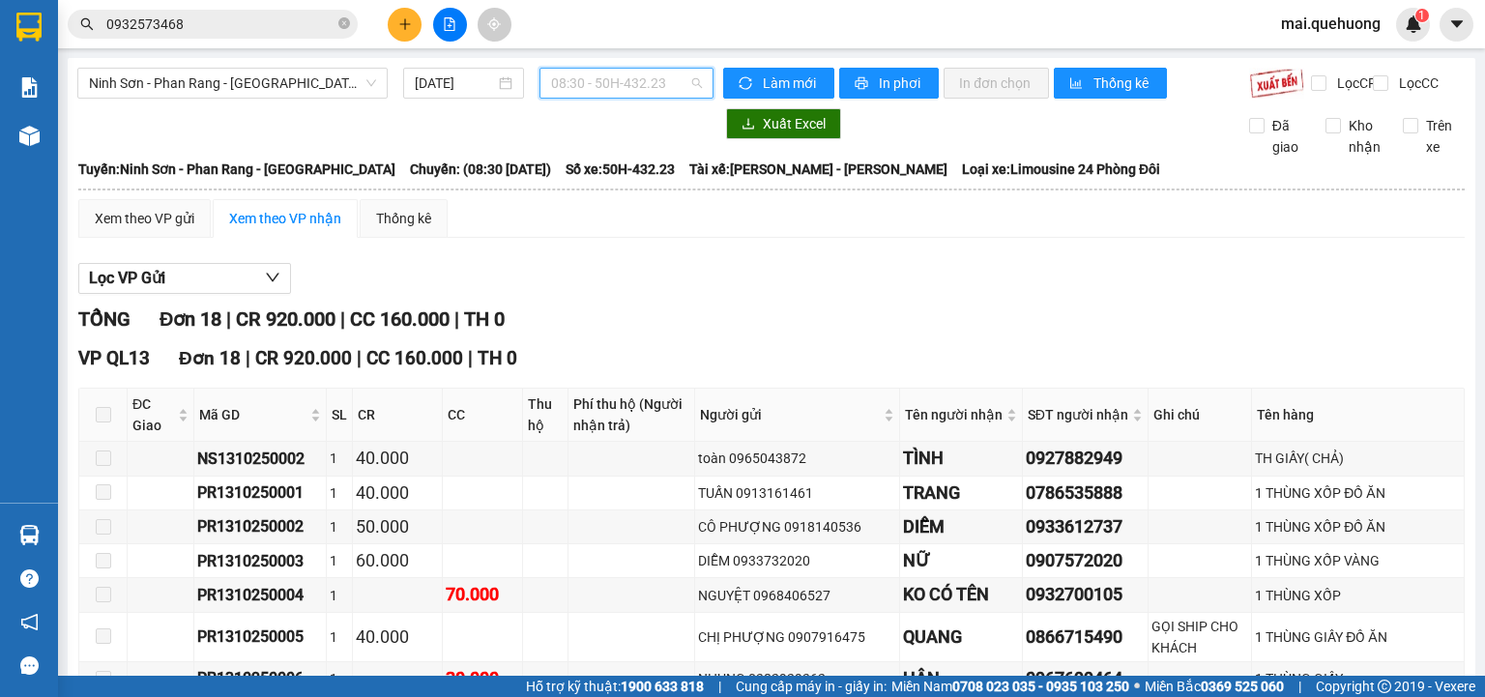
click at [634, 88] on span "08:30 - 50H-432.23" at bounding box center [627, 83] width 152 height 29
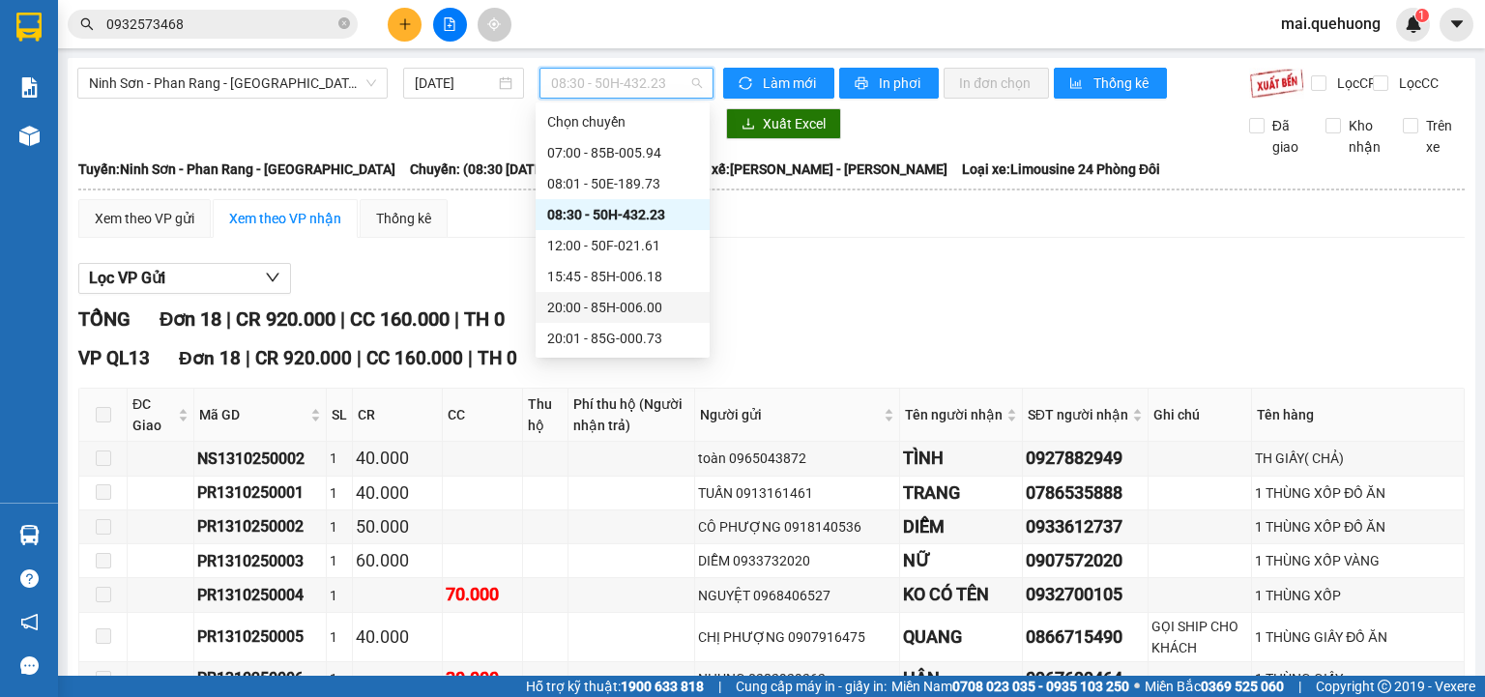
click at [639, 295] on div "20:00 - 85H-006.00" at bounding box center [622, 307] width 174 height 31
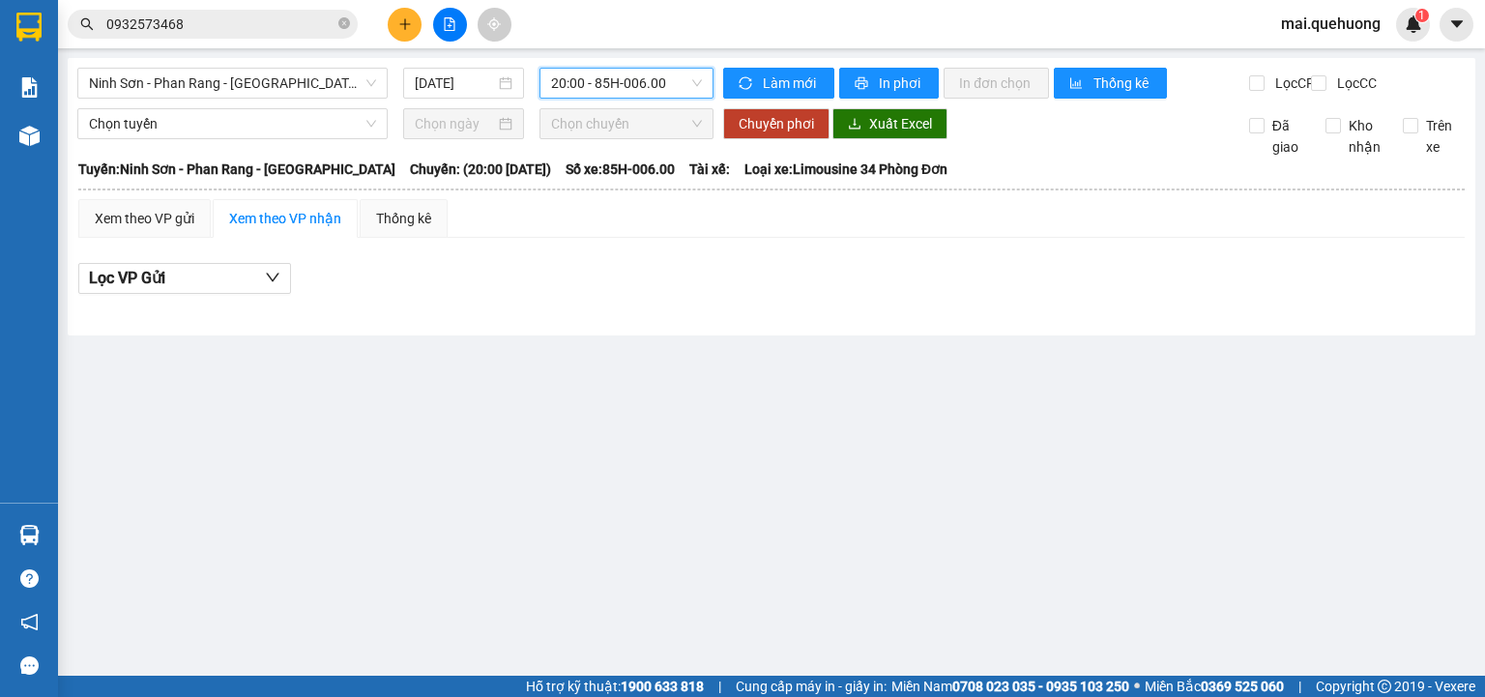
click at [645, 72] on span "20:00 - 85H-006.00" at bounding box center [627, 83] width 152 height 29
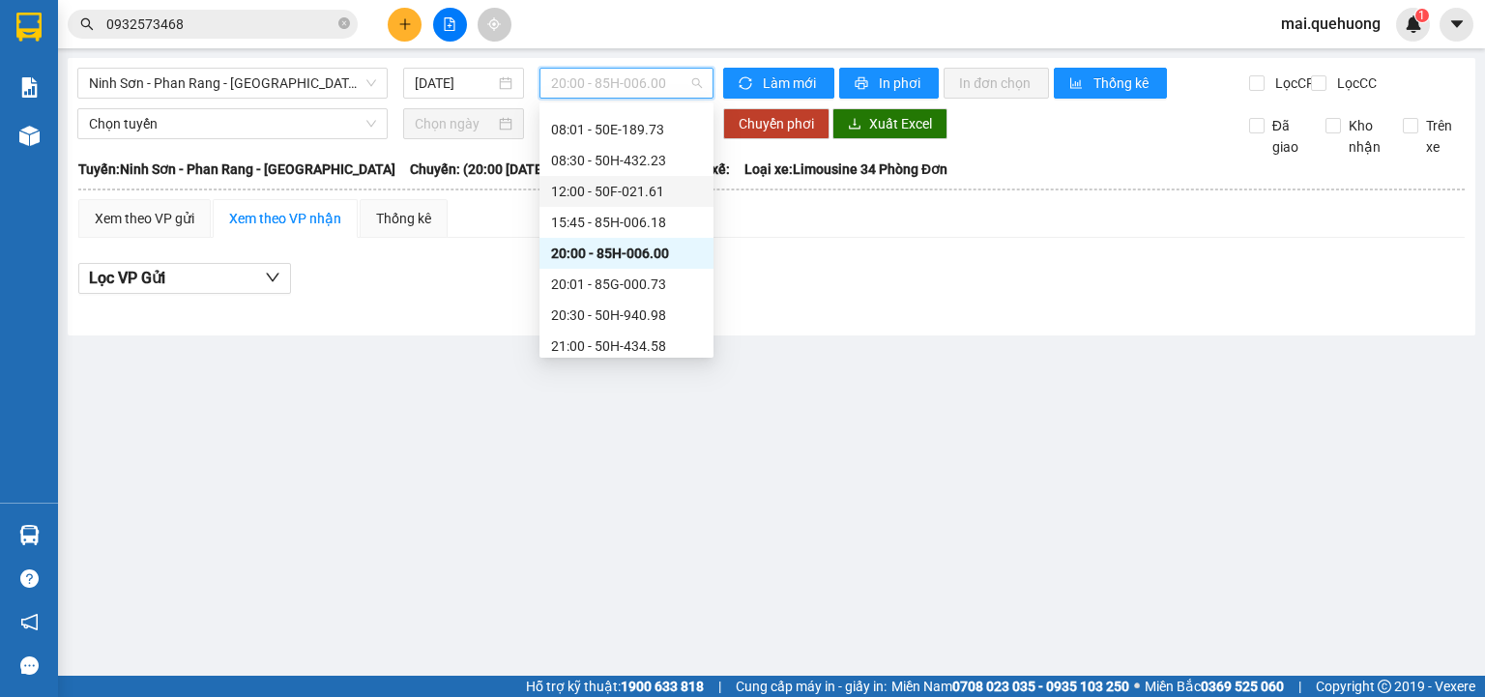
scroll to position [77, 0]
click at [640, 254] on div "20:01 - 85G-000.73" at bounding box center [626, 260] width 151 height 21
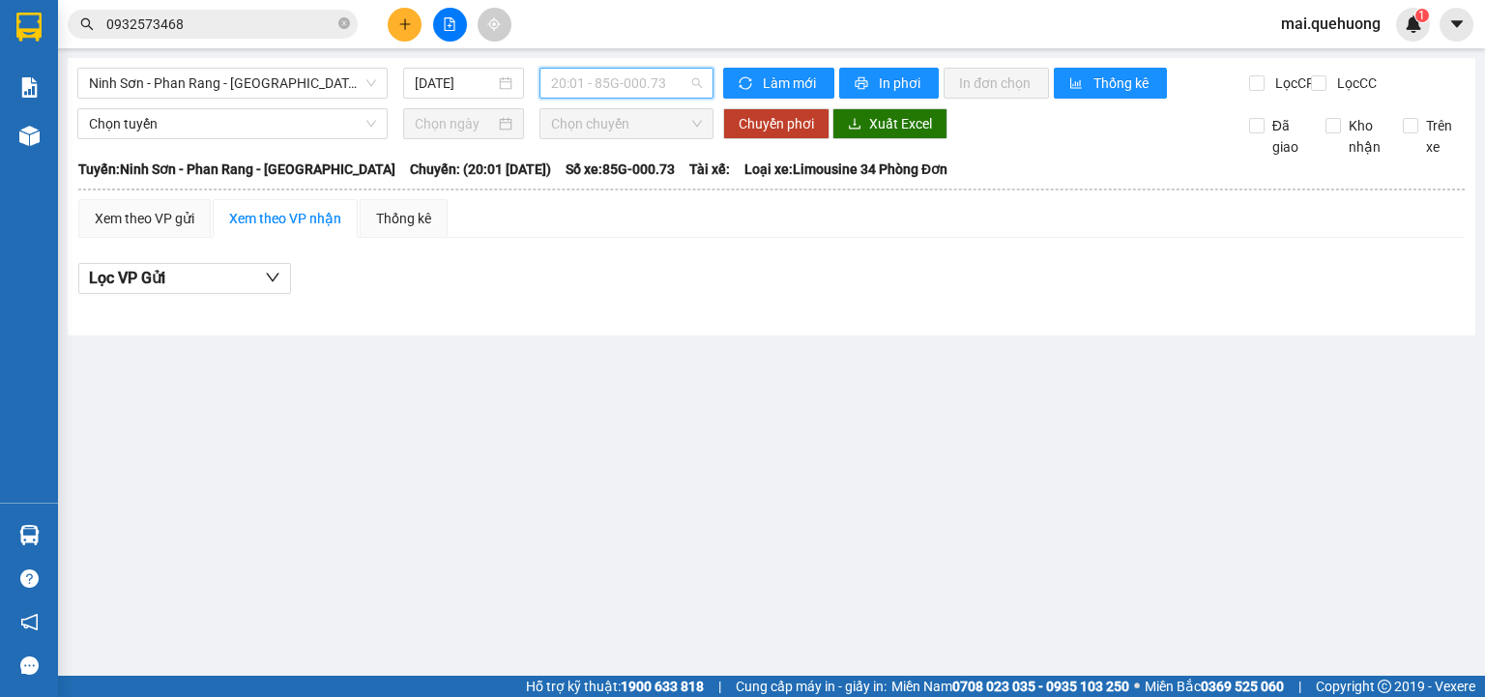
click at [638, 77] on span "20:01 - 85G-000.73" at bounding box center [627, 83] width 152 height 29
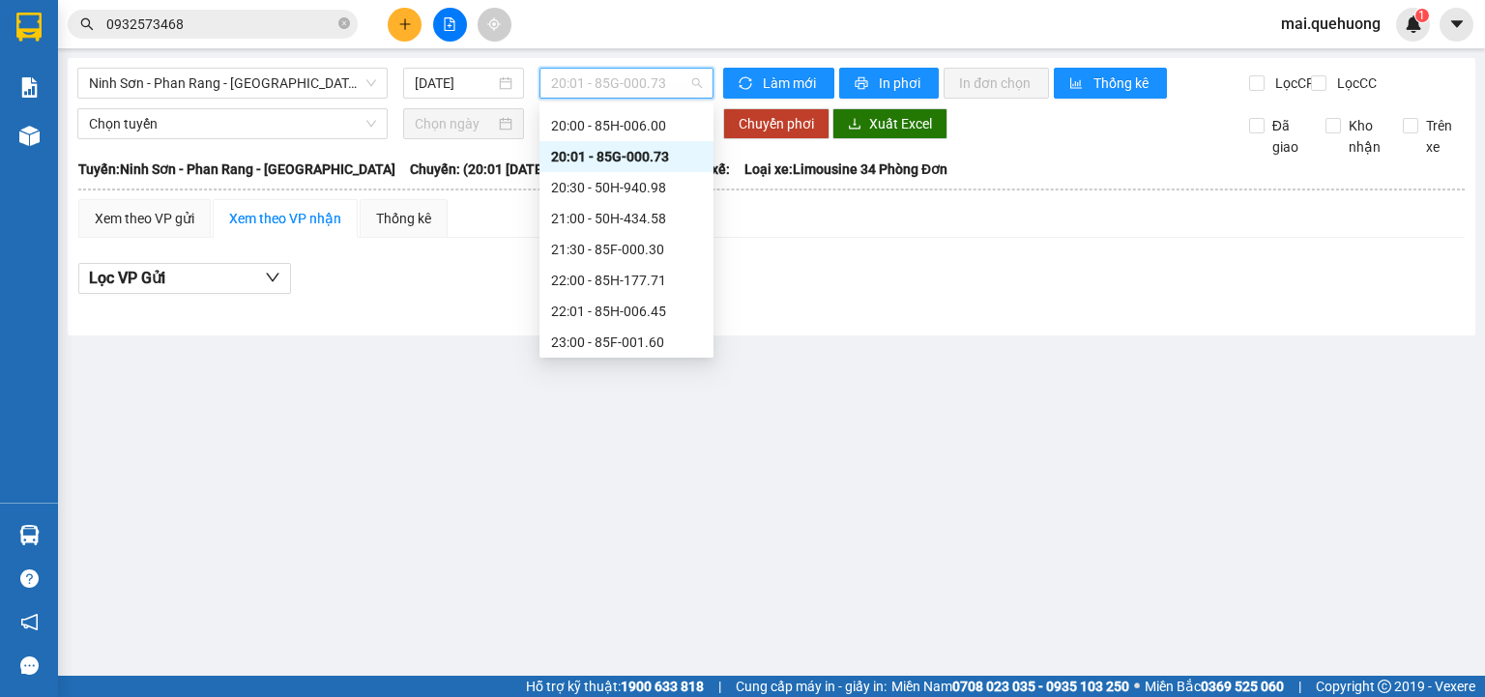
scroll to position [186, 0]
click at [646, 188] on div "20:30 - 50H-940.98" at bounding box center [626, 183] width 151 height 21
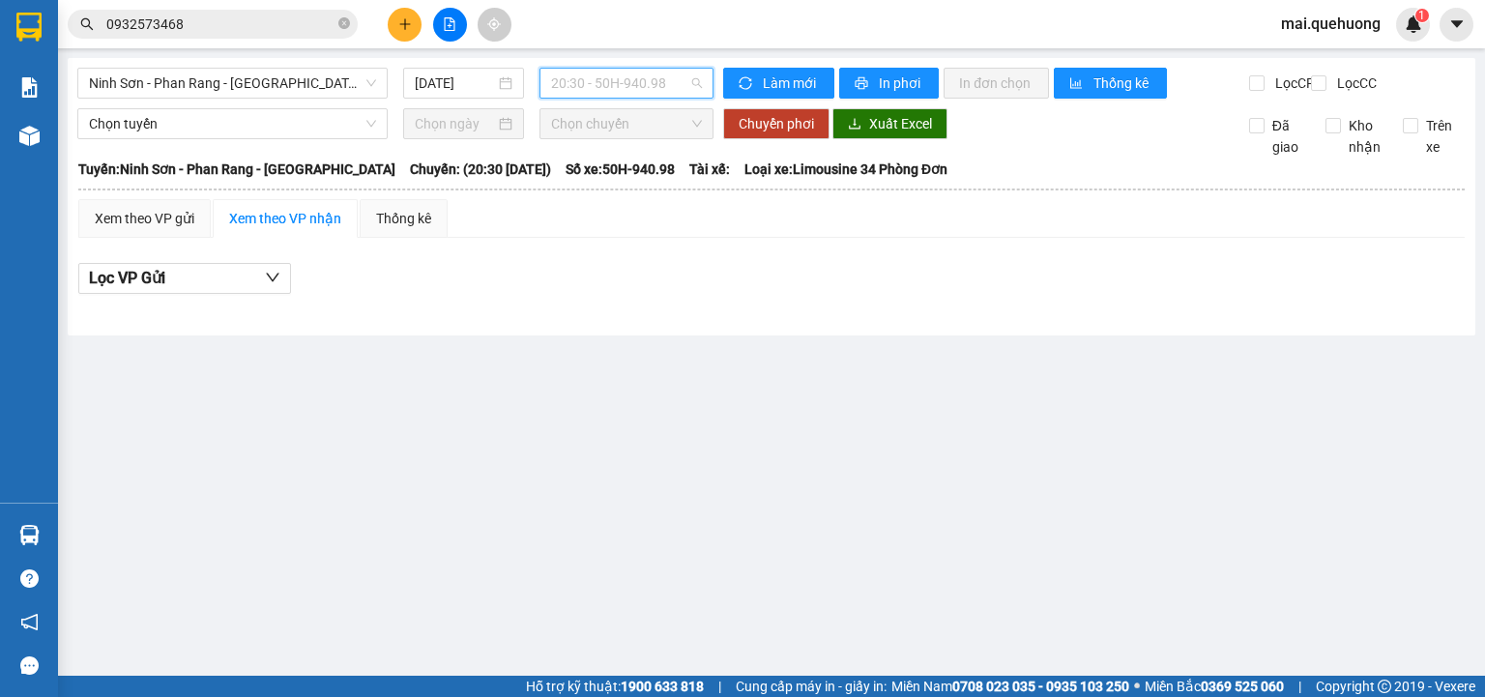
click at [645, 79] on span "20:30 - 50H-940.98" at bounding box center [627, 83] width 152 height 29
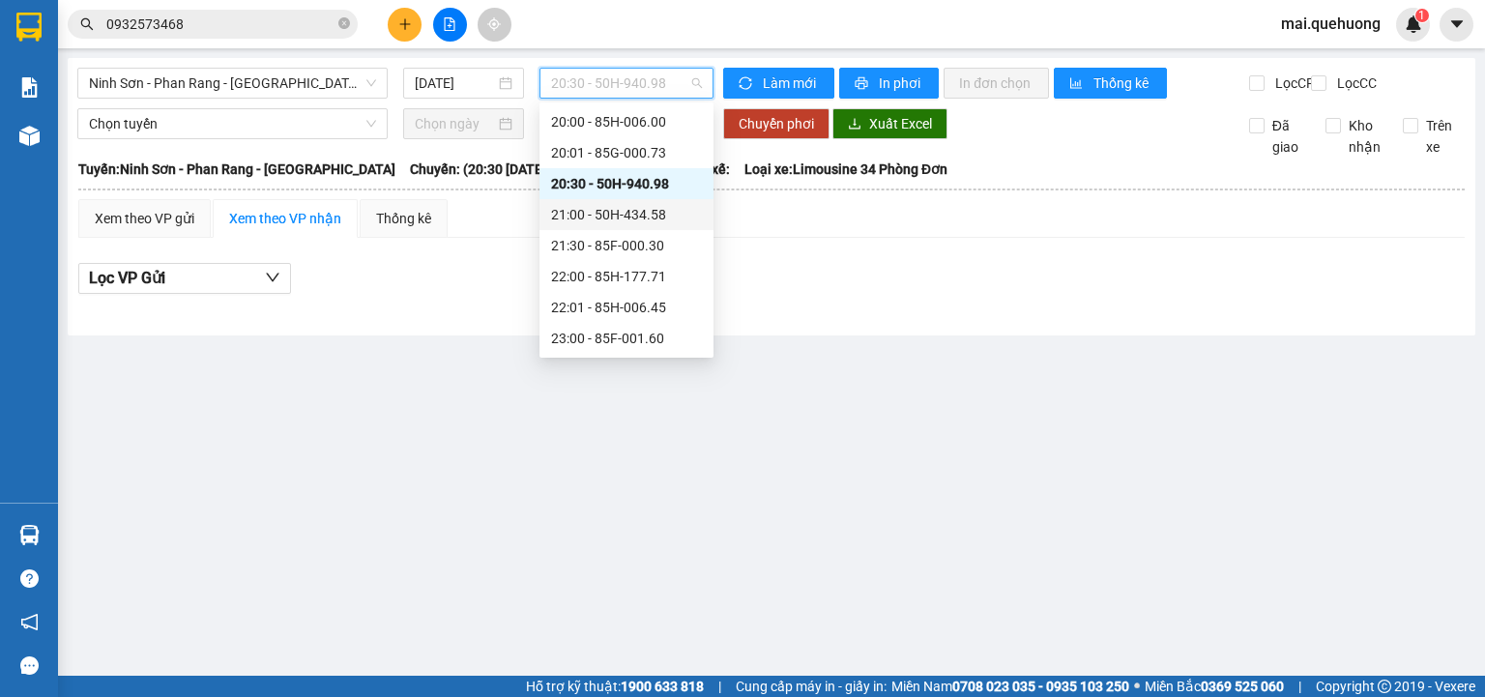
click at [641, 210] on div "21:00 - 50H-434.58" at bounding box center [626, 214] width 151 height 21
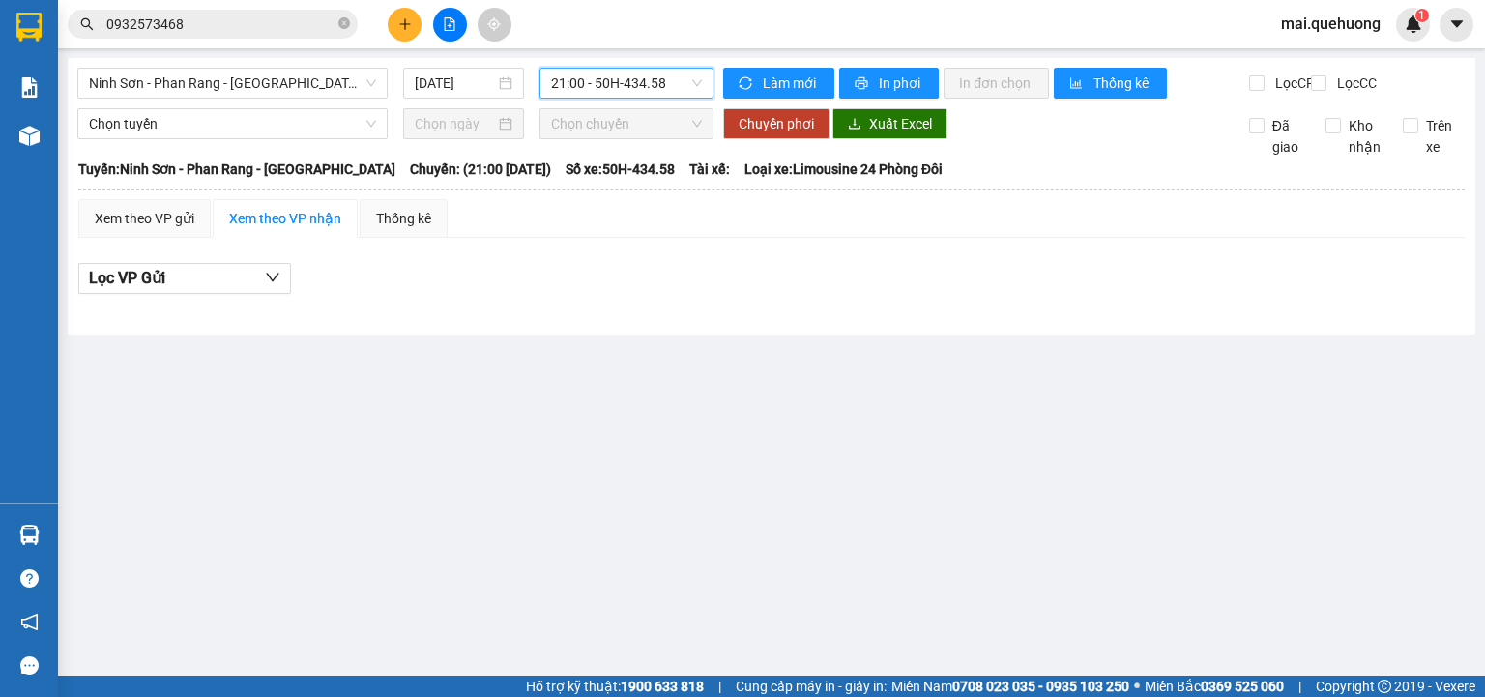
click at [646, 81] on span "21:00 - 50H-434.58" at bounding box center [627, 83] width 152 height 29
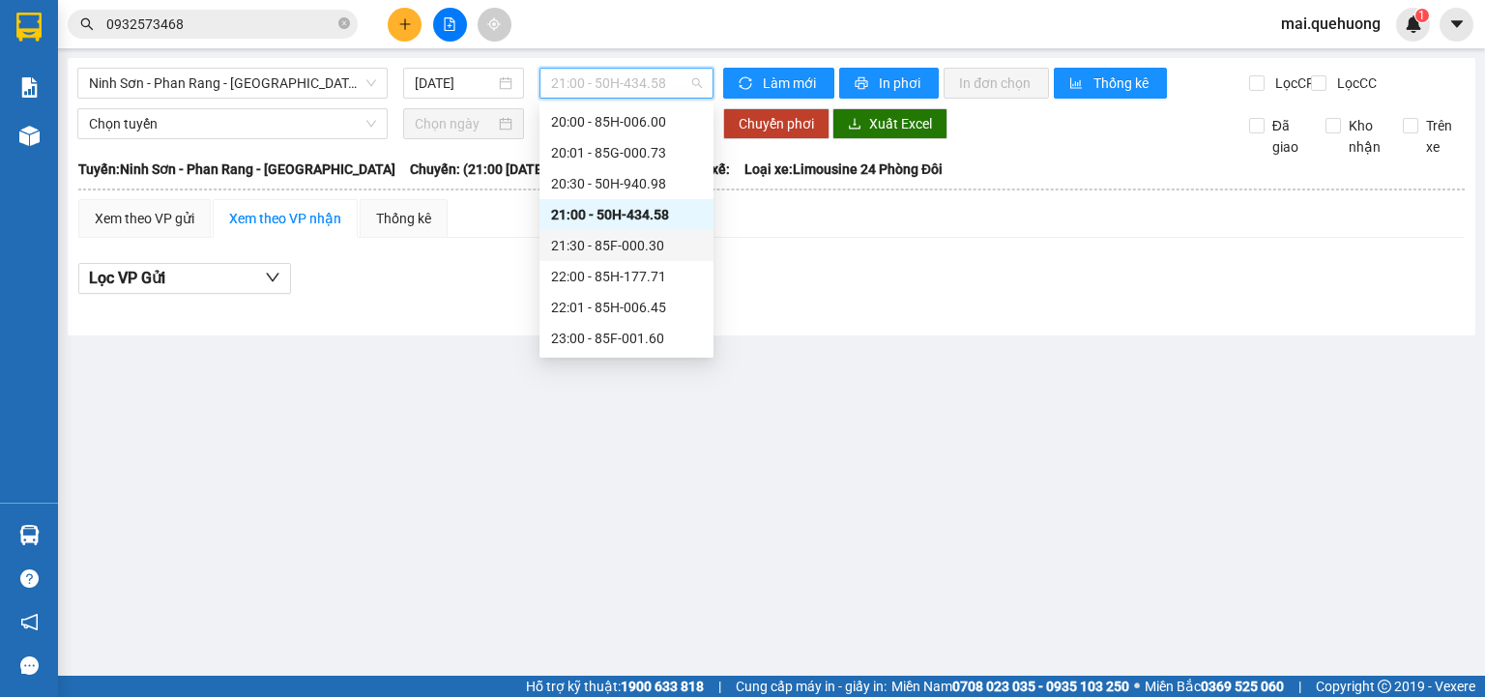
click at [660, 244] on div "21:30 - 85F-000.30" at bounding box center [626, 245] width 151 height 21
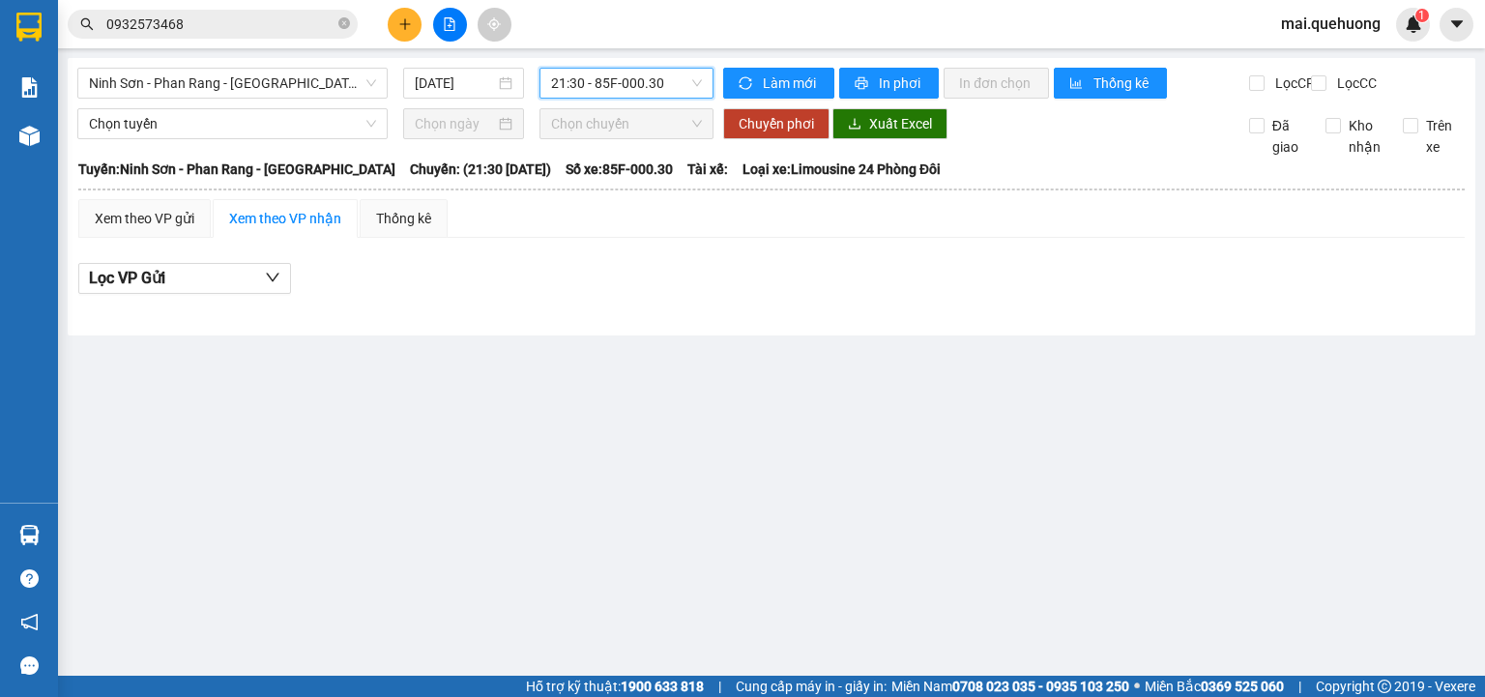
click at [644, 87] on span "21:30 - 85F-000.30" at bounding box center [627, 83] width 152 height 29
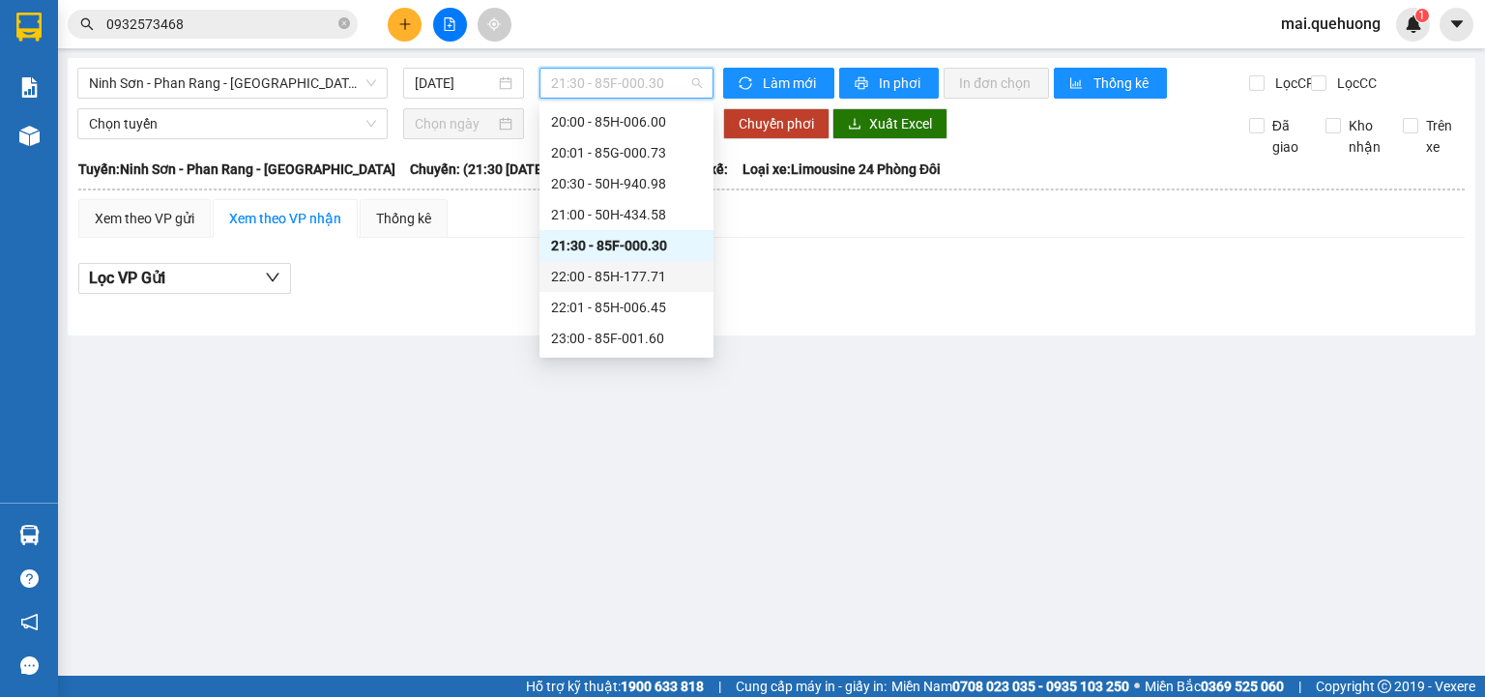
click at [654, 274] on div "22:00 - 85H-177.71" at bounding box center [626, 276] width 151 height 21
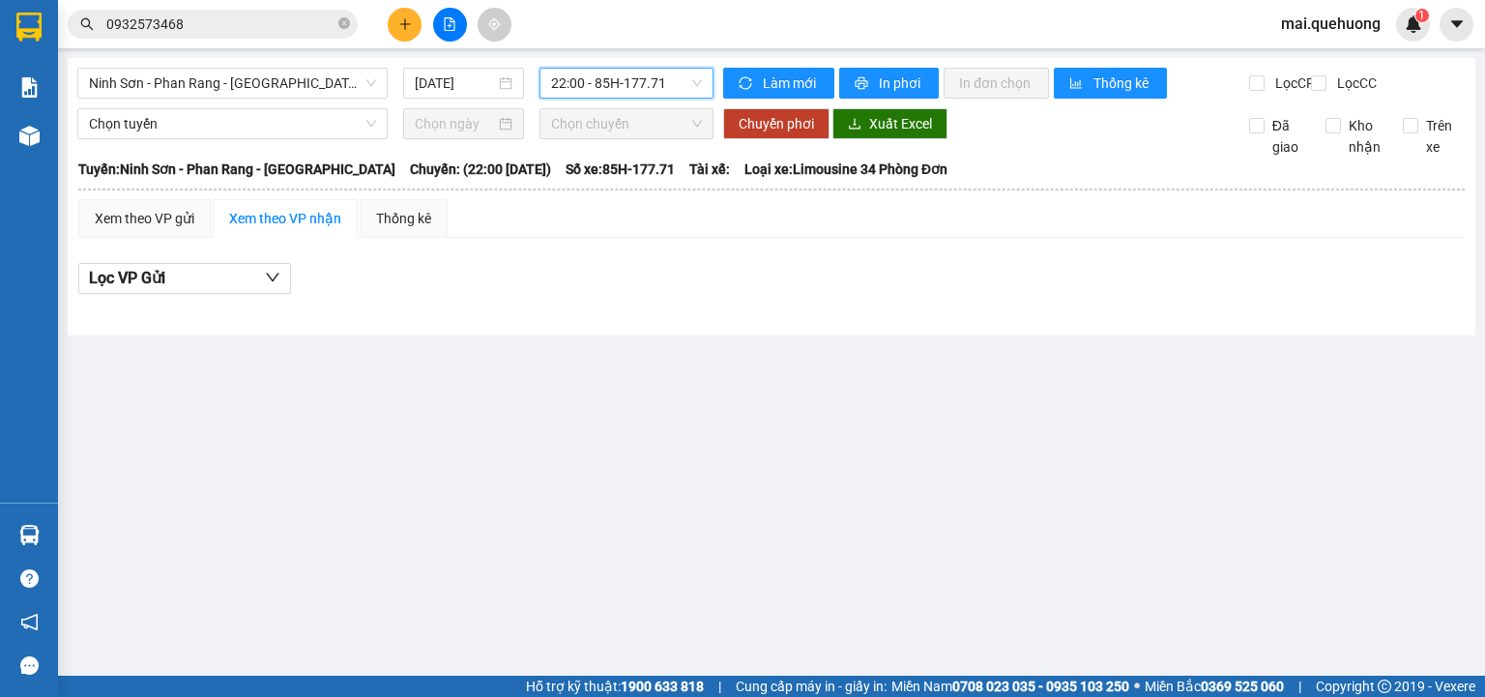
click at [634, 84] on span "22:00 - 85H-177.71" at bounding box center [627, 83] width 152 height 29
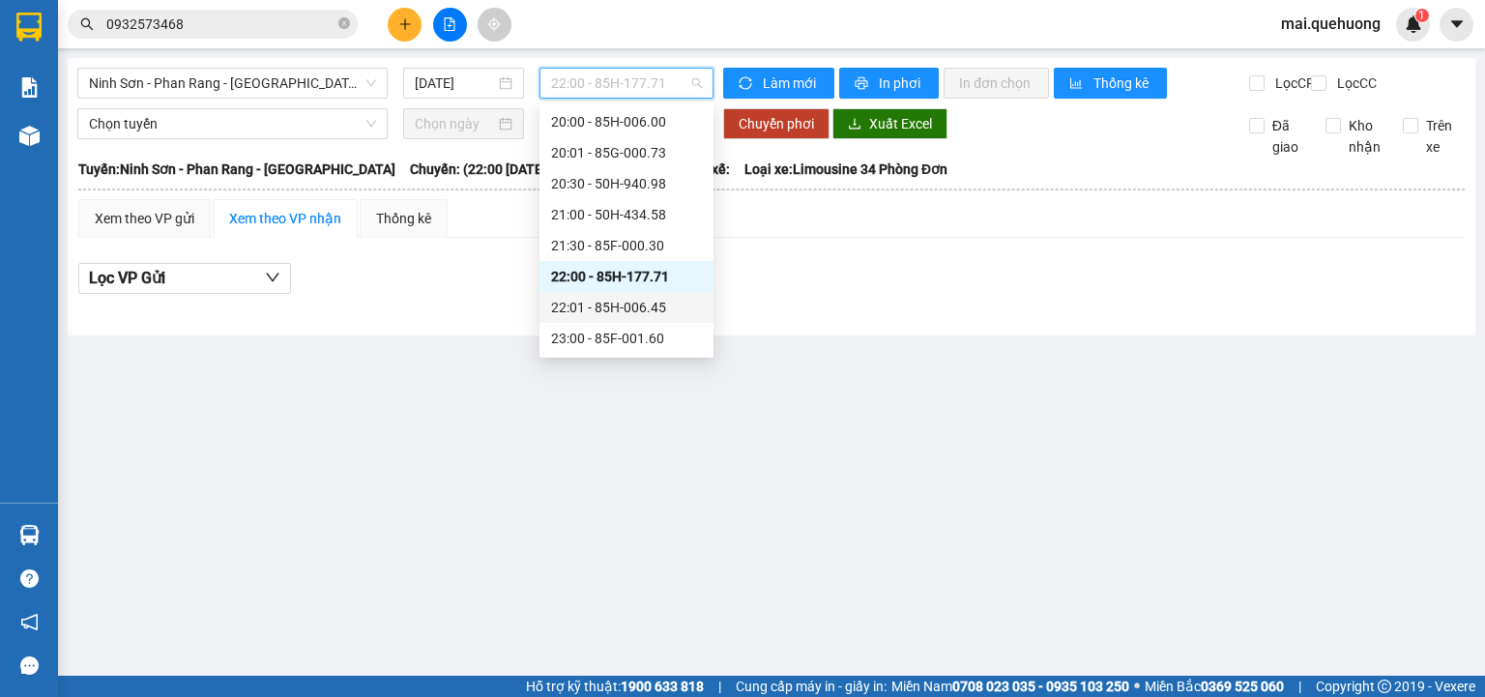
click at [647, 311] on div "22:01 - 85H-006.45" at bounding box center [626, 307] width 151 height 21
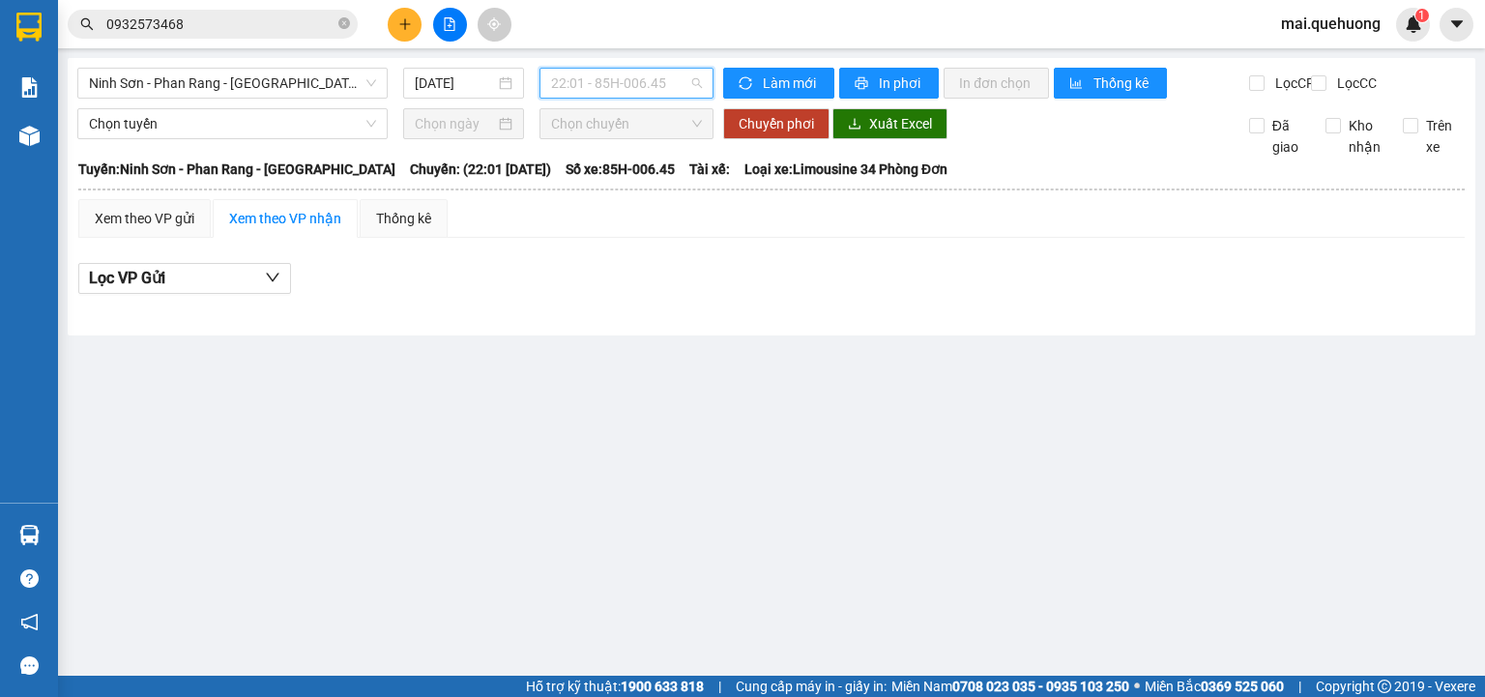
click at [635, 89] on span "22:01 - 85H-006.45" at bounding box center [627, 83] width 152 height 29
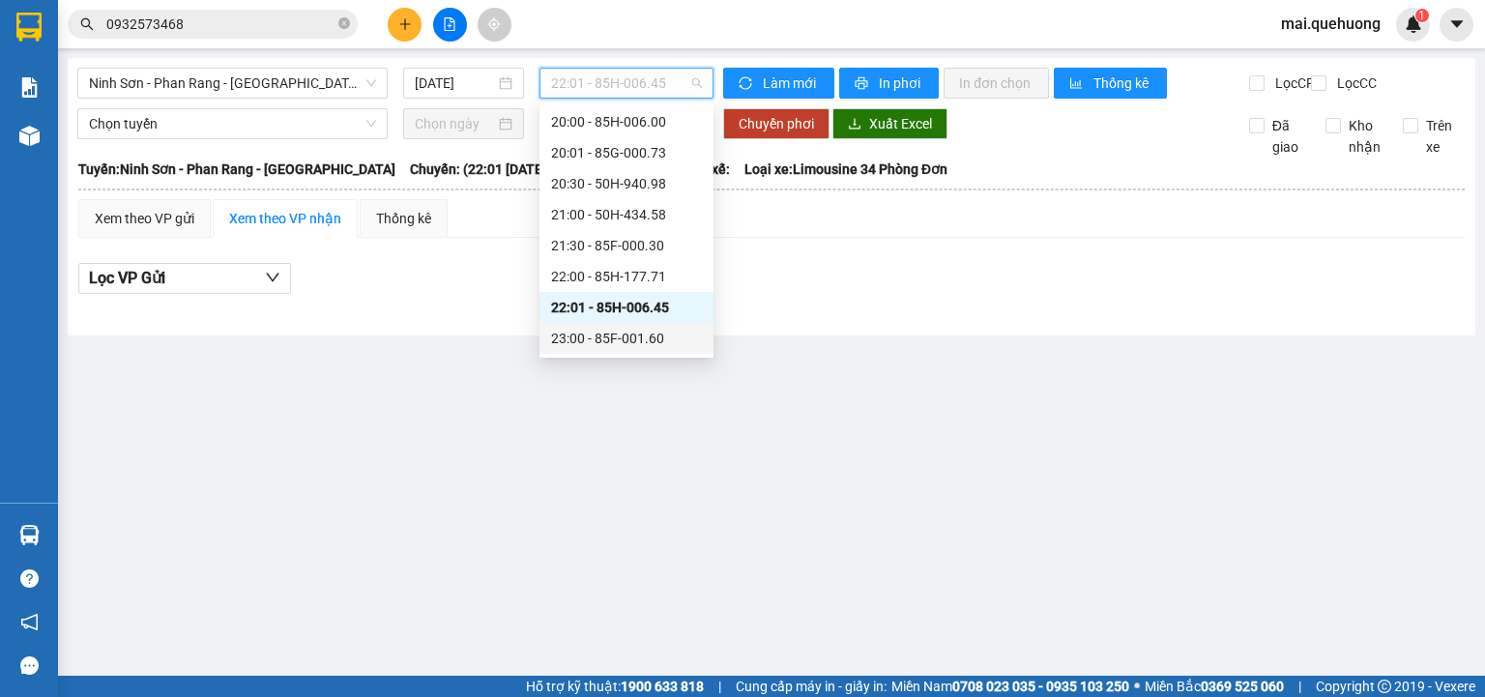
click at [646, 334] on div "23:00 - 85F-001.60" at bounding box center [626, 338] width 151 height 21
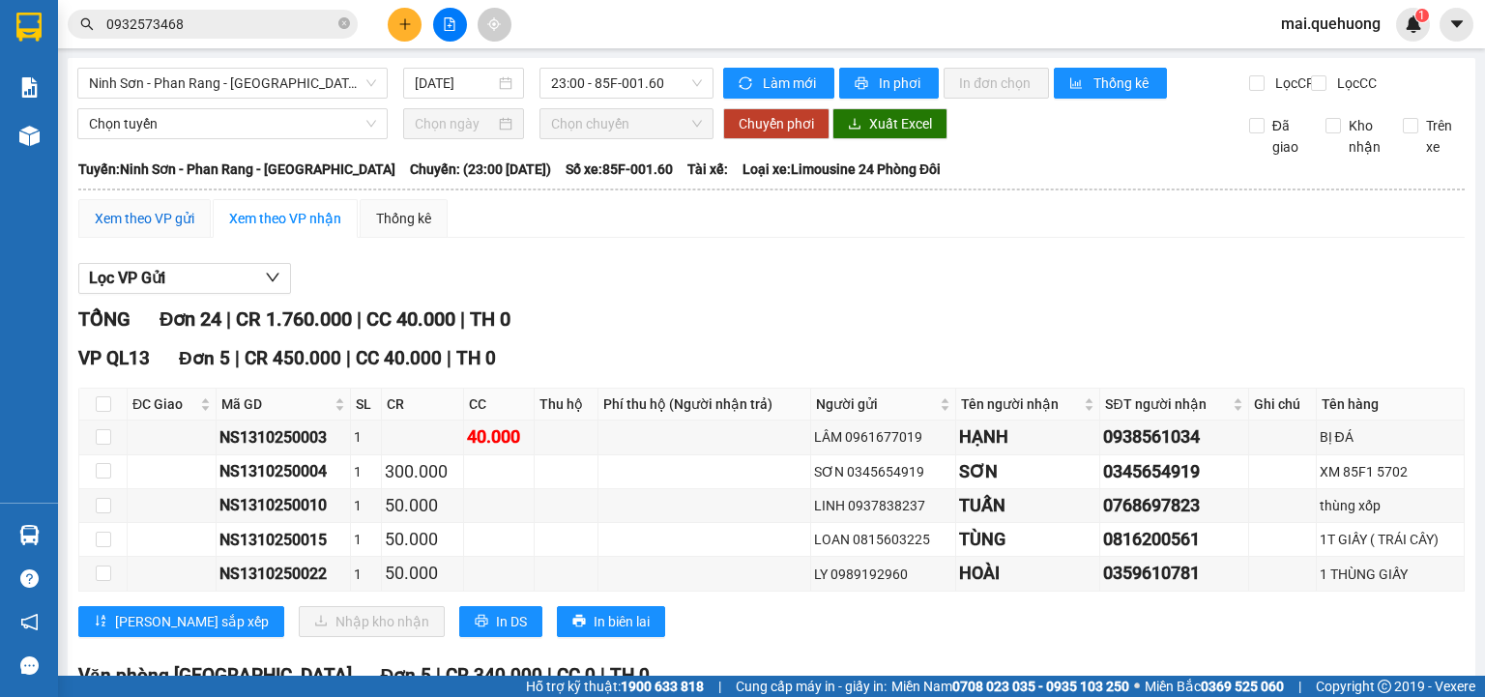
click at [148, 229] on div "Xem theo VP gửi" at bounding box center [145, 218] width 100 height 21
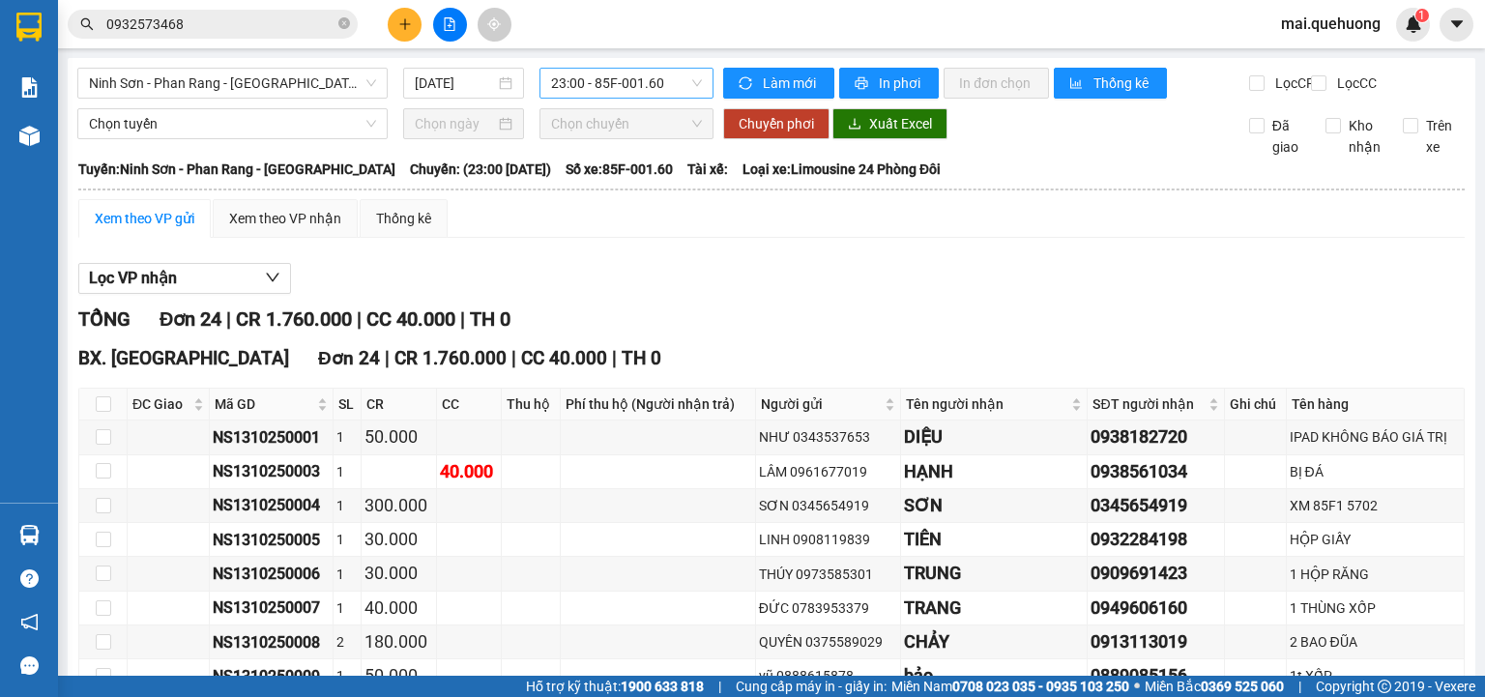
click at [652, 82] on span "23:00 - 85F-001.60" at bounding box center [627, 83] width 152 height 29
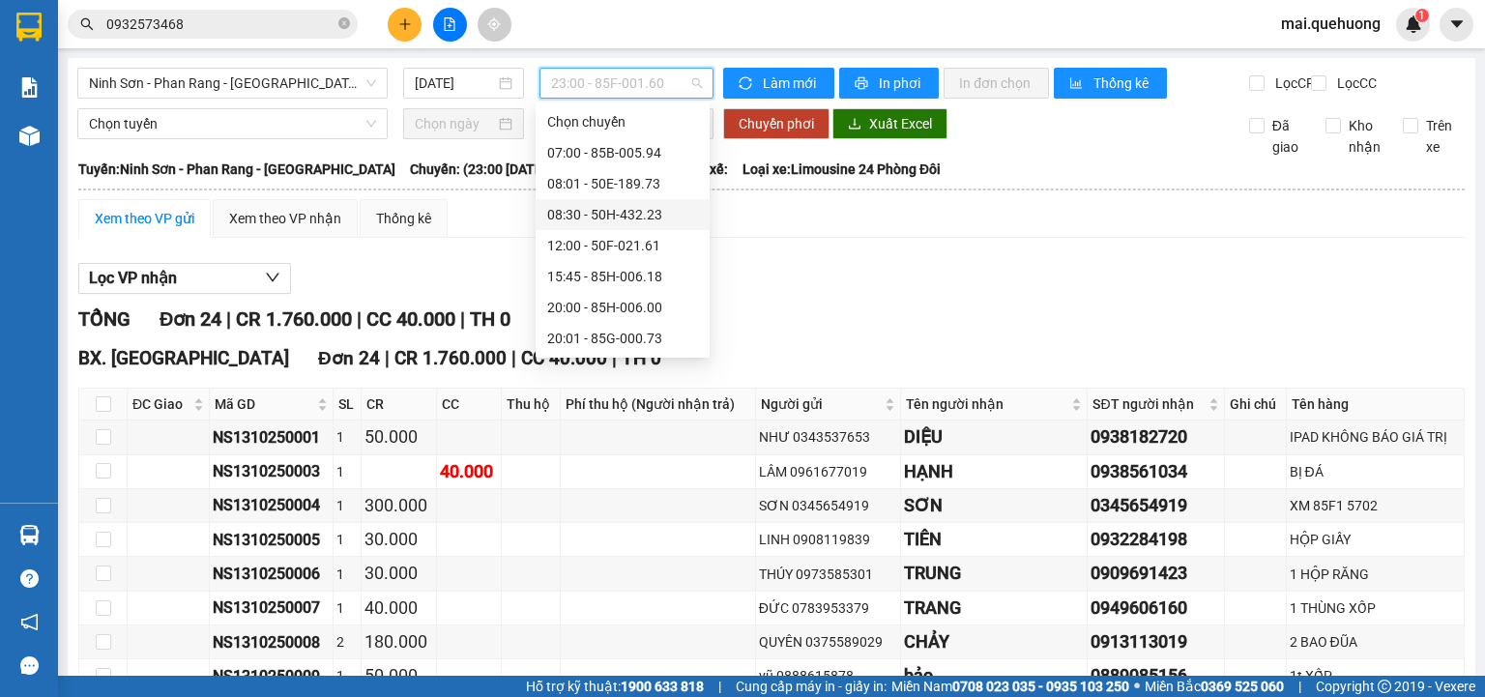
click at [657, 216] on div "08:30 - 50H-432.23" at bounding box center [622, 214] width 151 height 21
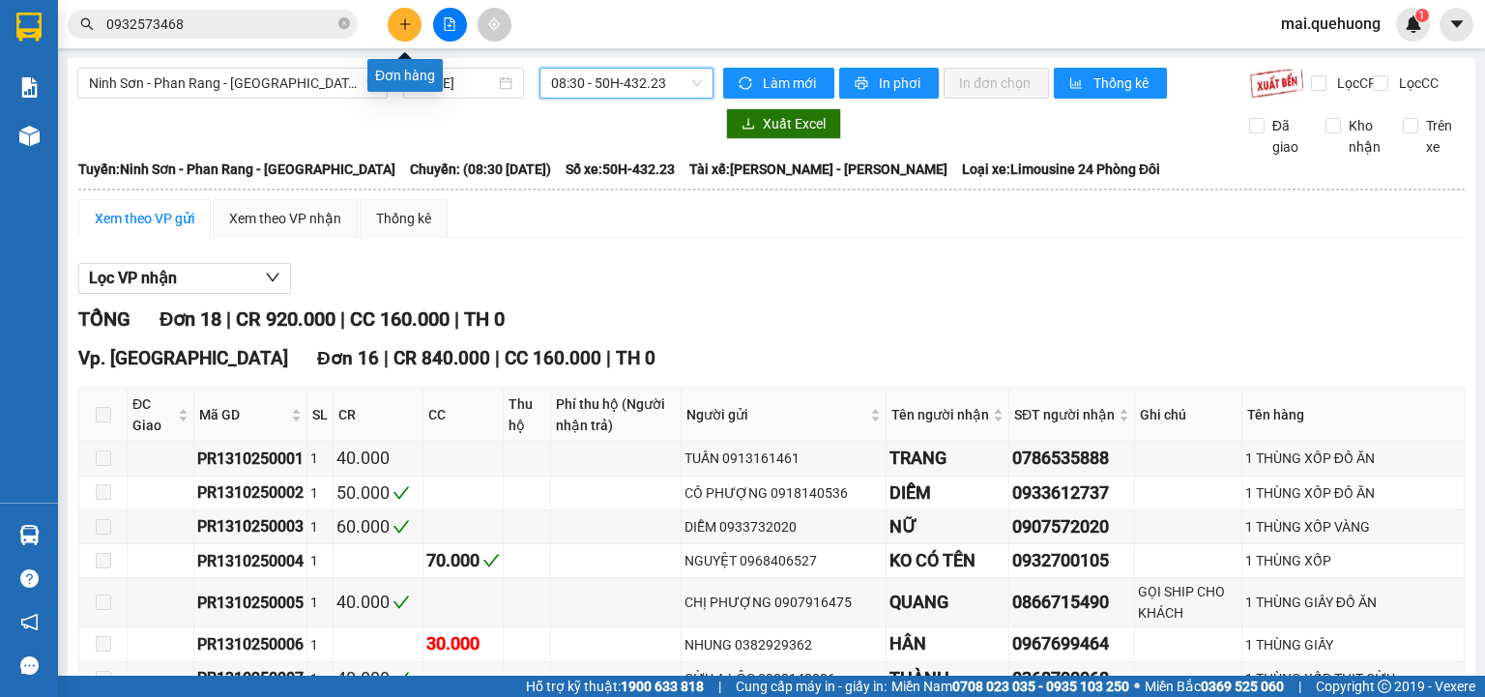
click at [403, 20] on icon "plus" at bounding box center [405, 24] width 14 height 14
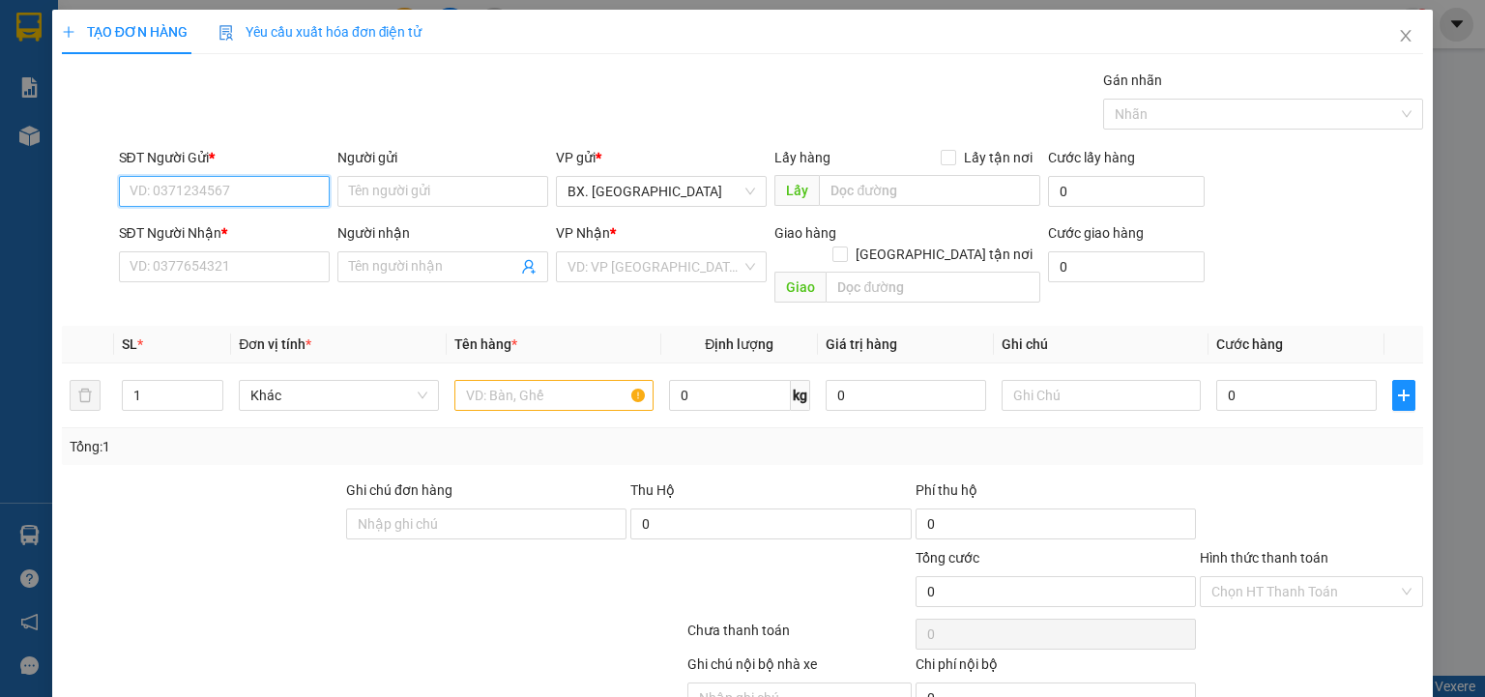
click at [219, 192] on input "SĐT Người Gửi *" at bounding box center [224, 191] width 211 height 31
type input "0814853740"
click at [407, 182] on input "Người gửi" at bounding box center [442, 191] width 211 height 31
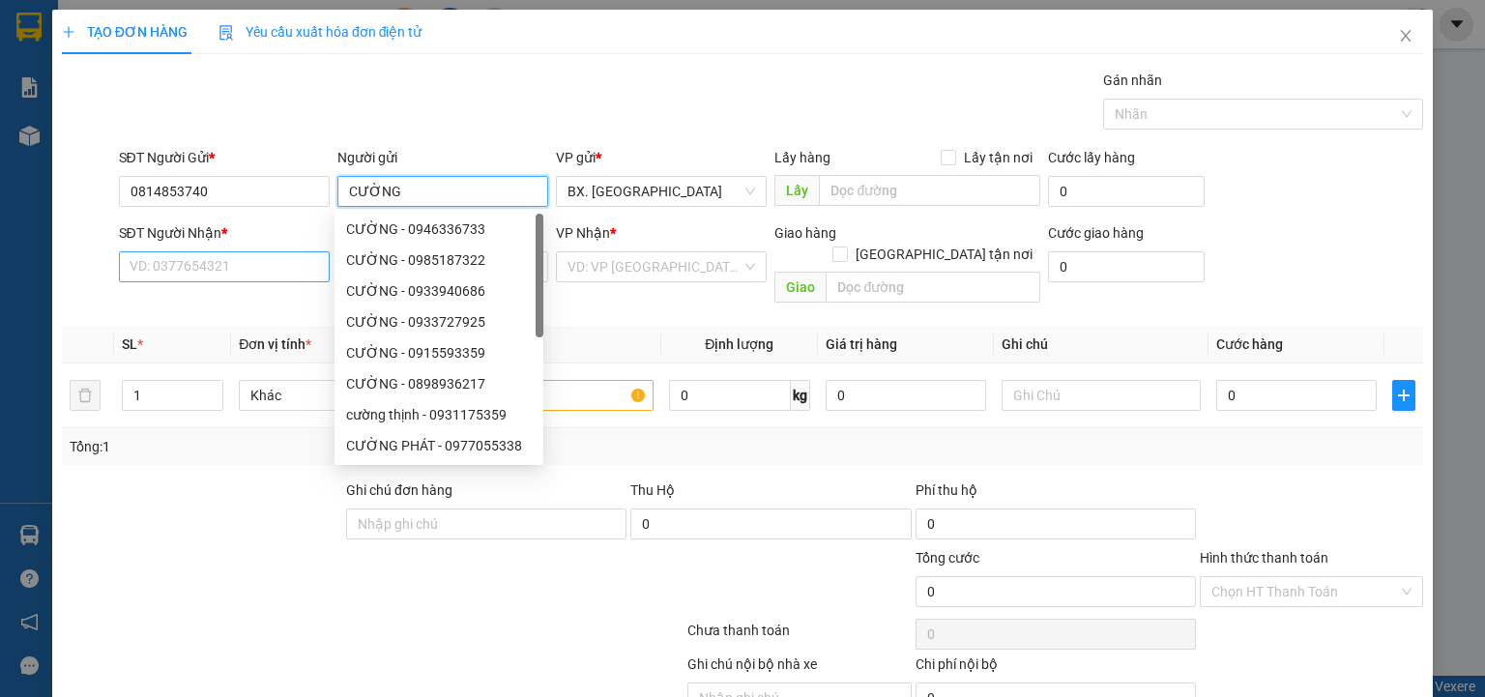
type input "CƯỜNG"
click at [217, 263] on input "SĐT Người Nhận *" at bounding box center [224, 266] width 211 height 31
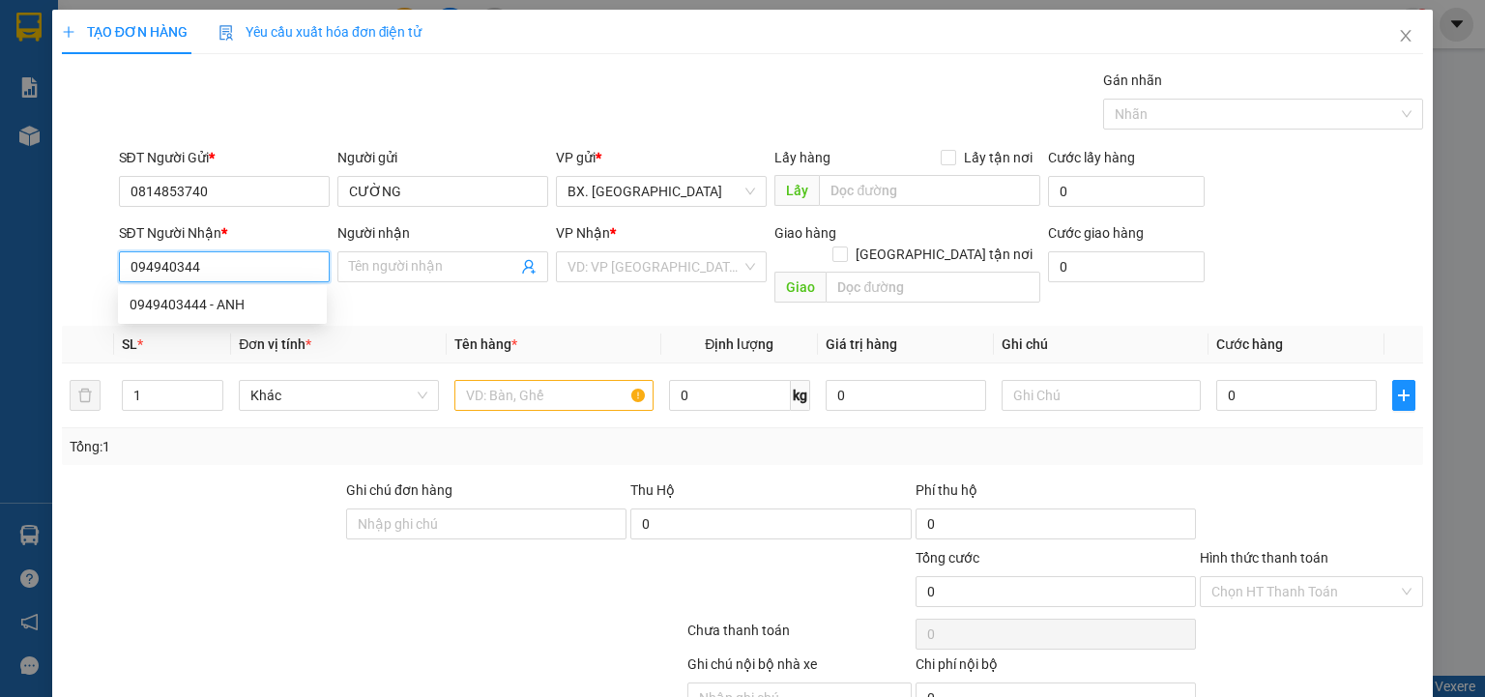
type input "0949403444"
click at [238, 312] on div "0949403444 - ANH" at bounding box center [223, 304] width 186 height 21
type input "ANH"
type input "SP"
type input "30.000"
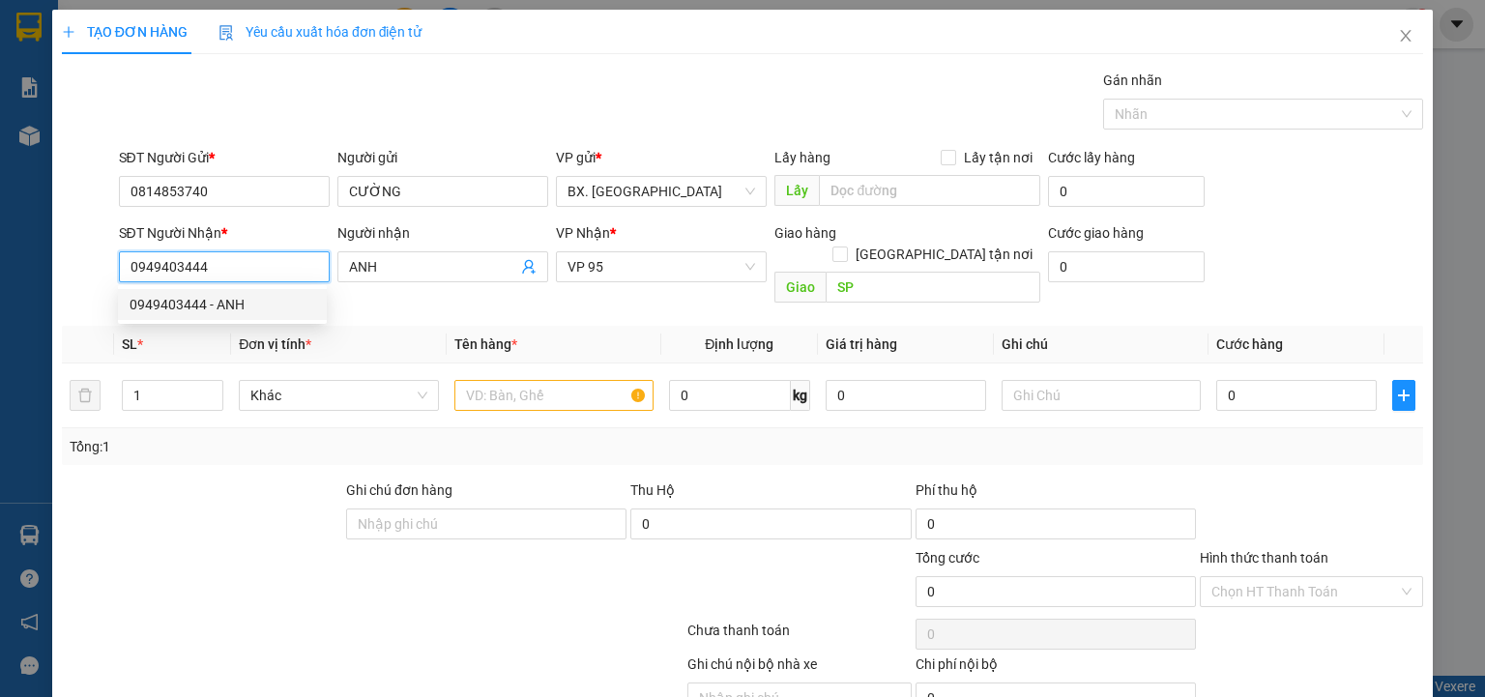
type input "30.000"
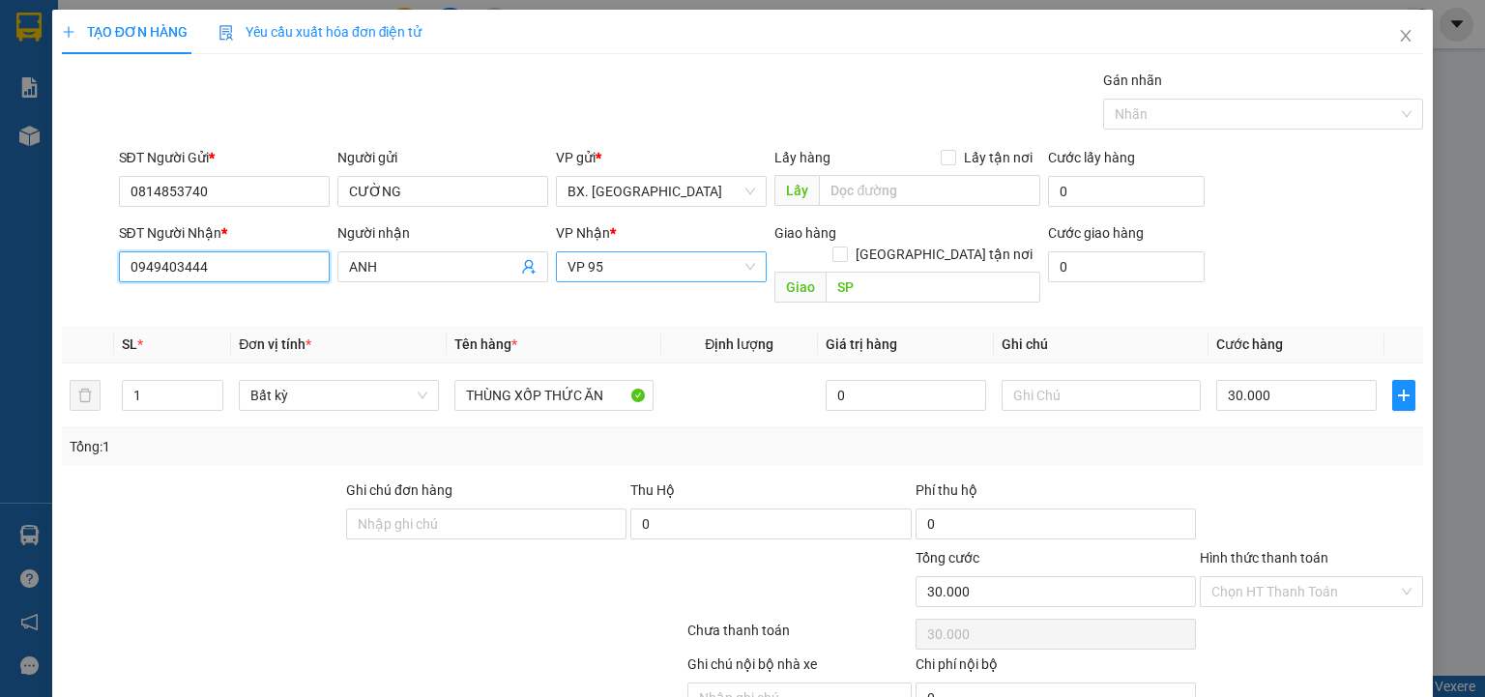
click at [634, 264] on span "VP 95" at bounding box center [661, 266] width 188 height 29
type input "0949403444"
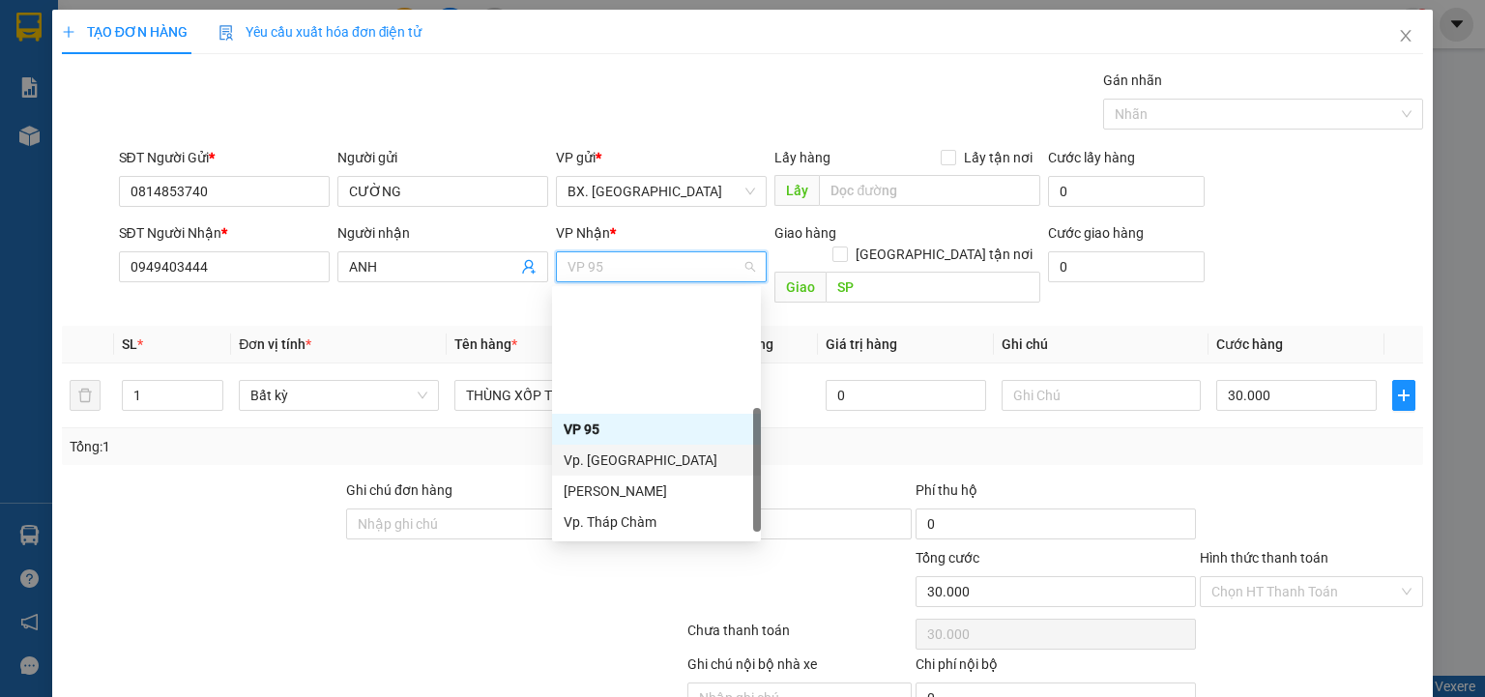
scroll to position [147, 0]
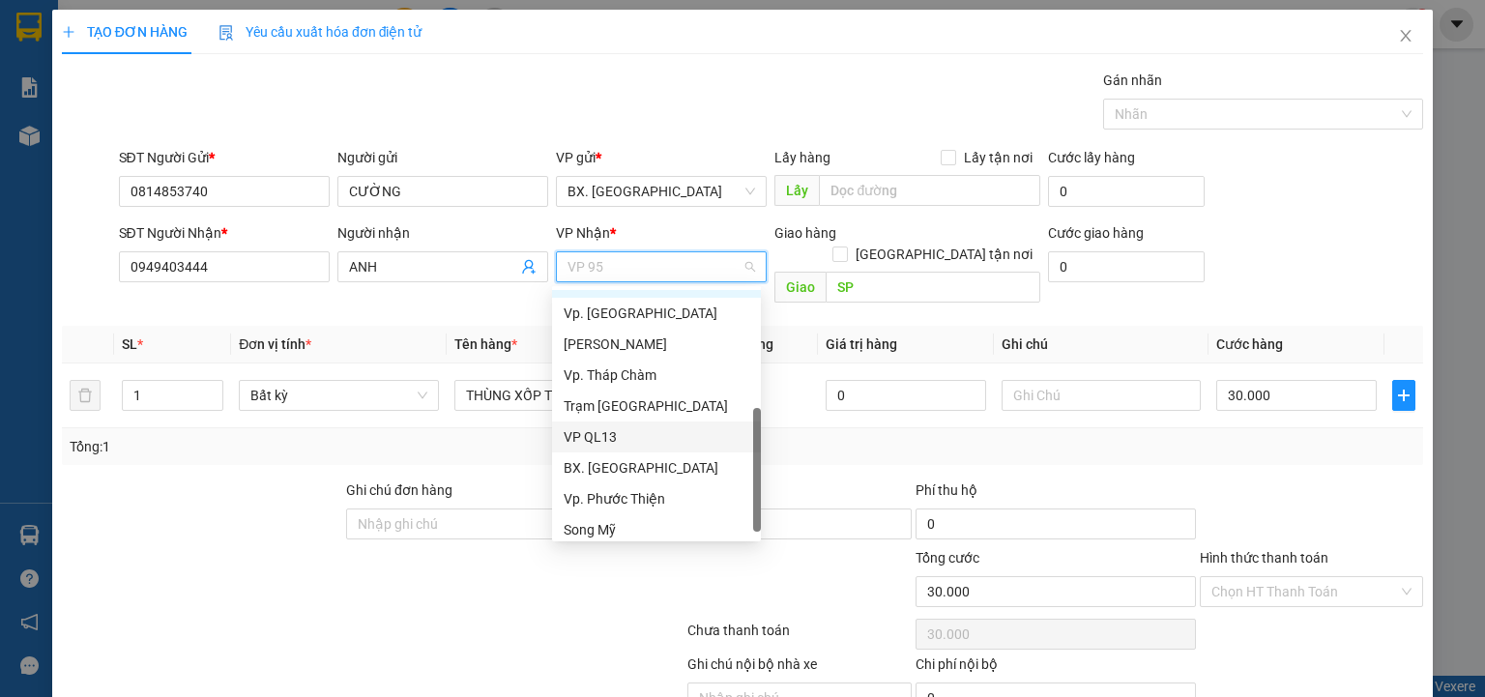
click at [606, 437] on div "VP QL13" at bounding box center [656, 436] width 186 height 21
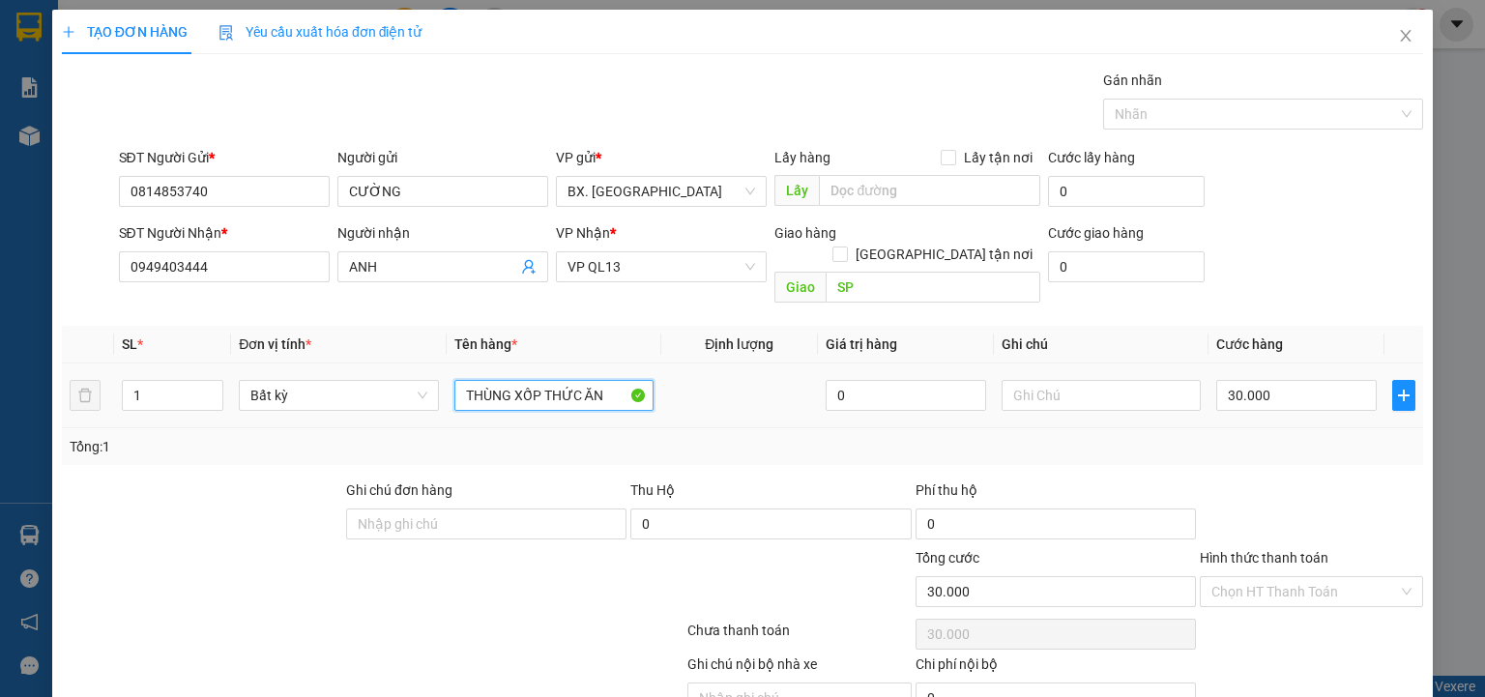
drag, startPoint x: 538, startPoint y: 372, endPoint x: 622, endPoint y: 397, distance: 87.8
click at [622, 397] on td "THÙNG XỐP THỨC ĂN" at bounding box center [554, 395] width 215 height 65
type input "THÙNG XỐP TRẮNG"
click at [1273, 577] on input "Hình thức thanh toán" at bounding box center [1304, 591] width 187 height 29
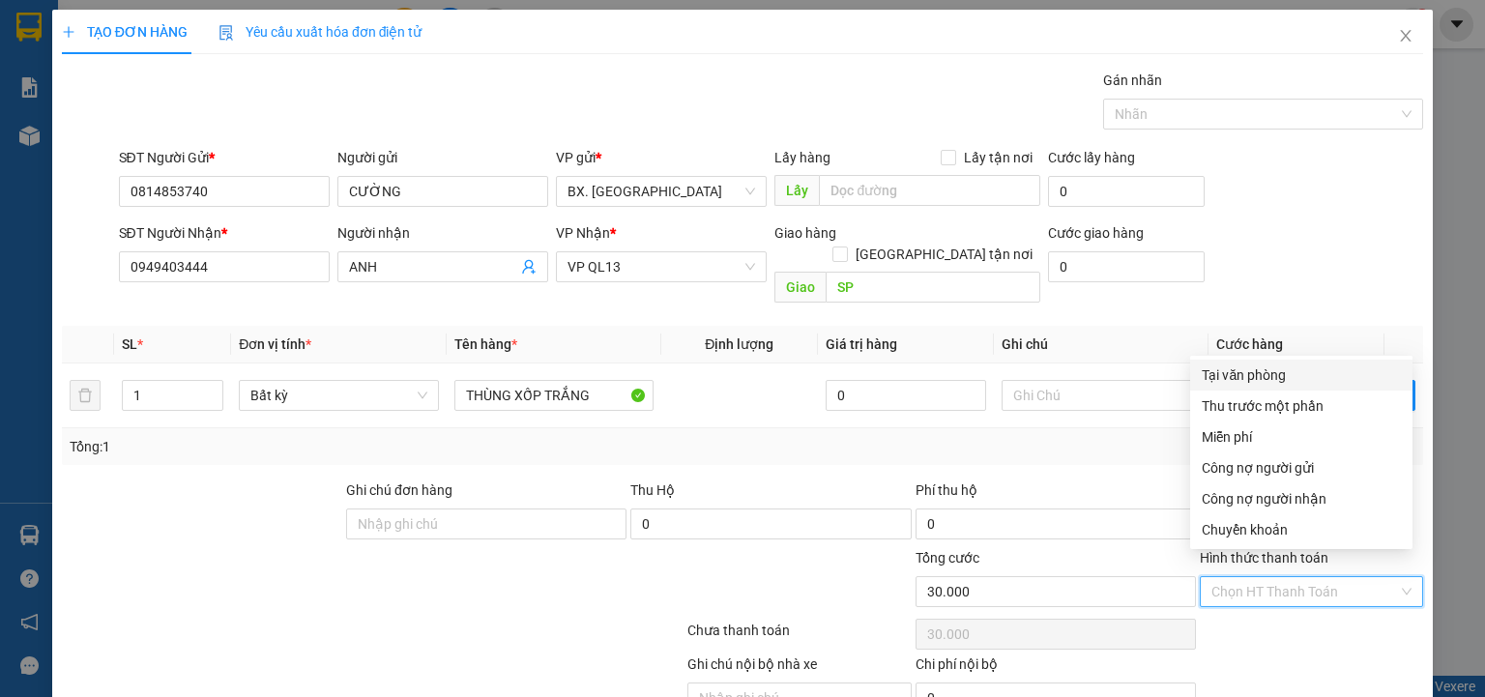
click at [1249, 373] on div "Tại văn phòng" at bounding box center [1300, 374] width 199 height 21
type input "0"
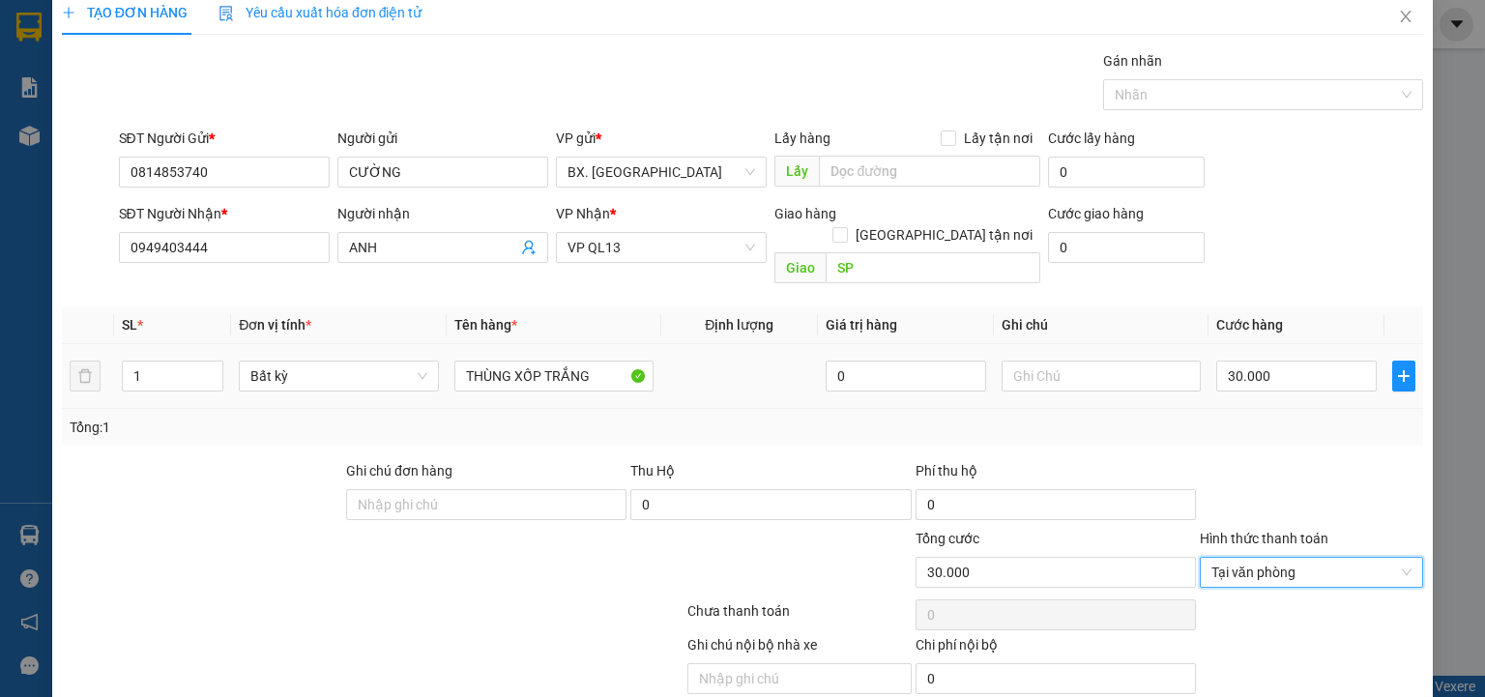
scroll to position [76, 0]
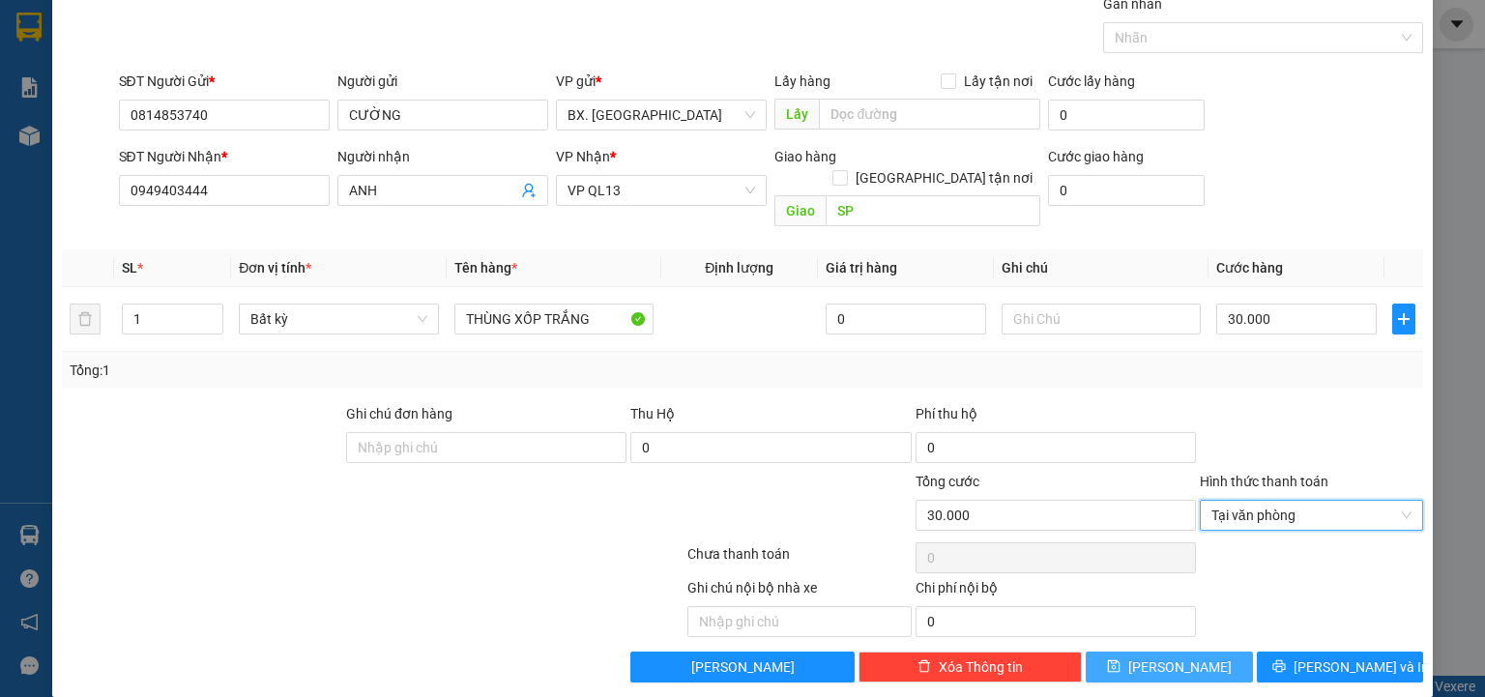
click at [1195, 651] on button "Lưu" at bounding box center [1168, 666] width 167 height 31
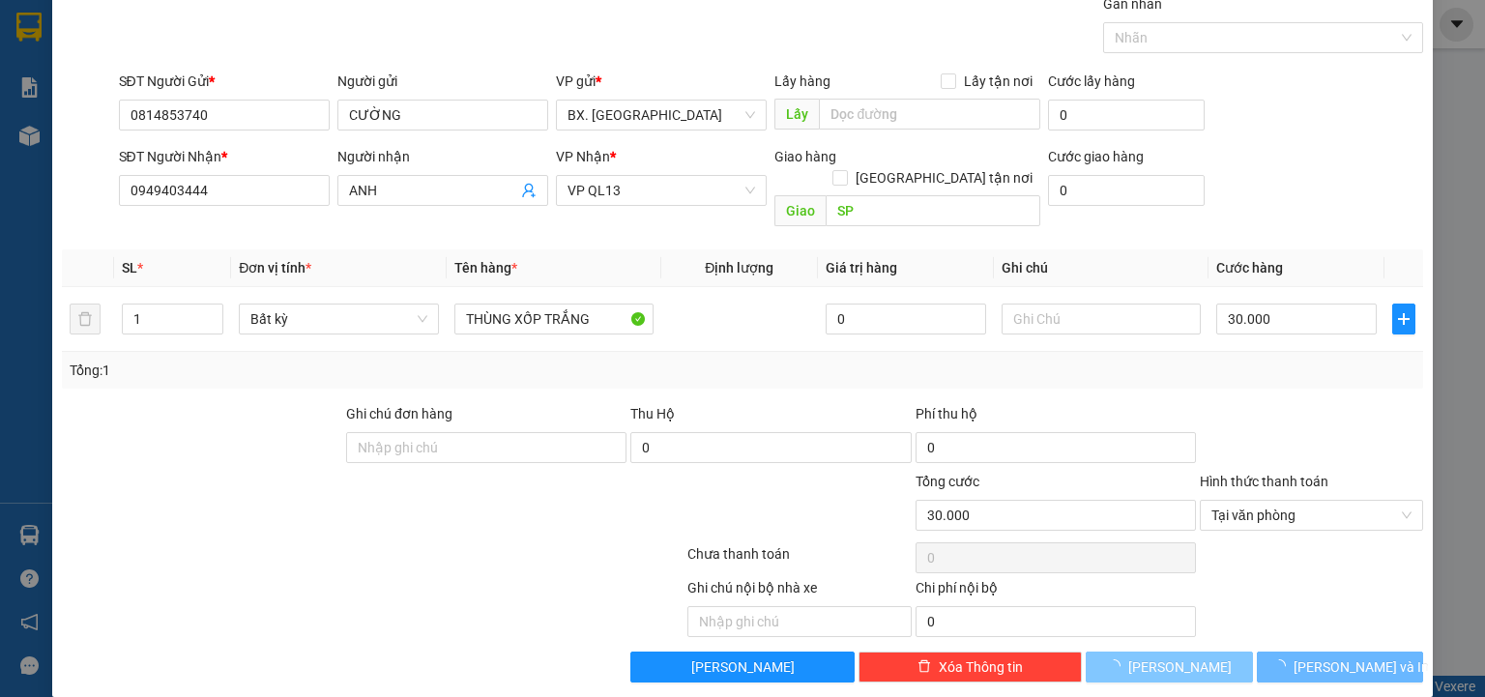
type input "0"
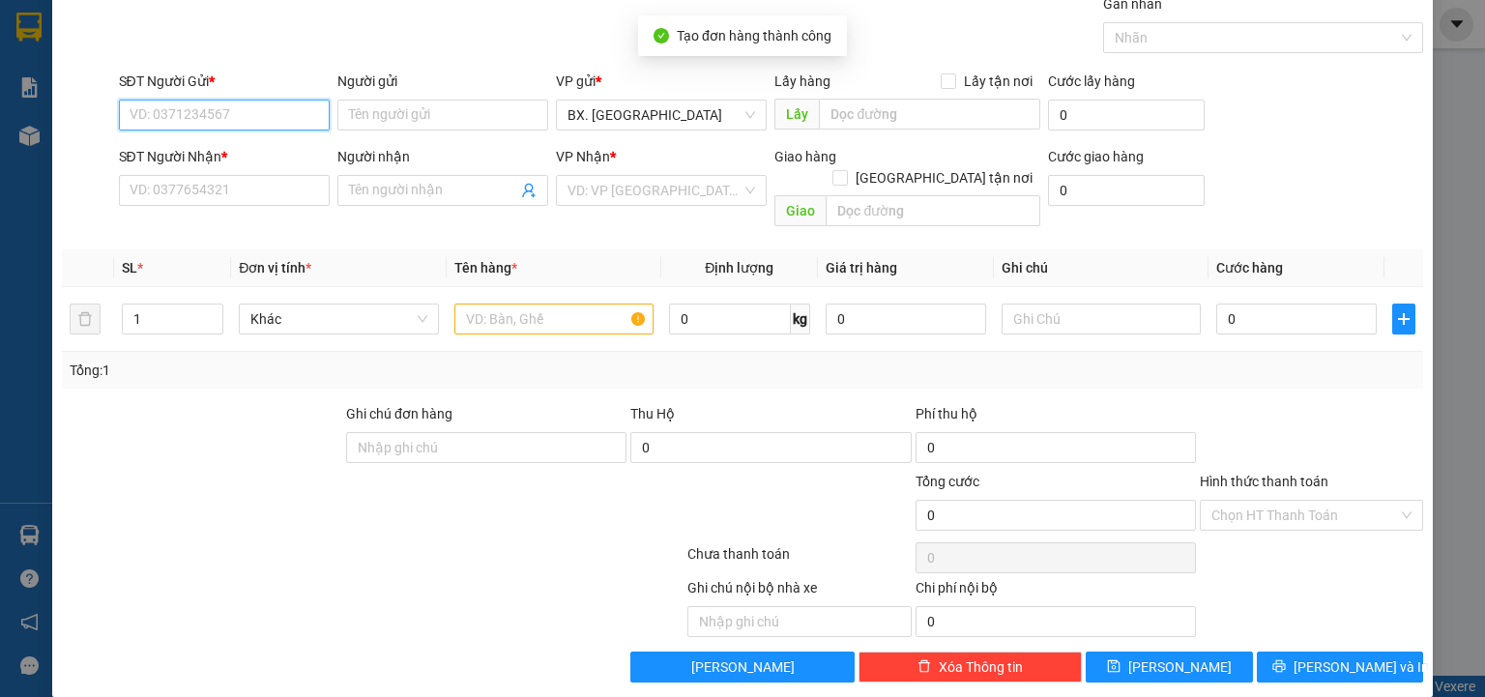
click at [249, 113] on input "SĐT Người Gửi *" at bounding box center [224, 115] width 211 height 31
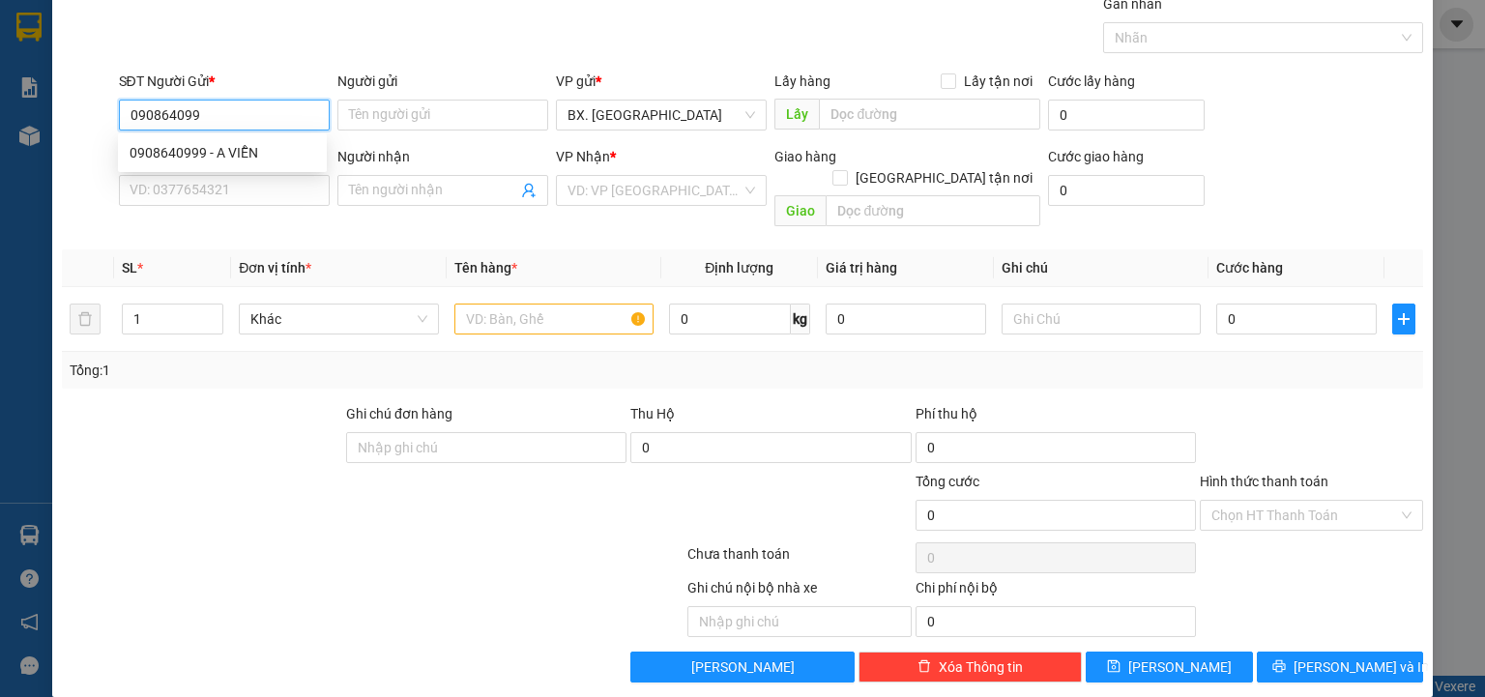
type input "0908640999"
click at [251, 137] on div "0908640999 - A VIỄN" at bounding box center [222, 152] width 209 height 31
type input "A VIỄN"
type input "0901693889"
type input "CHỊ MAI"
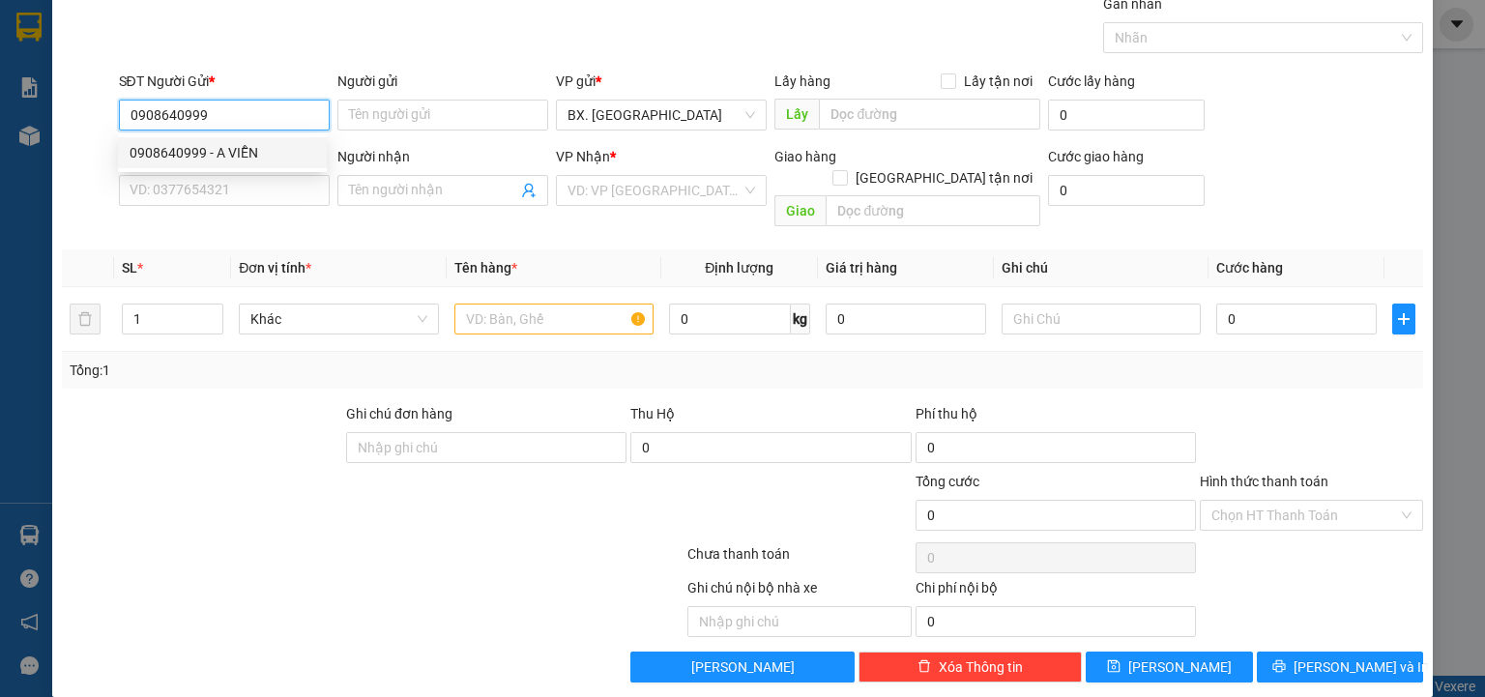
type input "SP"
type input "30.000"
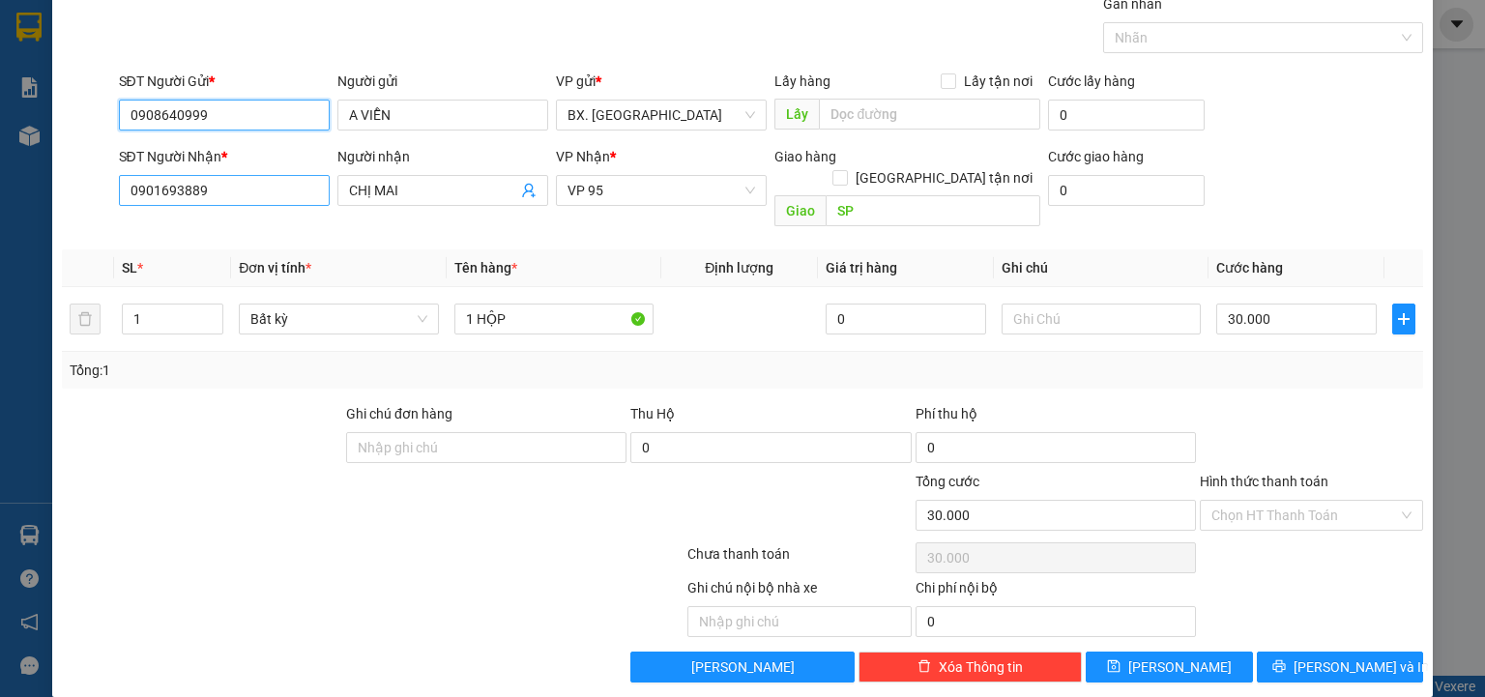
type input "0908640999"
click at [221, 186] on input "0901693889" at bounding box center [224, 190] width 211 height 31
type input "0913726678"
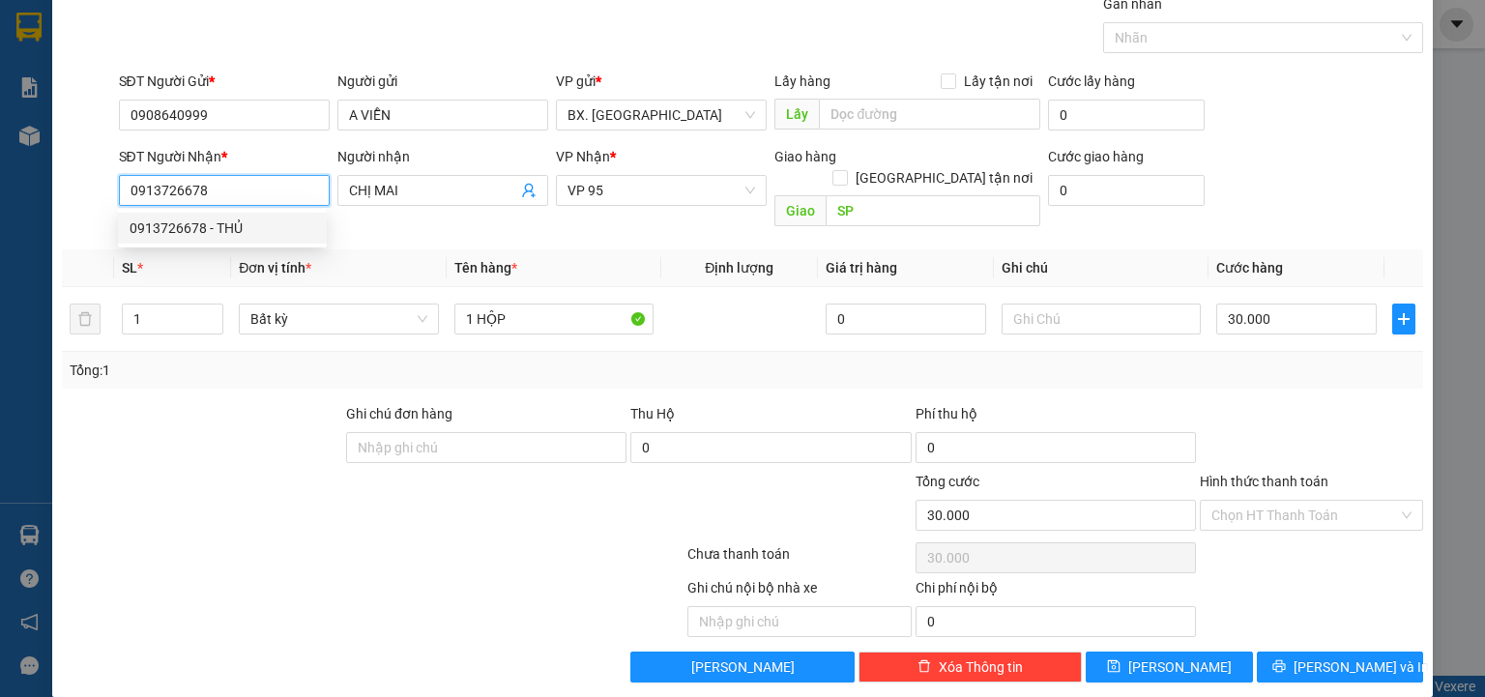
click at [250, 230] on div "0913726678 - THỦ" at bounding box center [223, 227] width 186 height 21
type input "THỦ"
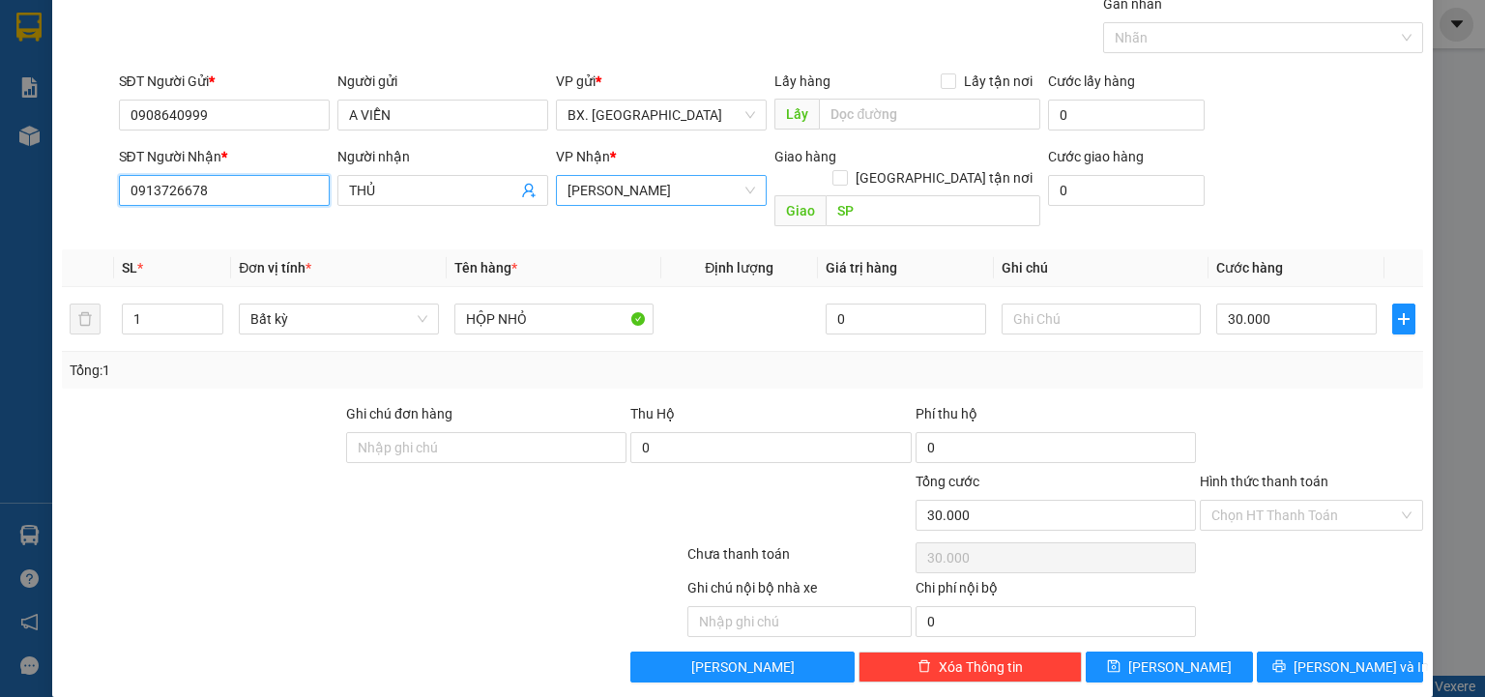
click at [696, 178] on span "[PERSON_NAME]" at bounding box center [661, 190] width 188 height 29
type input "0913726678"
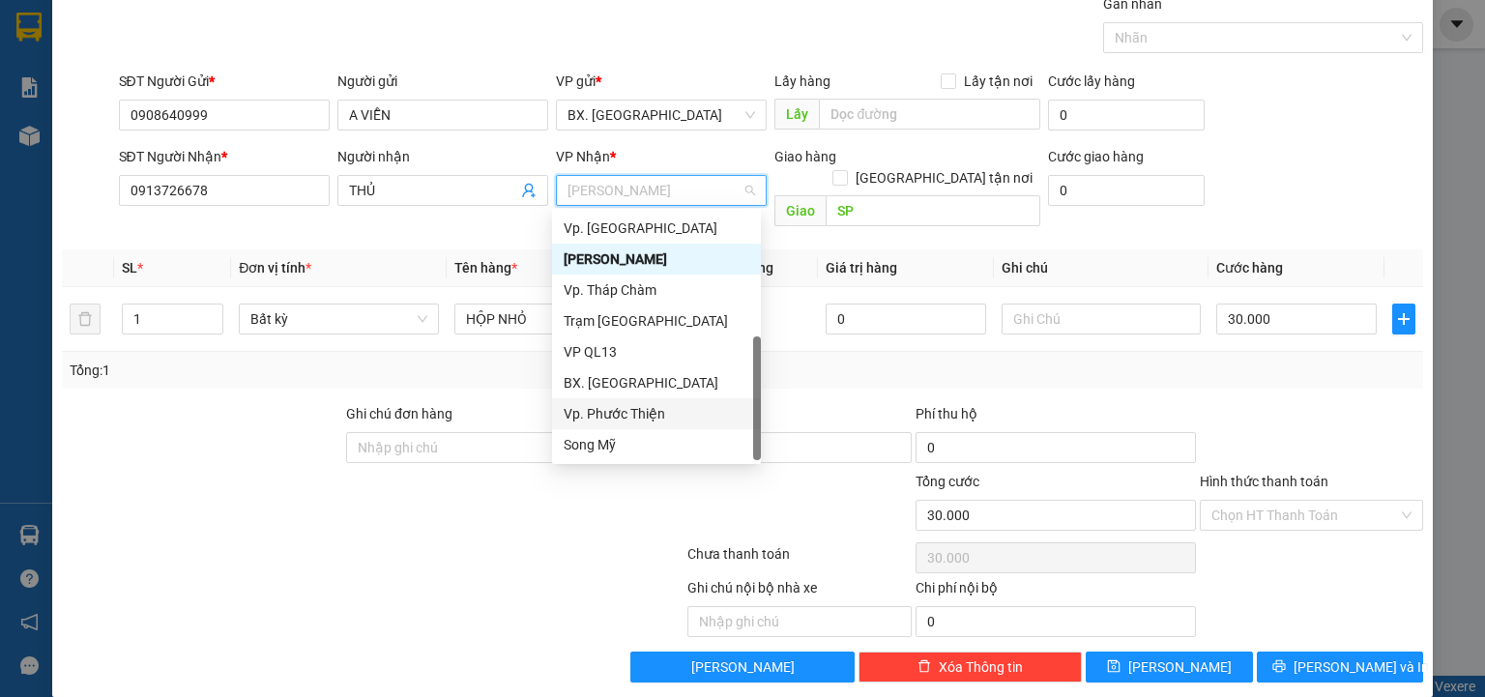
scroll to position [0, 0]
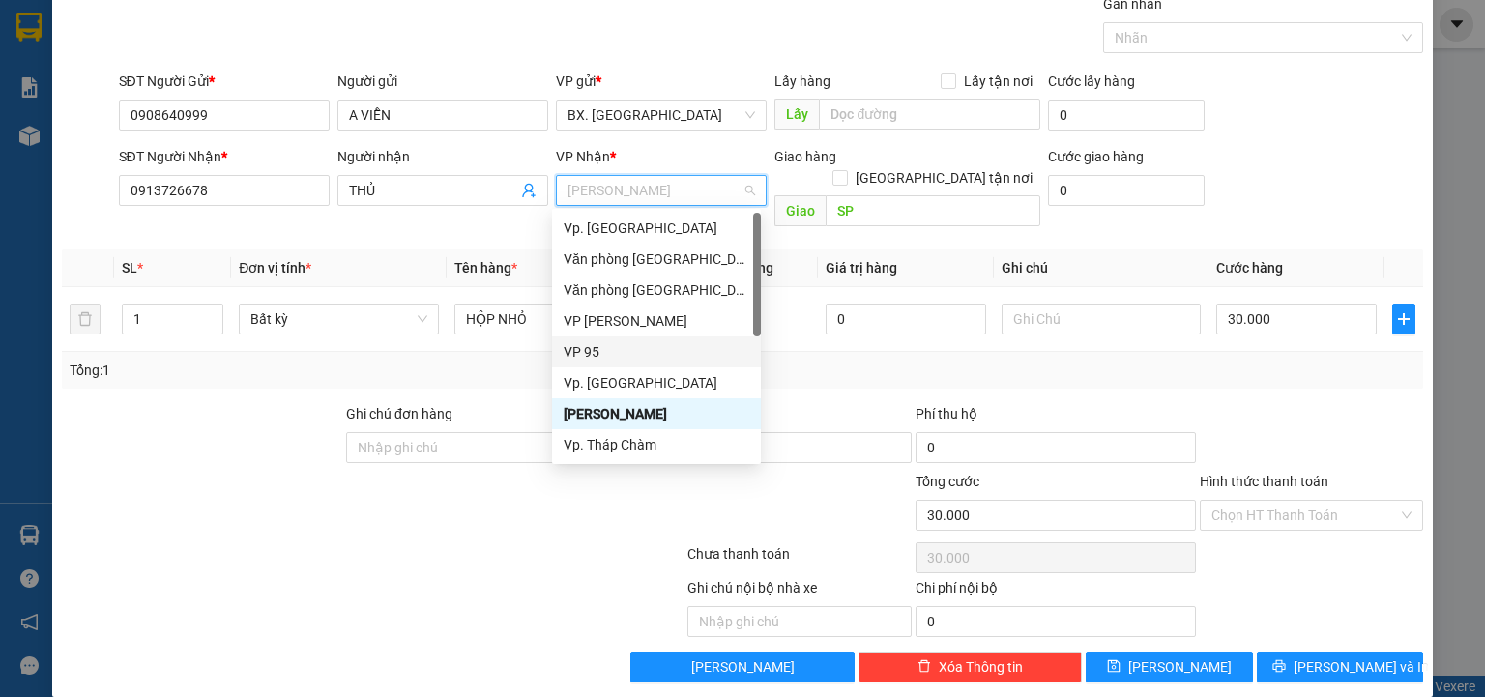
click at [576, 354] on div "VP 95" at bounding box center [656, 351] width 186 height 21
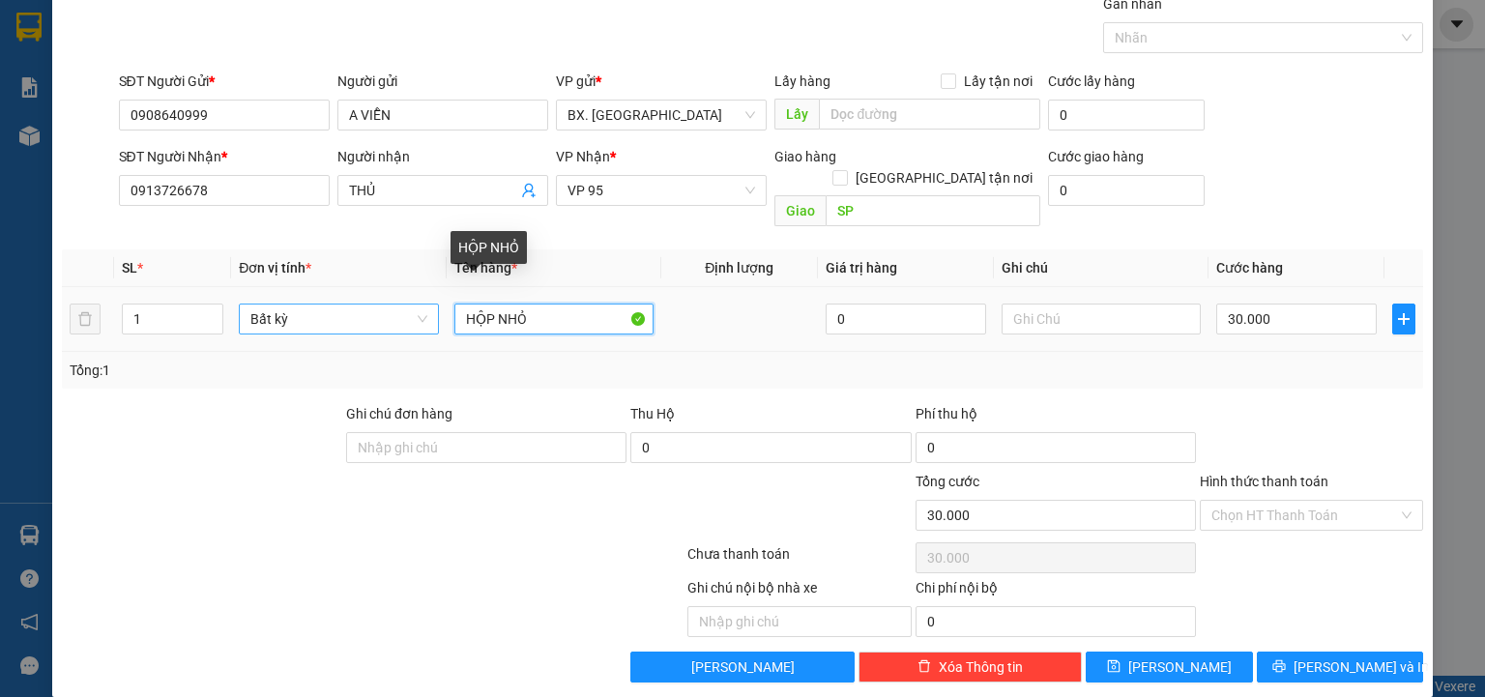
drag, startPoint x: 562, startPoint y: 284, endPoint x: 396, endPoint y: 286, distance: 165.3
click at [396, 287] on tr "1 Bất kỳ HỘP NHỎ 0 30.000" at bounding box center [742, 319] width 1361 height 65
type input "THÙNG GIẤY ĐỎ"
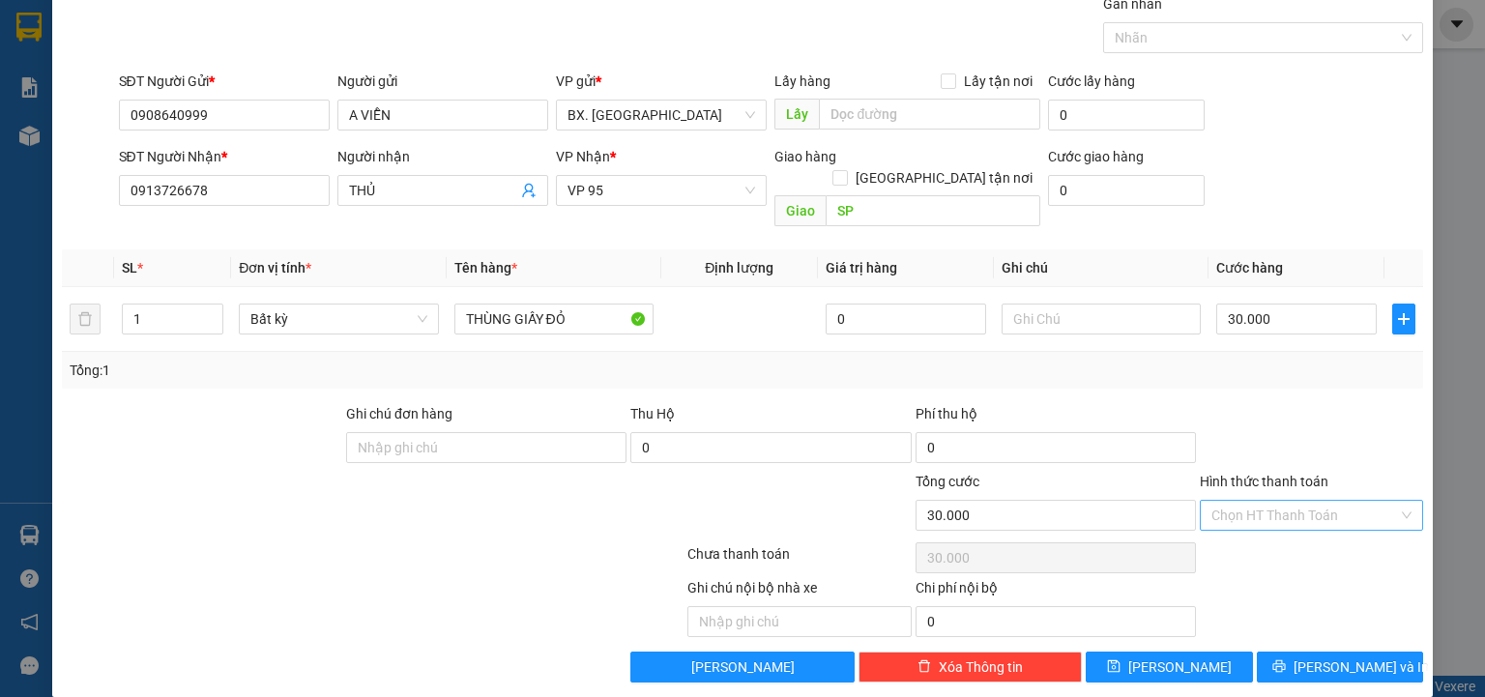
click at [1268, 501] on input "Hình thức thanh toán" at bounding box center [1304, 515] width 187 height 29
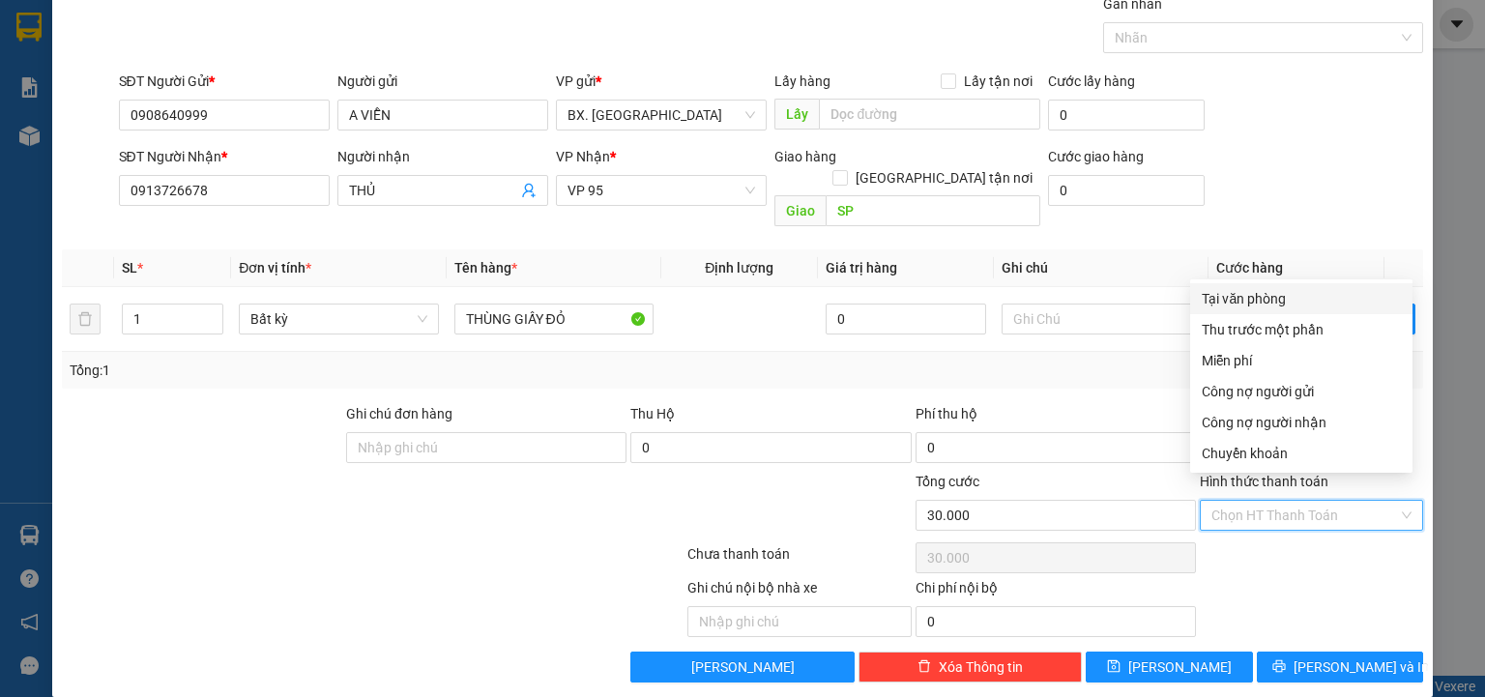
click at [1273, 300] on div "Tại văn phòng" at bounding box center [1300, 298] width 199 height 21
type input "0"
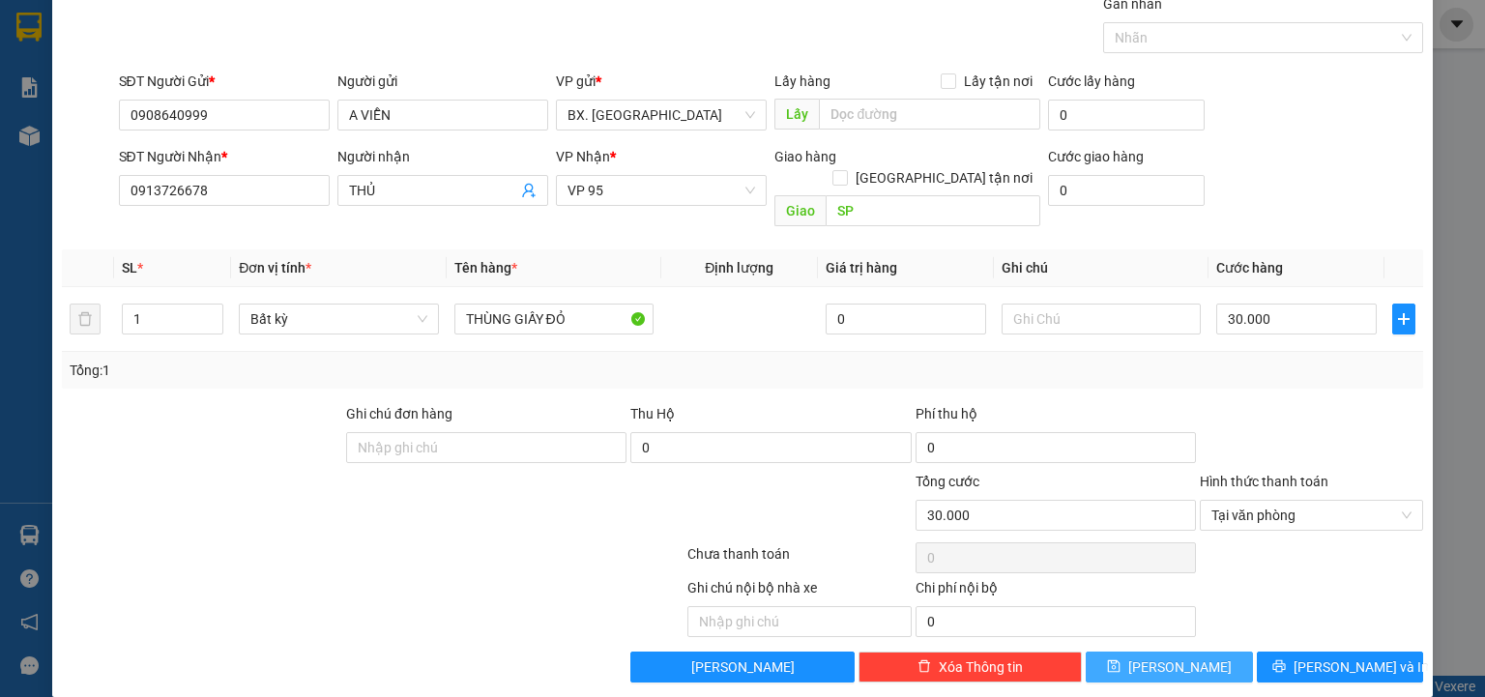
click at [1190, 651] on button "Lưu" at bounding box center [1168, 666] width 167 height 31
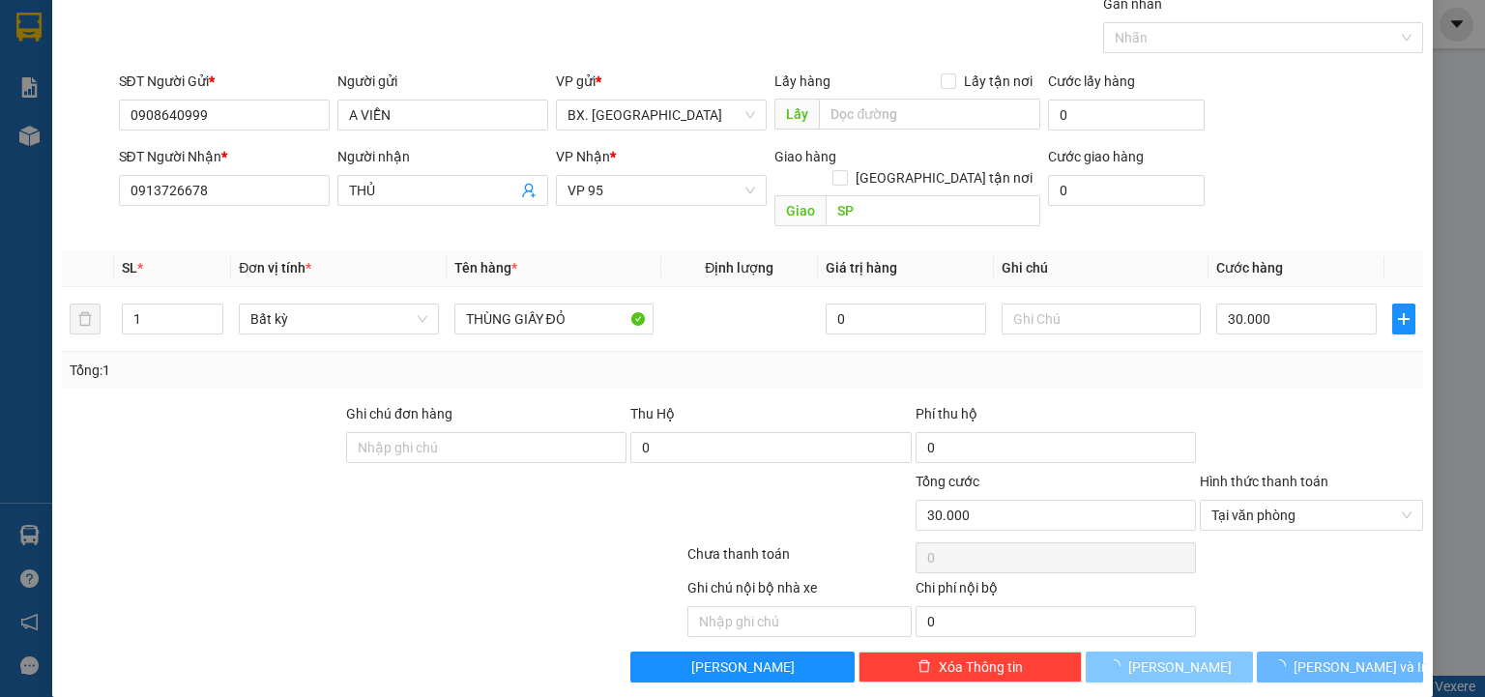
type input "0"
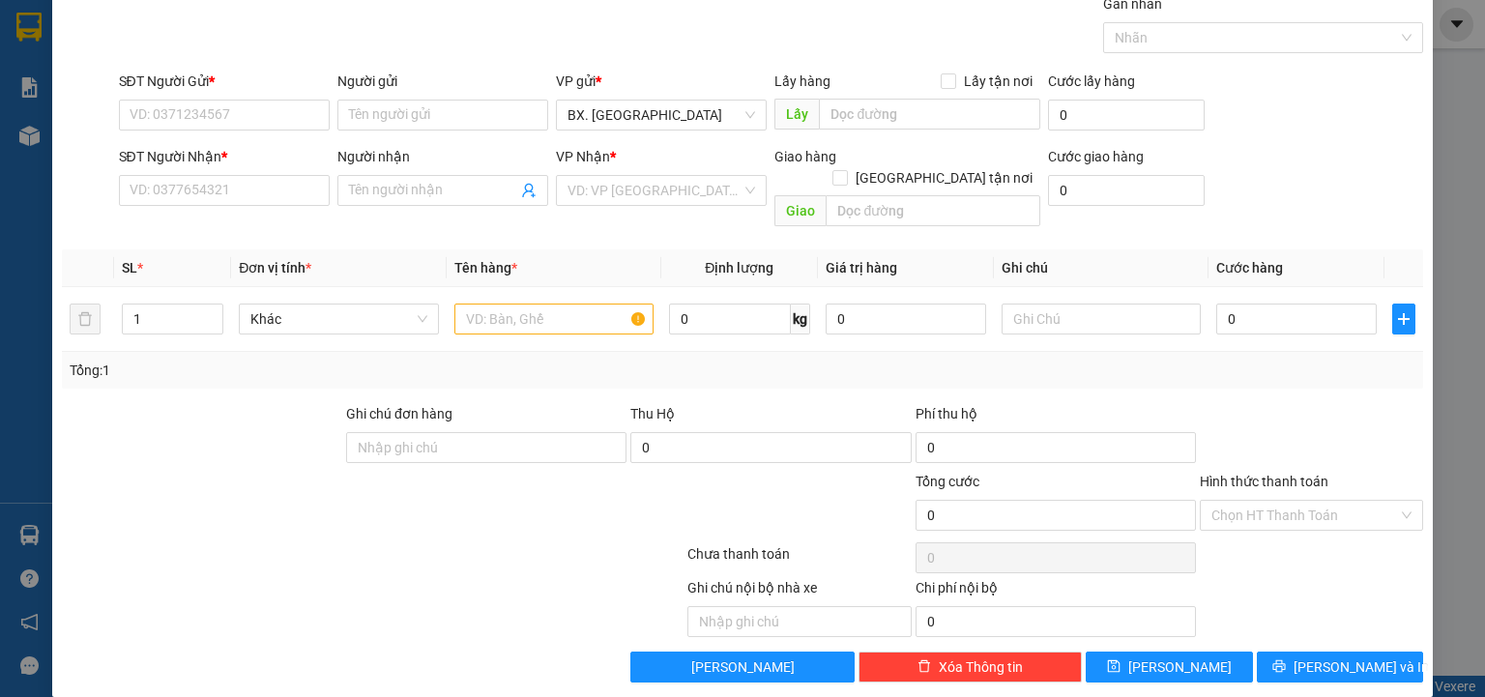
click at [1428, 111] on div "TẠO ĐƠN HÀNG Yêu cầu xuất hóa đơn điện tử Transit Pickup Surcharge Ids Transit …" at bounding box center [742, 348] width 1485 height 697
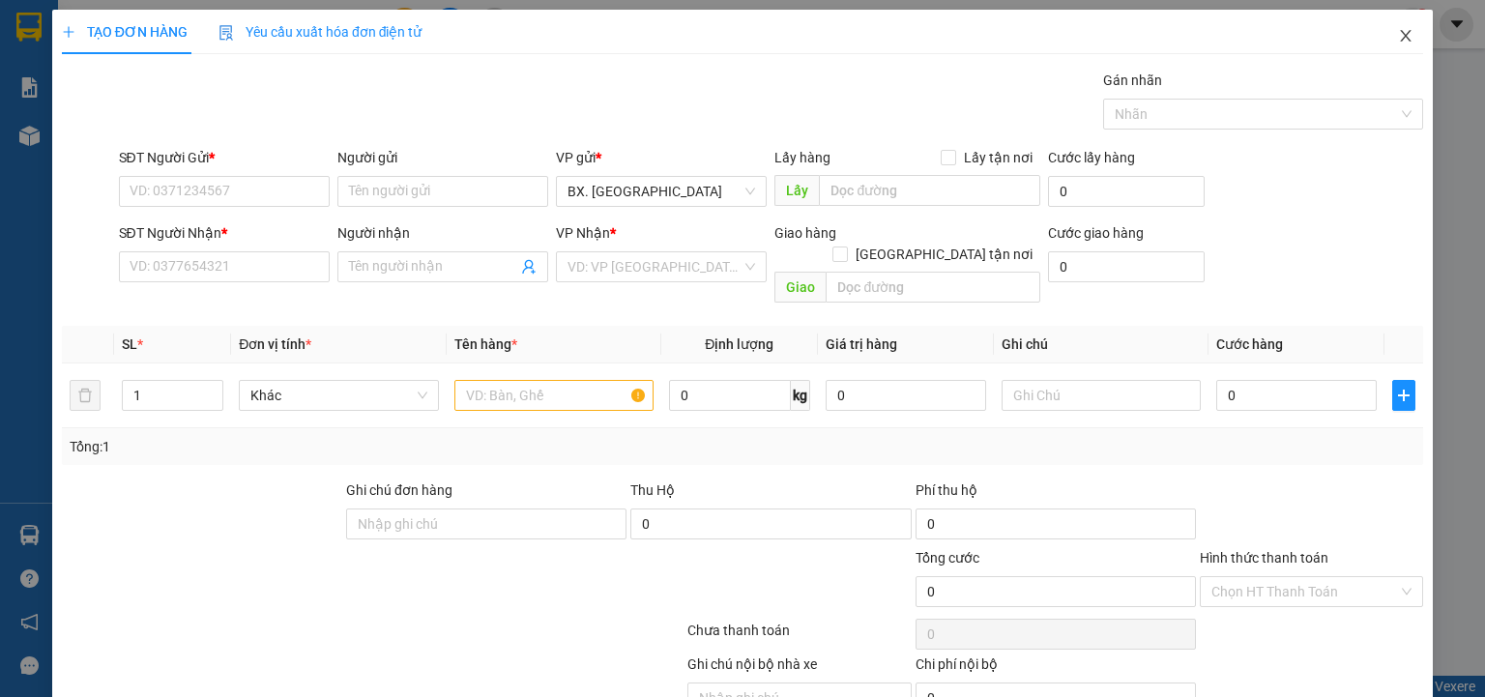
click at [1384, 23] on span "Close" at bounding box center [1405, 37] width 54 height 54
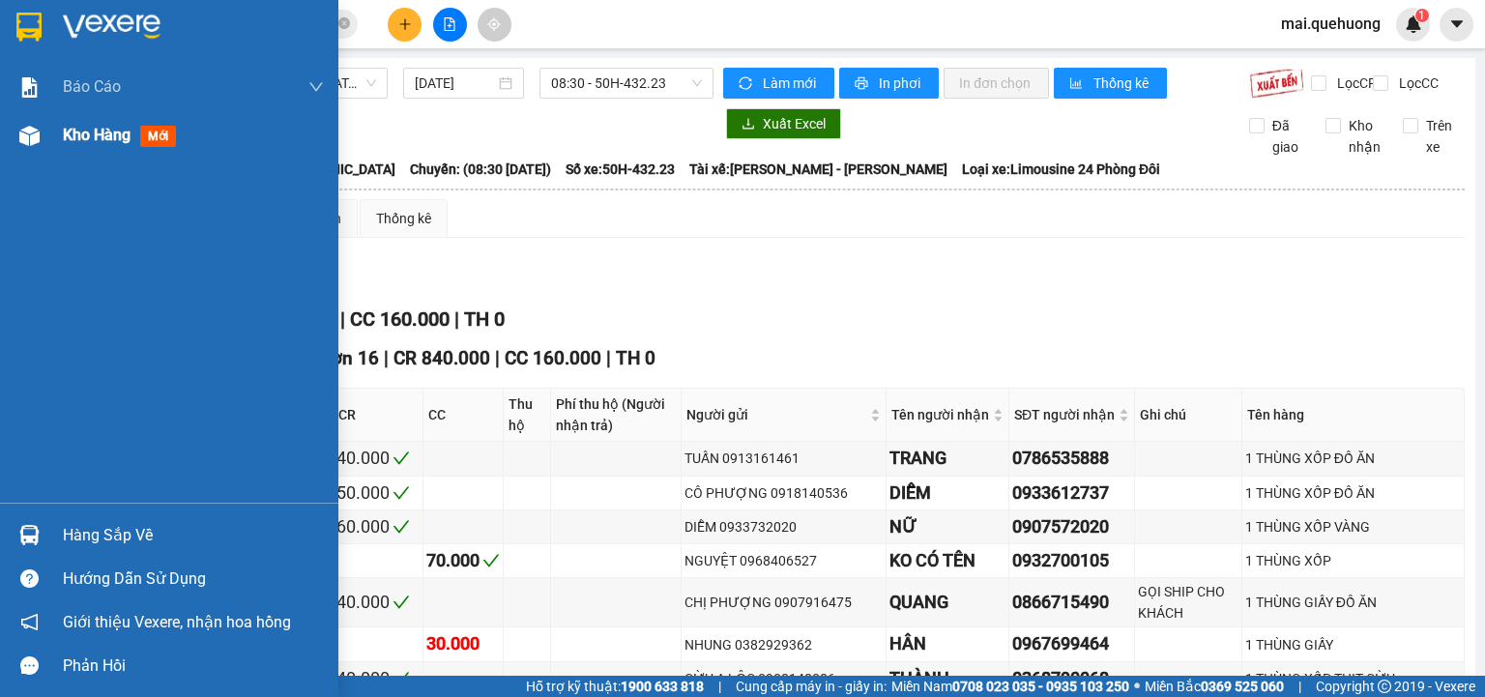
click at [65, 126] on span "Kho hàng" at bounding box center [97, 135] width 68 height 18
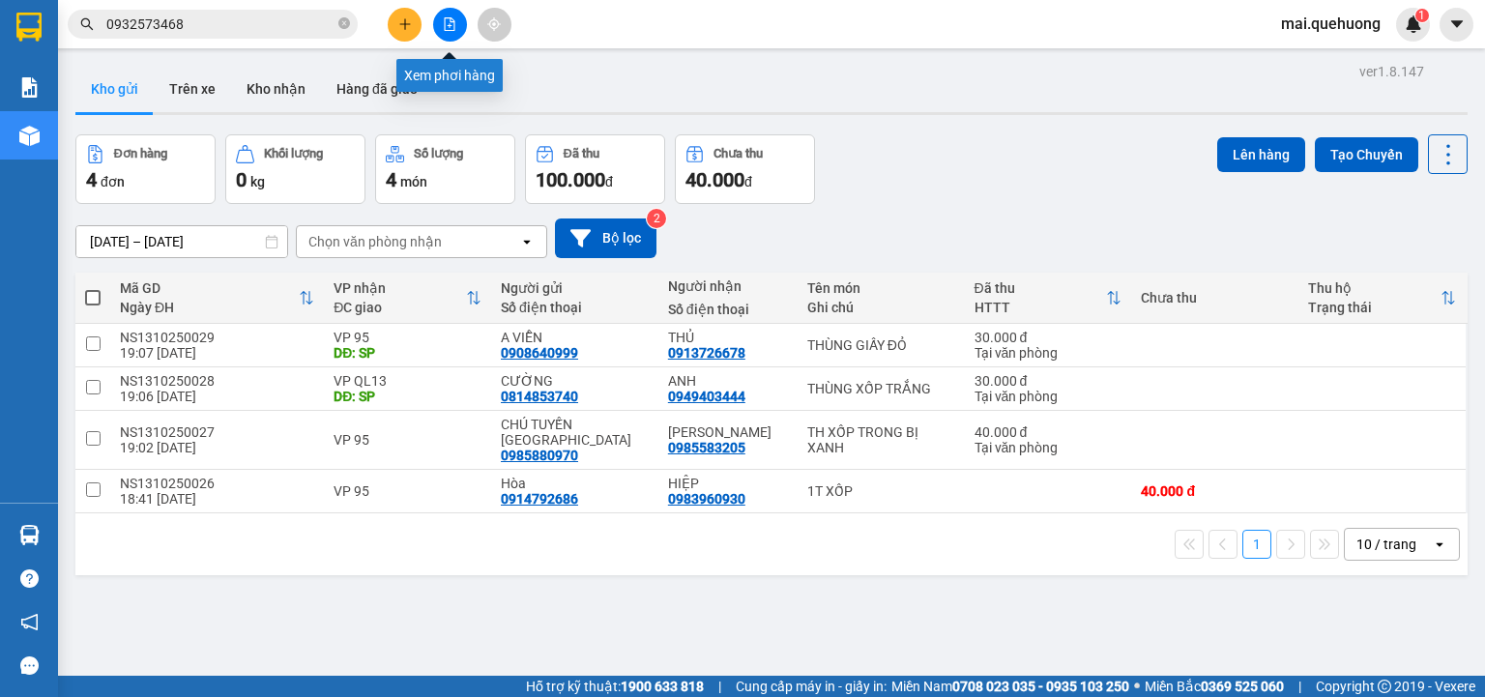
click at [446, 31] on button at bounding box center [450, 25] width 34 height 34
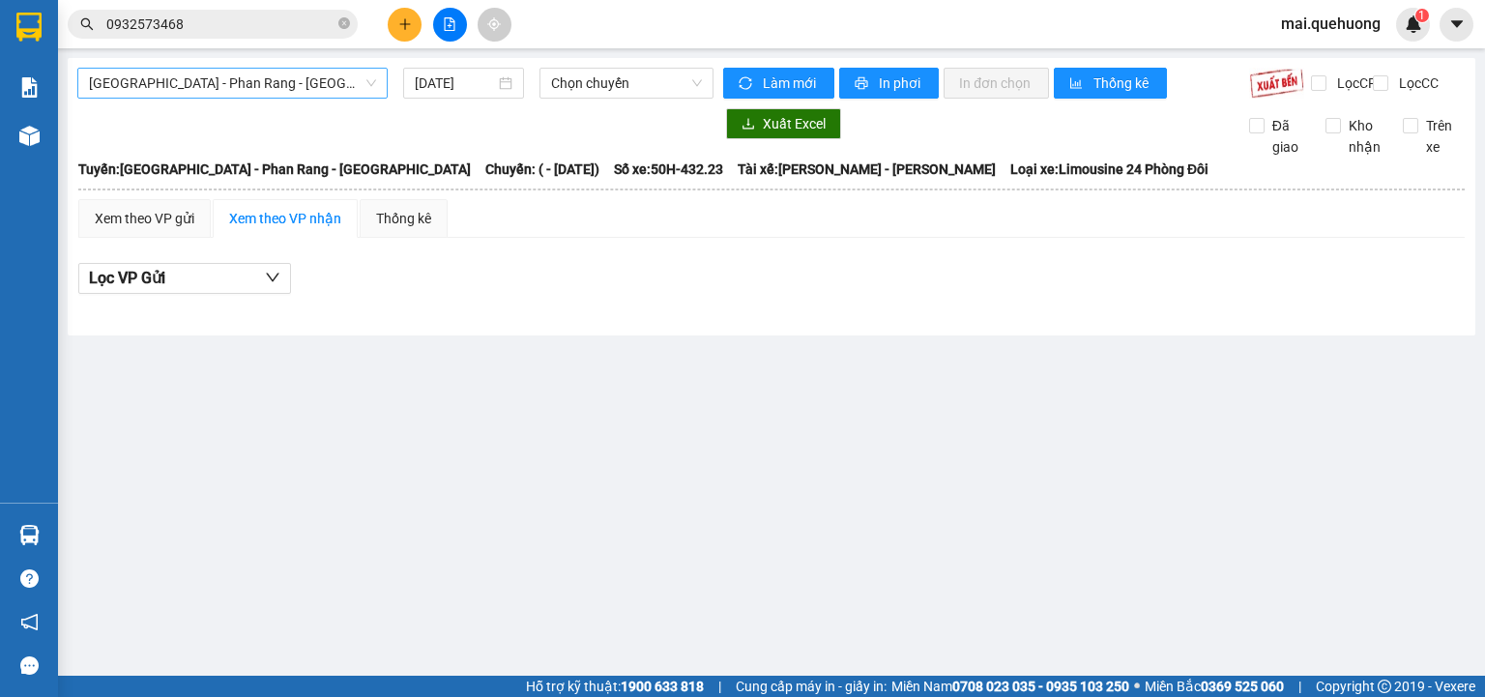
click at [329, 78] on span "Sài Gòn - Phan Rang - Ninh Sơn" at bounding box center [232, 83] width 287 height 29
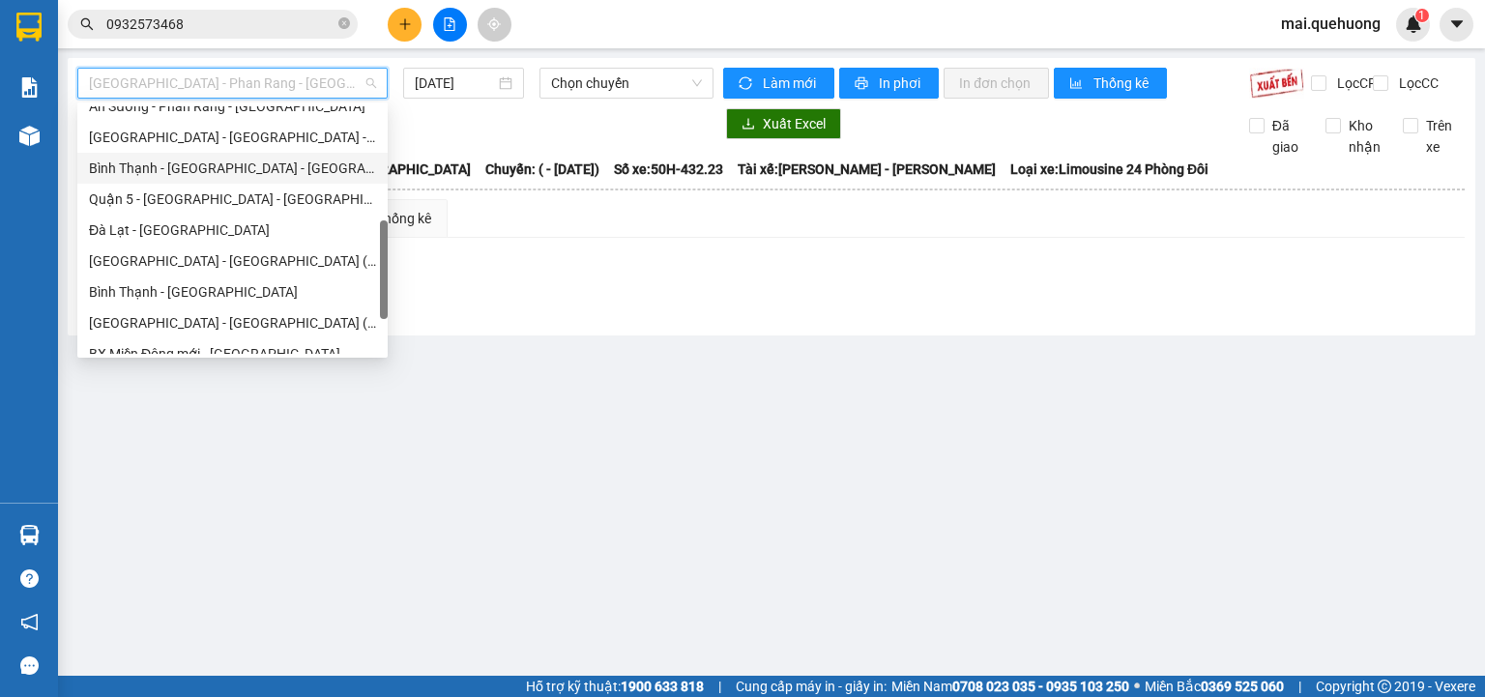
scroll to position [526, 0]
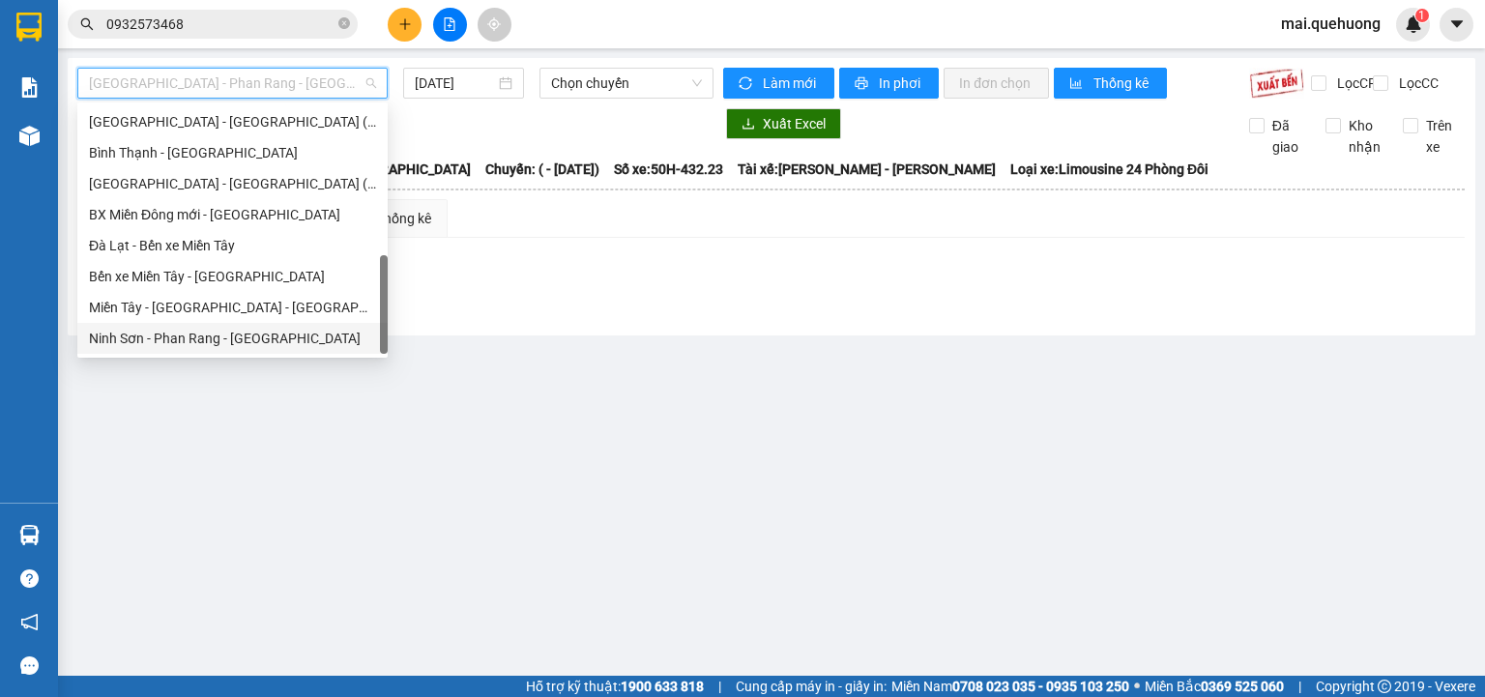
click at [270, 334] on div "Ninh Sơn - Phan Rang - Miền Tây" at bounding box center [232, 338] width 287 height 21
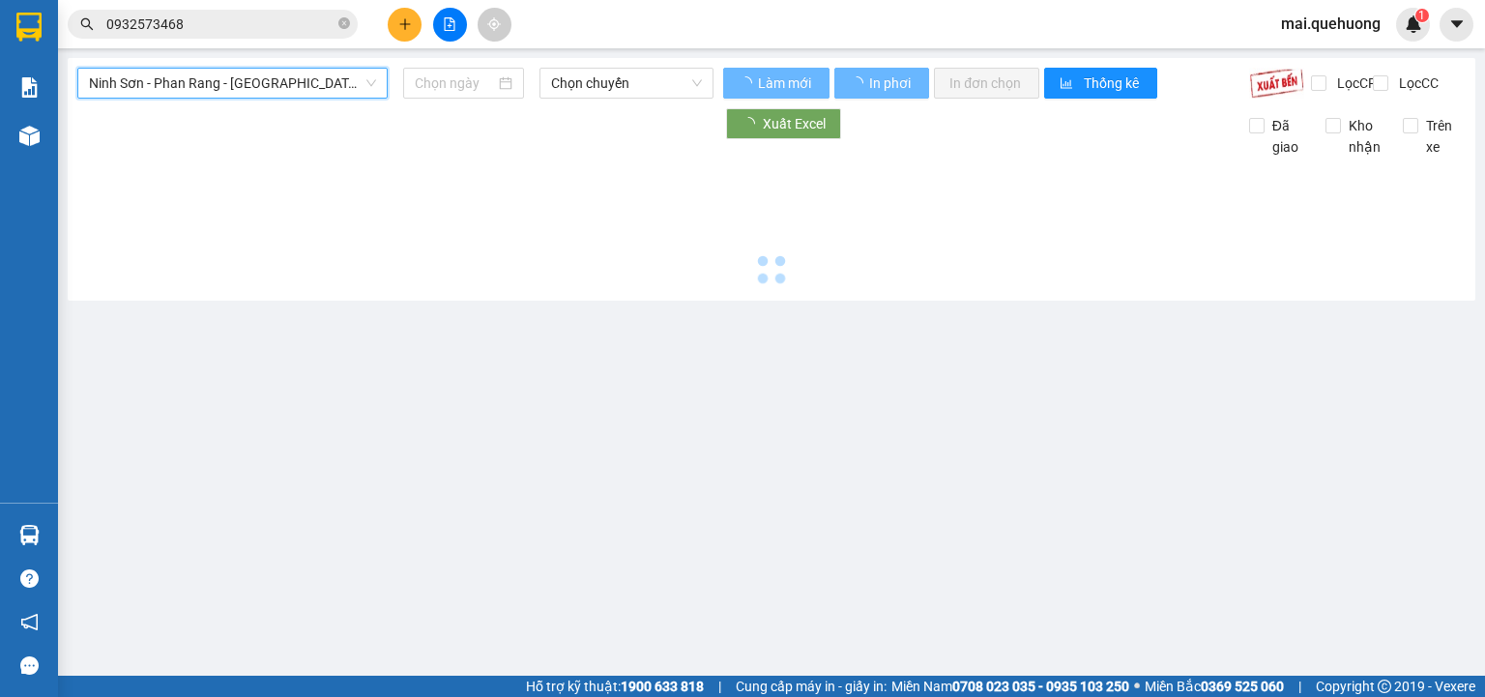
type input "13/10/2025"
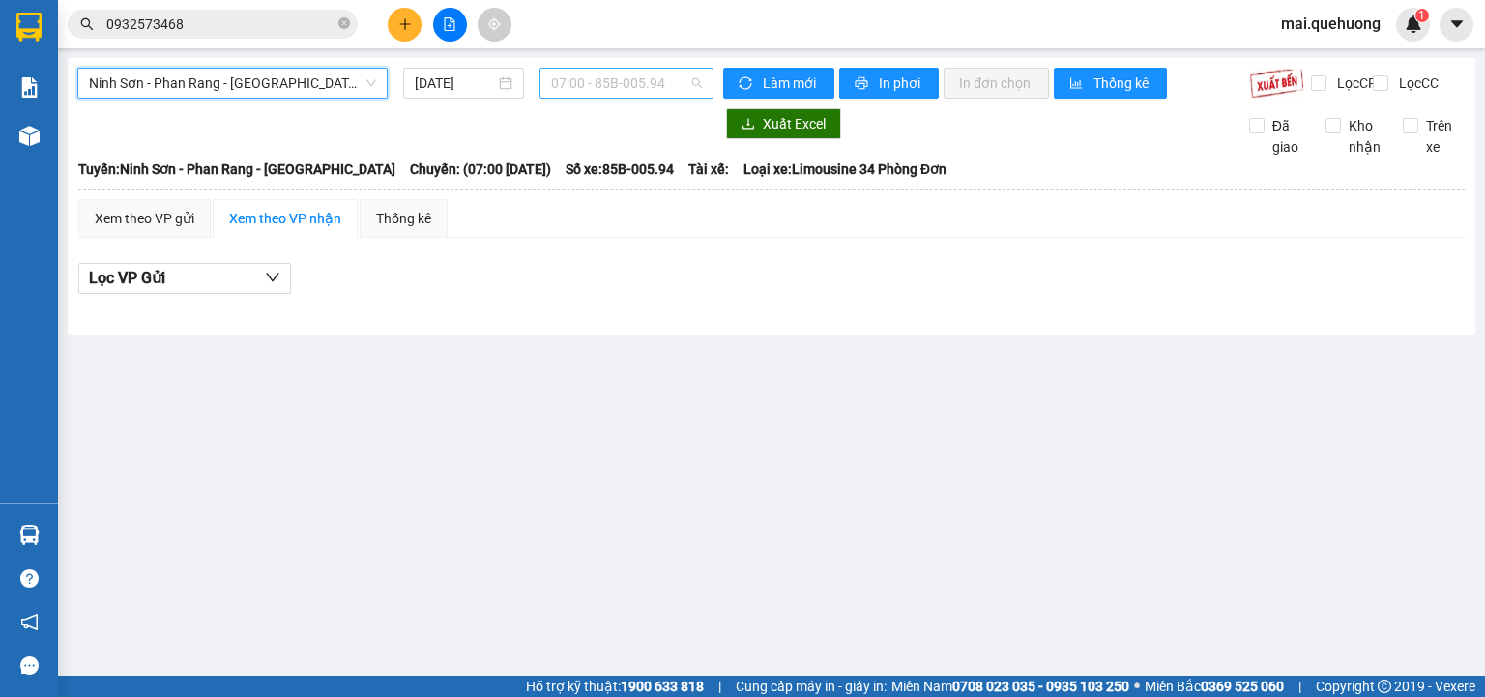
click at [579, 81] on span "07:00 - 85B-005.94" at bounding box center [627, 83] width 152 height 29
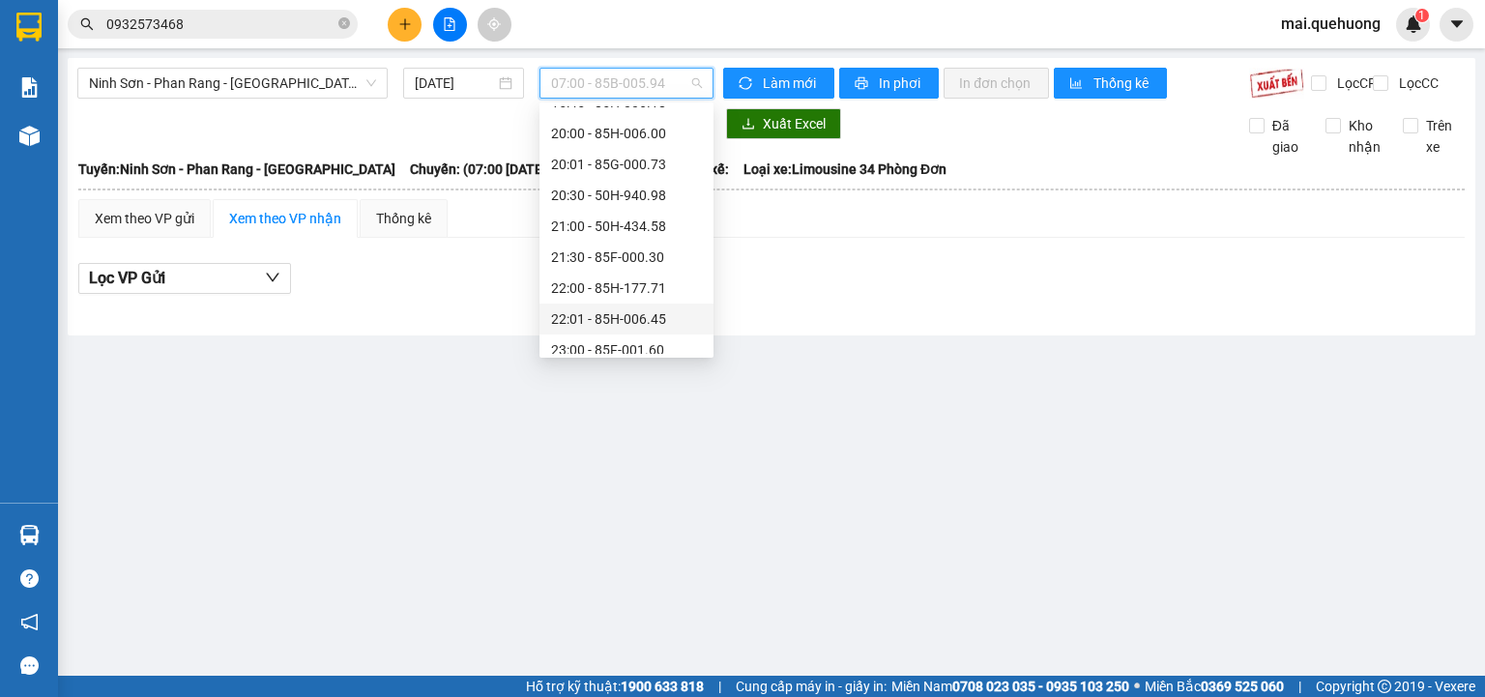
scroll to position [186, 0]
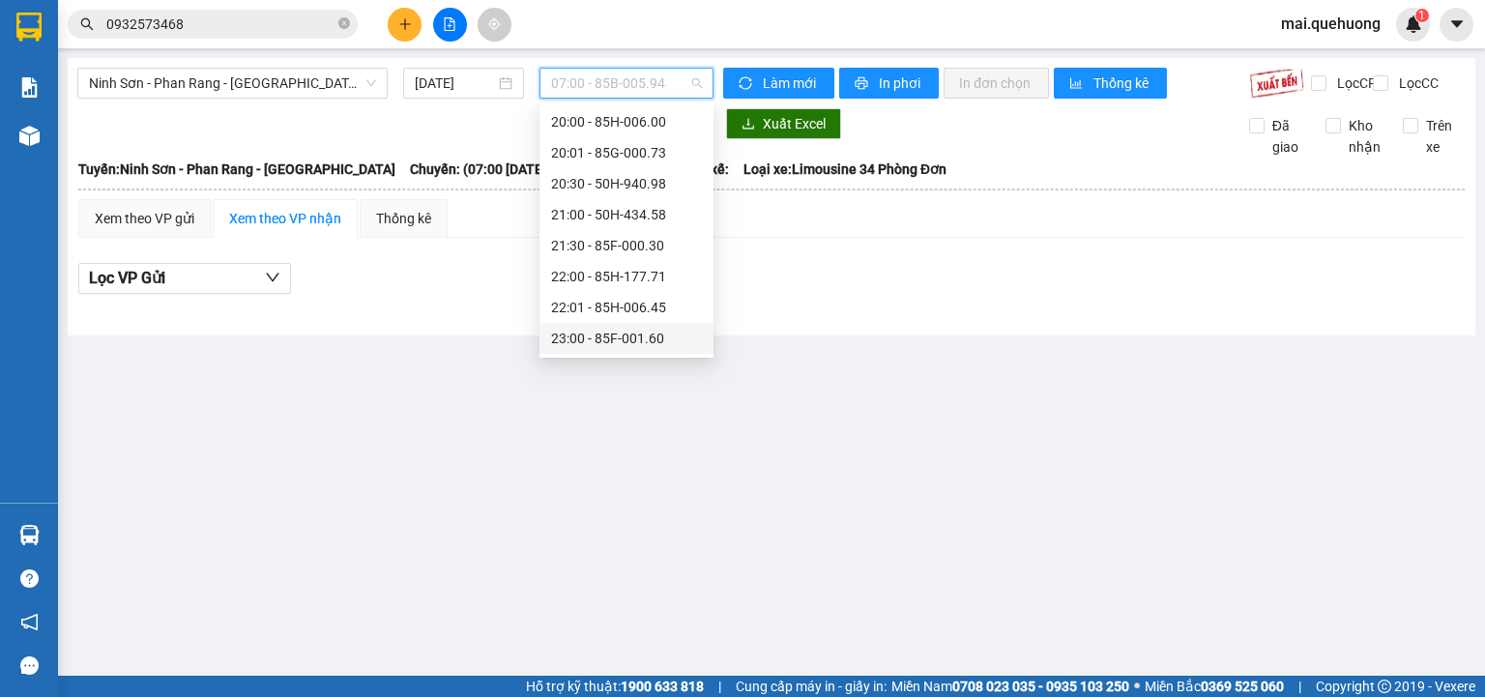
click at [615, 333] on div "23:00 - 85F-001.60" at bounding box center [626, 338] width 151 height 21
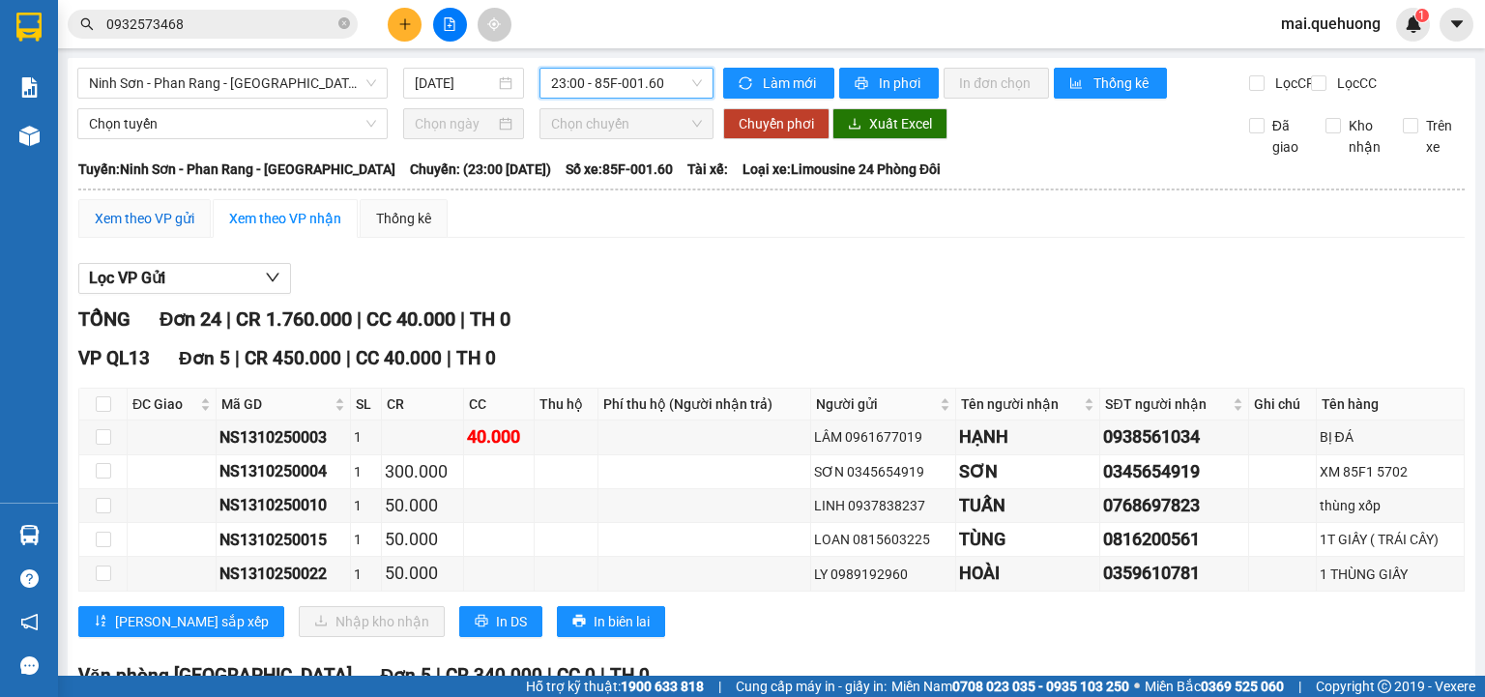
click at [158, 228] on div "Xem theo VP gửi" at bounding box center [145, 218] width 100 height 21
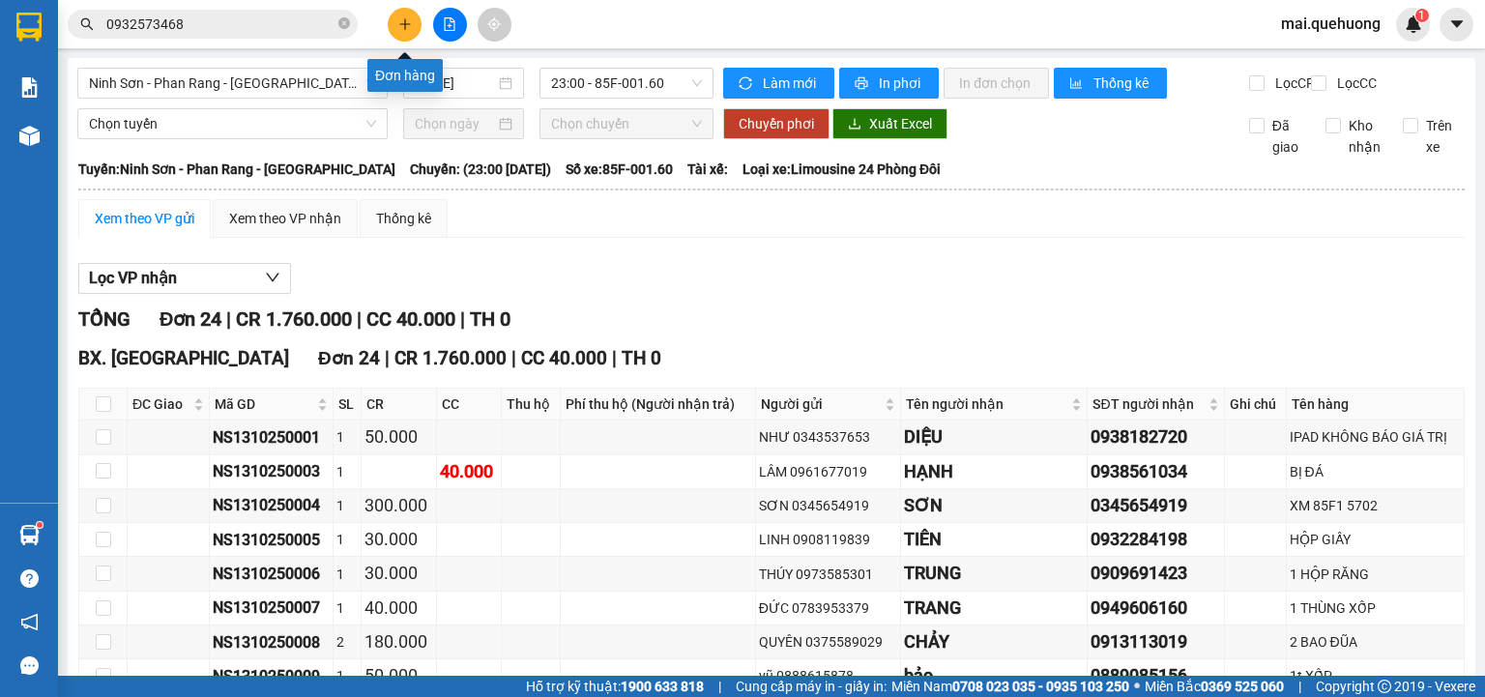
click at [395, 19] on button at bounding box center [405, 25] width 34 height 34
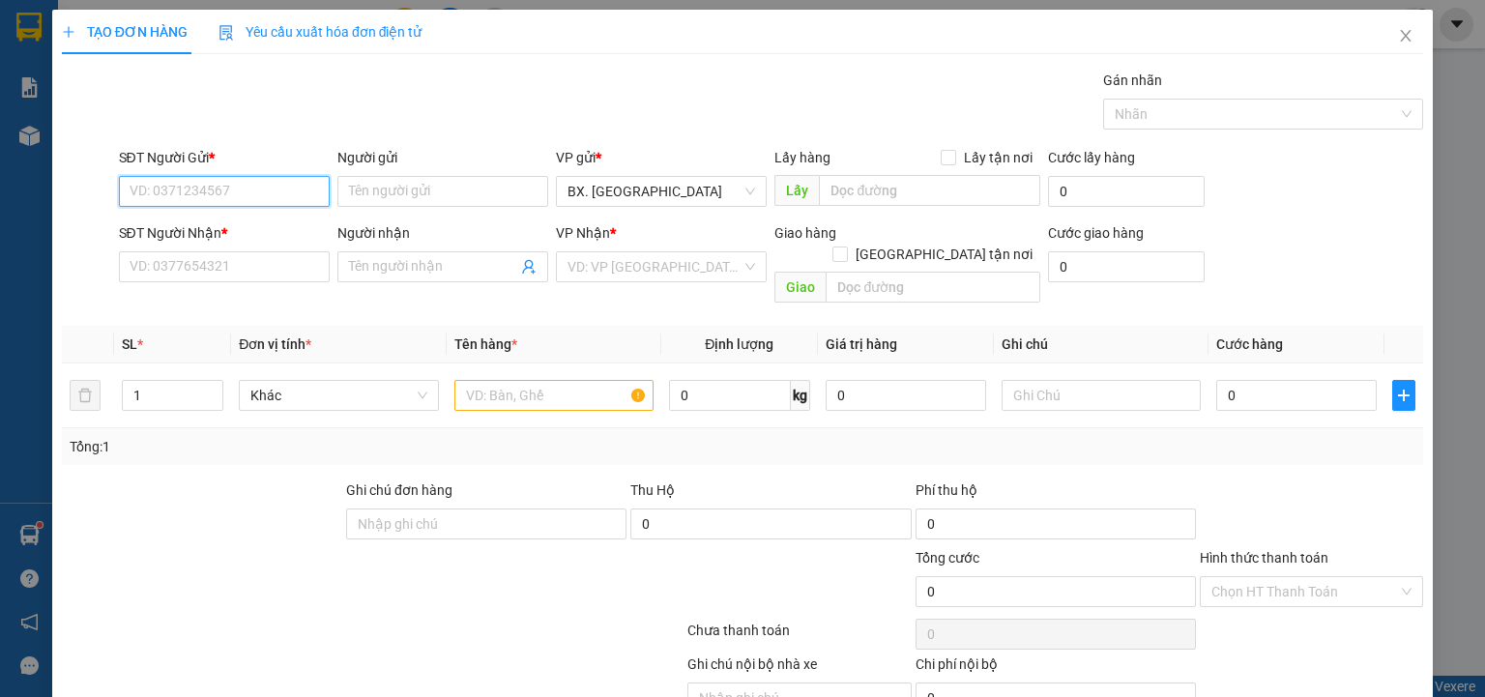
click at [234, 194] on input "SĐT Người Gửi *" at bounding box center [224, 191] width 211 height 31
click at [187, 270] on input "SĐT Người Nhận *" at bounding box center [224, 266] width 211 height 31
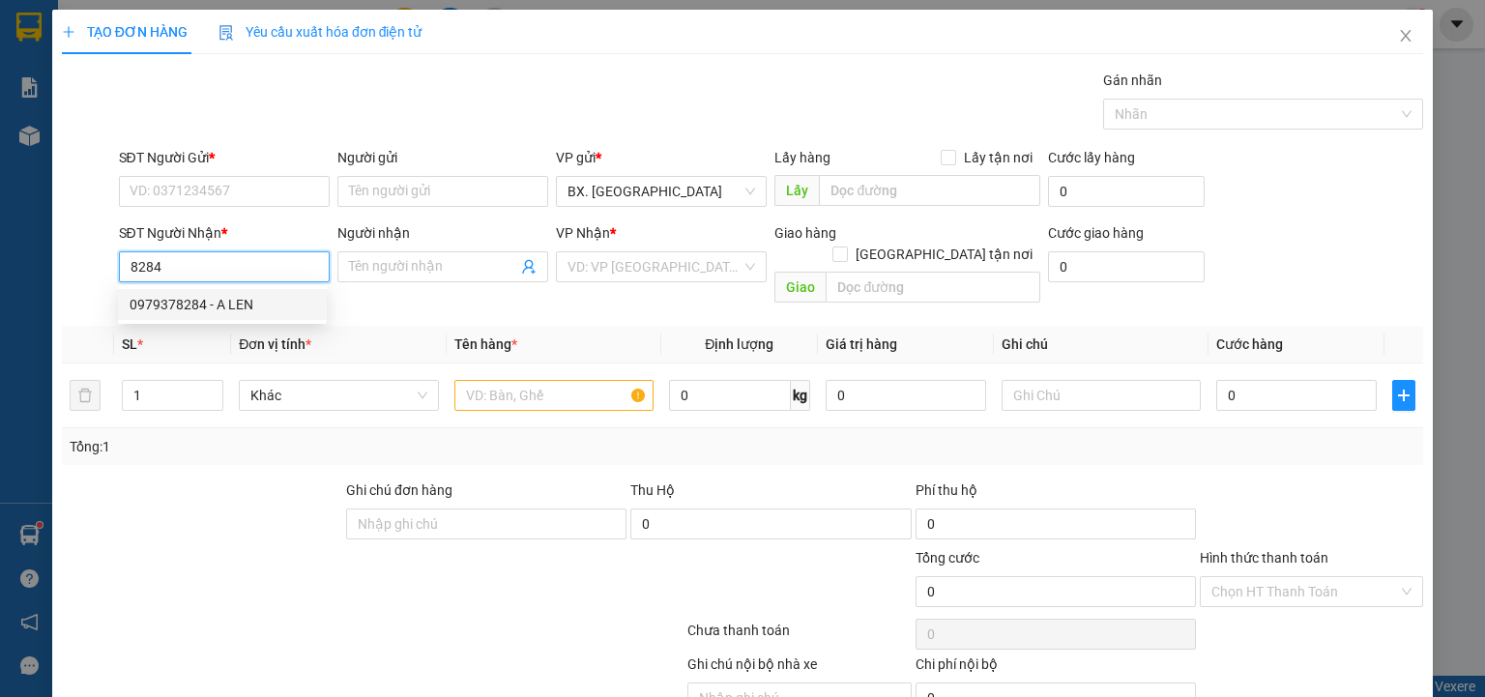
click at [247, 309] on div "0979378284 - A LEN" at bounding box center [223, 304] width 186 height 21
type input "0979378284"
type input "A LEN"
type input "80.000"
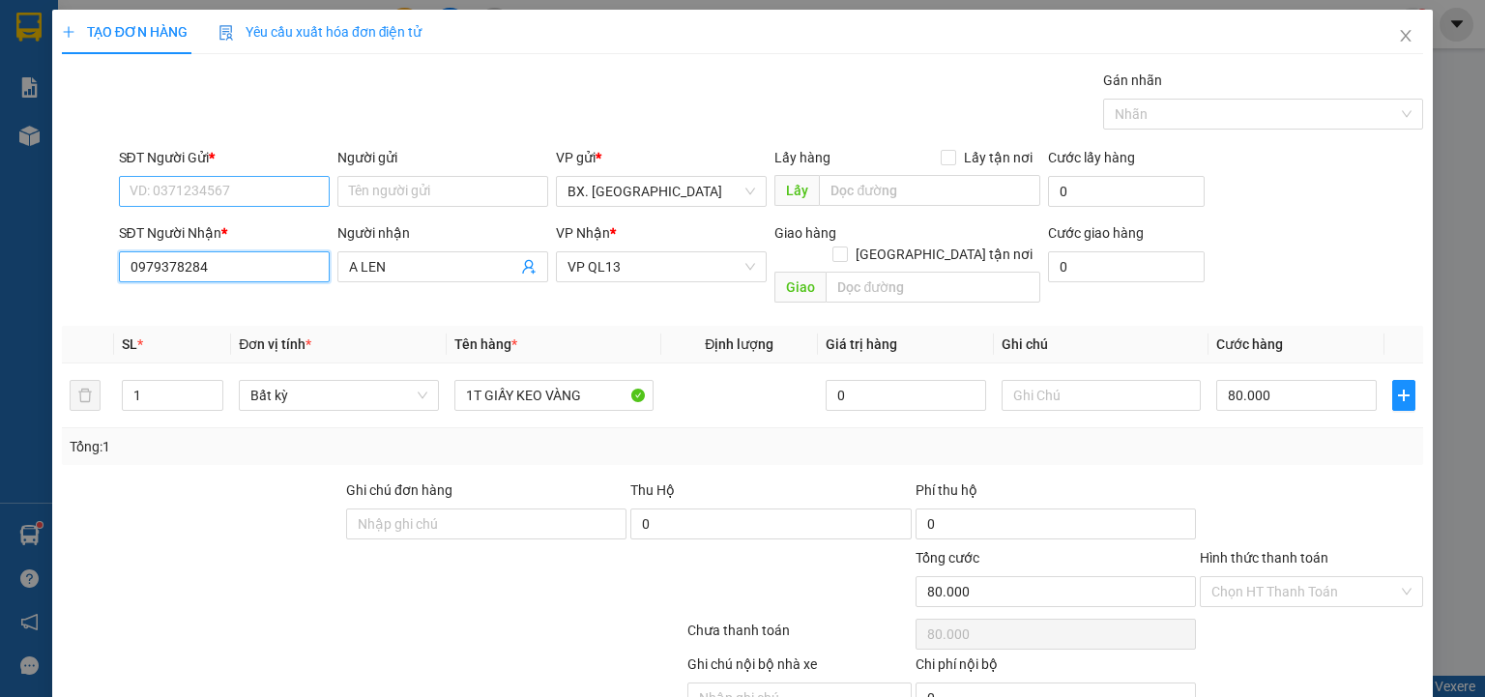
type input "0979378284"
click at [263, 189] on input "SĐT Người Gửi *" at bounding box center [224, 191] width 211 height 31
click at [251, 232] on div "0969218323 - HUY" at bounding box center [223, 228] width 186 height 21
type input "0969218323"
type input "HUY"
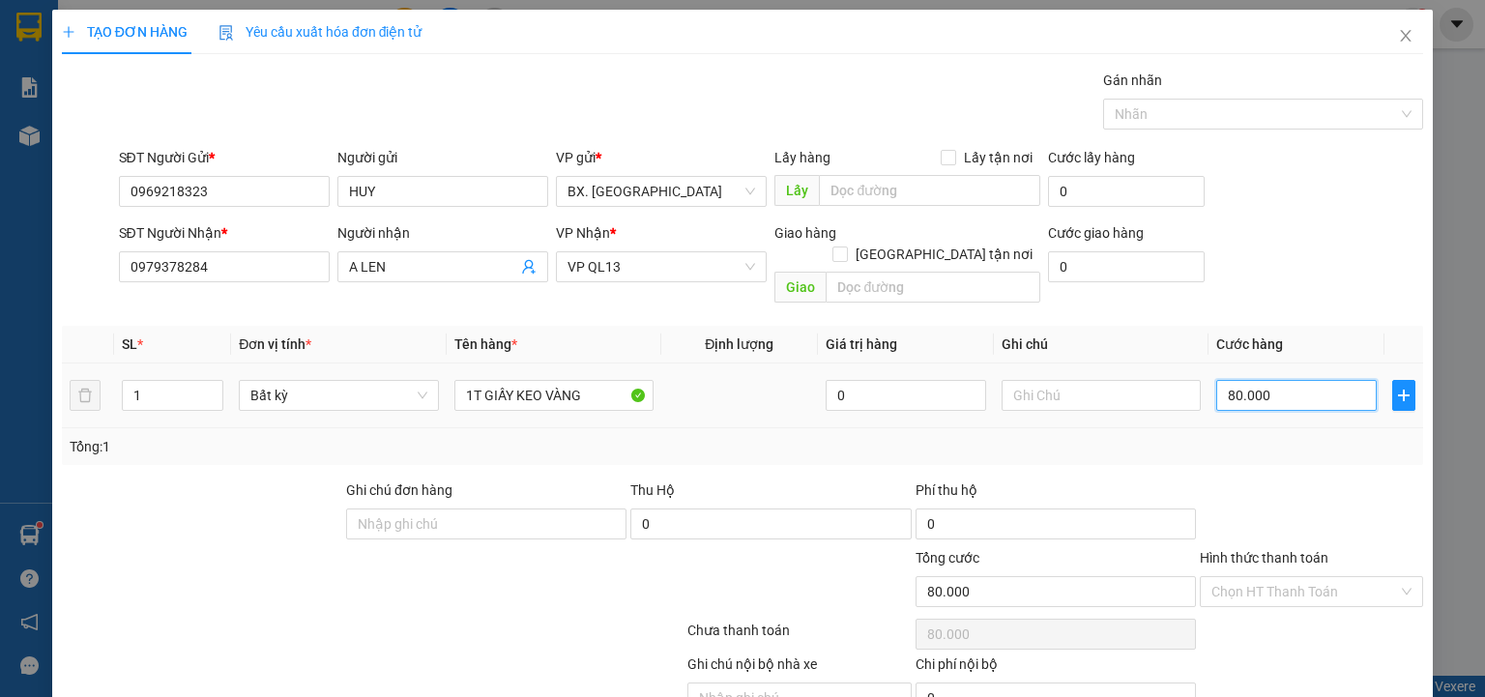
click at [1276, 380] on input "80.000" at bounding box center [1296, 395] width 160 height 31
type input "7"
type input "70"
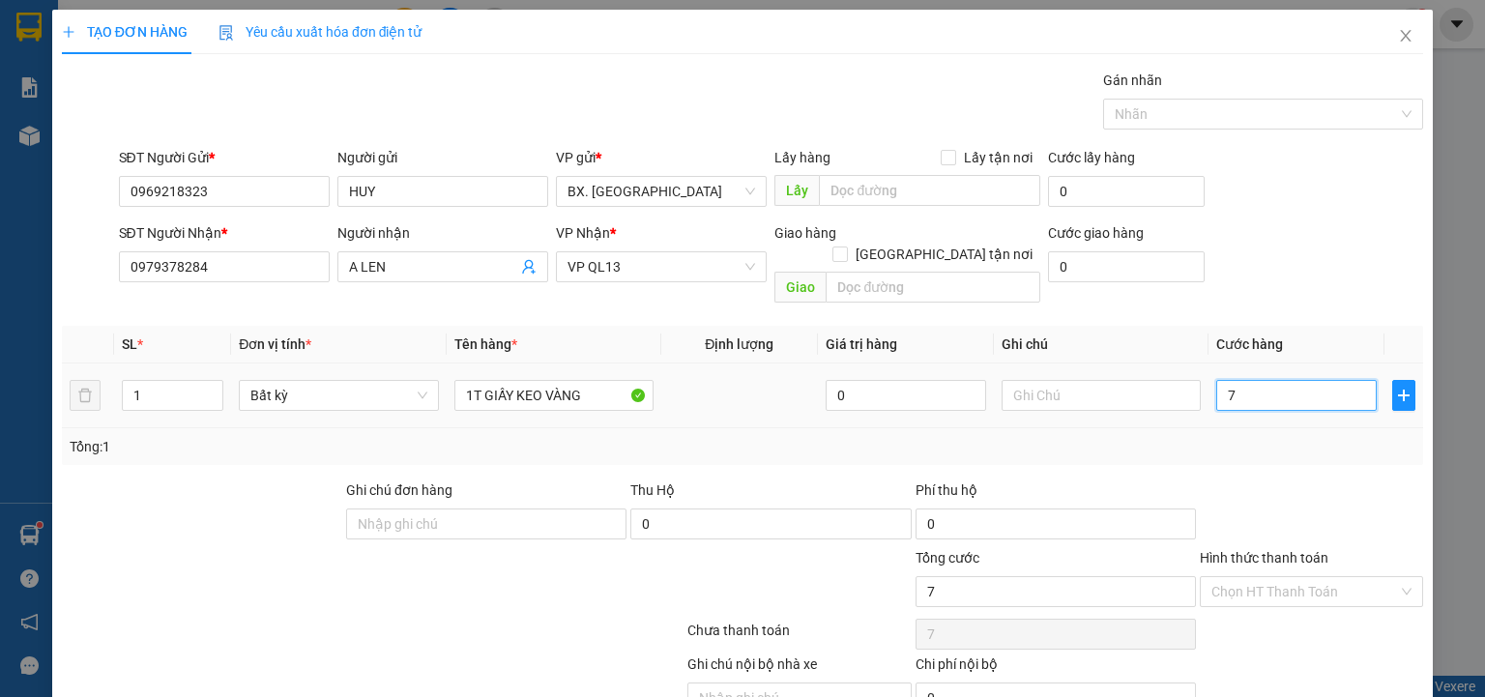
type input "70"
type input "700"
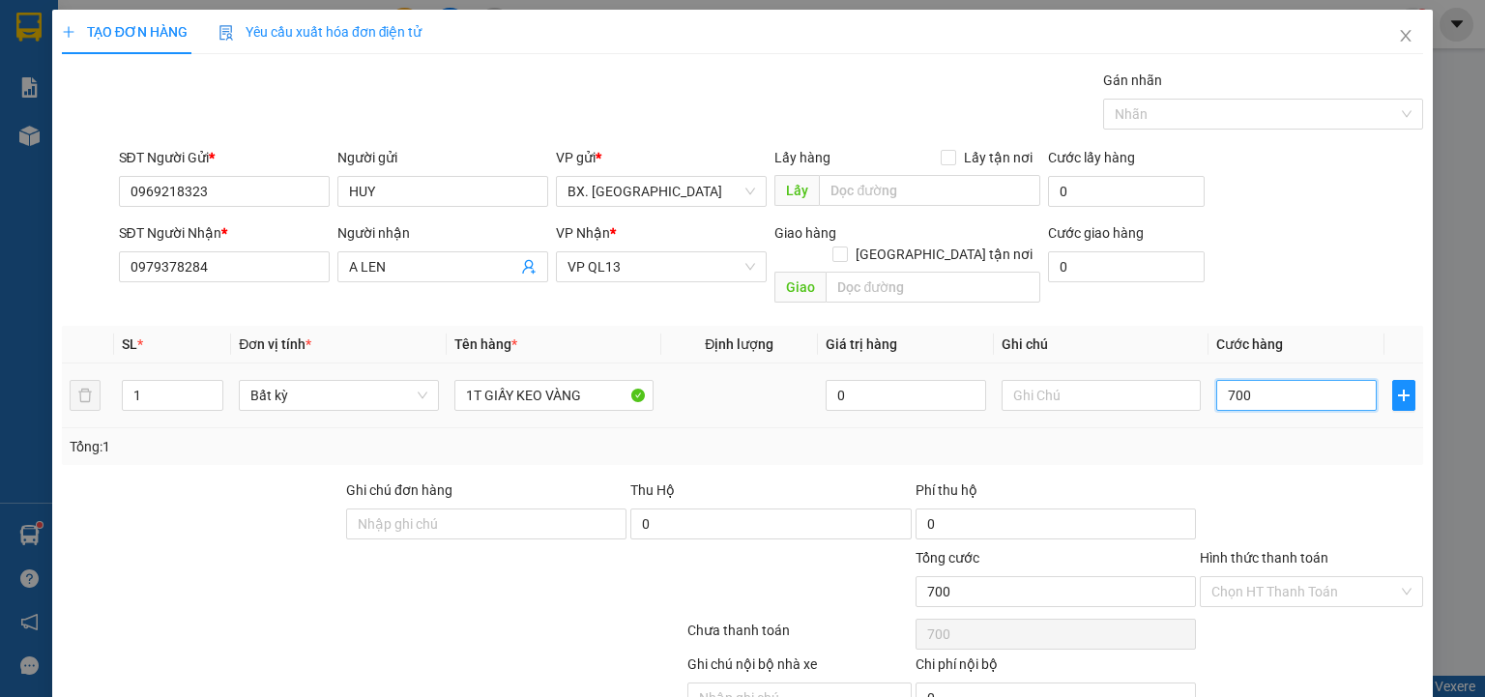
type input "7.000"
type input "70.000"
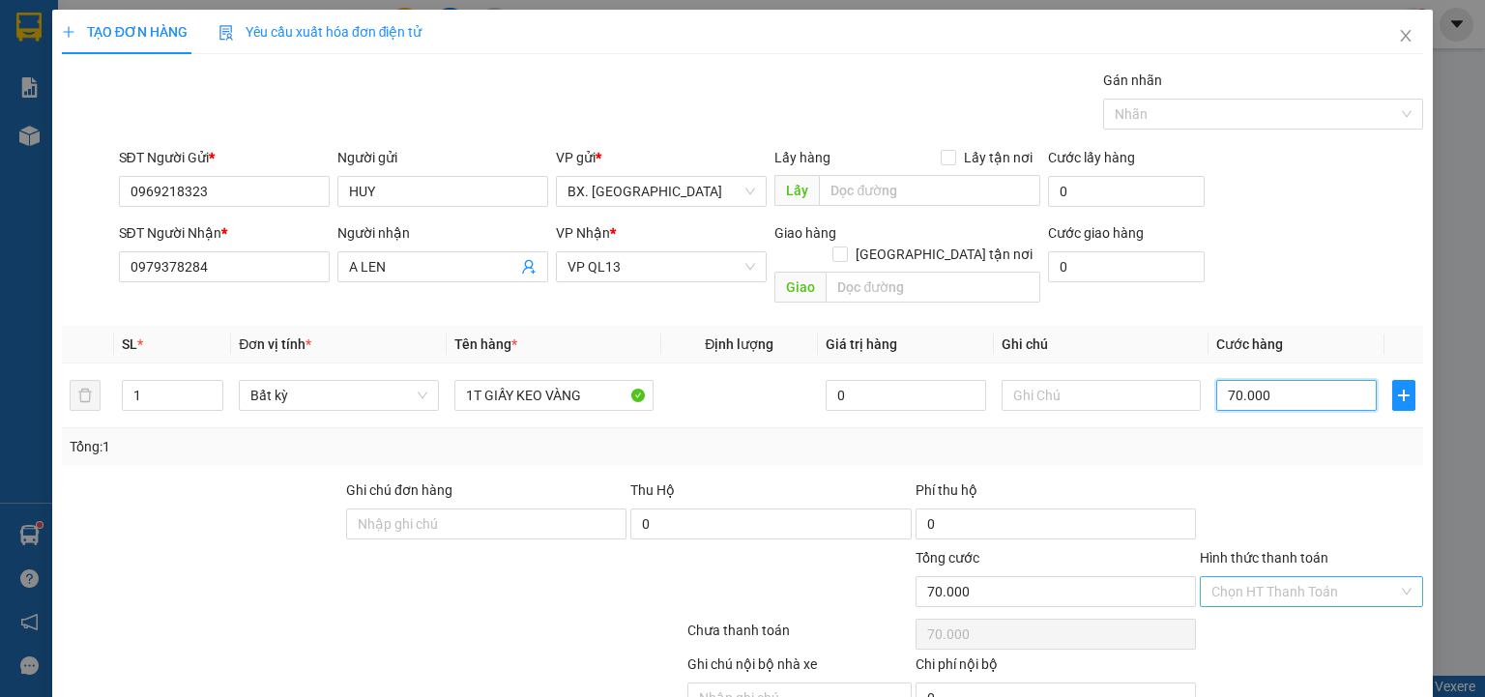
type input "70.000"
click at [1330, 577] on input "Hình thức thanh toán" at bounding box center [1304, 591] width 187 height 29
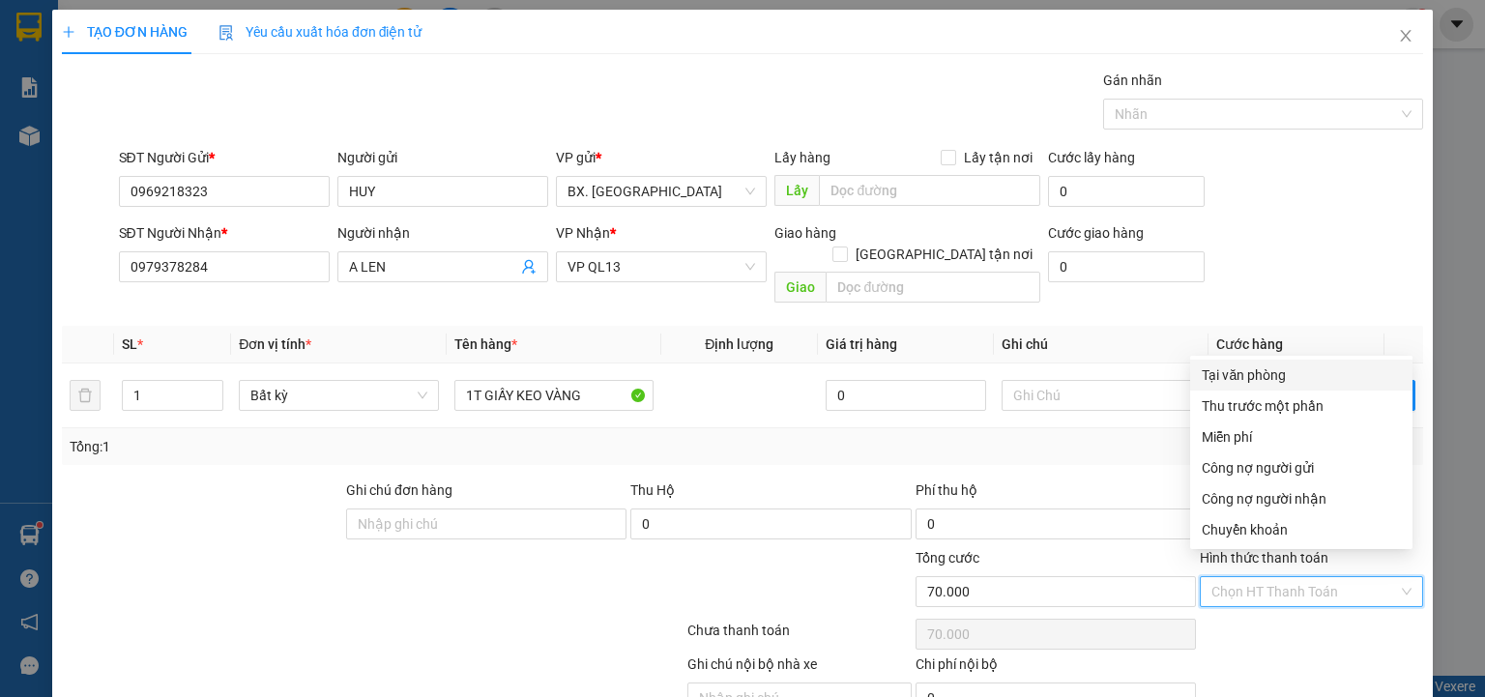
drag, startPoint x: 1228, startPoint y: 384, endPoint x: 936, endPoint y: 332, distance: 297.3
click at [1229, 383] on div "Tại văn phòng" at bounding box center [1300, 374] width 199 height 21
type input "0"
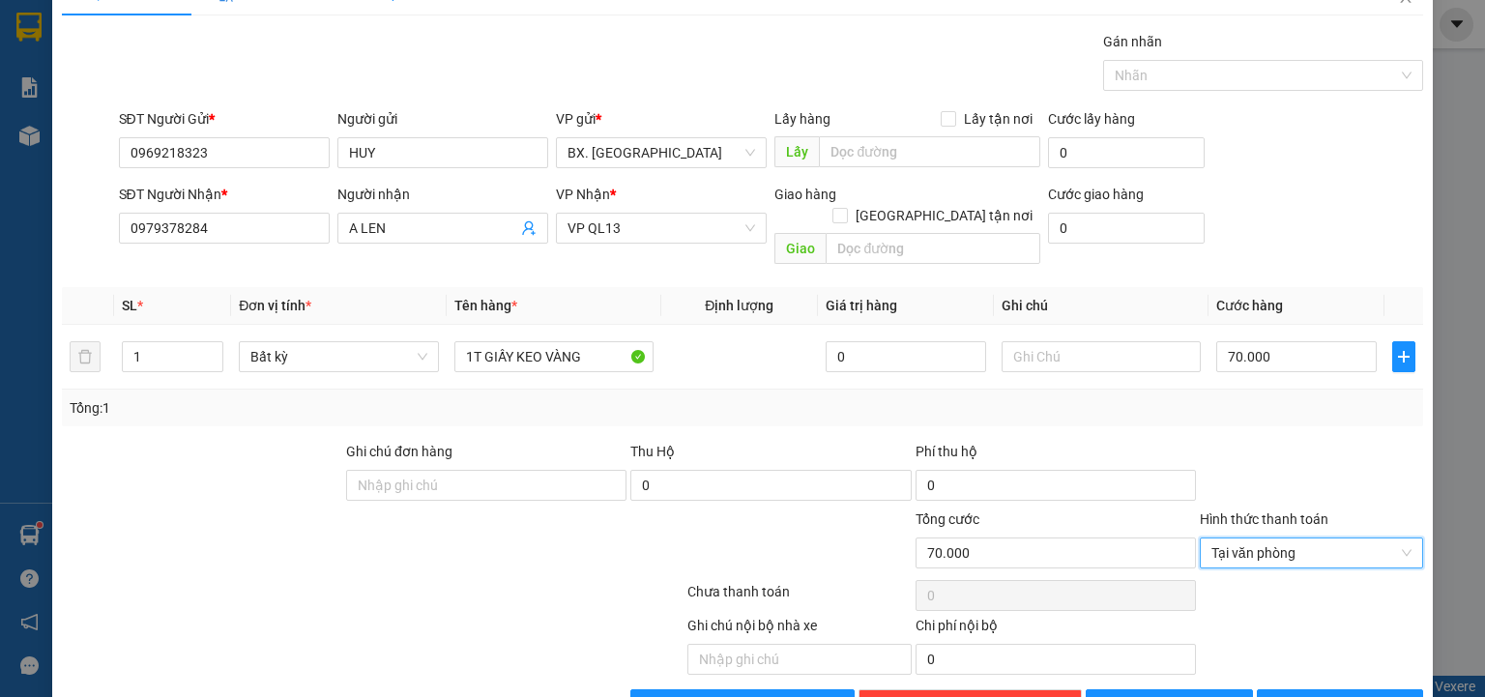
scroll to position [76, 0]
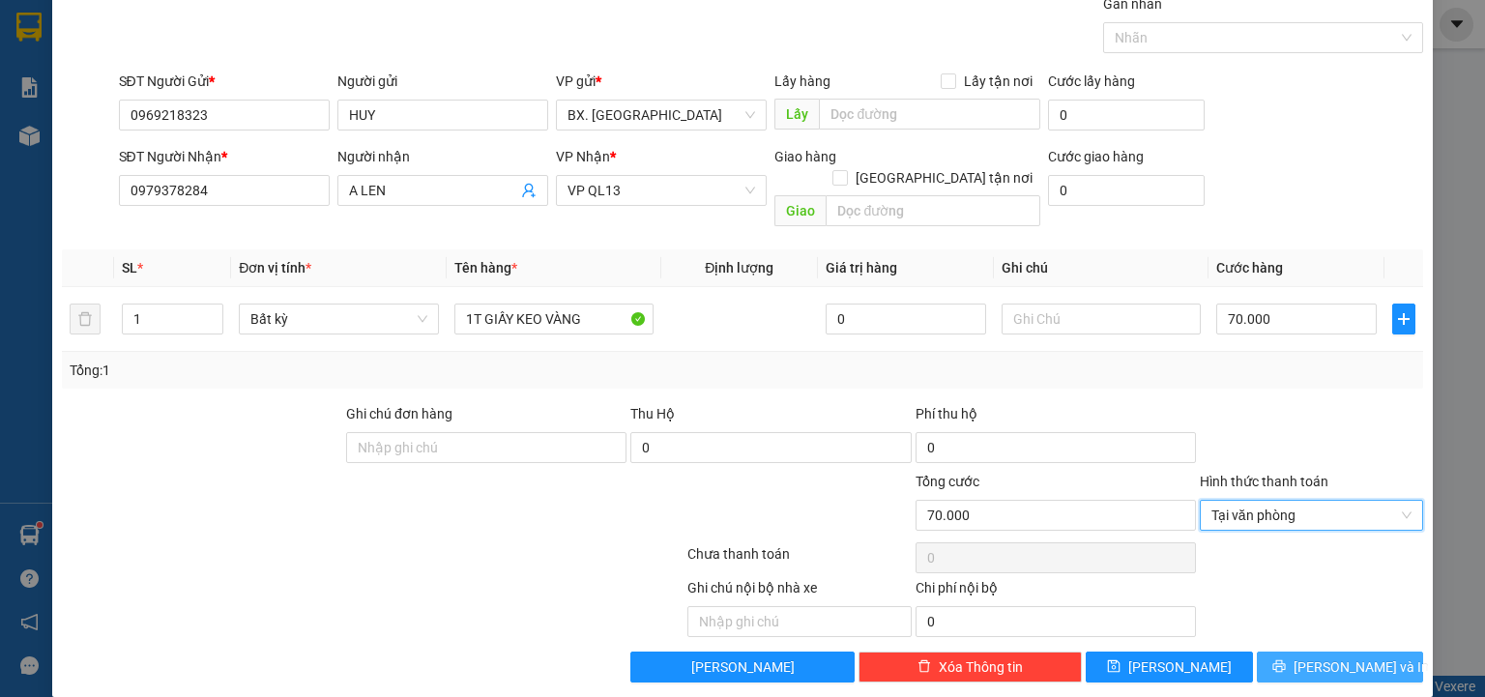
click at [1330, 656] on span "Lưu và In" at bounding box center [1360, 666] width 135 height 21
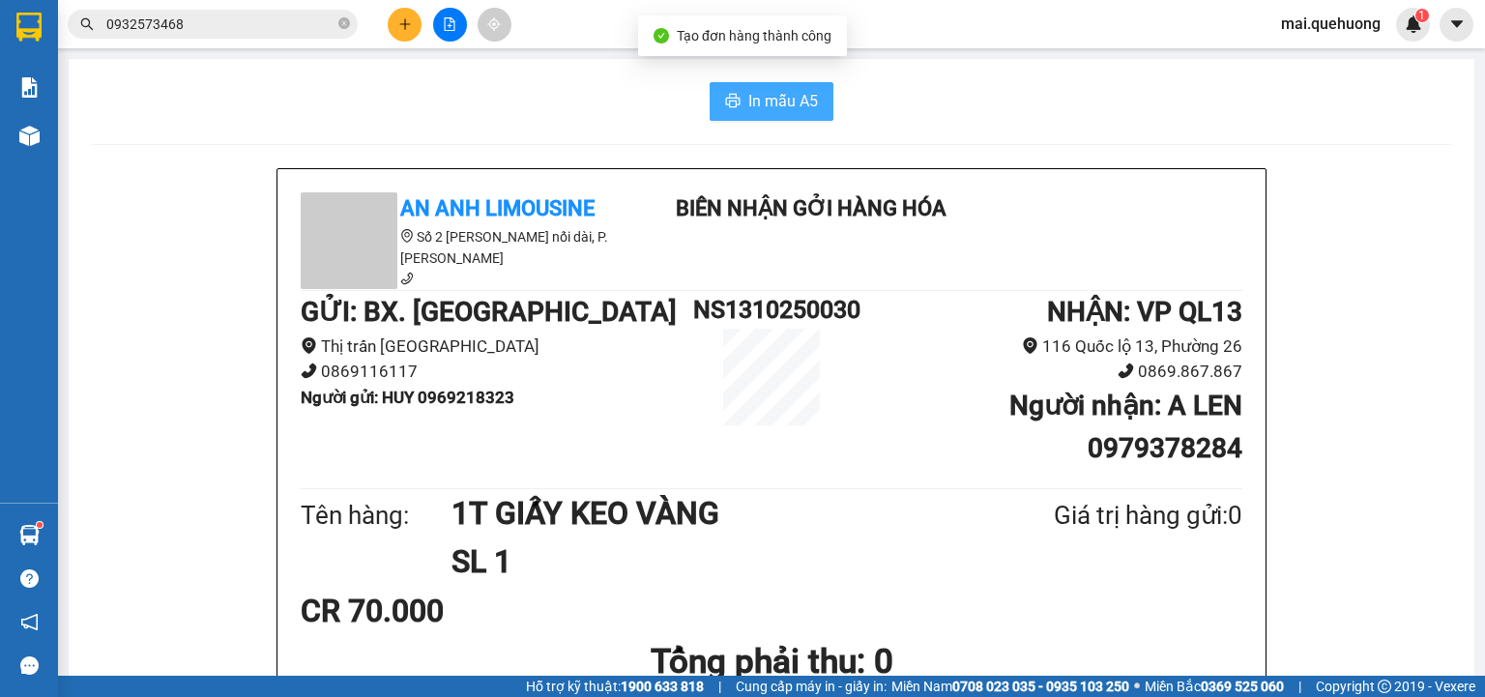
click at [773, 97] on span "In mẫu A5" at bounding box center [783, 101] width 70 height 24
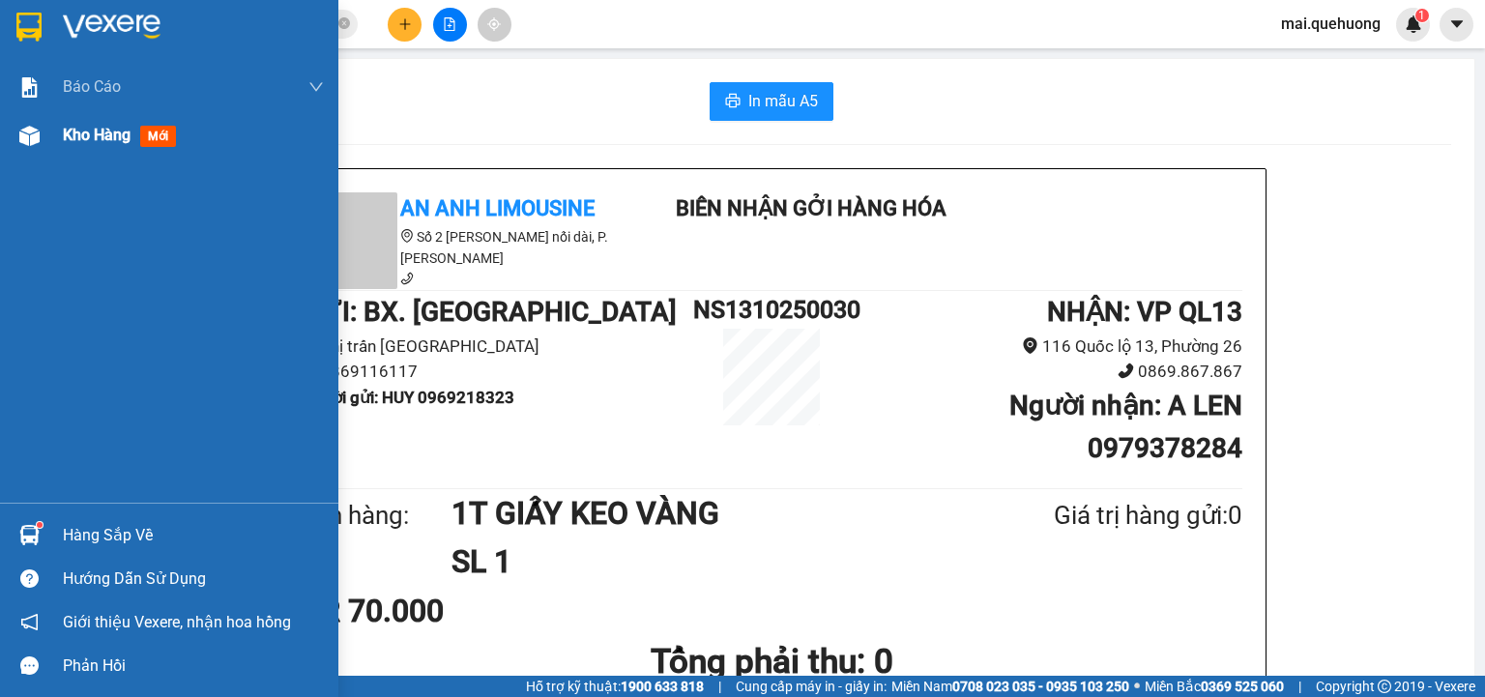
click at [74, 136] on span "Kho hàng" at bounding box center [97, 135] width 68 height 18
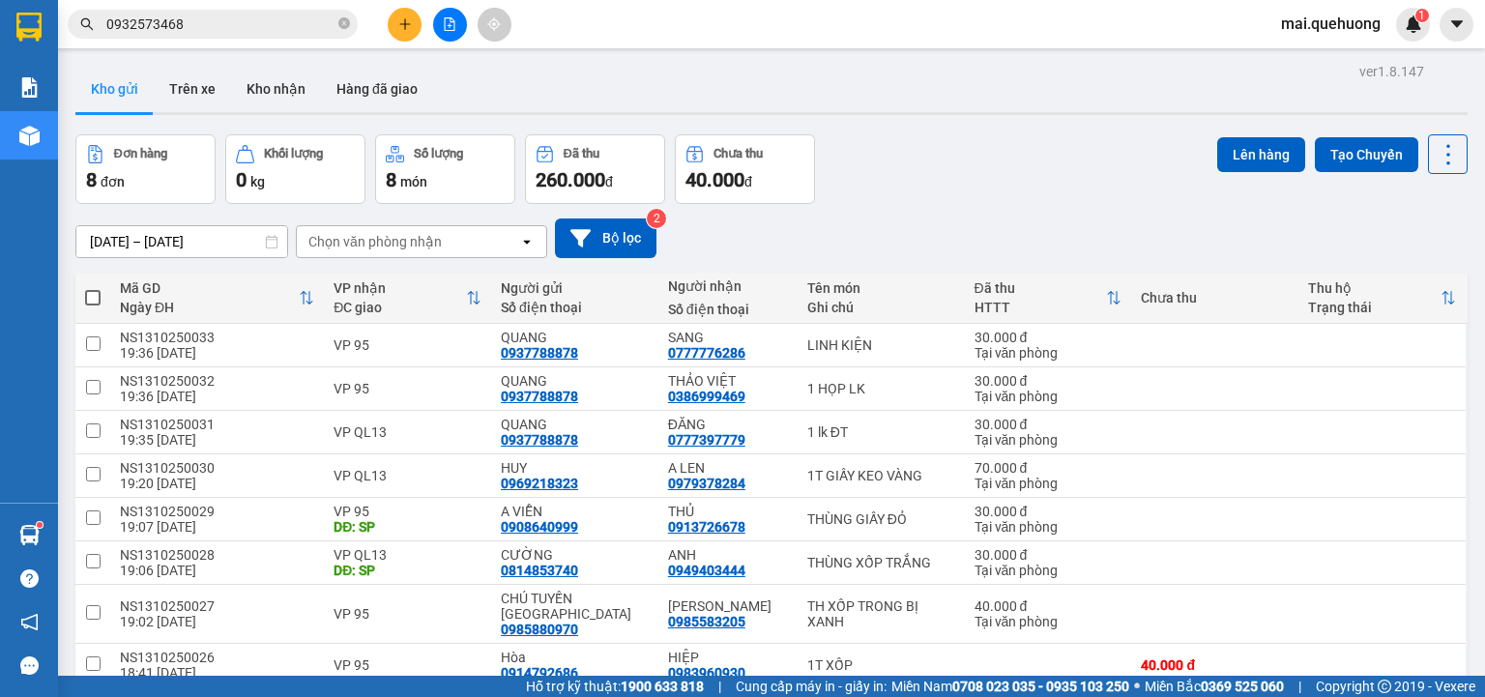
click at [73, 178] on div "ver 1.8.147 Kho gửi Trên xe Kho nhận Hàng đã giao Đơn hàng 8 đơn Khối lượng 0 k…" at bounding box center [771, 407] width 1407 height 699
